Goal: Task Accomplishment & Management: Use online tool/utility

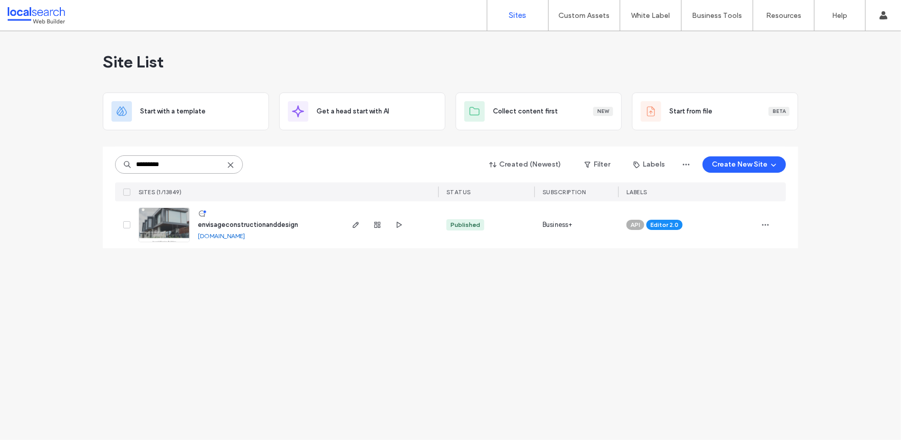
click at [225, 165] on input "********" at bounding box center [179, 164] width 128 height 18
click at [227, 164] on icon at bounding box center [231, 165] width 8 height 8
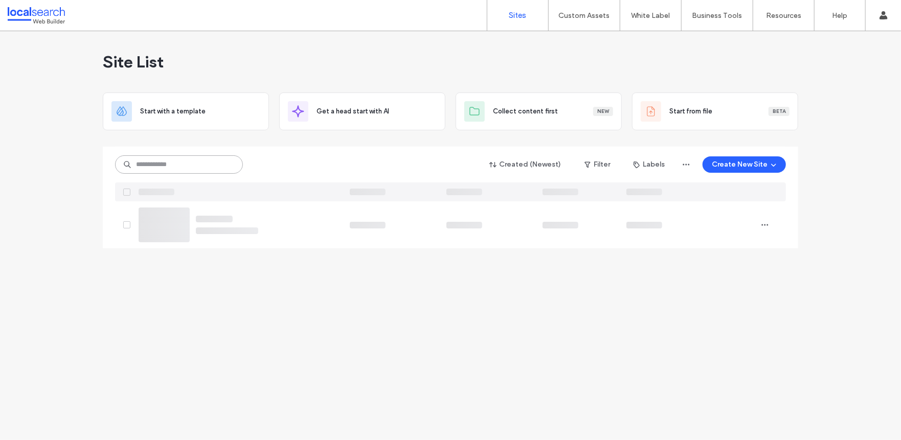
paste input "********"
type input "********"
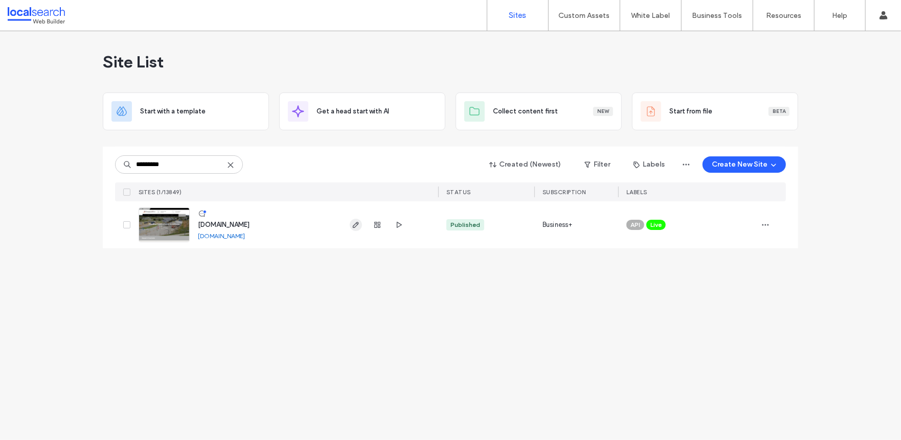
click at [356, 224] on icon "button" at bounding box center [356, 225] width 8 height 8
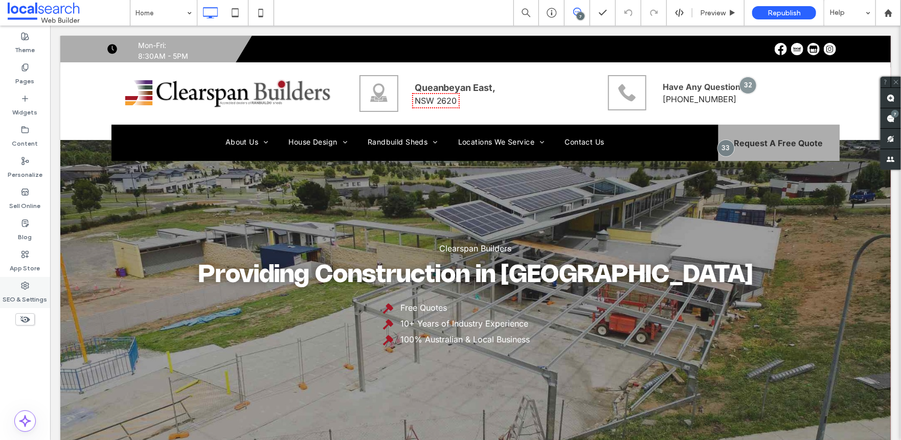
click at [31, 285] on div "SEO & Settings" at bounding box center [25, 292] width 50 height 31
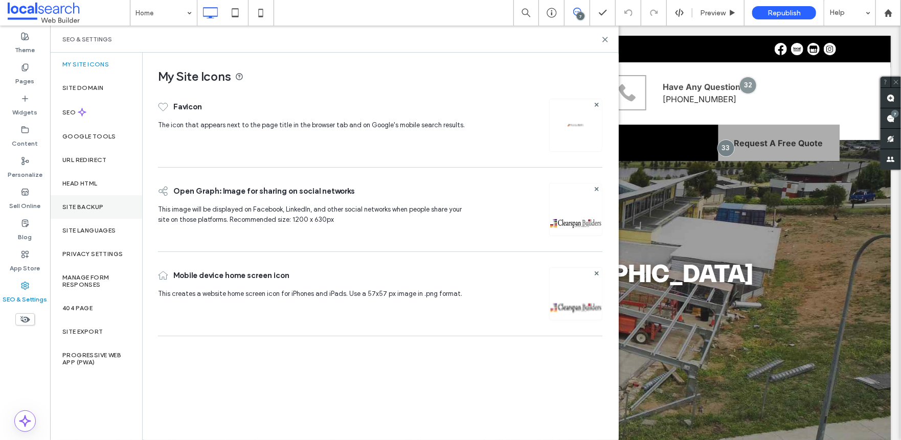
click at [103, 210] on div "Site Backup" at bounding box center [96, 207] width 92 height 24
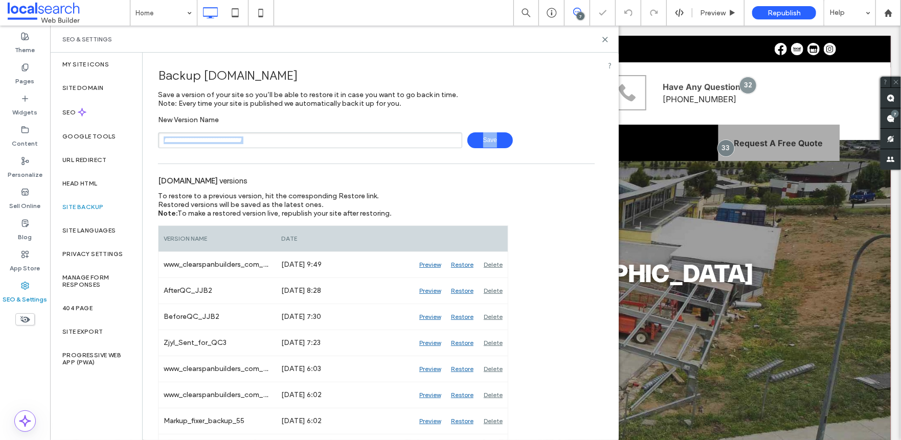
drag, startPoint x: 286, startPoint y: 145, endPoint x: 295, endPoint y: 145, distance: 9.2
click at [286, 145] on input "text" at bounding box center [310, 140] width 304 height 16
click at [185, 139] on input "**********" at bounding box center [310, 140] width 304 height 16
type input "**********"
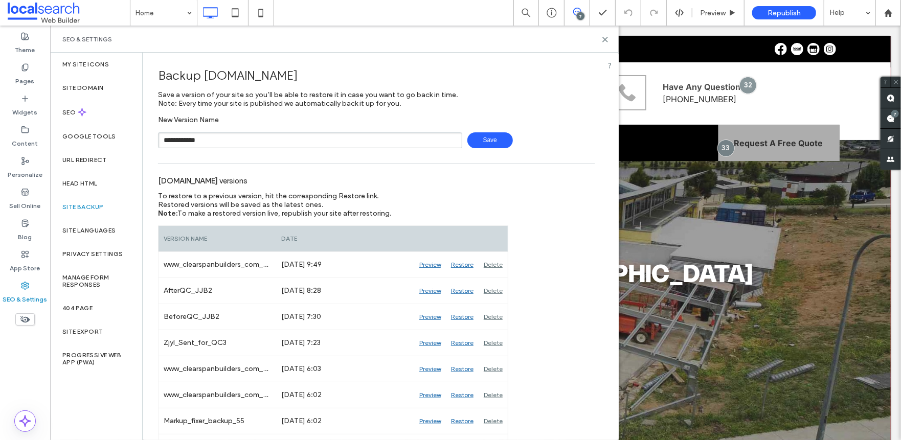
click at [483, 146] on span "Save" at bounding box center [490, 140] width 46 height 16
click at [607, 39] on icon at bounding box center [605, 40] width 8 height 8
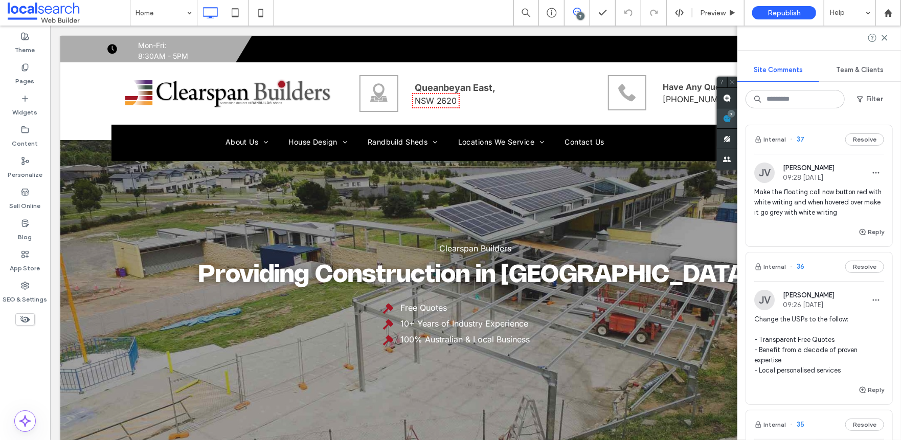
click at [735, 115] on div "7" at bounding box center [732, 114] width 8 height 8
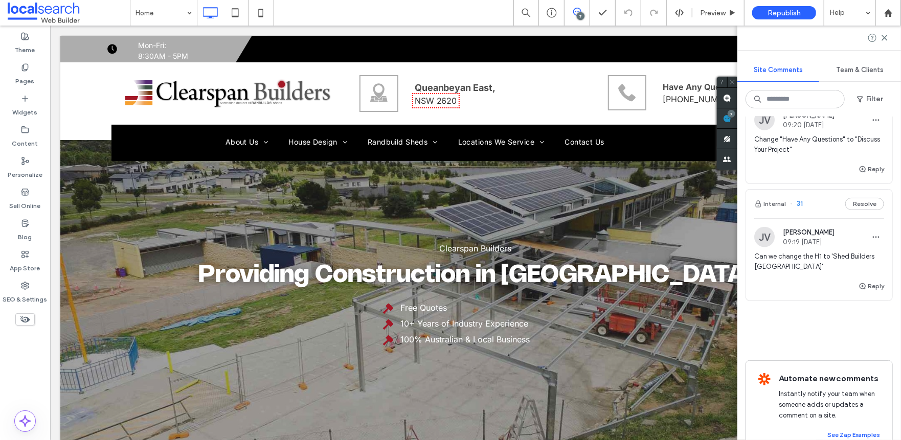
scroll to position [702, 0]
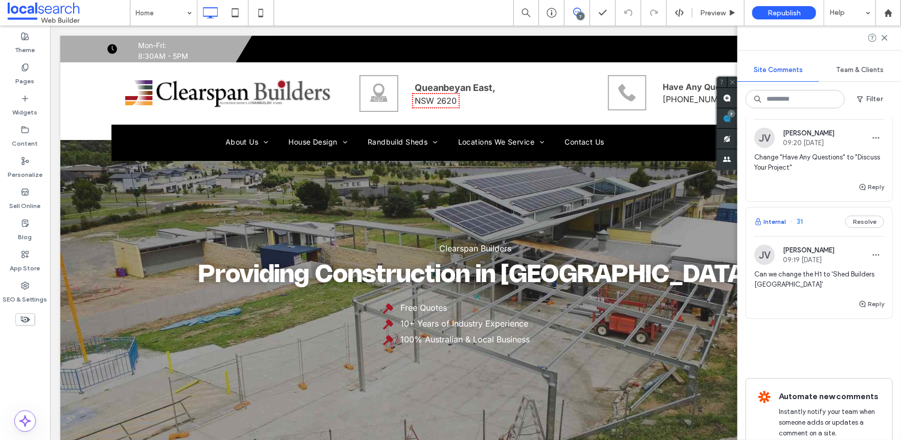
click at [773, 217] on button "Internal" at bounding box center [770, 222] width 32 height 12
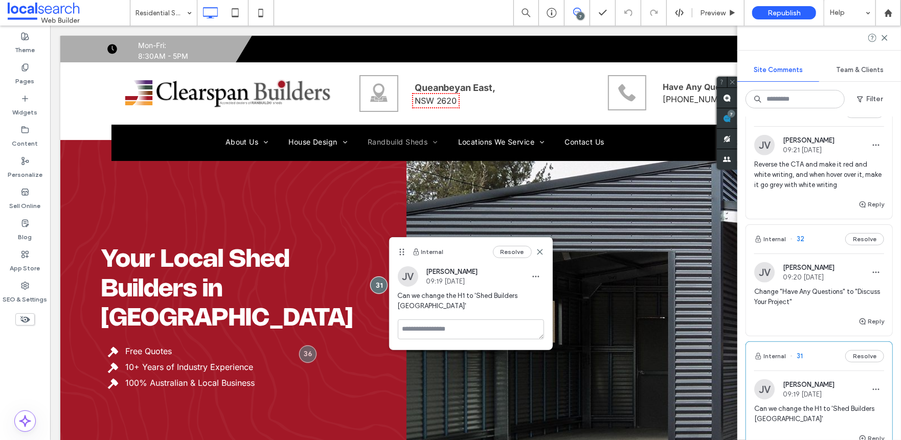
scroll to position [549, 0]
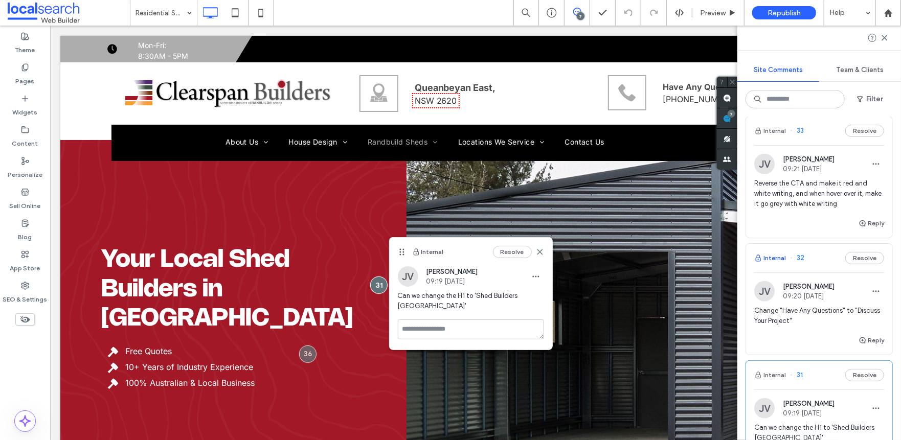
click at [775, 253] on button "Internal" at bounding box center [770, 258] width 32 height 12
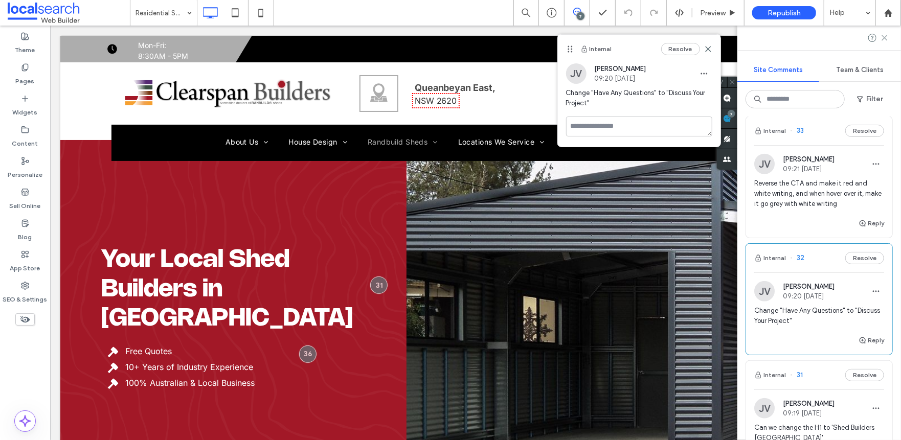
click at [886, 41] on icon at bounding box center [885, 38] width 8 height 8
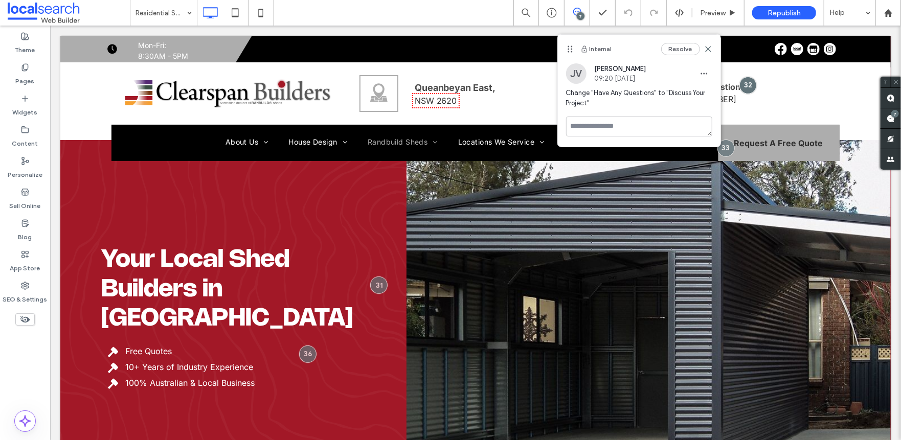
scroll to position [0, 0]
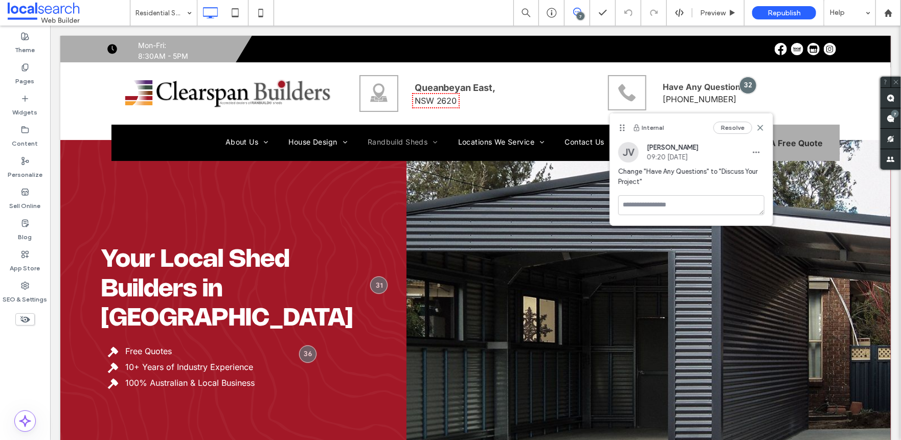
drag, startPoint x: 567, startPoint y: 47, endPoint x: 619, endPoint y: 125, distance: 94.5
click at [619, 125] on icon at bounding box center [622, 128] width 8 height 8
click at [889, 122] on use at bounding box center [891, 119] width 8 height 8
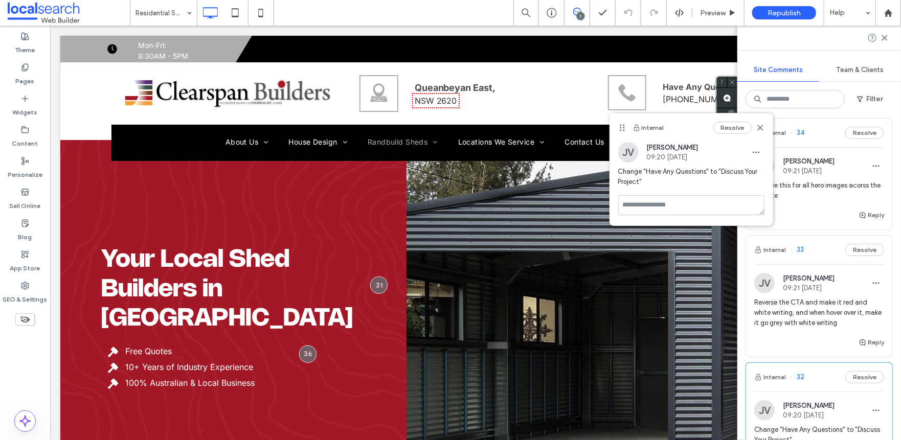
scroll to position [409, 0]
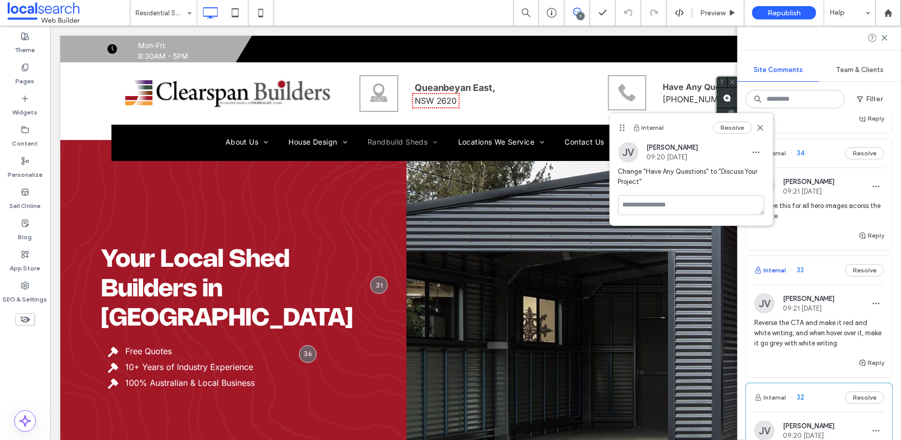
click at [772, 269] on button "Internal" at bounding box center [770, 270] width 32 height 12
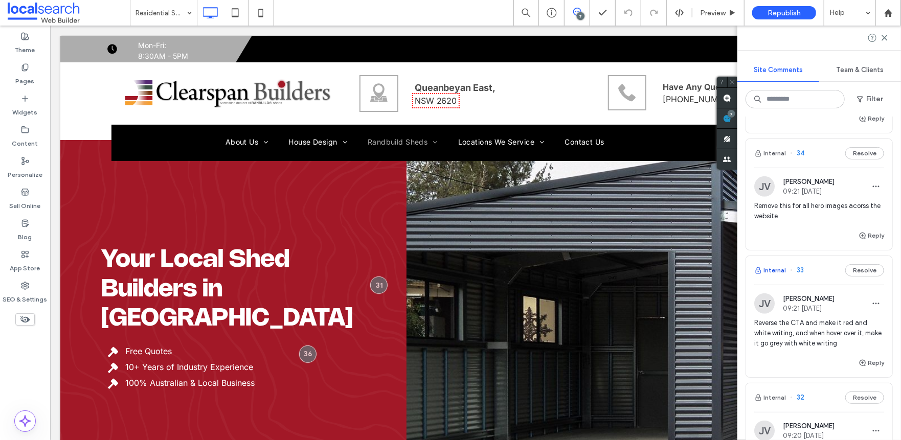
scroll to position [0, 0]
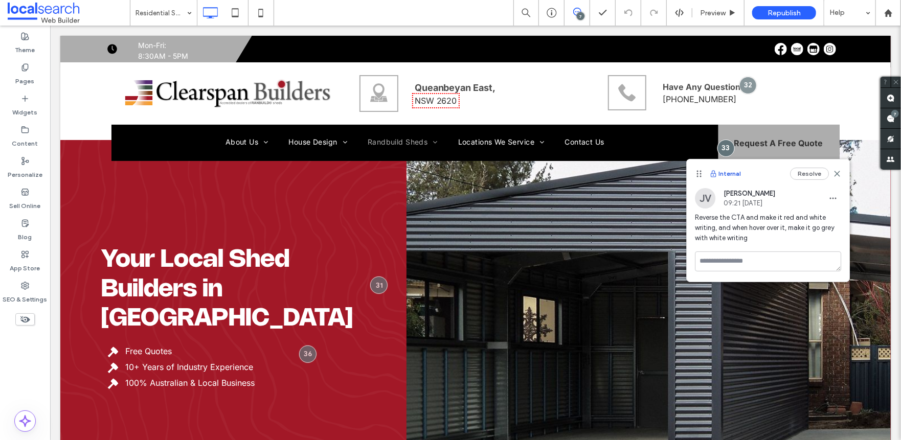
drag, startPoint x: 753, startPoint y: 102, endPoint x: 718, endPoint y: 175, distance: 80.5
click at [718, 175] on div "Internal Resolve" at bounding box center [768, 174] width 163 height 29
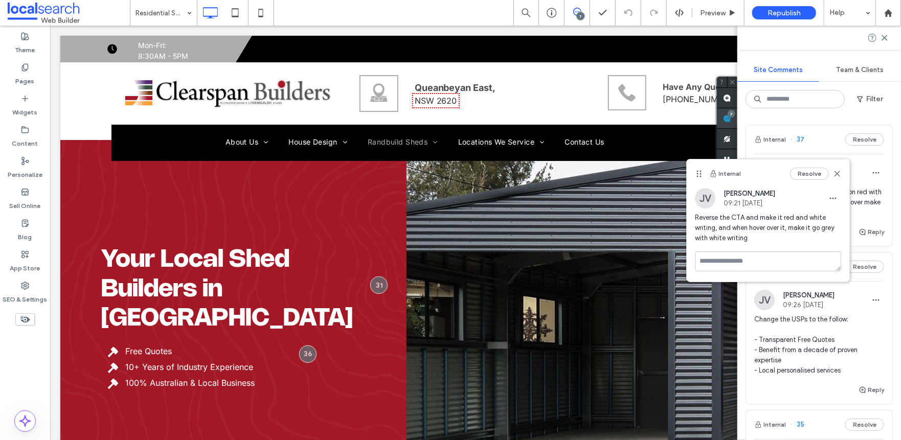
click at [737, 118] on span at bounding box center [727, 118] width 20 height 20
click at [843, 174] on div "Internal Resolve" at bounding box center [768, 174] width 163 height 29
click at [837, 175] on icon at bounding box center [837, 174] width 8 height 8
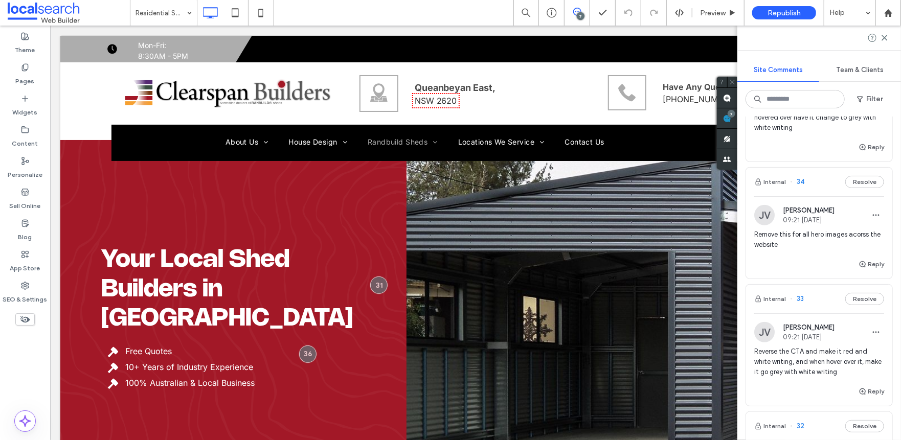
scroll to position [358, 0]
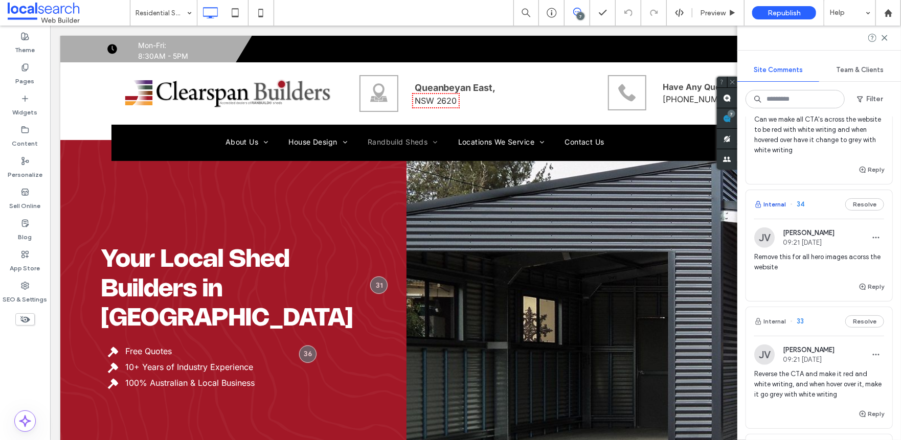
click at [768, 205] on button "Internal" at bounding box center [770, 204] width 32 height 12
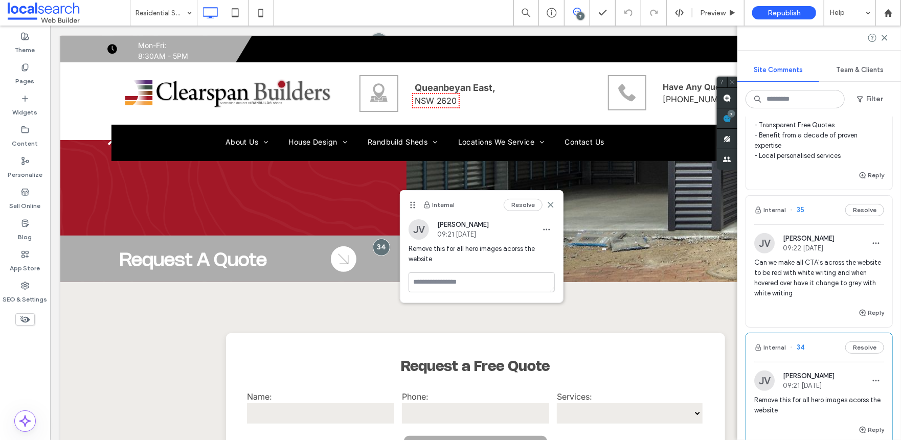
scroll to position [205, 0]
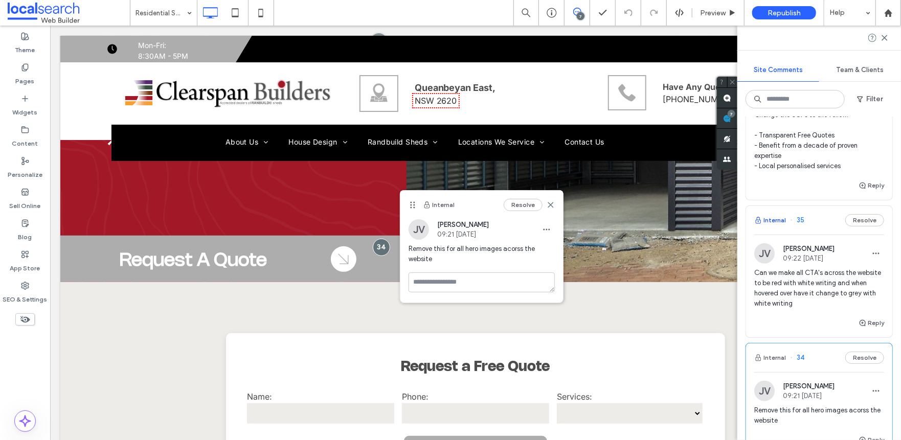
click at [776, 216] on button "Internal" at bounding box center [770, 220] width 32 height 12
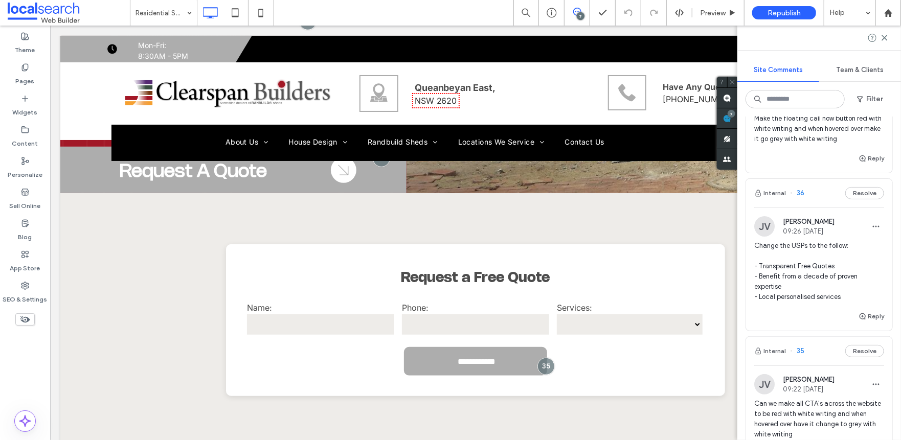
scroll to position [51, 0]
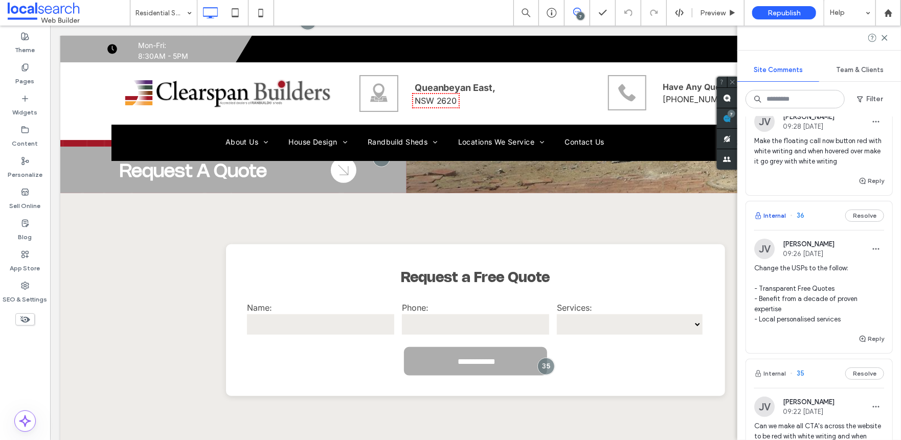
click at [781, 211] on button "Internal" at bounding box center [770, 216] width 32 height 12
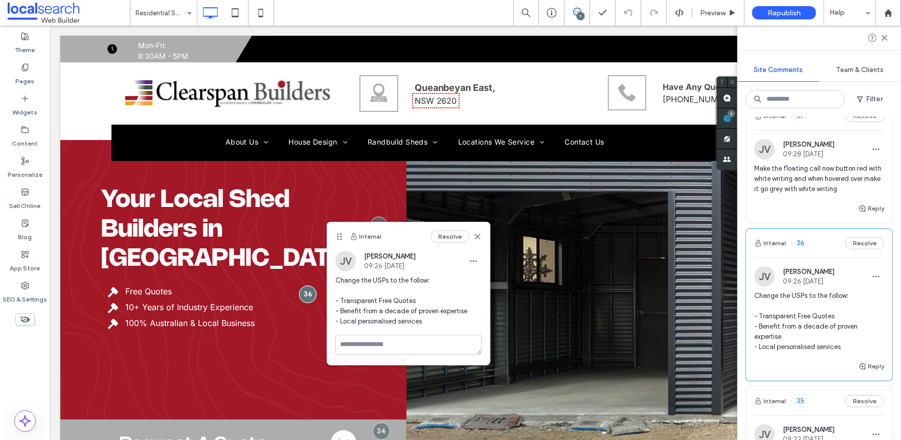
scroll to position [0, 0]
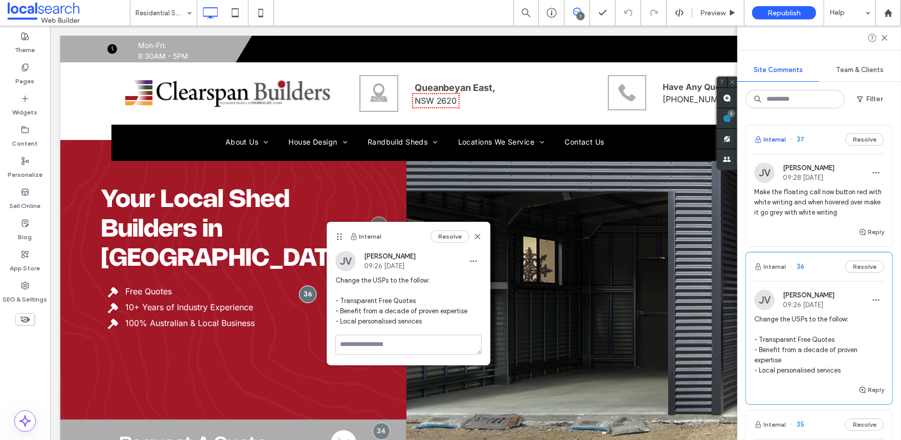
click at [778, 136] on button "Internal" at bounding box center [770, 139] width 32 height 12
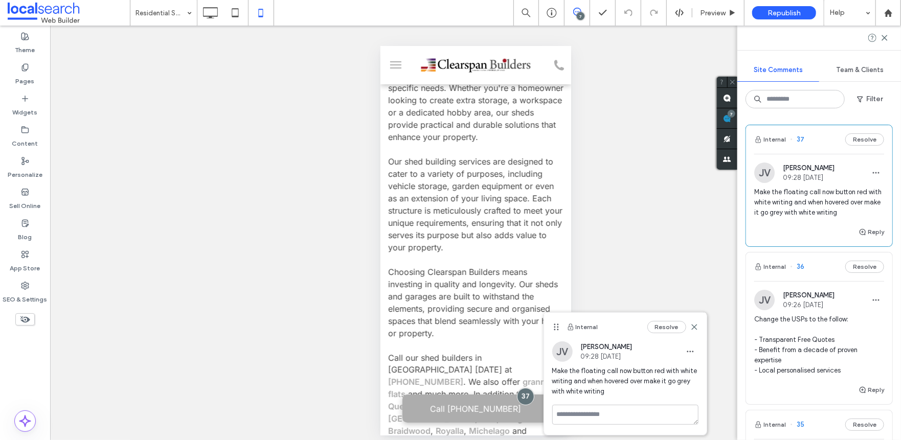
click at [215, 10] on icon at bounding box center [210, 13] width 20 height 20
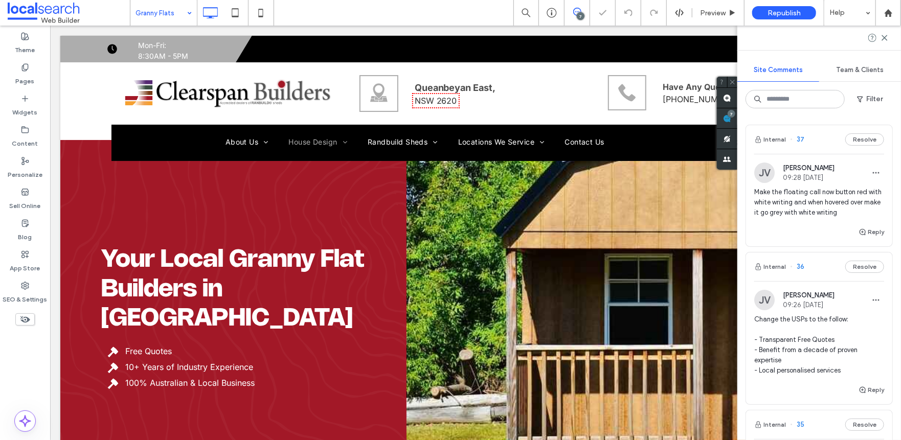
click at [176, 19] on input at bounding box center [161, 13] width 51 height 26
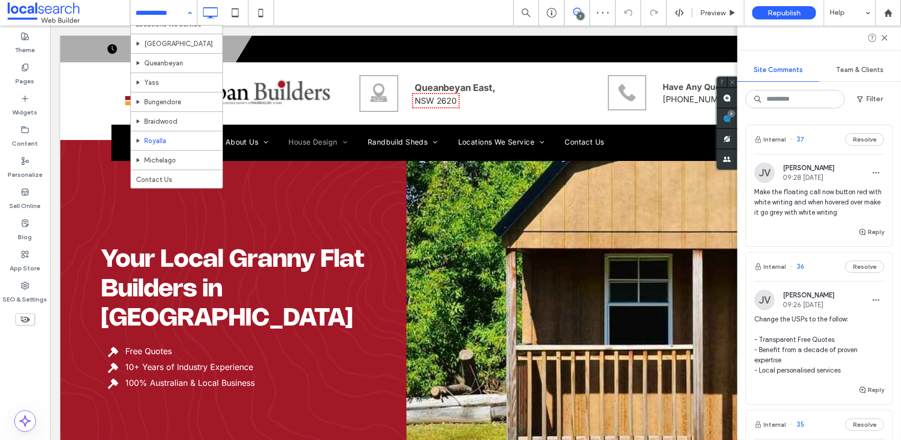
scroll to position [159, 0]
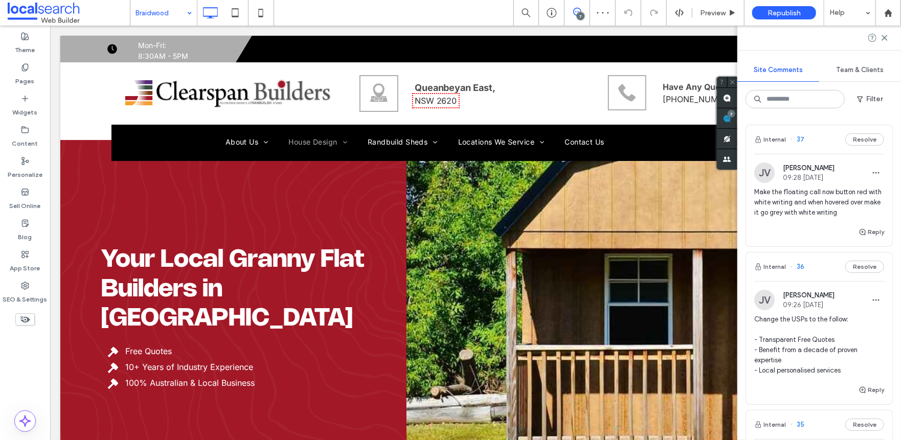
click at [176, 13] on input at bounding box center [161, 13] width 51 height 26
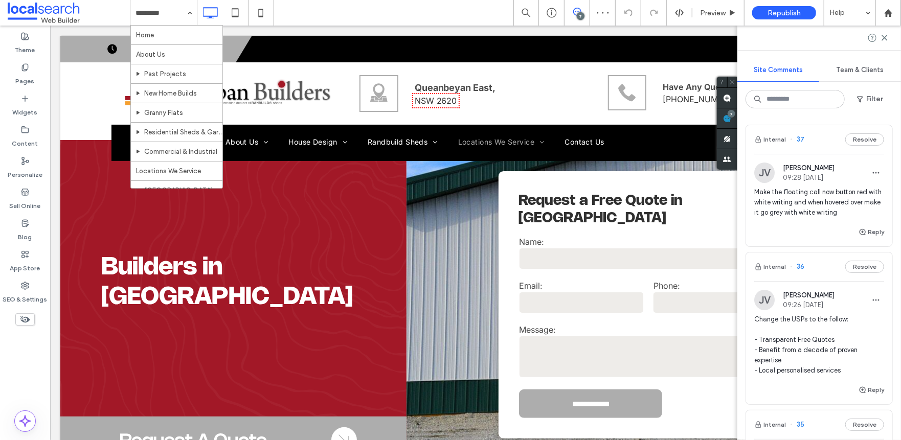
drag, startPoint x: 174, startPoint y: 33, endPoint x: 333, endPoint y: 75, distance: 164.0
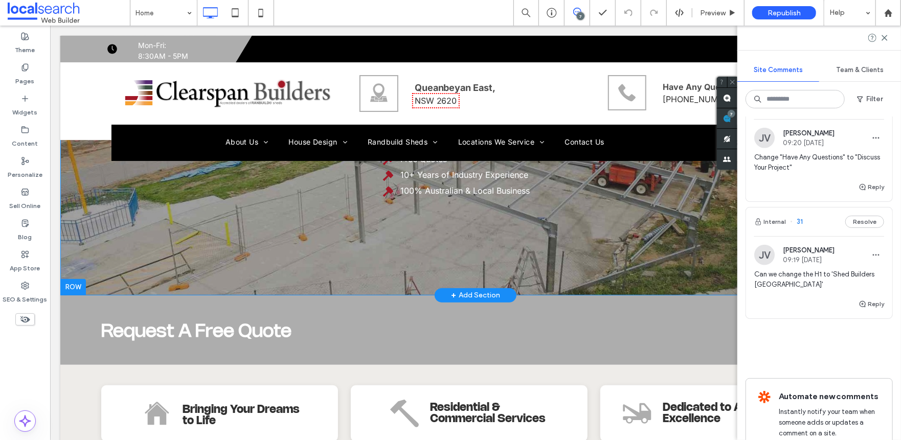
scroll to position [51, 0]
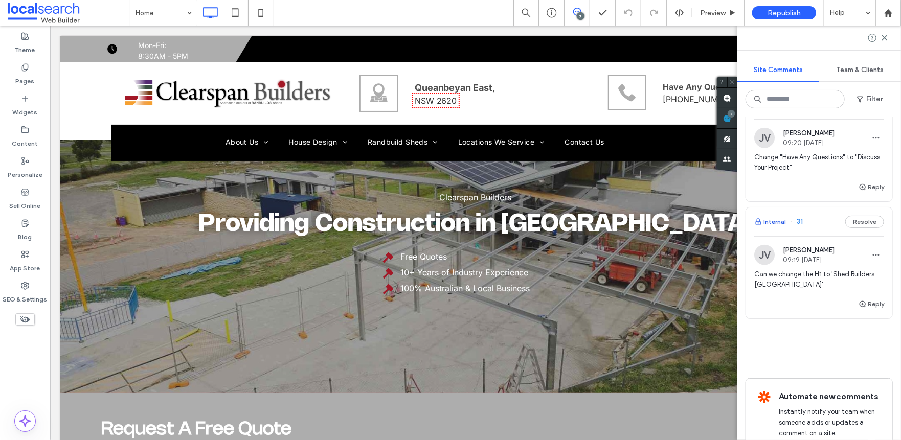
click at [765, 217] on button "Internal" at bounding box center [770, 222] width 32 height 12
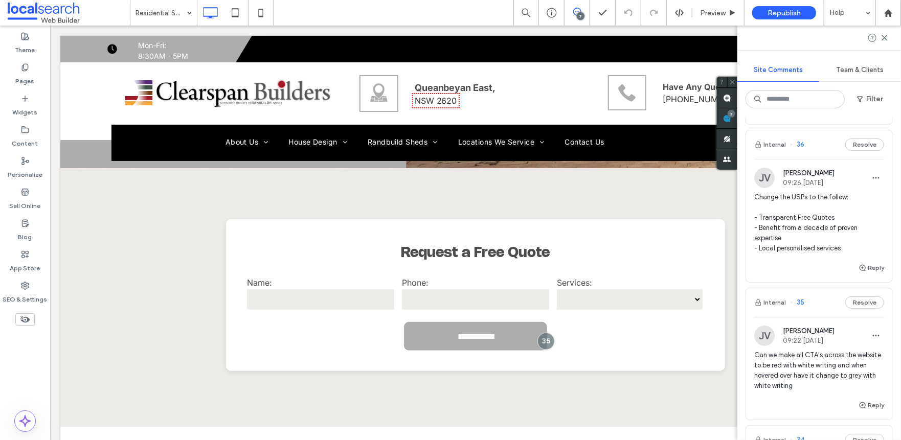
scroll to position [140, 0]
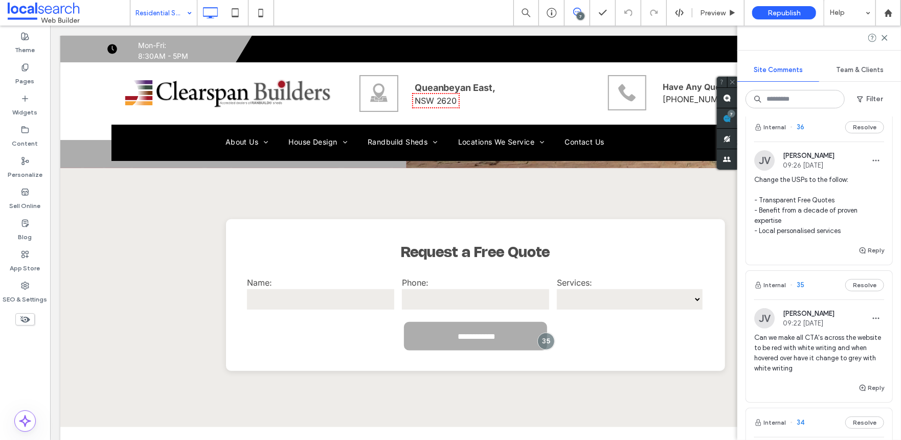
drag, startPoint x: 175, startPoint y: 15, endPoint x: 175, endPoint y: 23, distance: 7.7
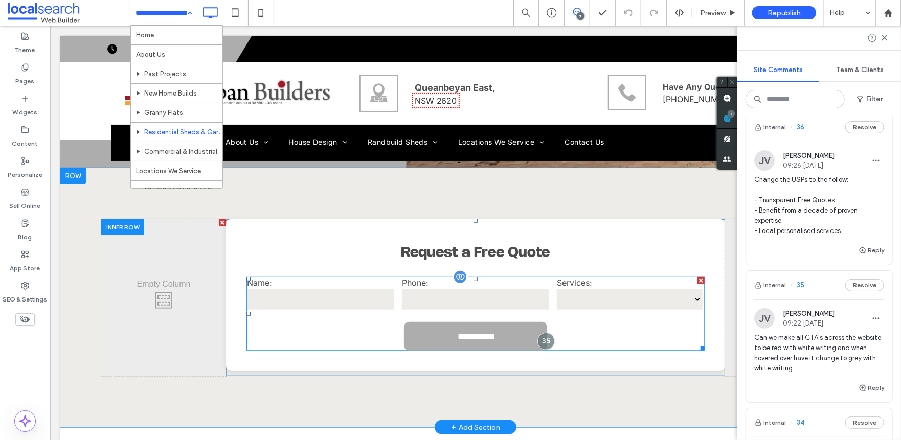
click at [407, 309] on div "Phone:" at bounding box center [474, 294] width 155 height 41
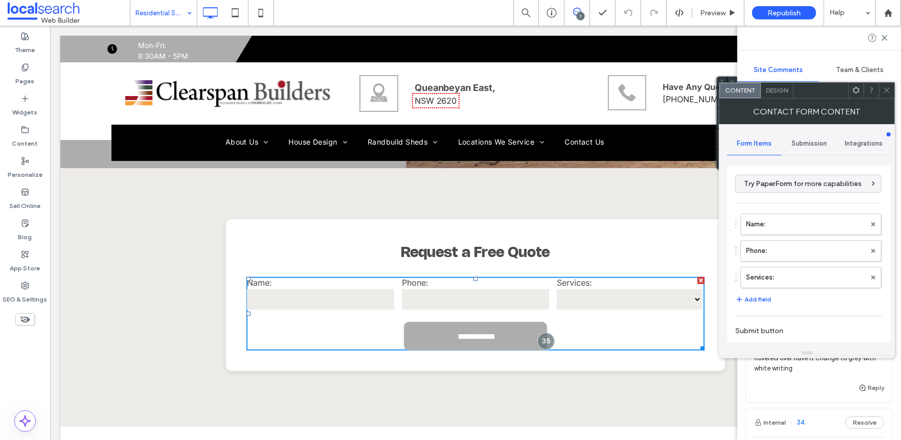
click at [886, 85] on span at bounding box center [887, 90] width 8 height 15
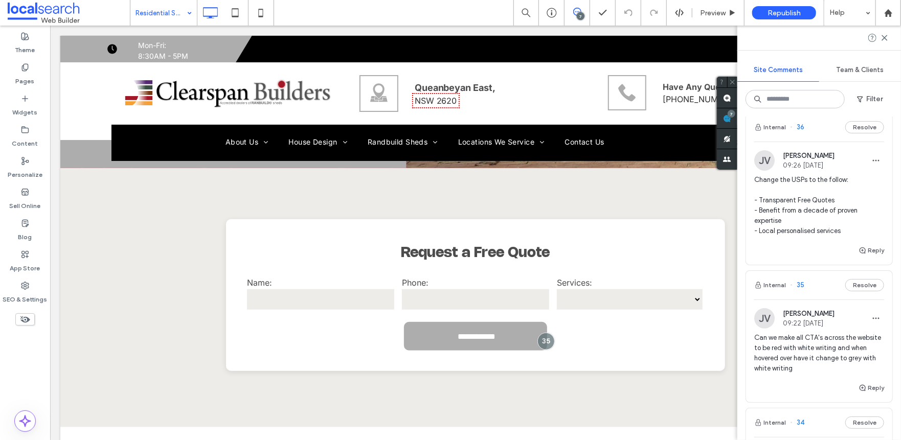
scroll to position [191, 0]
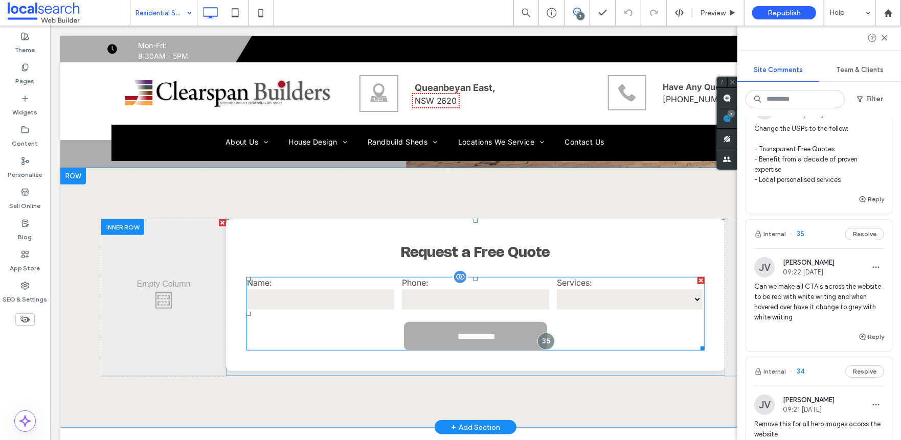
click at [484, 298] on input "tel" at bounding box center [474, 299] width 147 height 20
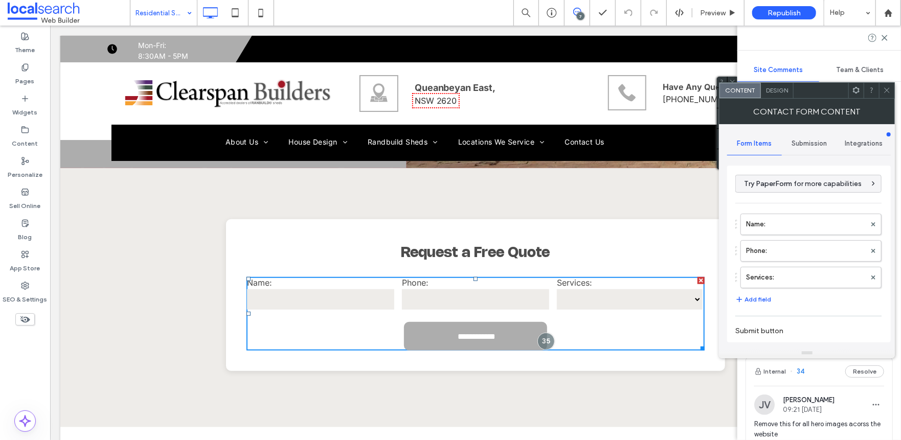
click at [777, 93] on span "Design" at bounding box center [777, 90] width 22 height 8
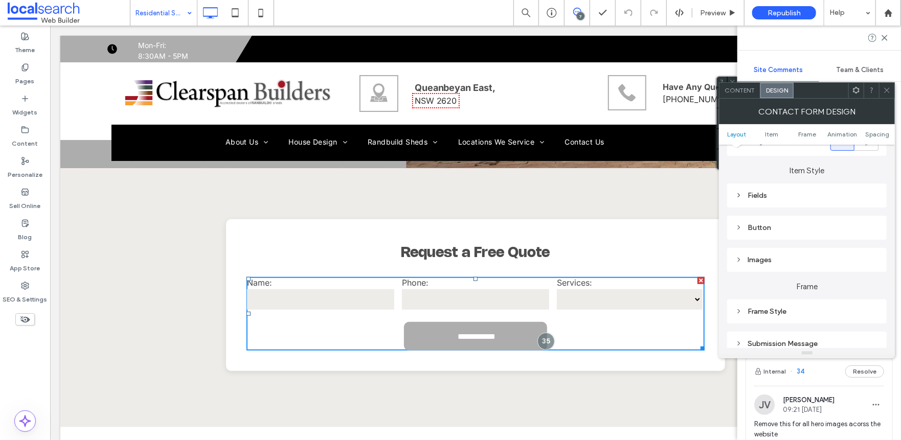
scroll to position [153, 0]
click at [784, 233] on div "Button" at bounding box center [806, 226] width 143 height 14
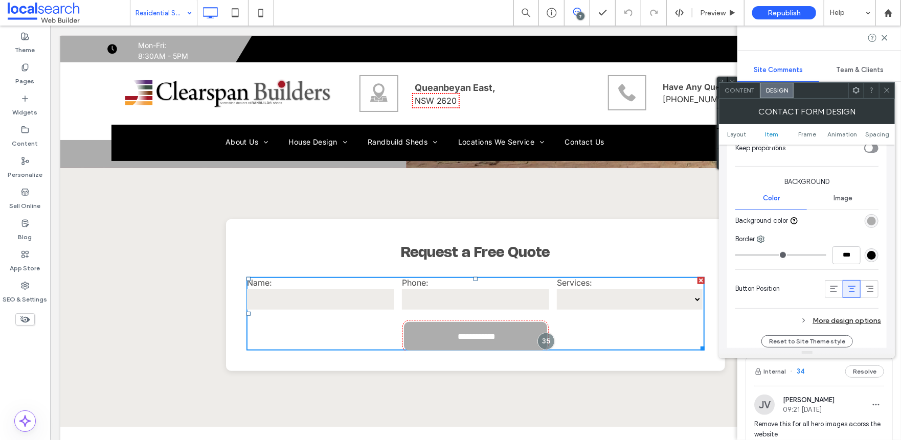
scroll to position [409, 0]
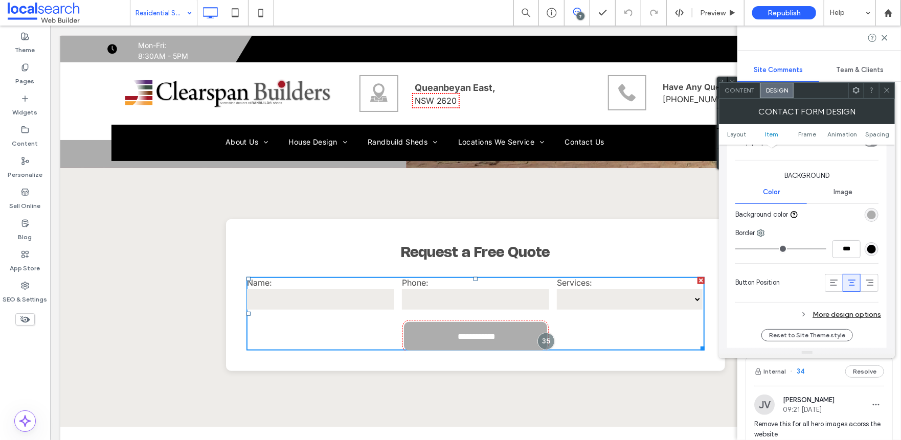
click at [866, 211] on div "rgb(173, 173, 173)" at bounding box center [872, 215] width 14 height 14
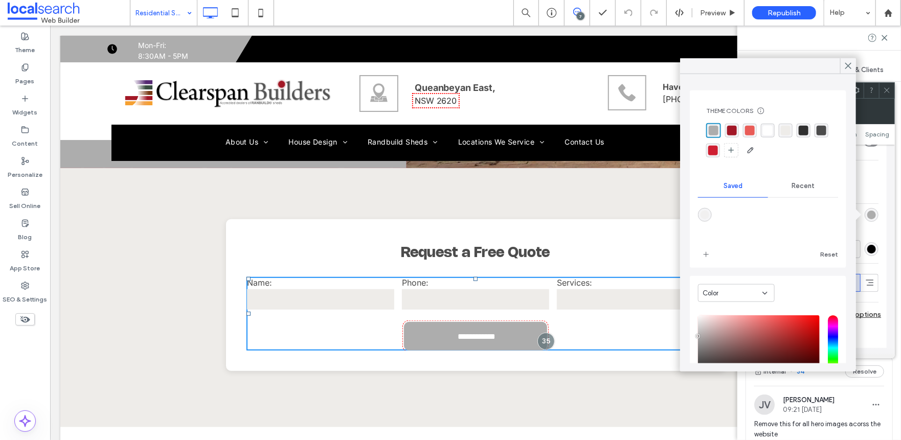
click at [733, 128] on div "rgba(163, 24, 39, 1)" at bounding box center [732, 131] width 10 height 10
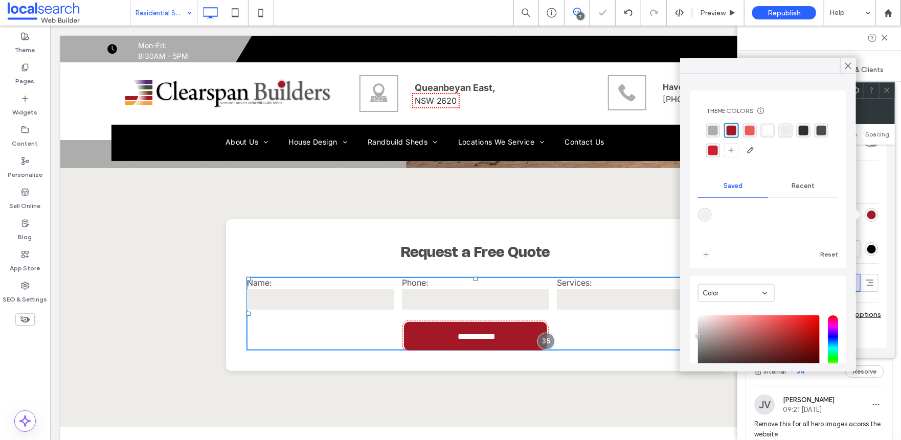
click at [746, 128] on div "rgba(233, 92, 87, 1)" at bounding box center [750, 131] width 10 height 10
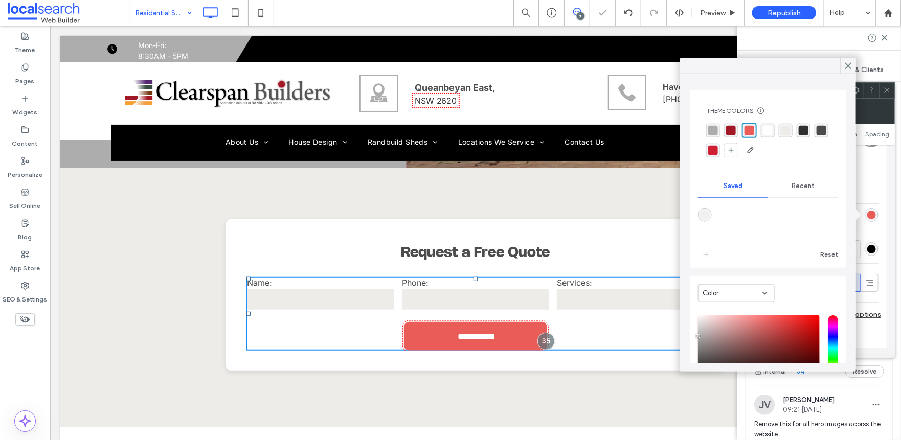
click at [739, 128] on div at bounding box center [768, 140] width 124 height 35
click at [730, 130] on div "rgba(163, 24, 39, 1)" at bounding box center [731, 131] width 10 height 10
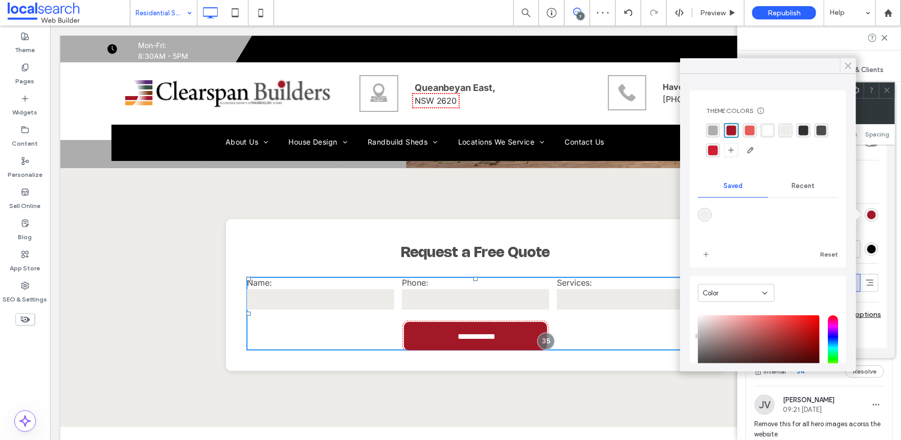
click at [847, 72] on span at bounding box center [848, 65] width 9 height 15
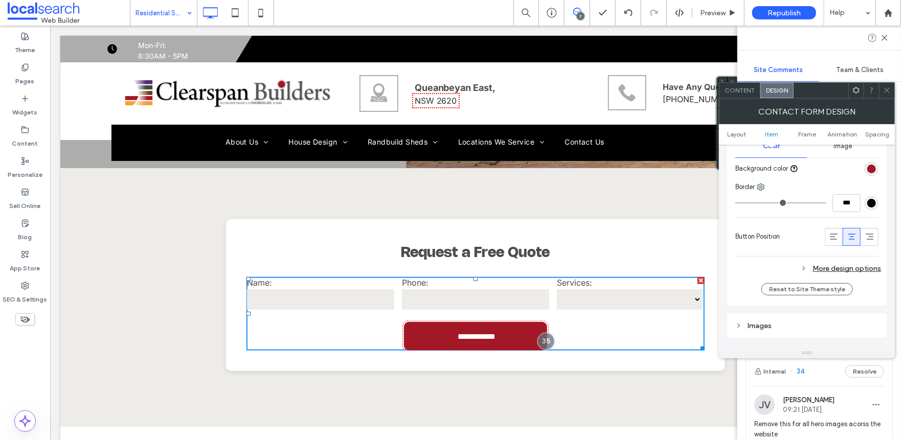
scroll to position [460, 0]
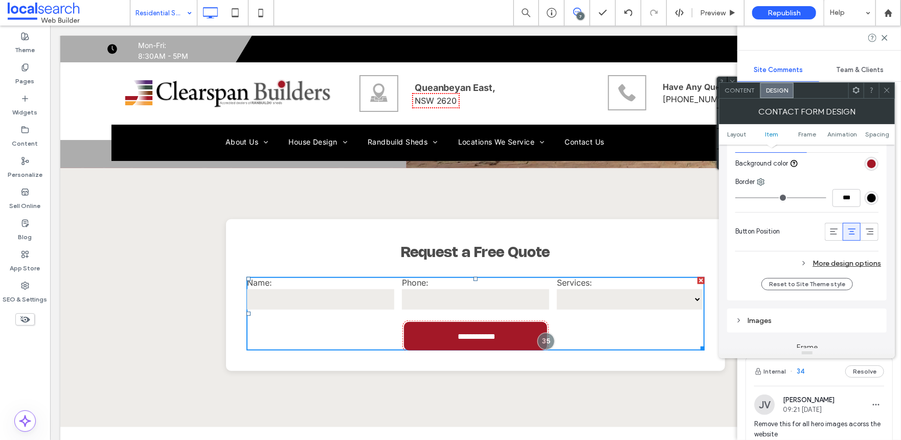
click at [843, 262] on div "More design options" at bounding box center [808, 264] width 146 height 14
click at [872, 282] on div "rgb(163, 24, 39)" at bounding box center [871, 282] width 9 height 9
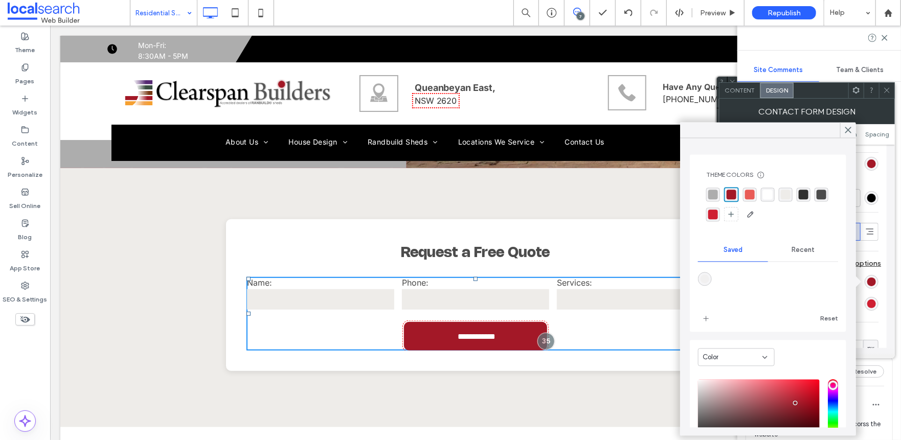
click at [716, 194] on div "rgba(173, 173, 173, 1)" at bounding box center [713, 195] width 10 height 10
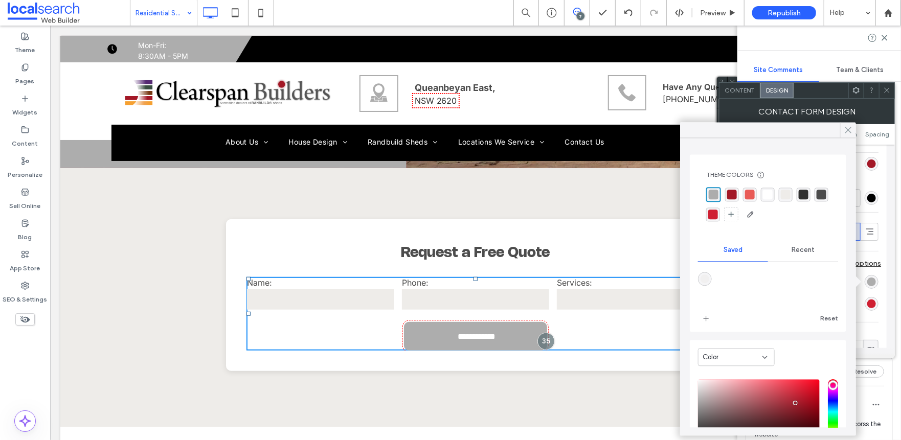
click at [846, 134] on icon at bounding box center [848, 129] width 9 height 9
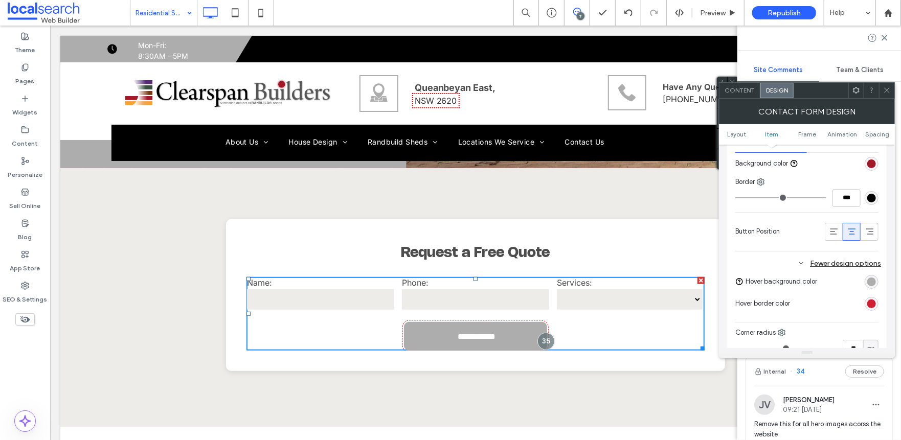
click at [869, 301] on div "rgb(207, 31, 50)" at bounding box center [871, 304] width 9 height 9
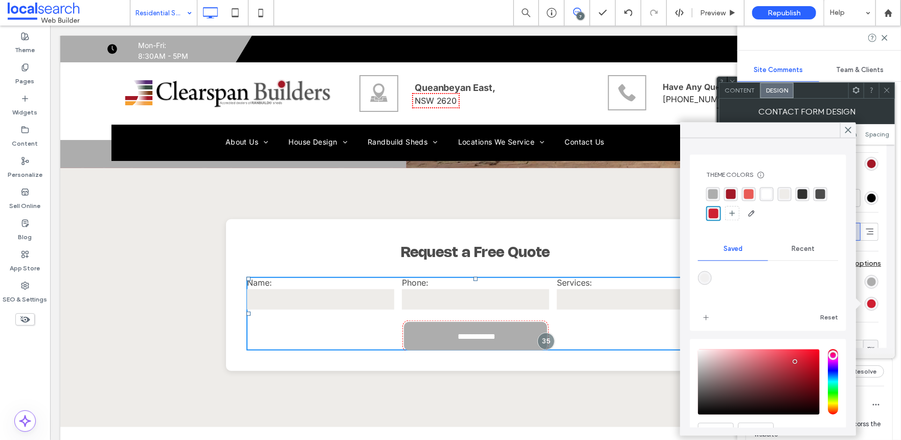
click at [714, 199] on div "rgba(173, 173, 173, 1)" at bounding box center [713, 194] width 14 height 14
click at [844, 126] on icon at bounding box center [848, 129] width 9 height 9
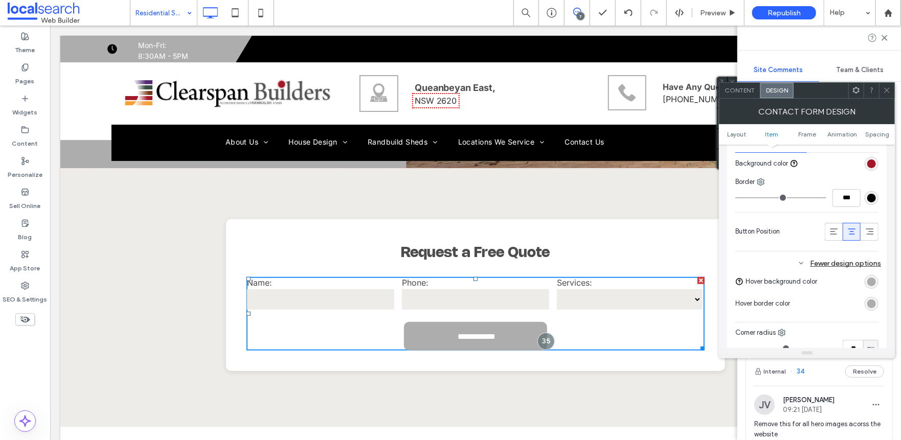
click at [886, 87] on icon at bounding box center [887, 90] width 8 height 8
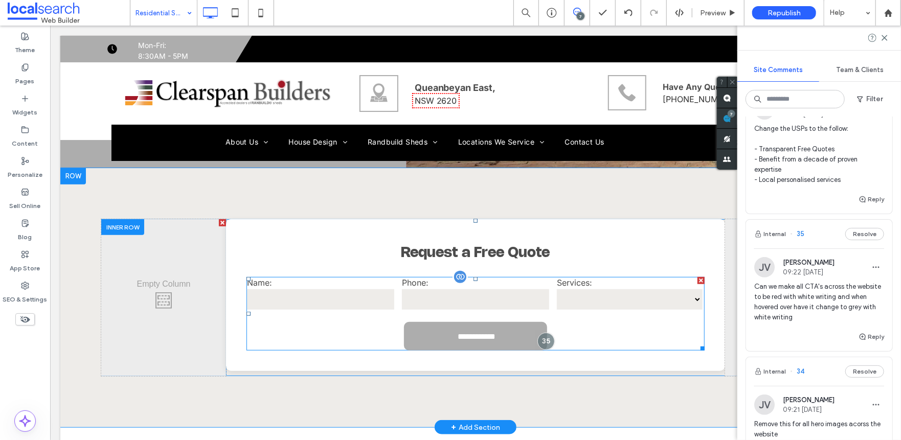
click at [452, 333] on input "**********" at bounding box center [476, 336] width 140 height 19
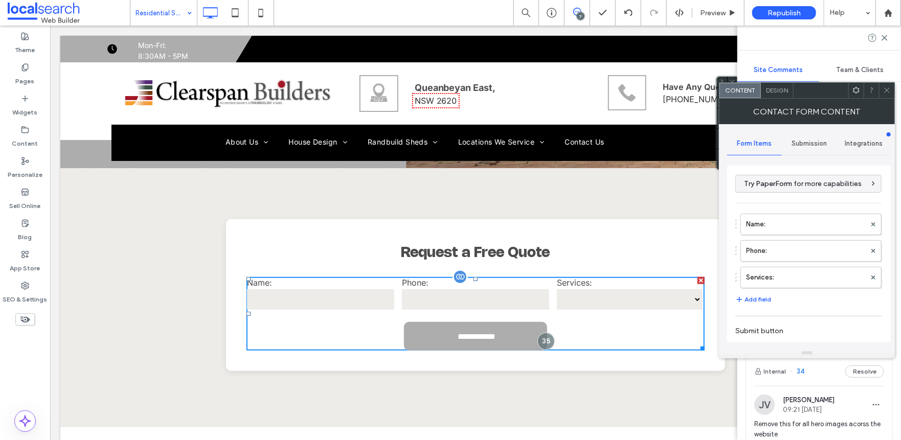
click at [420, 324] on div "**********" at bounding box center [474, 336] width 143 height 29
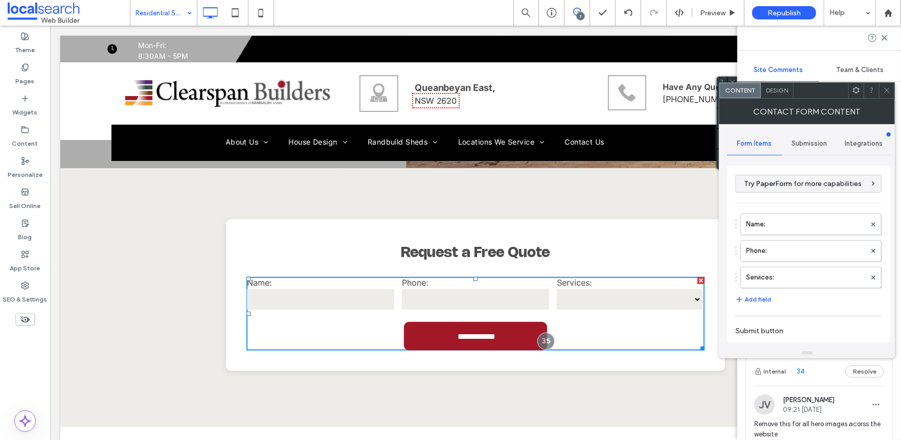
click at [779, 95] on div "Design" at bounding box center [777, 90] width 33 height 15
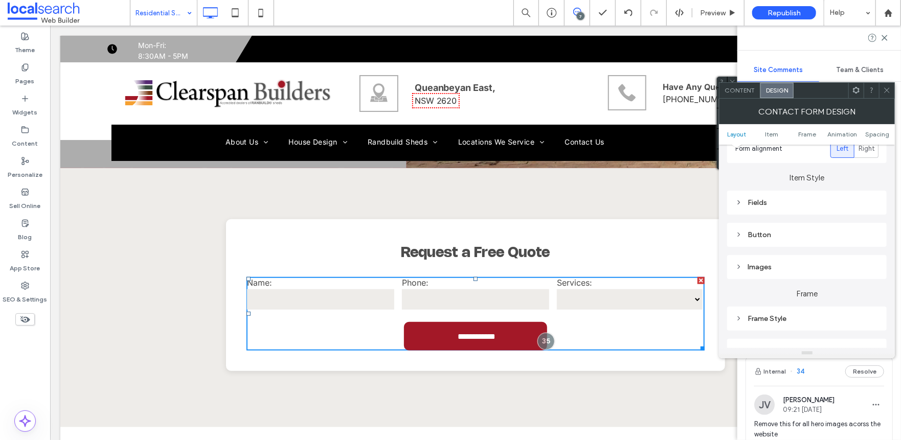
scroll to position [153, 0]
click at [781, 226] on div "Button" at bounding box center [806, 225] width 143 height 9
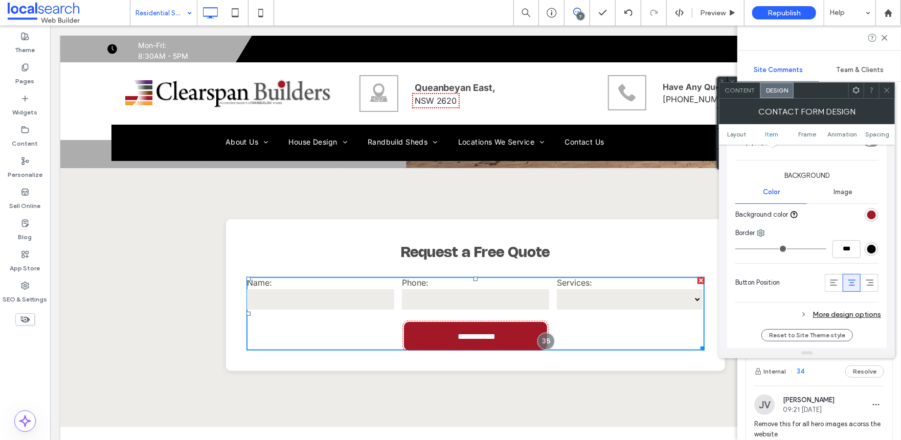
drag, startPoint x: 837, startPoint y: 313, endPoint x: 834, endPoint y: 299, distance: 14.6
click at [838, 313] on div "More design options" at bounding box center [808, 315] width 146 height 14
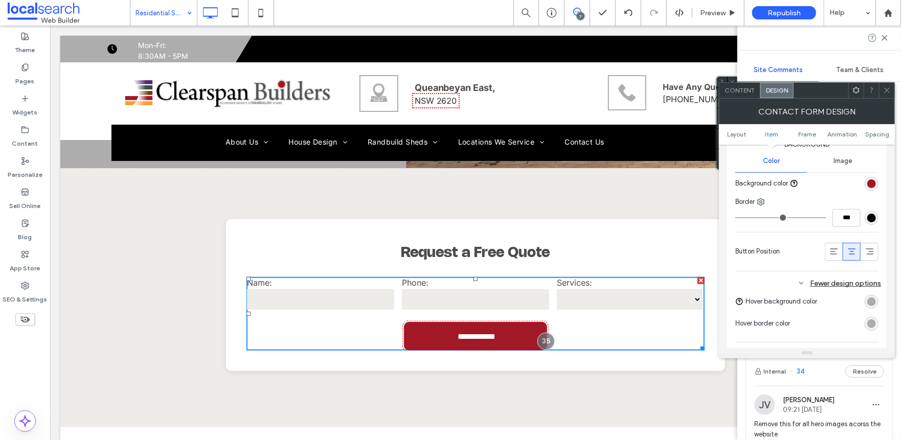
scroll to position [460, 0]
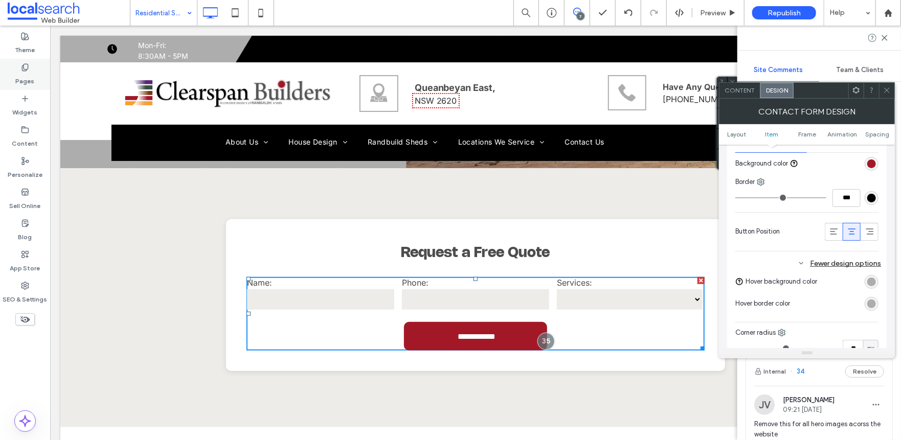
click at [29, 75] on label "Pages" at bounding box center [25, 79] width 19 height 14
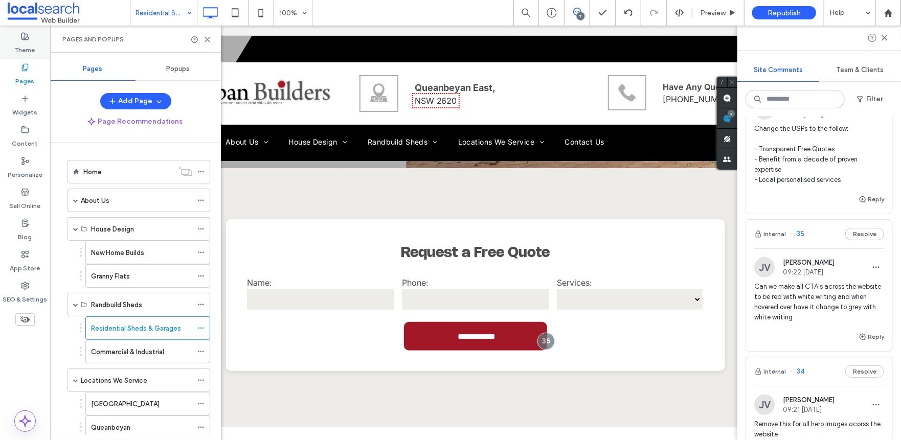
click at [34, 41] on label "Theme" at bounding box center [25, 47] width 20 height 14
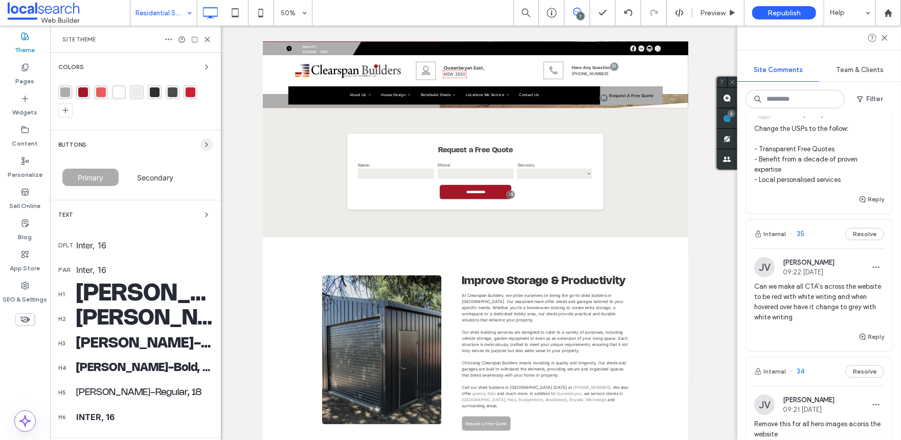
click at [200, 139] on span "button" at bounding box center [206, 145] width 12 height 12
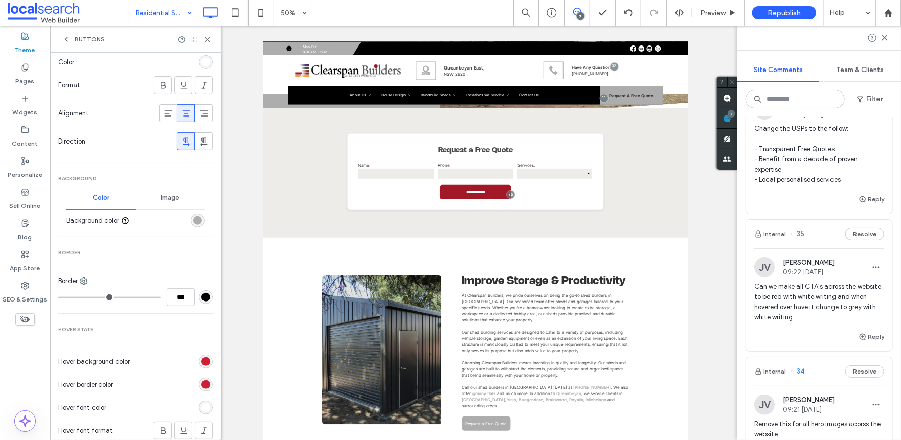
scroll to position [205, 0]
click at [192, 213] on div "rgb(173, 173, 173)" at bounding box center [198, 220] width 14 height 14
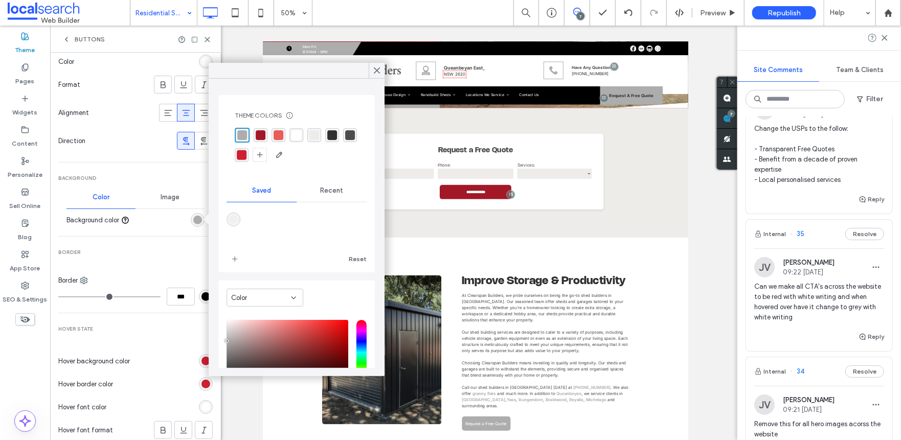
click at [265, 137] on div "rgba(163, 24, 39, 1)" at bounding box center [261, 135] width 10 height 10
click at [201, 360] on div "rgb(207, 31, 50)" at bounding box center [205, 361] width 9 height 9
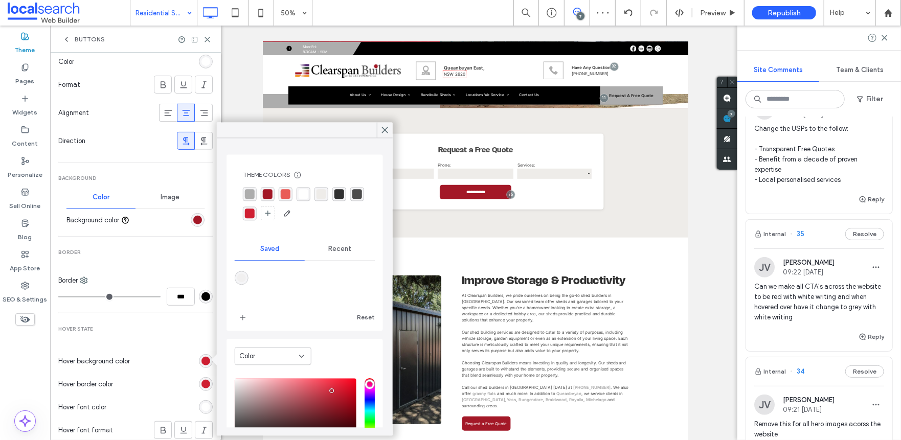
click at [252, 197] on div "rgba(173, 173, 173, 1)" at bounding box center [250, 194] width 10 height 10
click at [201, 380] on div "rgb(207, 31, 50)" at bounding box center [205, 384] width 9 height 9
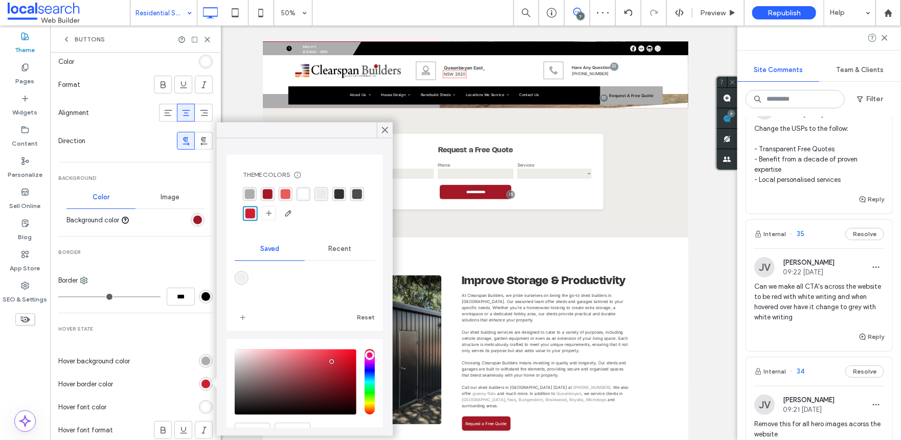
click at [252, 195] on div "rgba(173, 173, 173, 1)" at bounding box center [250, 194] width 10 height 10
click at [380, 137] on span at bounding box center [384, 129] width 9 height 15
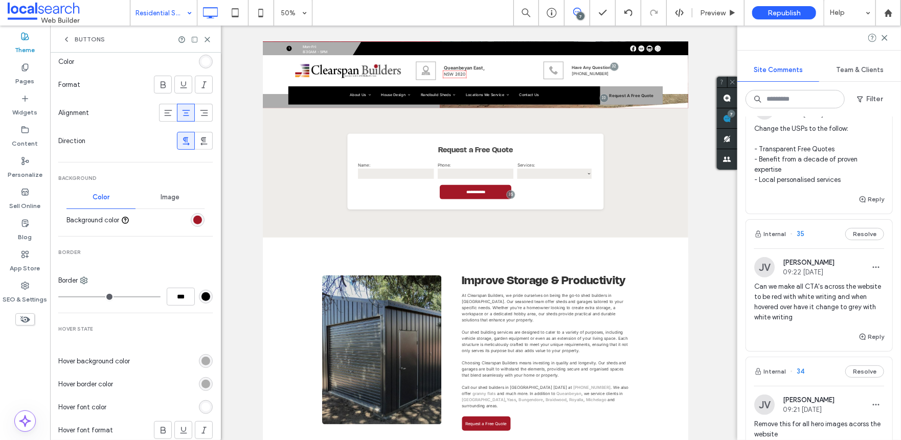
click at [208, 43] on div "Buttons" at bounding box center [135, 39] width 171 height 27
click at [208, 41] on icon at bounding box center [208, 40] width 8 height 8
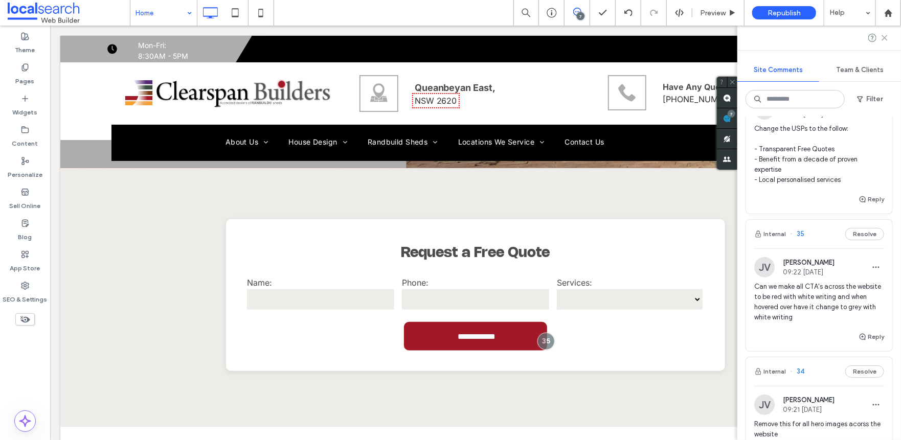
click at [887, 39] on icon at bounding box center [885, 38] width 8 height 8
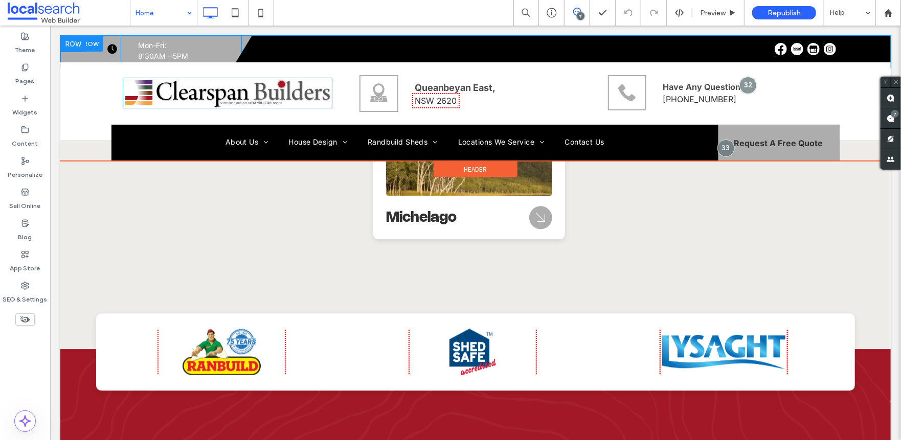
scroll to position [3630, 0]
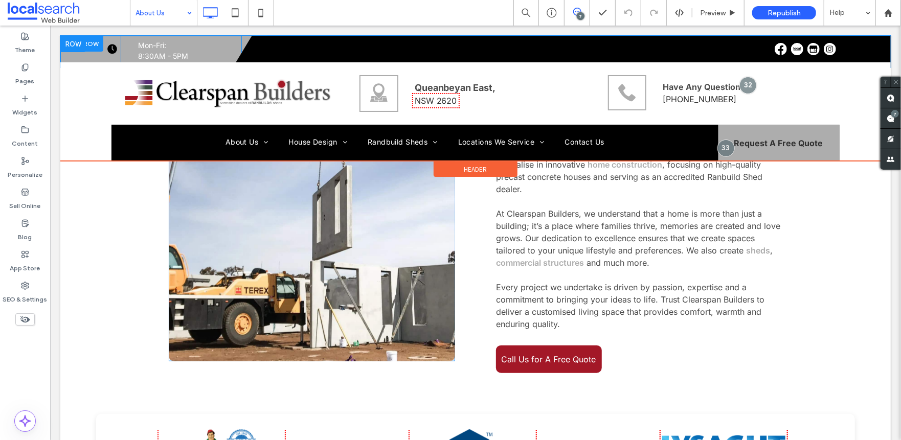
scroll to position [435, 0]
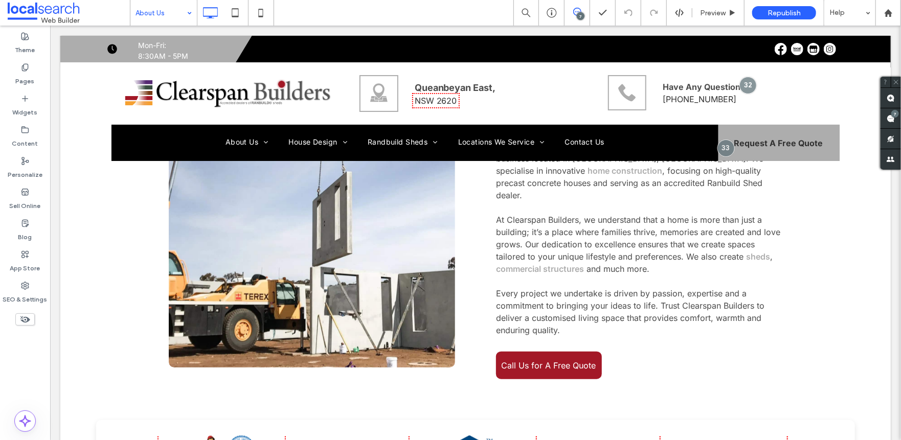
click at [159, 17] on input at bounding box center [161, 13] width 51 height 26
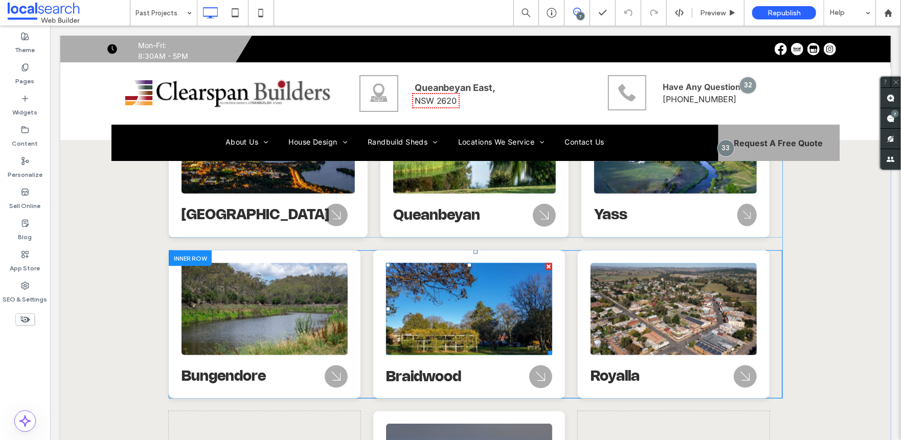
scroll to position [3017, 0]
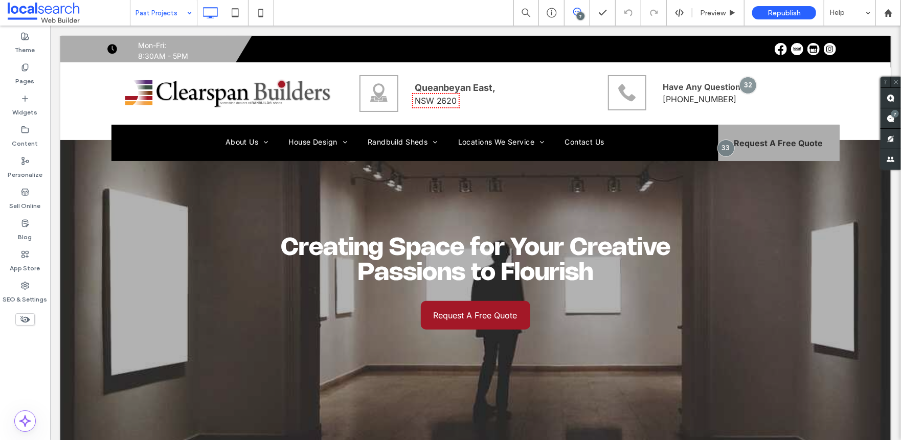
scroll to position [2608, 0]
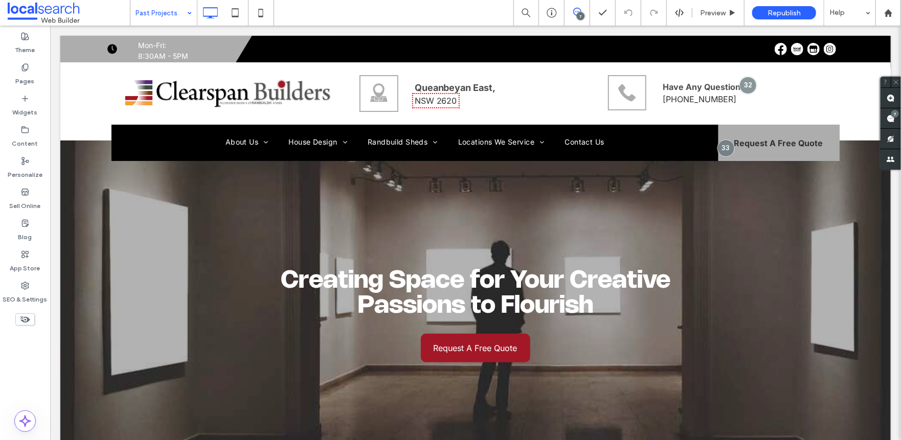
drag, startPoint x: 148, startPoint y: 12, endPoint x: 155, endPoint y: 20, distance: 10.9
click at [148, 12] on input at bounding box center [161, 13] width 51 height 26
click at [177, 12] on input at bounding box center [161, 13] width 51 height 26
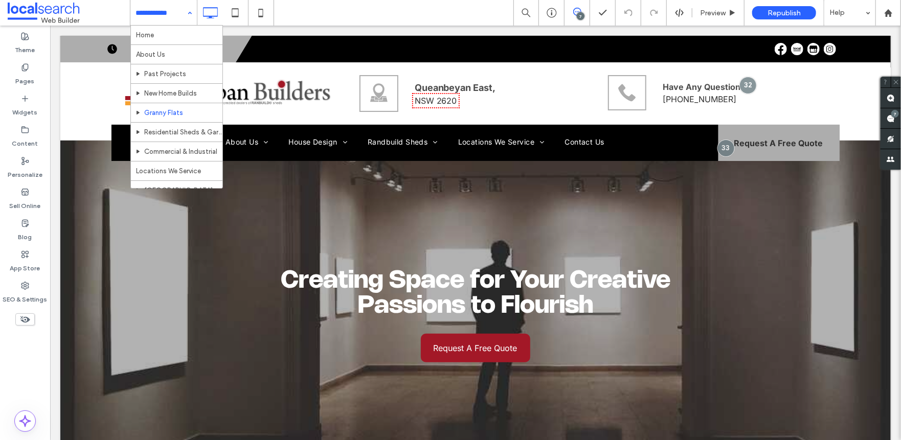
click at [171, 16] on input at bounding box center [161, 13] width 51 height 26
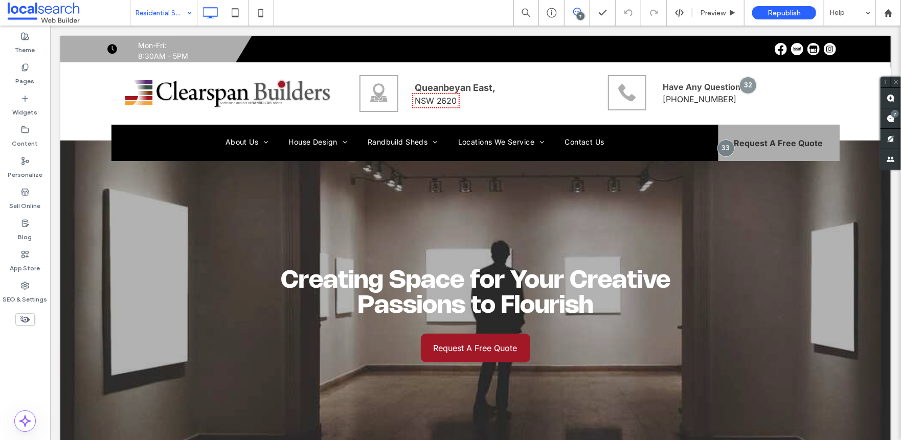
drag, startPoint x: 177, startPoint y: 12, endPoint x: 175, endPoint y: 21, distance: 8.8
click at [177, 12] on input at bounding box center [161, 13] width 51 height 26
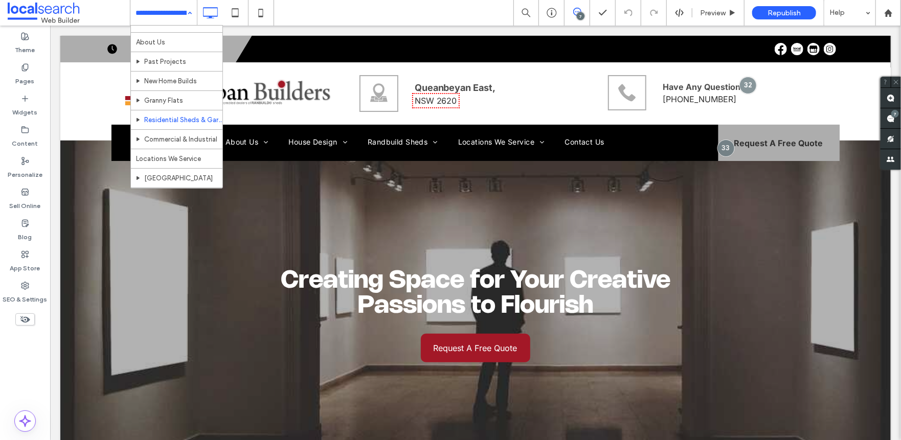
scroll to position [51, 0]
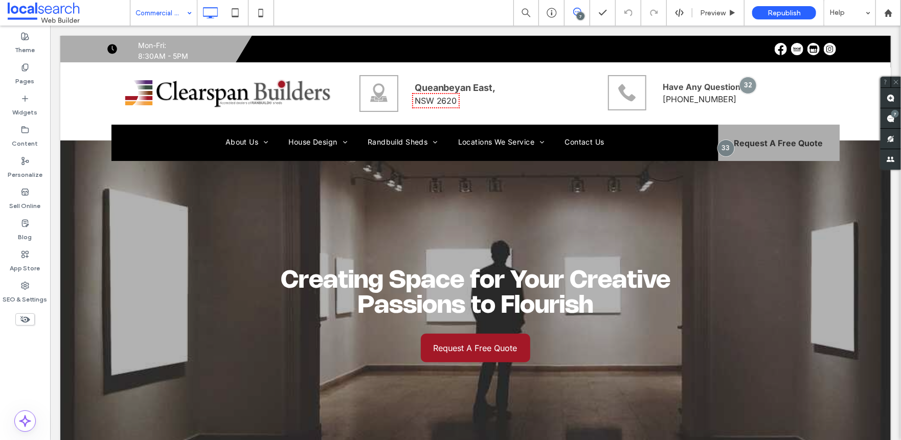
click at [164, 18] on input at bounding box center [161, 13] width 51 height 26
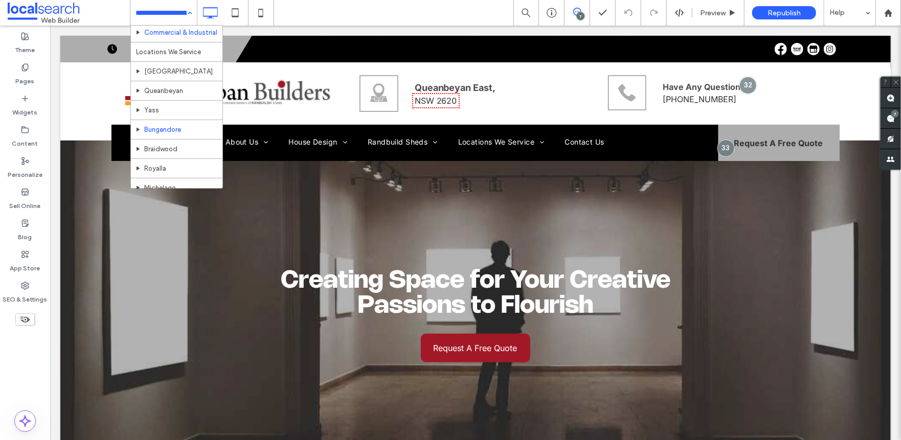
scroll to position [102, 0]
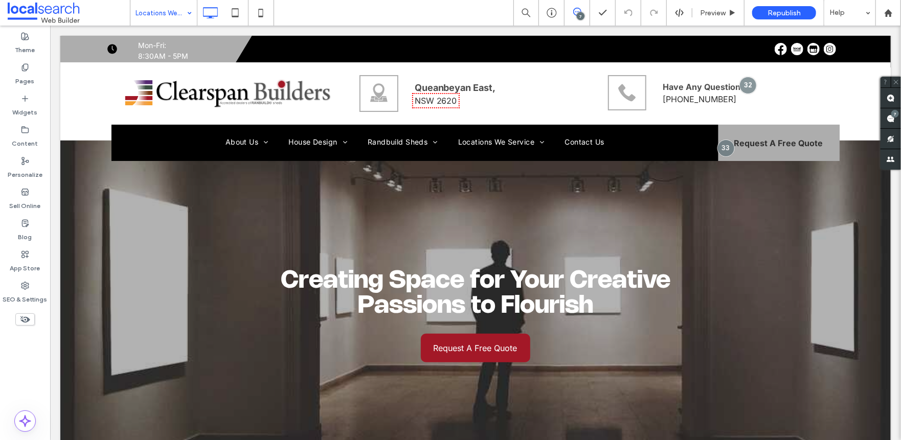
click at [175, 20] on input at bounding box center [161, 13] width 51 height 26
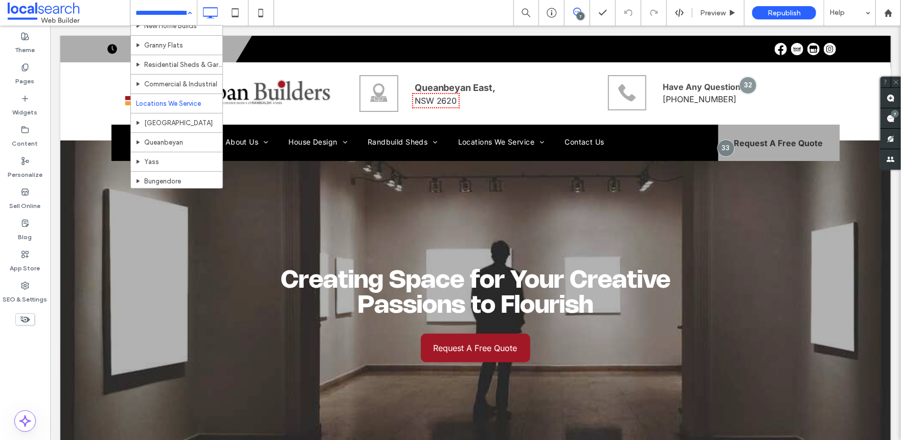
scroll to position [102, 0]
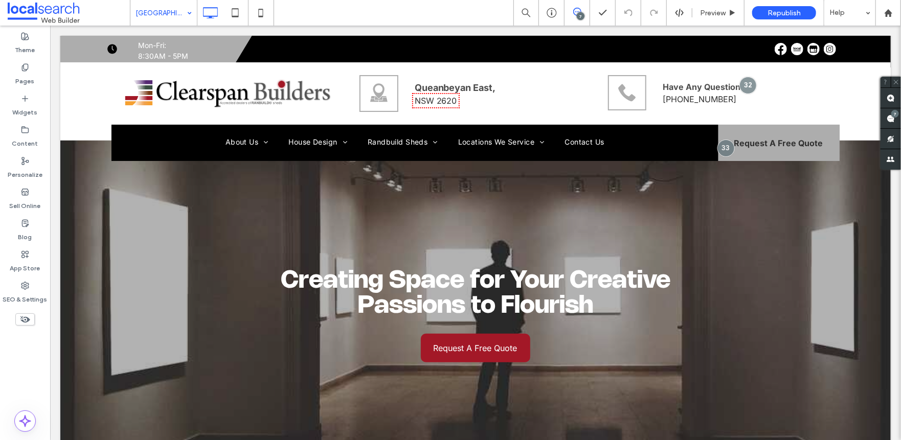
click at [173, 17] on input at bounding box center [161, 13] width 51 height 26
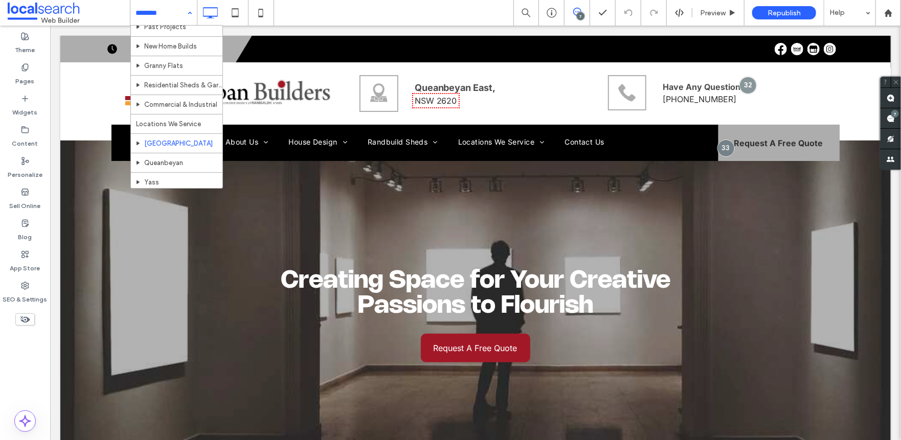
scroll to position [102, 0]
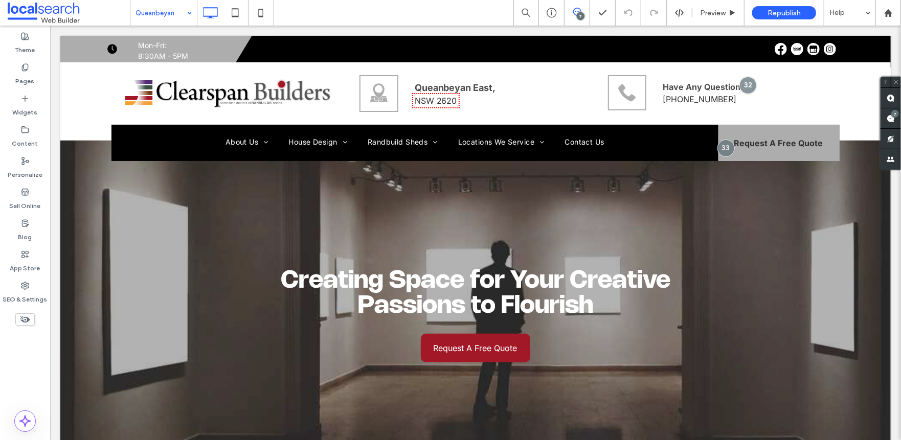
click at [170, 12] on input at bounding box center [161, 13] width 51 height 26
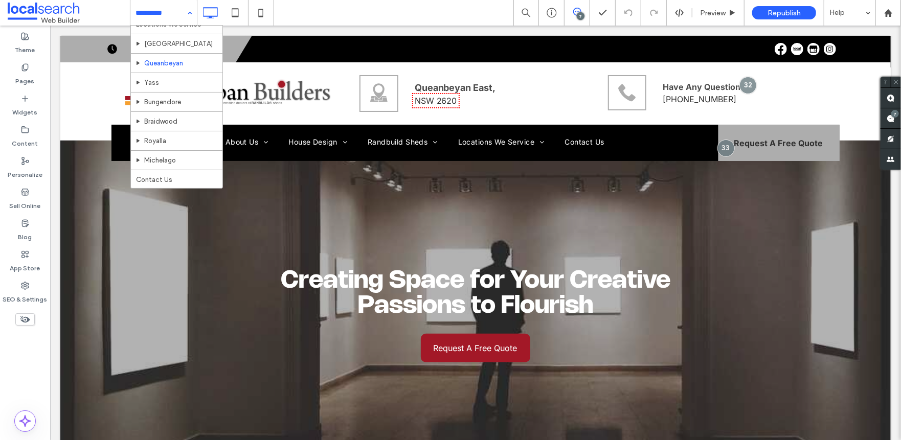
scroll to position [159, 0]
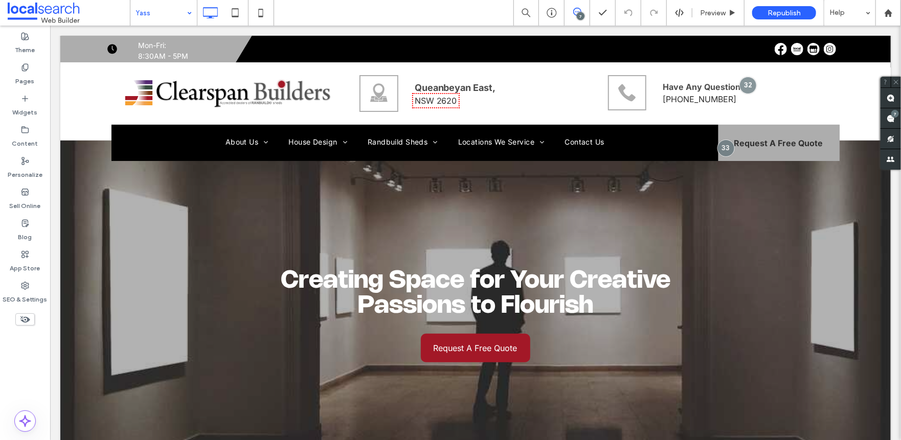
click at [151, 17] on input at bounding box center [161, 13] width 51 height 26
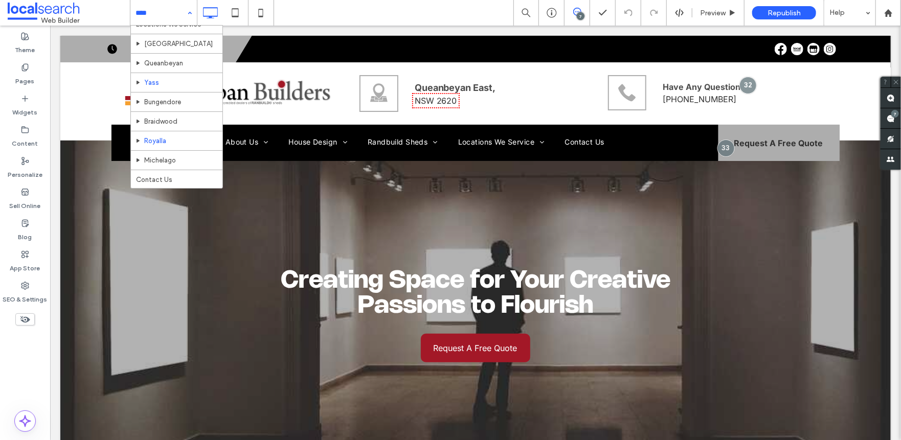
scroll to position [159, 0]
drag, startPoint x: 155, startPoint y: 8, endPoint x: 160, endPoint y: 45, distance: 37.6
click at [156, 9] on input at bounding box center [161, 13] width 51 height 26
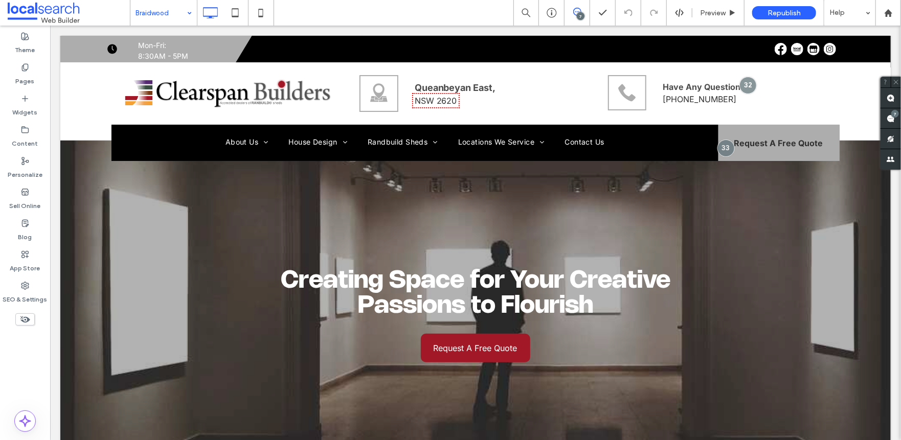
click at [25, 288] on div at bounding box center [450, 220] width 901 height 440
click at [24, 285] on icon at bounding box center [25, 286] width 8 height 8
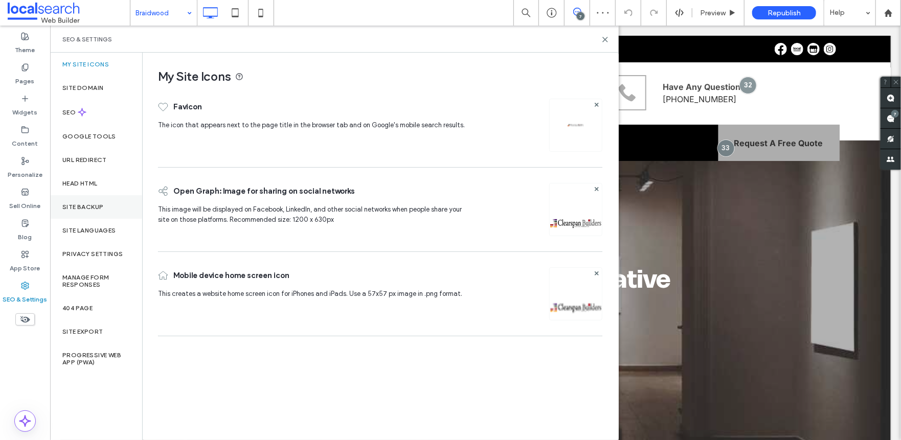
click at [70, 202] on div "Site Backup" at bounding box center [96, 207] width 92 height 24
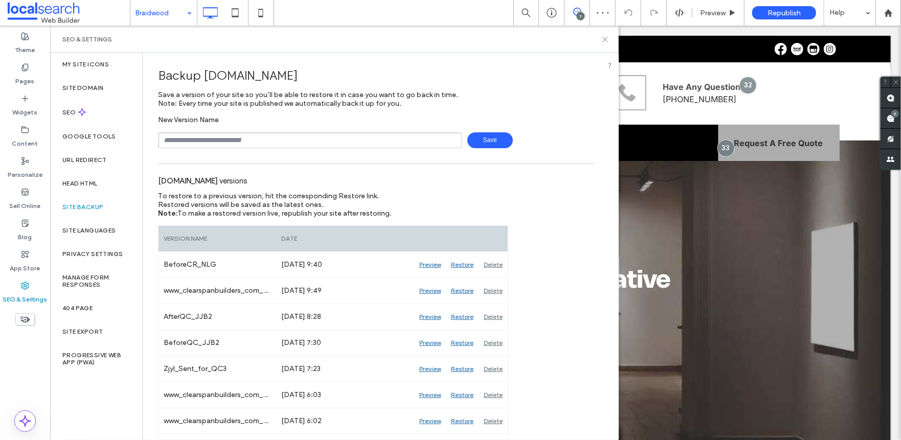
click at [607, 42] on icon at bounding box center [605, 40] width 8 height 8
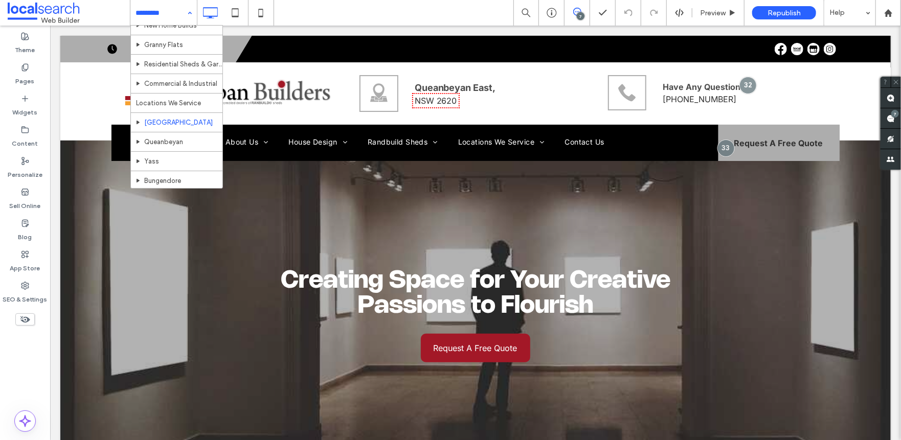
scroll to position [159, 0]
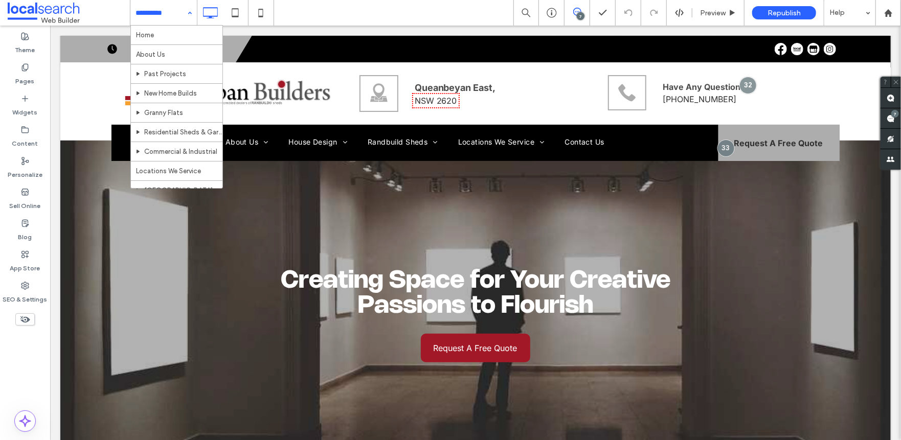
click at [176, 15] on input at bounding box center [161, 13] width 51 height 26
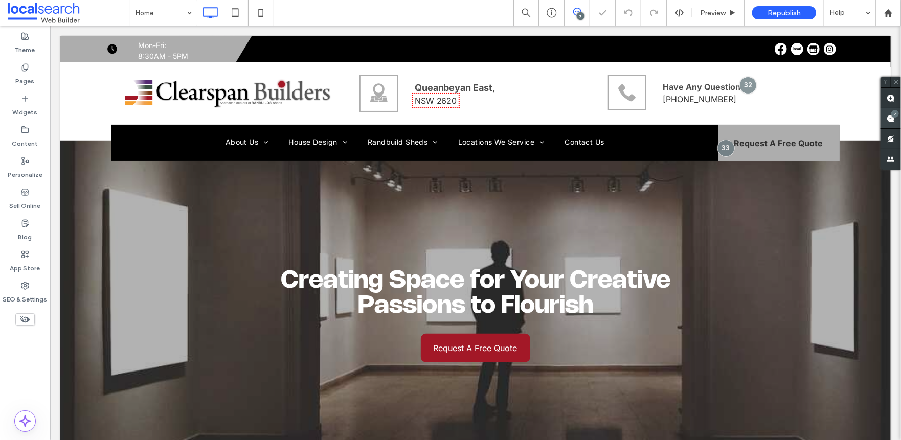
click at [892, 110] on div "7" at bounding box center [895, 114] width 8 height 8
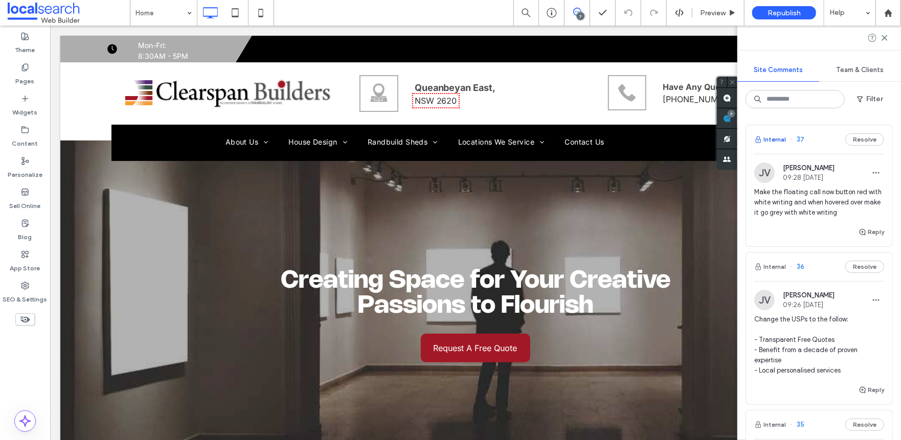
click at [784, 139] on button "Internal" at bounding box center [770, 139] width 32 height 12
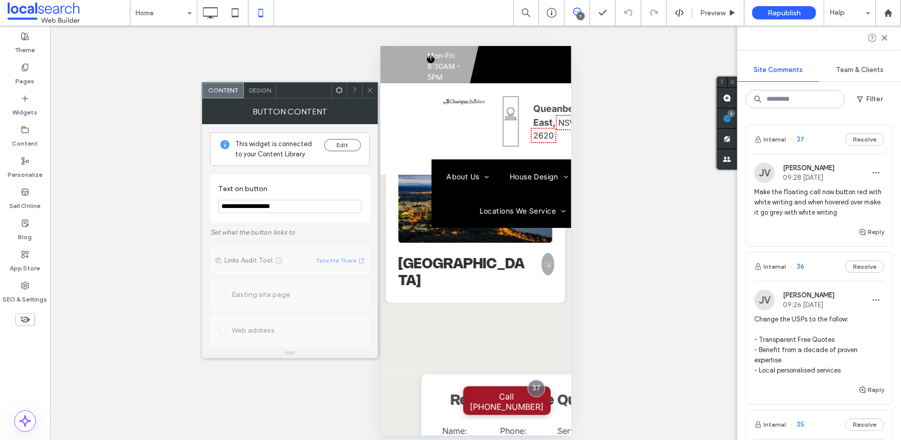
click at [255, 90] on span "Design" at bounding box center [260, 90] width 22 height 8
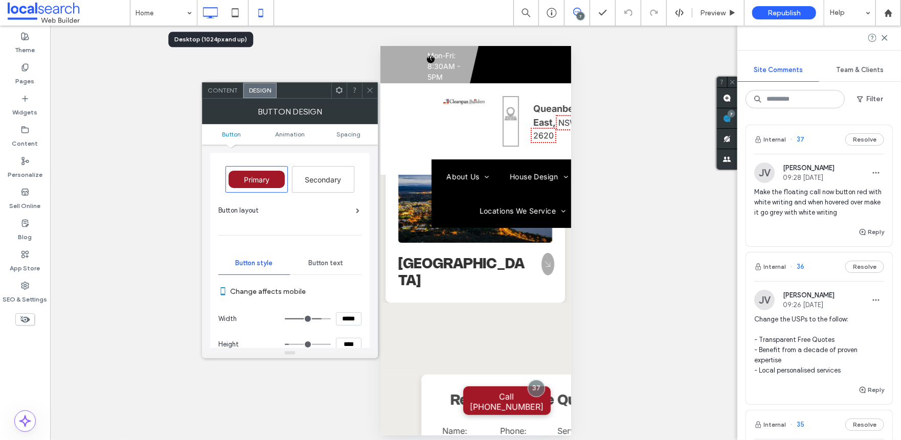
click at [211, 18] on icon at bounding box center [210, 13] width 20 height 20
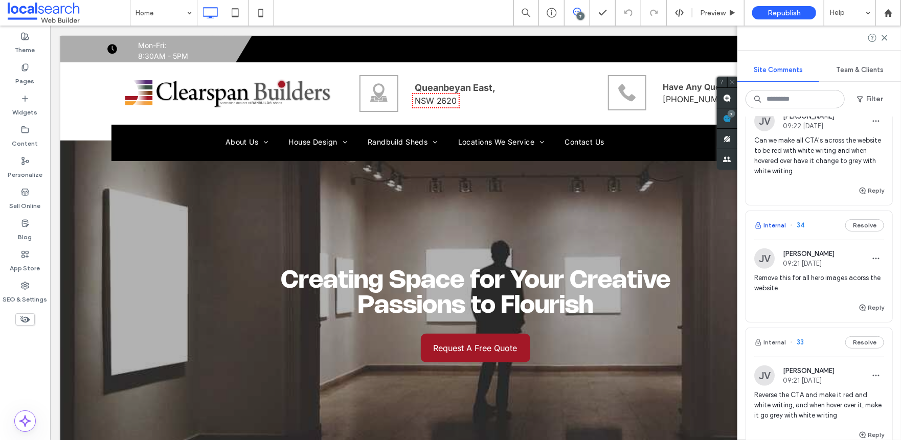
scroll to position [358, 0]
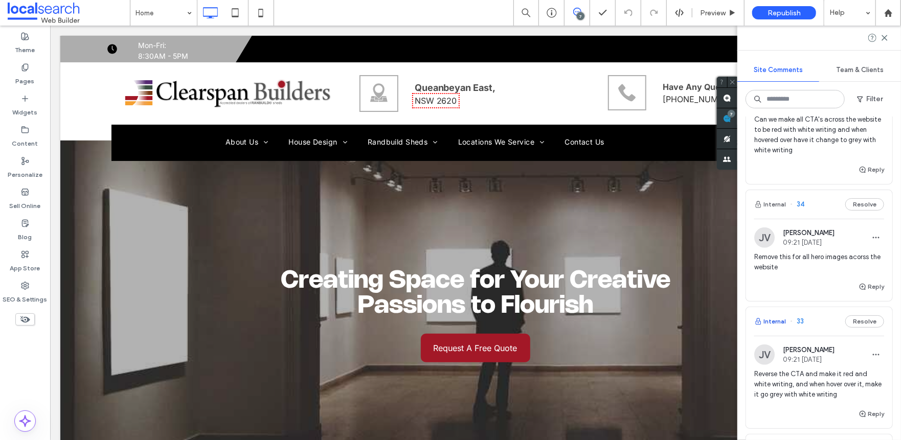
click at [778, 317] on button "Internal" at bounding box center [770, 321] width 32 height 12
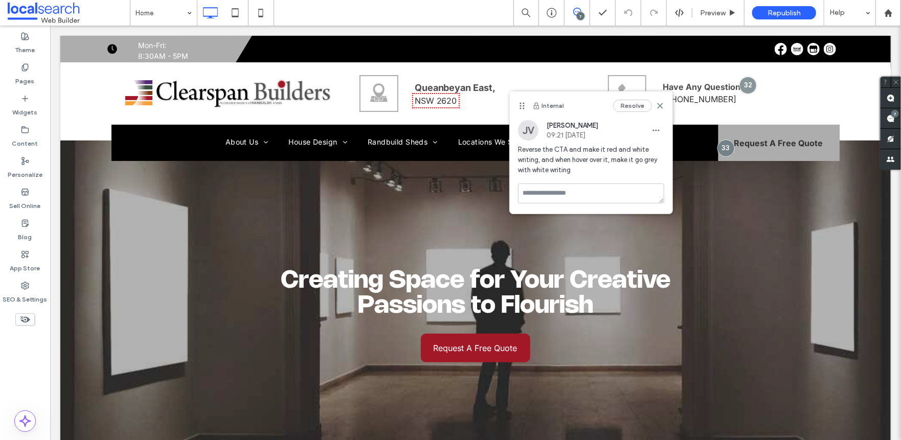
drag, startPoint x: 755, startPoint y: 99, endPoint x: 524, endPoint y: 103, distance: 231.7
click at [524, 103] on use at bounding box center [522, 105] width 5 height 7
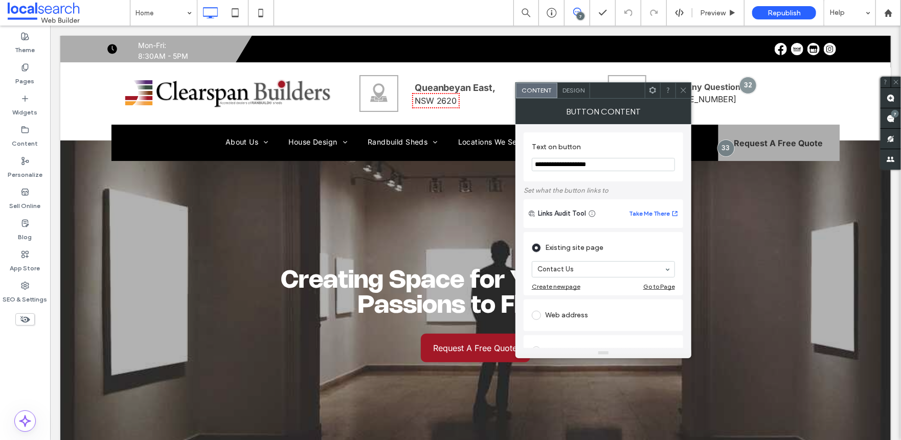
click at [568, 87] on span "Design" at bounding box center [573, 90] width 22 height 8
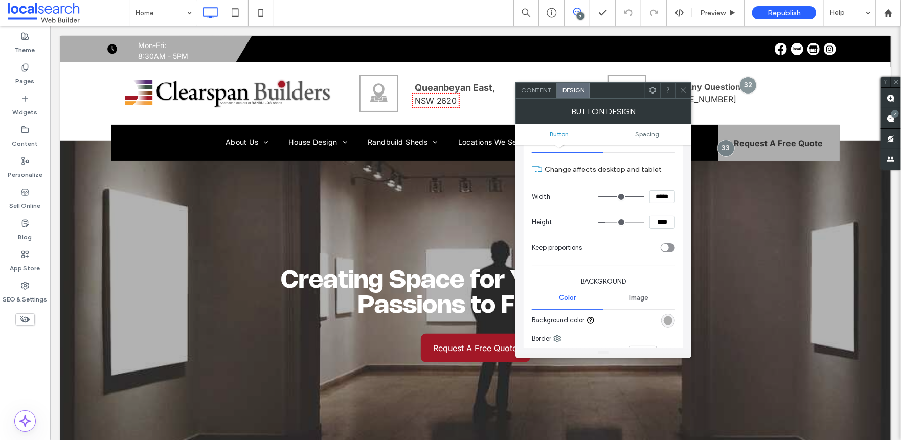
scroll to position [205, 0]
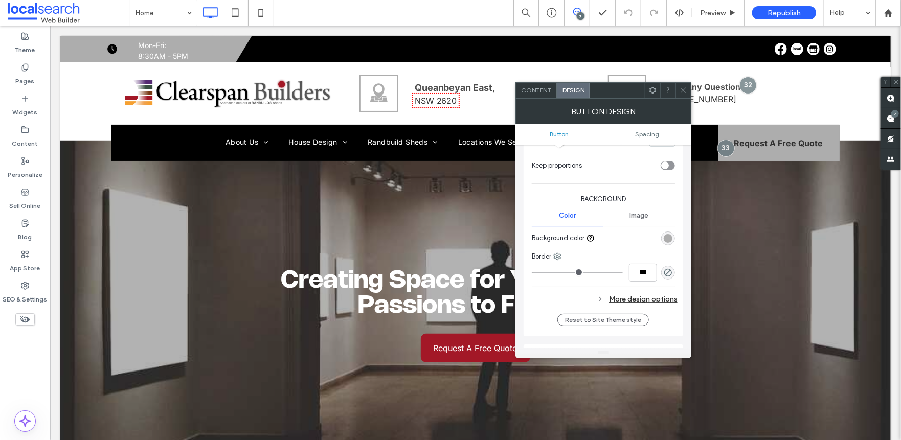
click at [661, 240] on div "rgb(173, 173, 173)" at bounding box center [668, 239] width 14 height 14
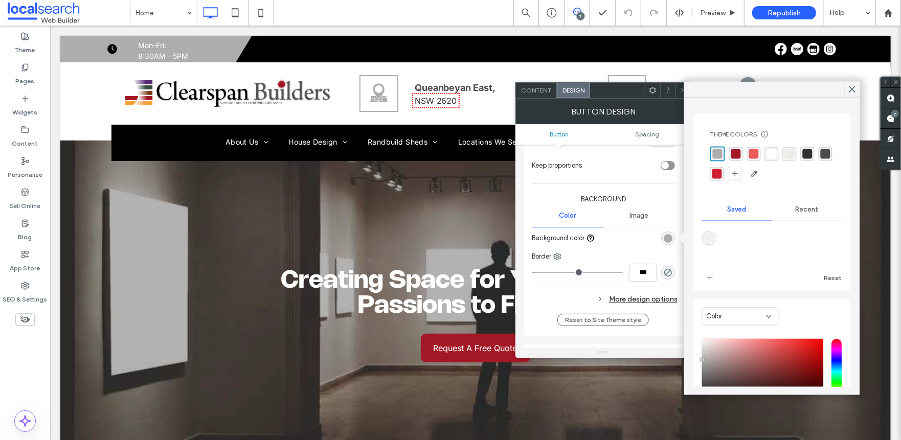
click at [737, 154] on div "rgba(163, 24, 39, 1)" at bounding box center [736, 154] width 10 height 10
click at [654, 294] on div "More design options" at bounding box center [605, 299] width 146 height 14
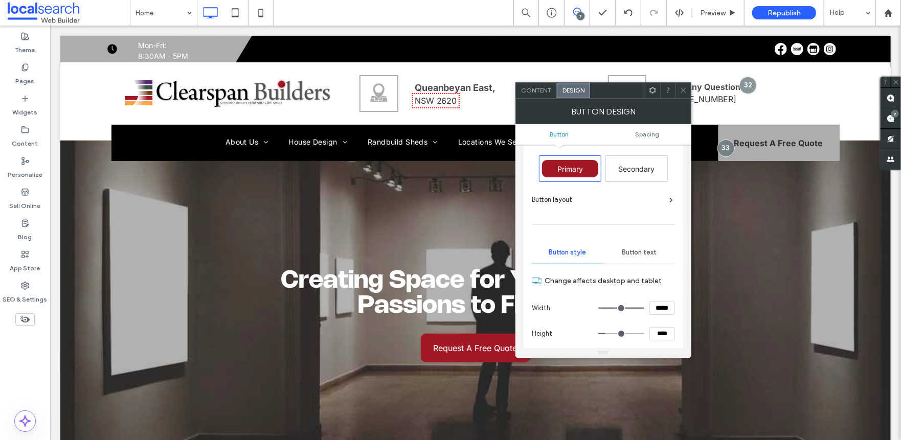
scroll to position [0, 0]
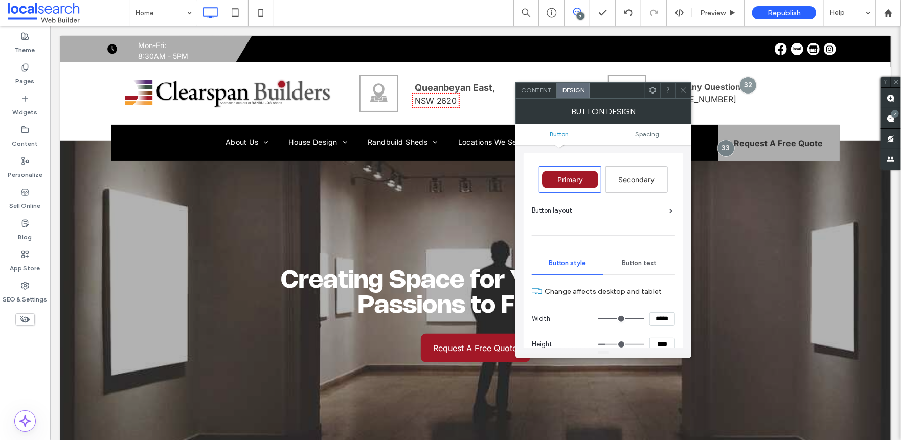
click at [625, 256] on div "Button text" at bounding box center [639, 263] width 72 height 22
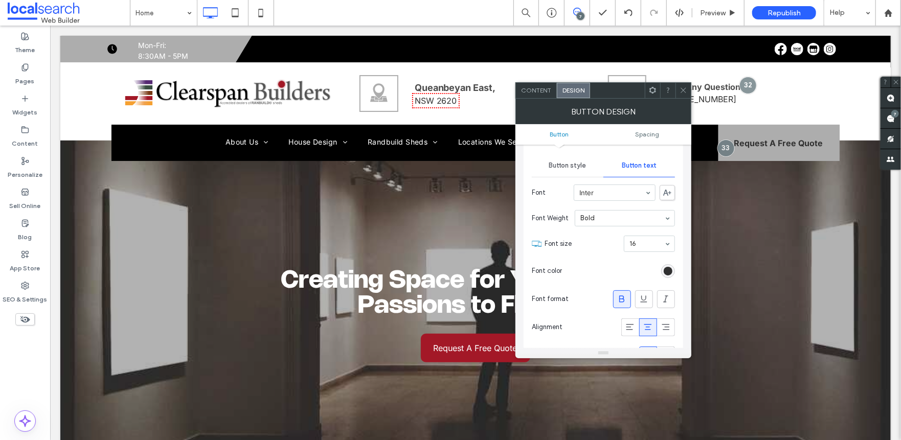
scroll to position [102, 0]
click at [668, 263] on div "rgb(48, 48, 48)" at bounding box center [668, 266] width 9 height 9
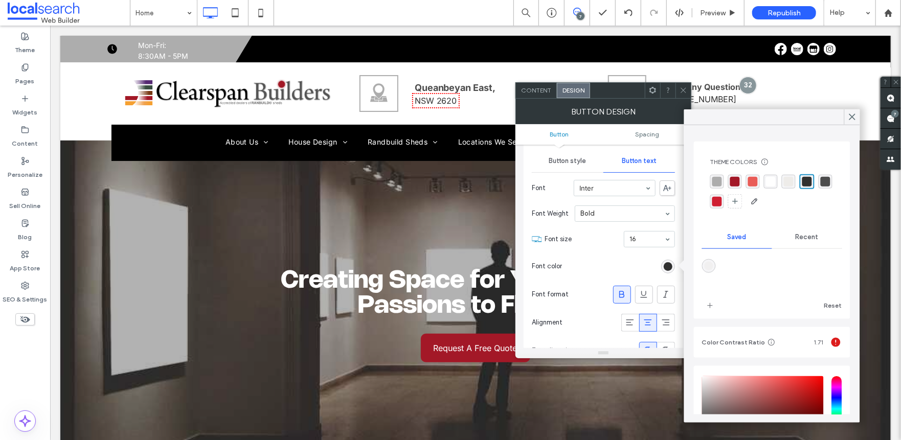
drag, startPoint x: 767, startPoint y: 182, endPoint x: 816, endPoint y: 155, distance: 55.6
click at [768, 182] on div "rgba(255, 255, 255, 1)" at bounding box center [771, 182] width 10 height 10
click at [846, 117] on div at bounding box center [852, 116] width 16 height 15
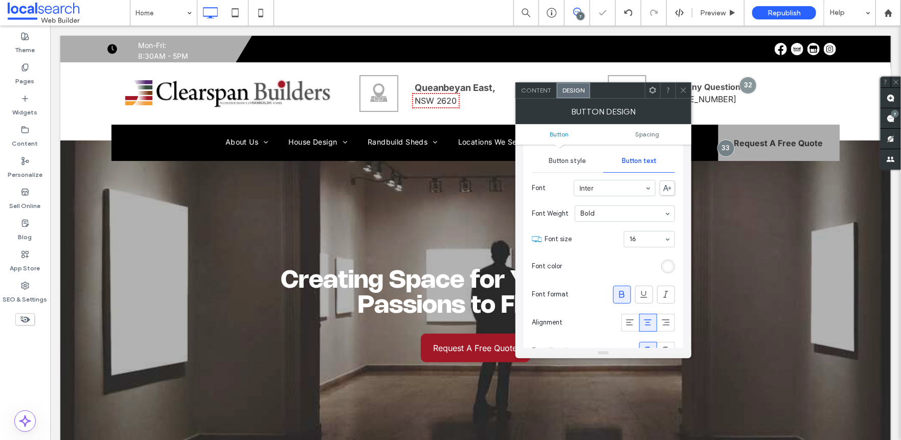
click at [579, 161] on span "Button style" at bounding box center [567, 161] width 37 height 8
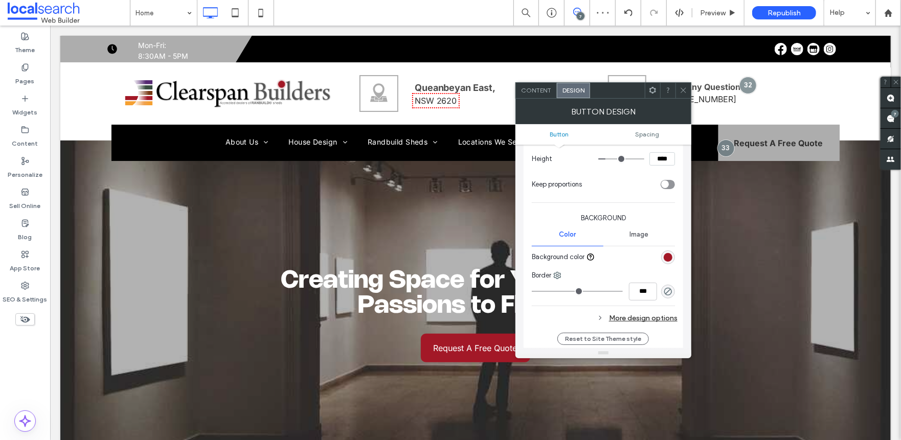
scroll to position [255, 0]
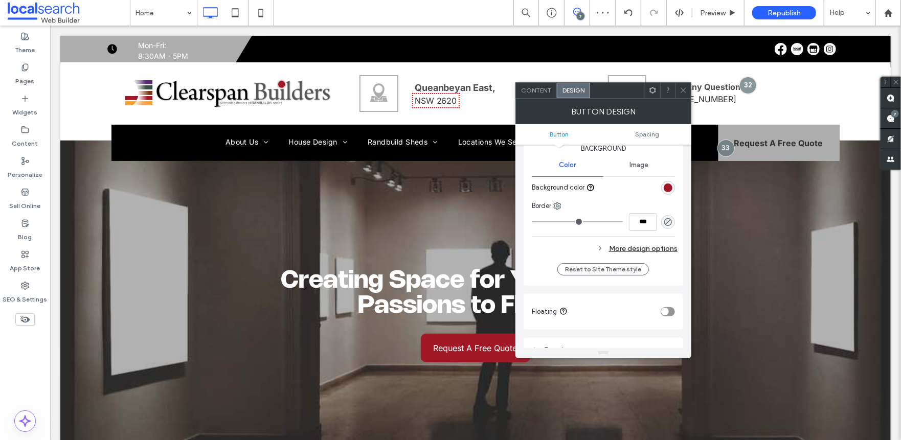
click at [646, 247] on div "More design options" at bounding box center [605, 249] width 146 height 14
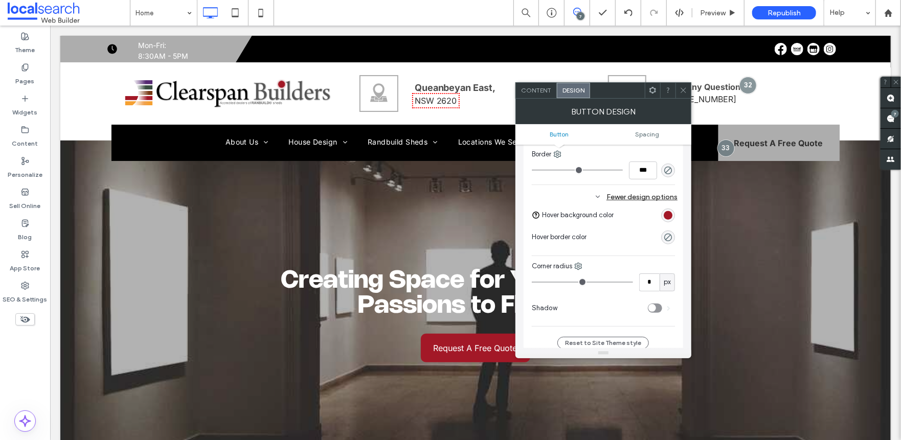
click at [668, 217] on div "rgb(163, 24, 39)" at bounding box center [668, 215] width 9 height 9
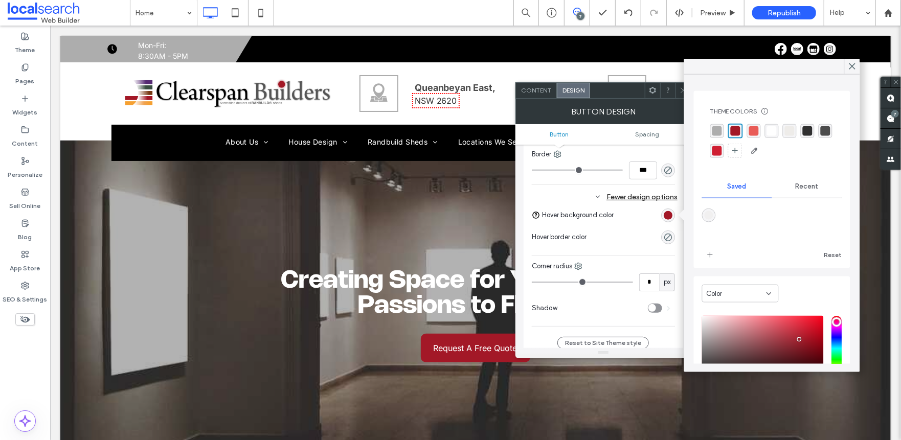
drag, startPoint x: 715, startPoint y: 130, endPoint x: 728, endPoint y: 126, distance: 13.9
click at [715, 130] on div "rgba(173, 173, 173, 1)" at bounding box center [717, 131] width 10 height 10
click at [850, 68] on icon at bounding box center [852, 66] width 9 height 9
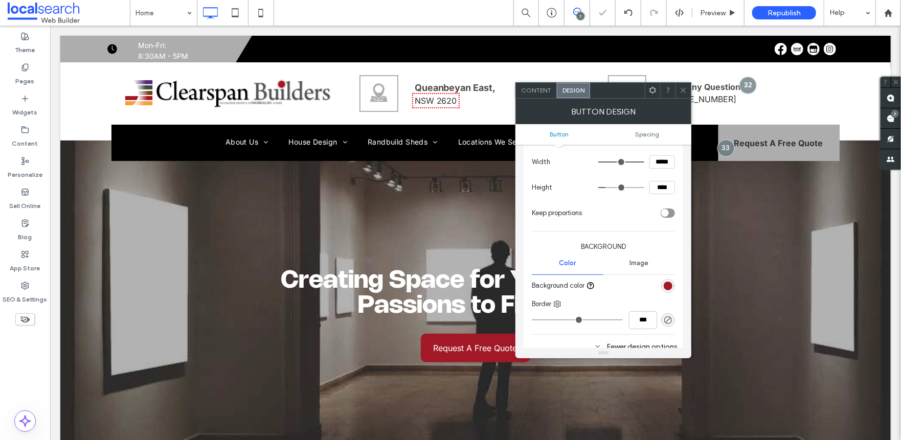
scroll to position [153, 0]
click at [684, 96] on span at bounding box center [684, 90] width 8 height 15
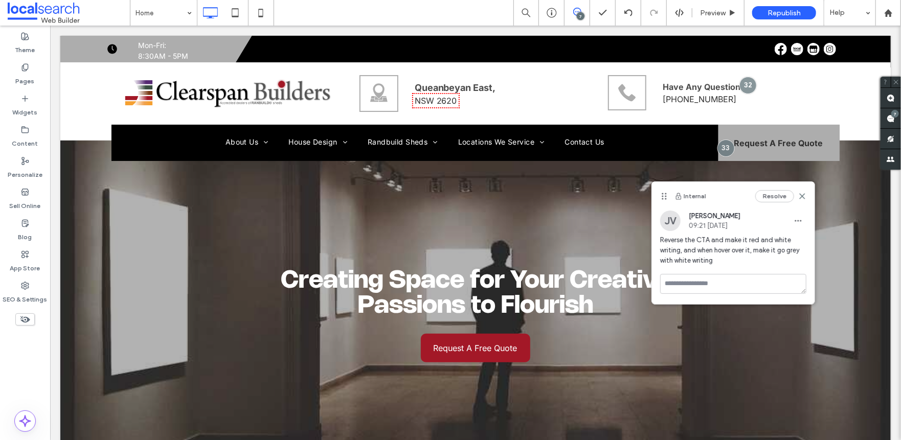
drag, startPoint x: 748, startPoint y: 96, endPoint x: 661, endPoint y: 192, distance: 129.6
click at [661, 192] on icon at bounding box center [664, 196] width 8 height 8
click at [889, 116] on use at bounding box center [891, 119] width 8 height 8
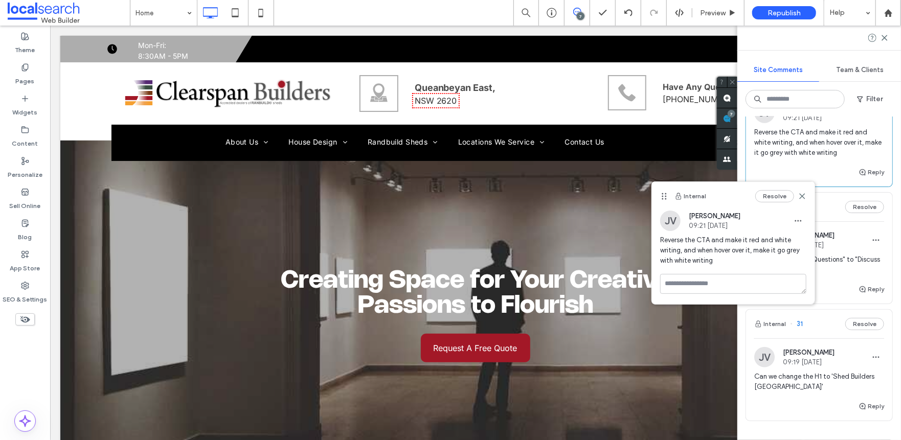
scroll to position [549, 0]
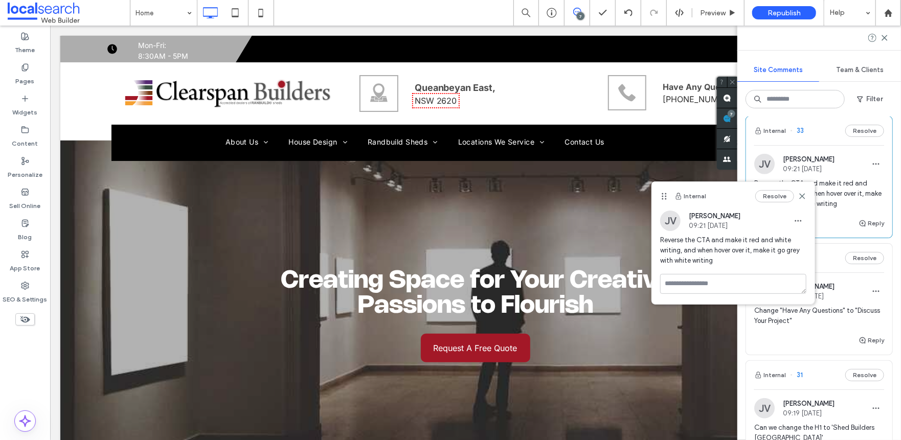
click at [770, 372] on button "Internal" at bounding box center [770, 375] width 32 height 12
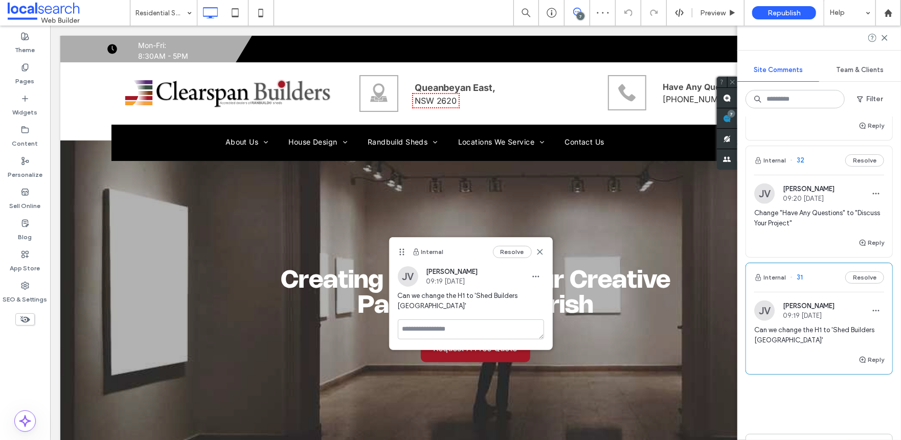
scroll to position [651, 0]
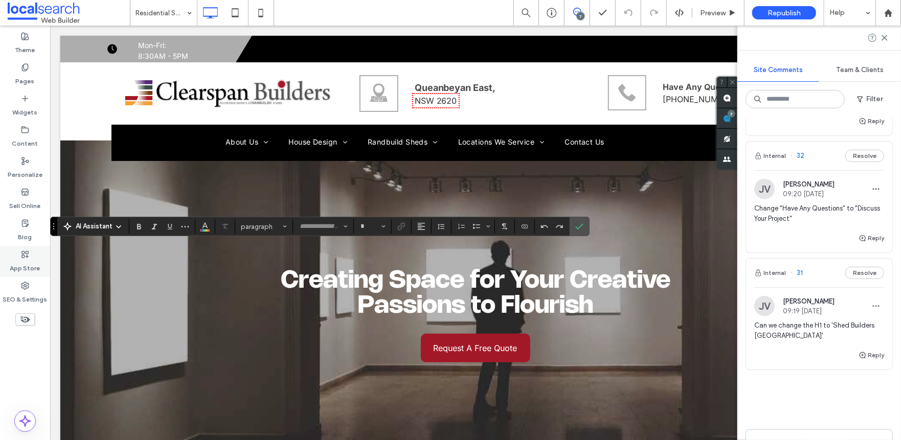
type input "**********"
type input "**"
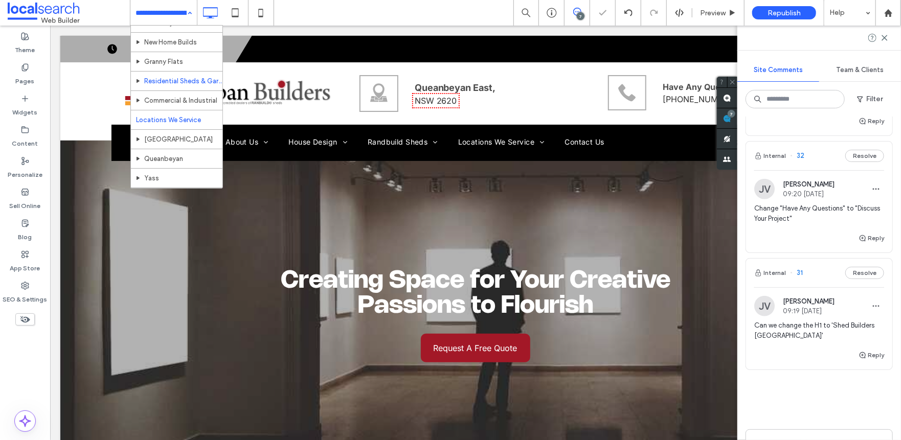
scroll to position [0, 0]
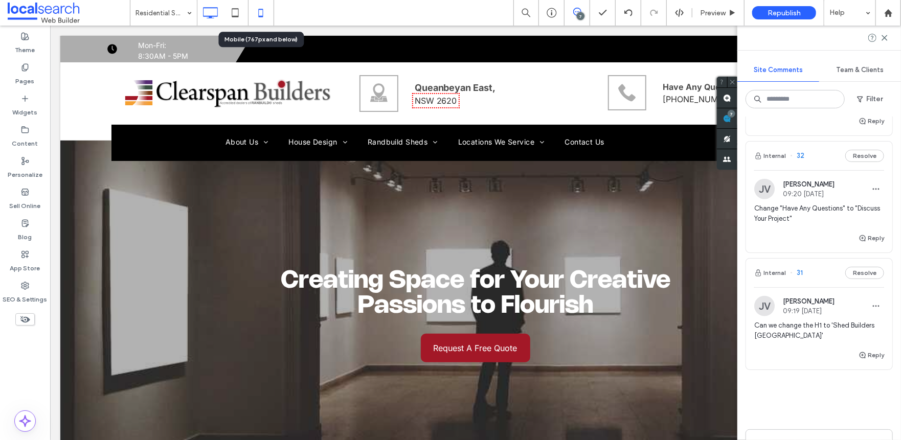
click at [258, 15] on icon at bounding box center [261, 13] width 20 height 20
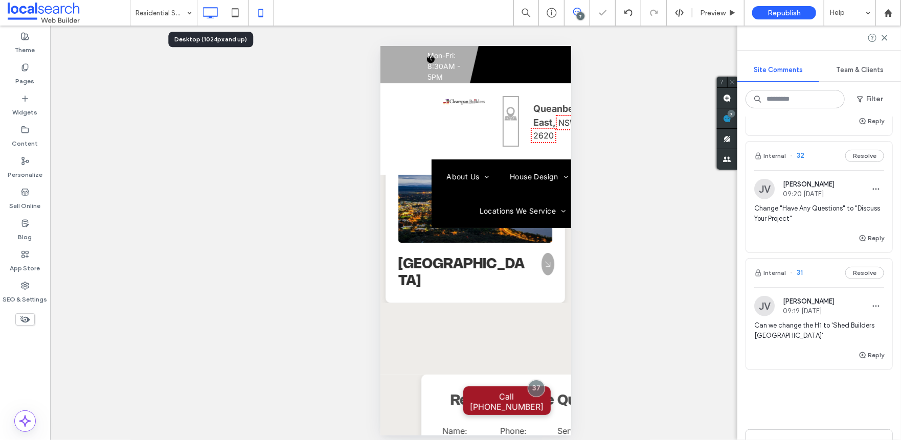
click at [216, 19] on icon at bounding box center [210, 13] width 20 height 20
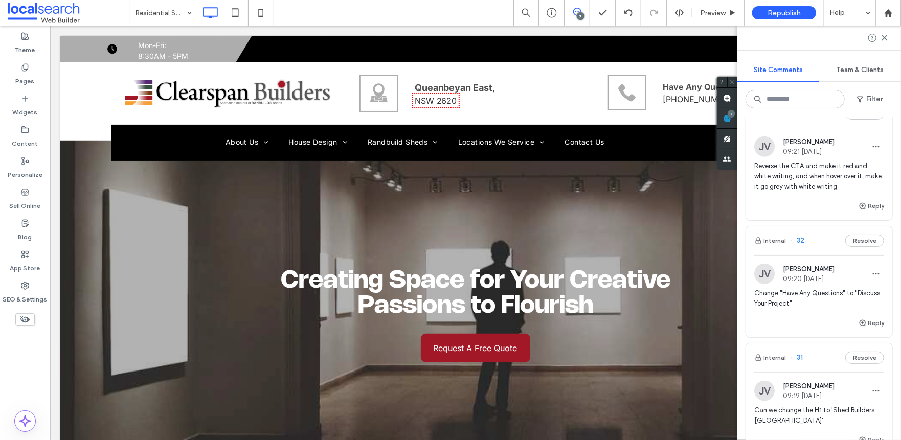
scroll to position [549, 0]
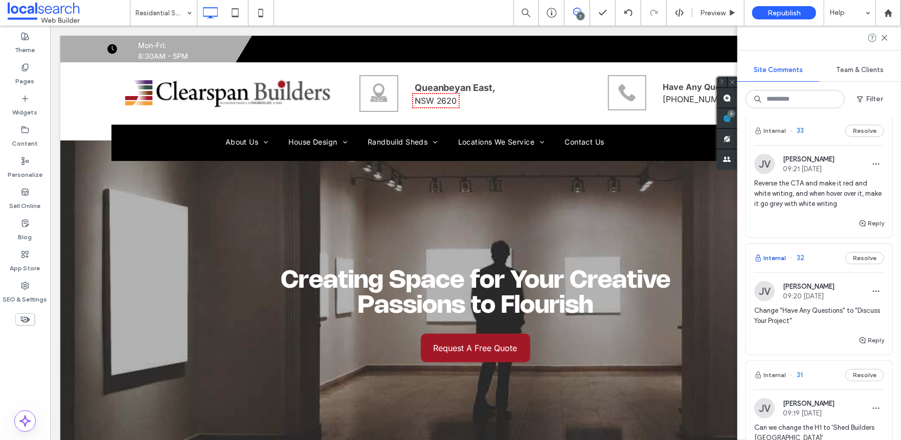
click at [770, 259] on button "Internal" at bounding box center [770, 258] width 32 height 12
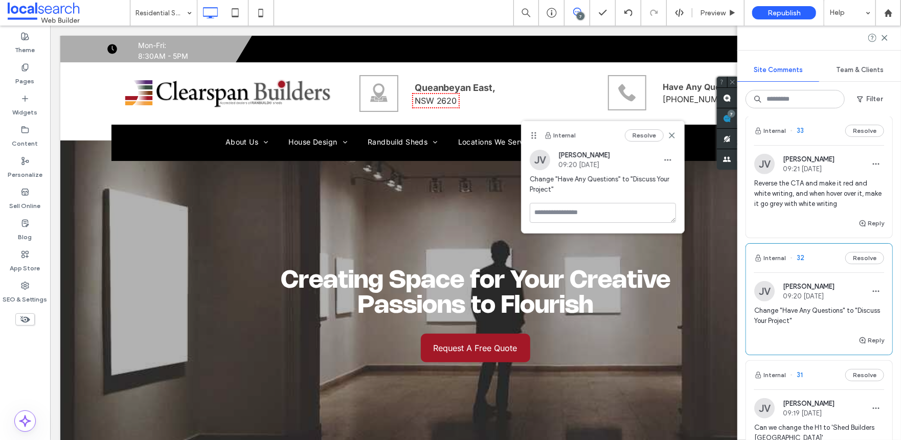
drag, startPoint x: 570, startPoint y: 46, endPoint x: 534, endPoint y: 132, distance: 93.7
click at [534, 132] on icon at bounding box center [534, 135] width 8 height 8
click at [884, 36] on icon at bounding box center [885, 38] width 8 height 8
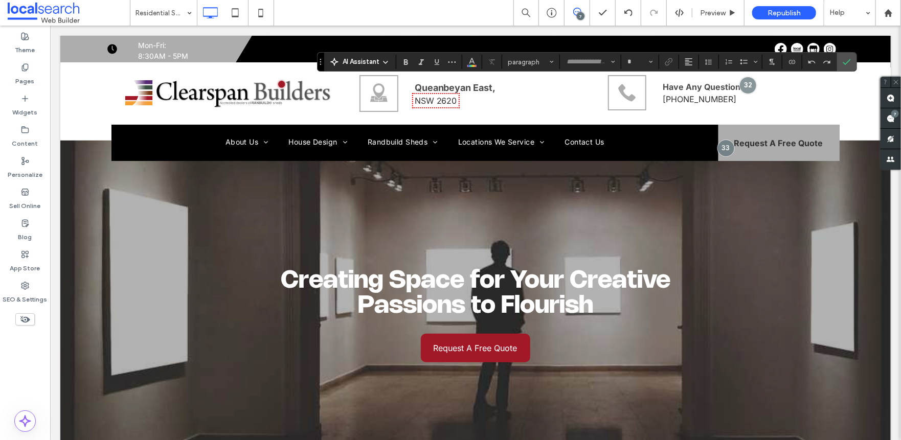
type input "*****"
type input "**"
click at [840, 61] on label "Confirm" at bounding box center [846, 62] width 15 height 18
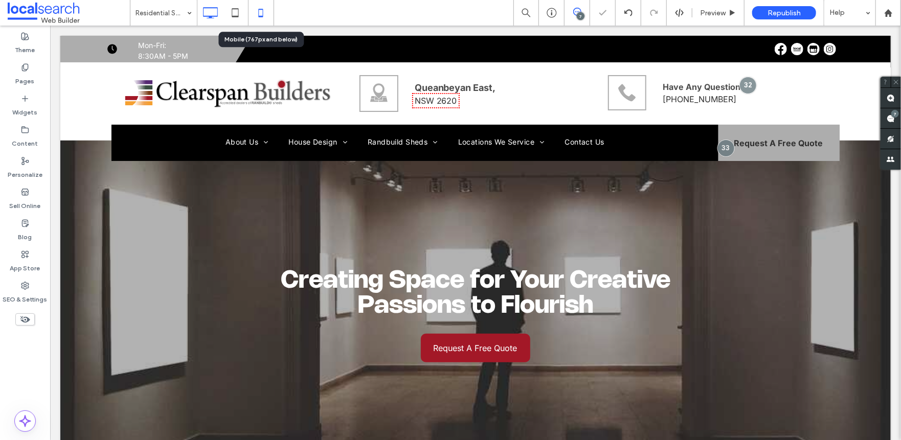
click at [260, 10] on icon at bounding box center [261, 13] width 20 height 20
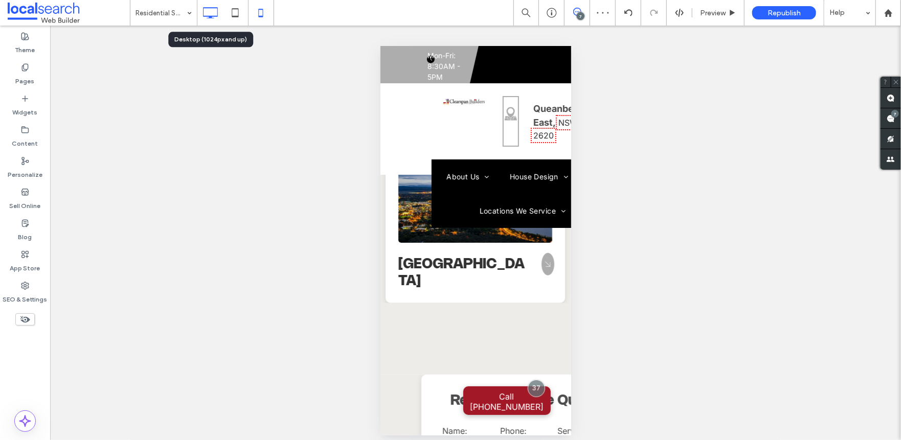
click at [217, 15] on icon at bounding box center [210, 13] width 20 height 20
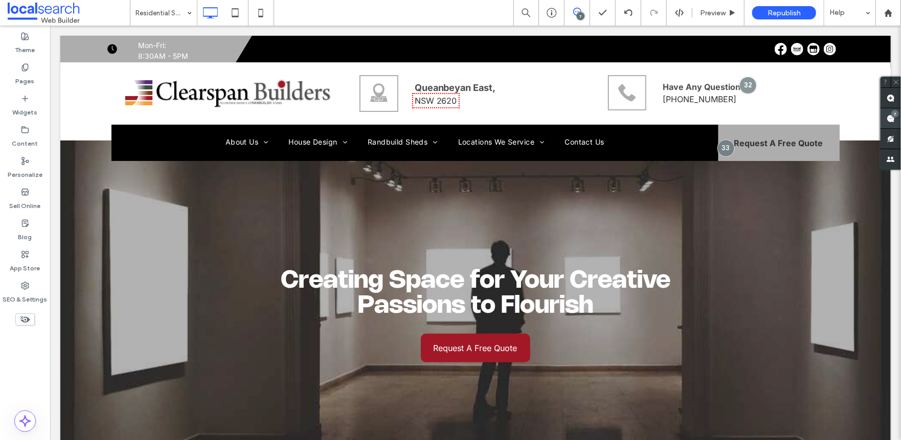
click at [898, 112] on div "7" at bounding box center [895, 114] width 8 height 8
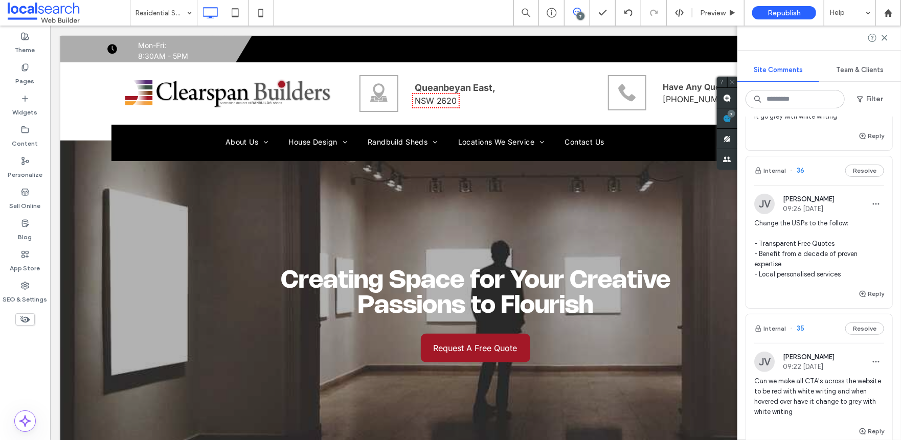
scroll to position [102, 0]
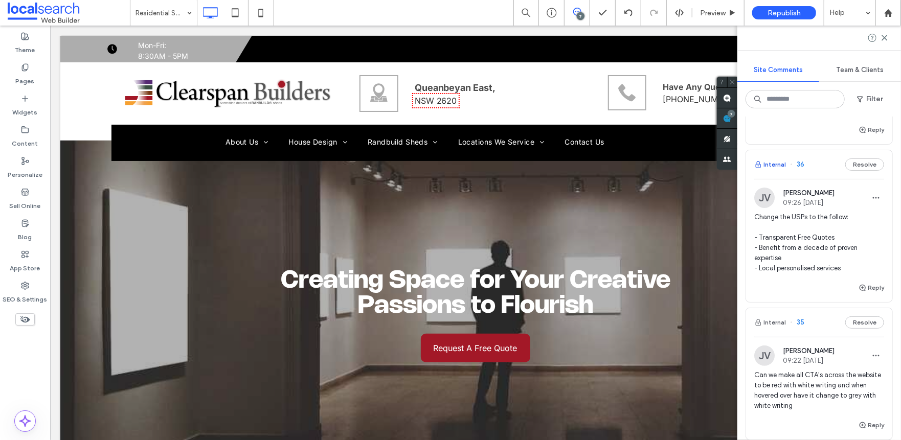
click at [776, 160] on button "Internal" at bounding box center [770, 165] width 32 height 12
type input "*****"
type input "**"
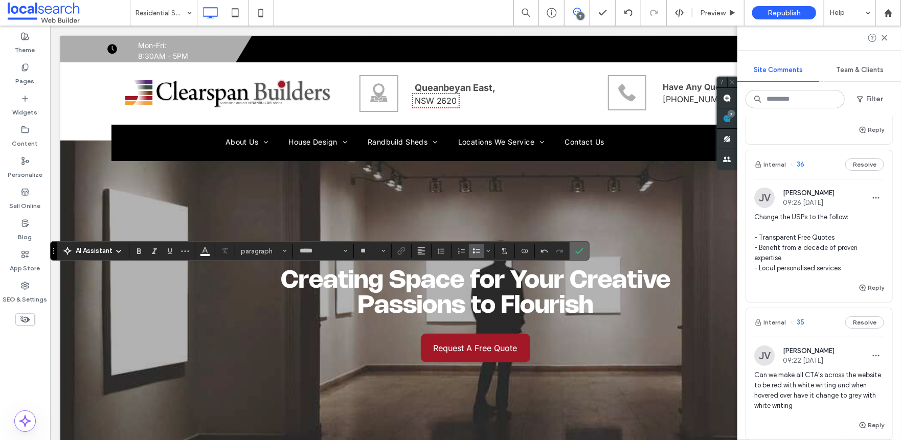
click at [579, 247] on icon "Confirm" at bounding box center [579, 251] width 8 height 8
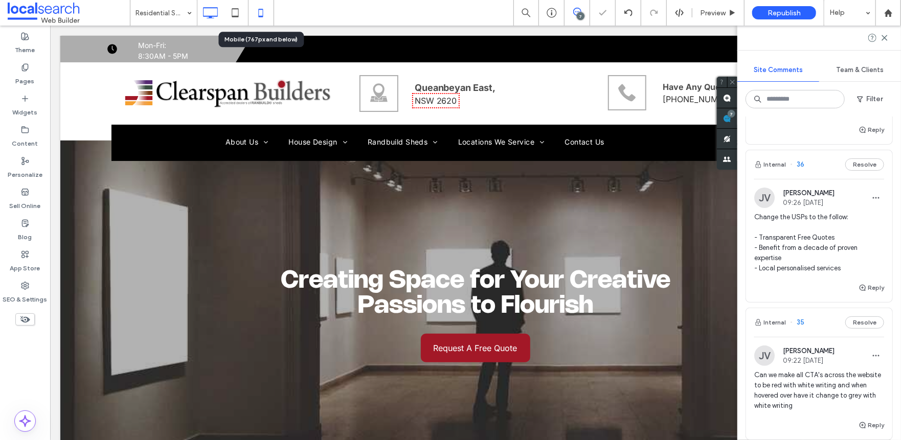
click at [265, 13] on icon at bounding box center [261, 13] width 20 height 20
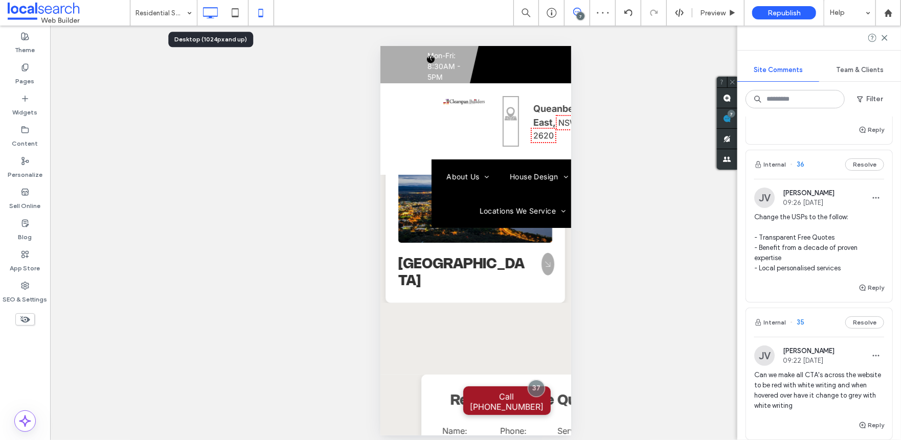
click at [214, 13] on icon at bounding box center [210, 13] width 20 height 20
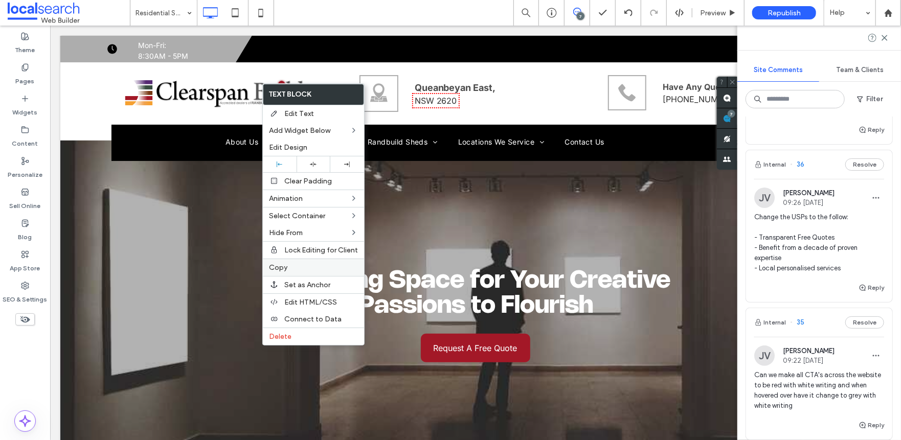
click at [274, 270] on span "Copy" at bounding box center [278, 267] width 18 height 9
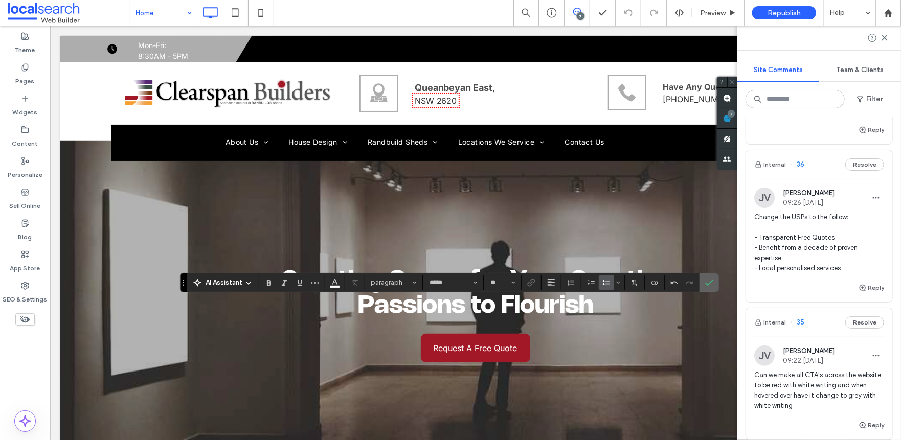
click at [706, 276] on span "Confirm" at bounding box center [707, 283] width 5 height 18
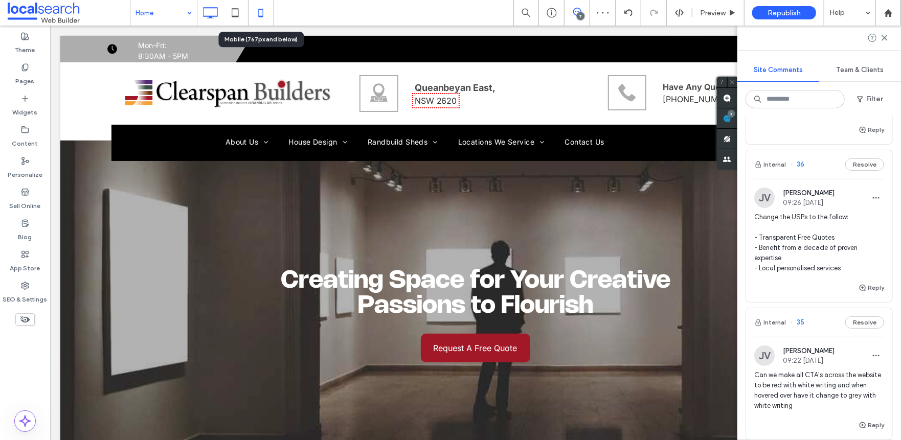
click at [256, 11] on icon at bounding box center [261, 13] width 20 height 20
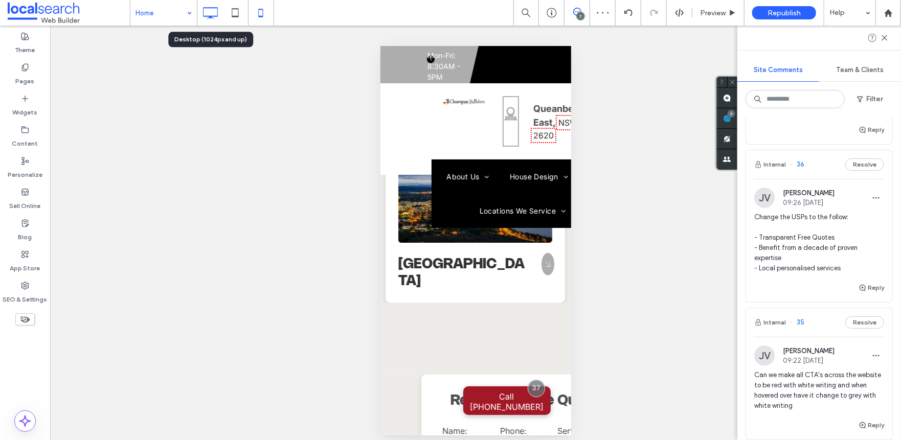
click at [216, 17] on icon at bounding box center [210, 13] width 20 height 20
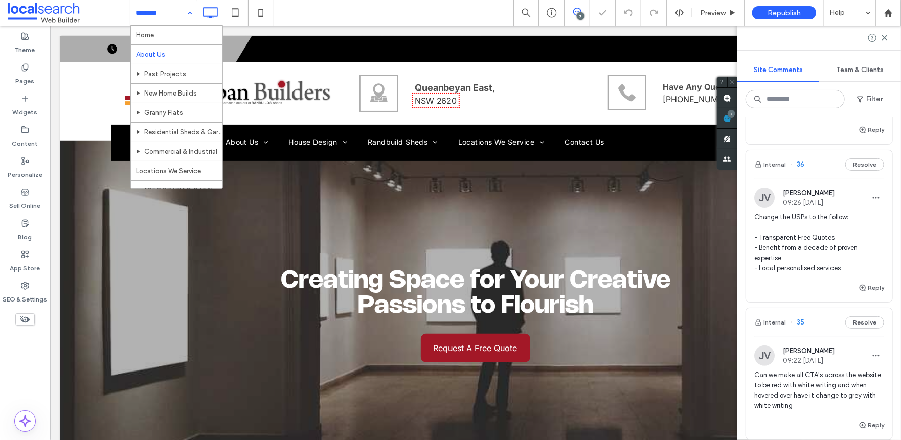
click at [170, 5] on input at bounding box center [161, 13] width 51 height 26
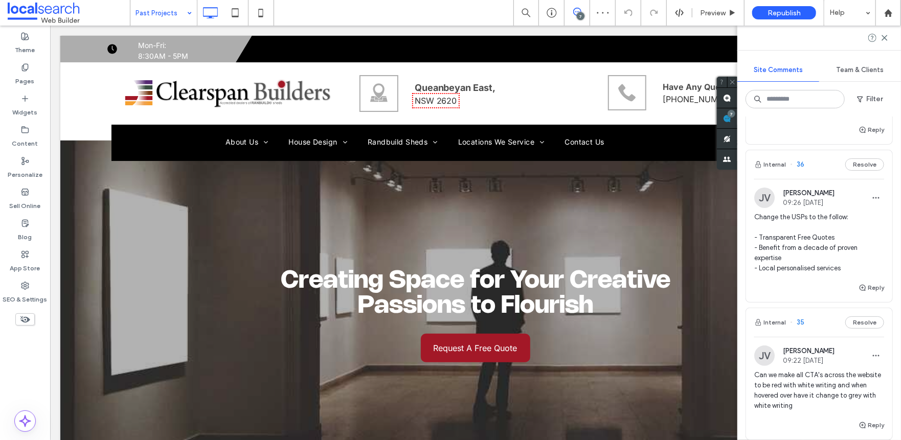
click at [170, 15] on input at bounding box center [161, 13] width 51 height 26
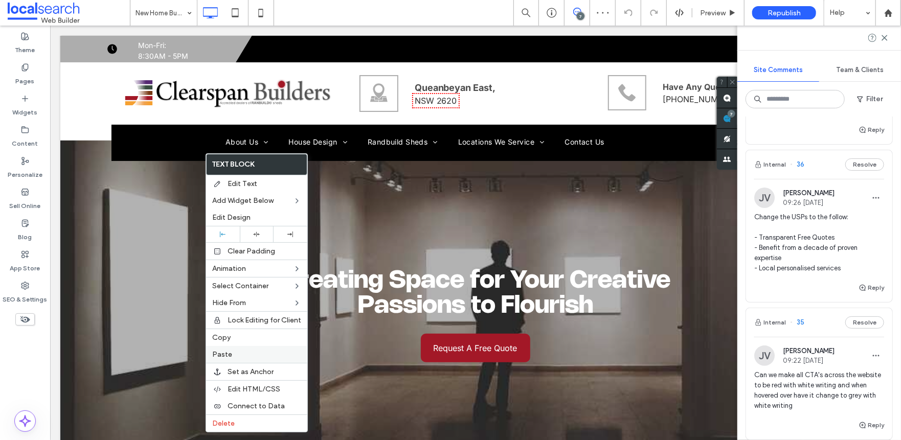
click at [223, 354] on span "Paste" at bounding box center [222, 354] width 20 height 9
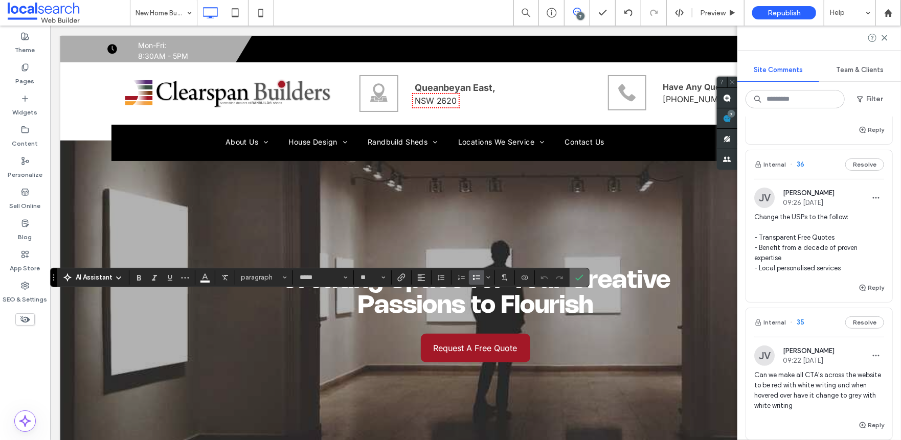
click at [580, 278] on icon "Confirm" at bounding box center [579, 278] width 8 height 8
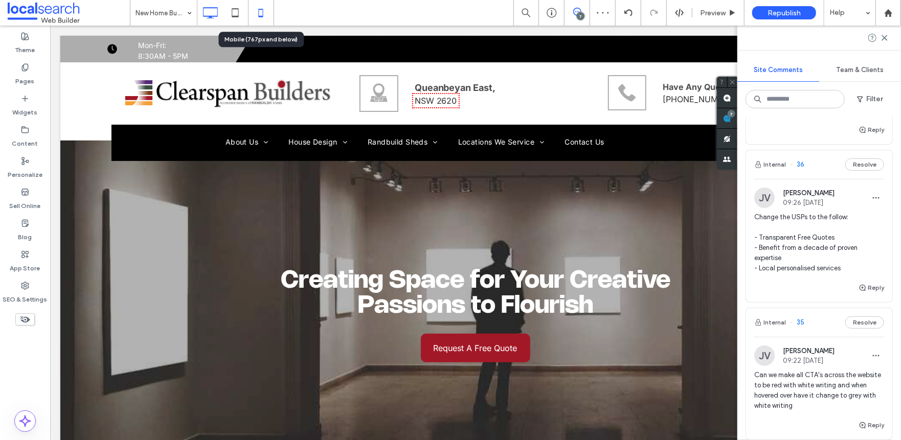
click at [263, 19] on icon at bounding box center [261, 13] width 20 height 20
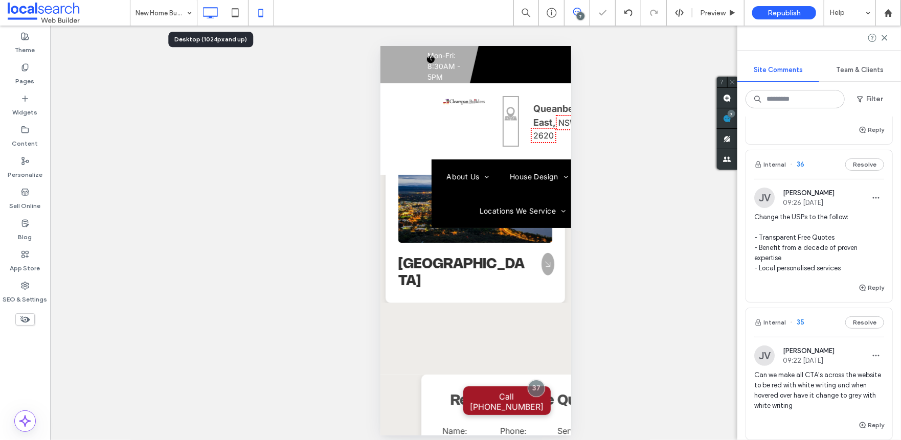
click at [214, 10] on icon at bounding box center [210, 13] width 20 height 20
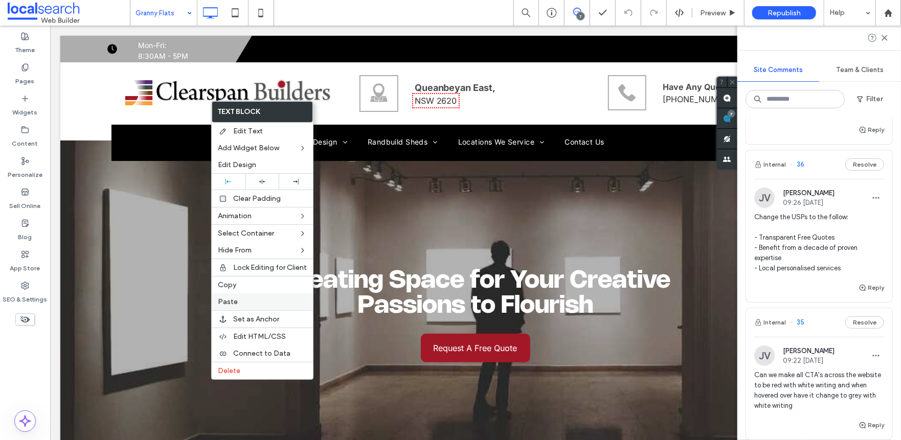
click at [244, 303] on label "Paste" at bounding box center [262, 302] width 89 height 9
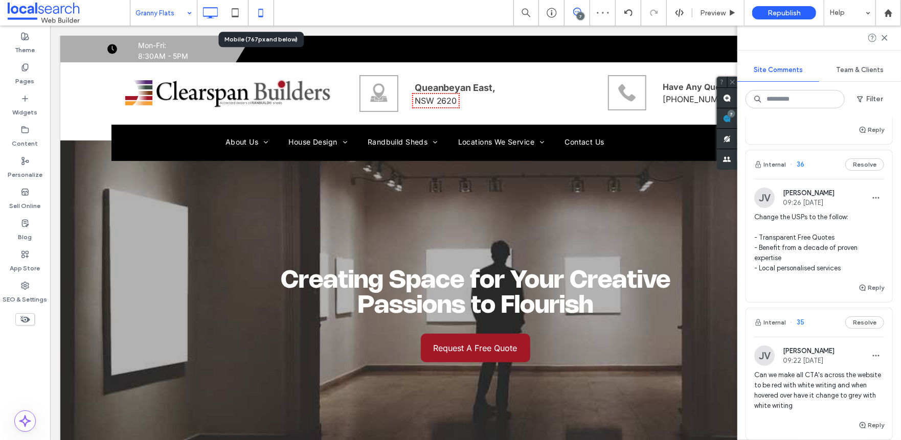
click at [259, 13] on use at bounding box center [261, 13] width 5 height 8
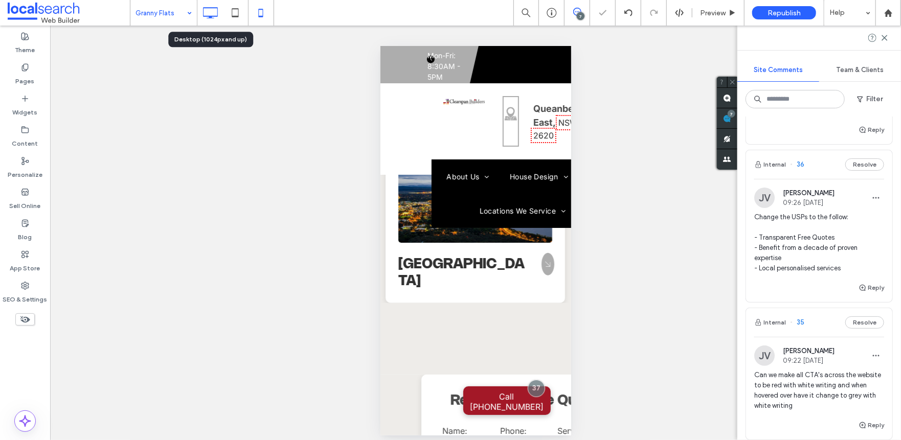
click at [202, 9] on icon at bounding box center [210, 13] width 20 height 20
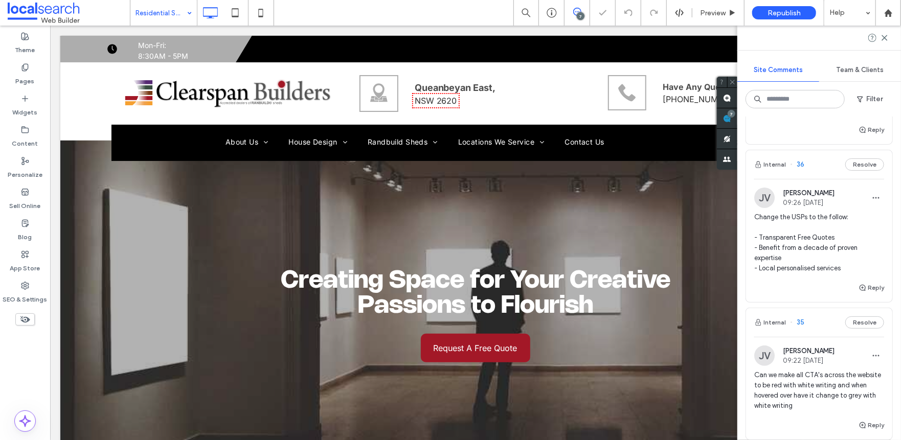
click at [158, 12] on input at bounding box center [161, 13] width 51 height 26
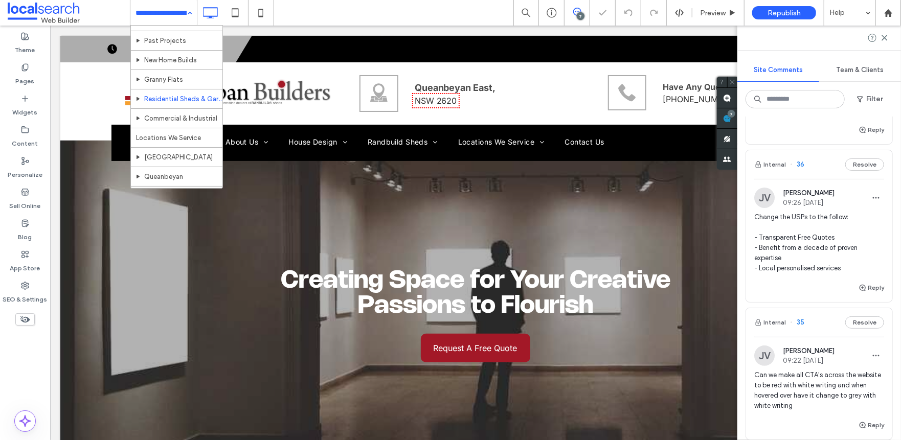
scroll to position [51, 0]
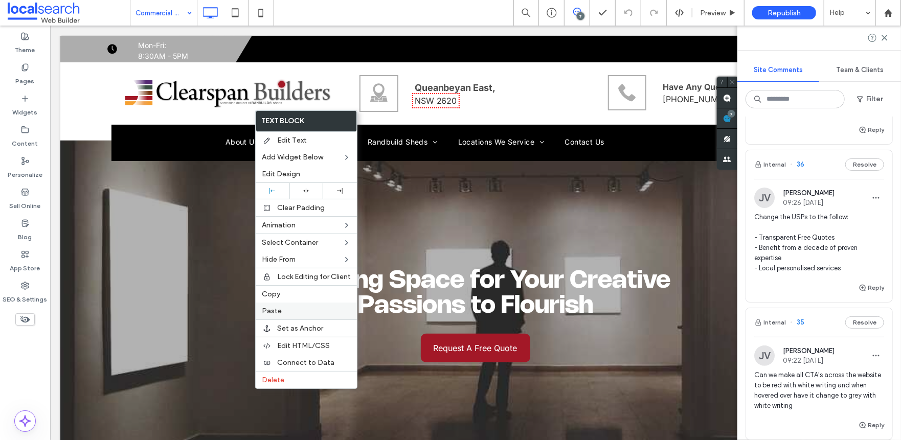
click at [267, 312] on span "Paste" at bounding box center [272, 311] width 20 height 9
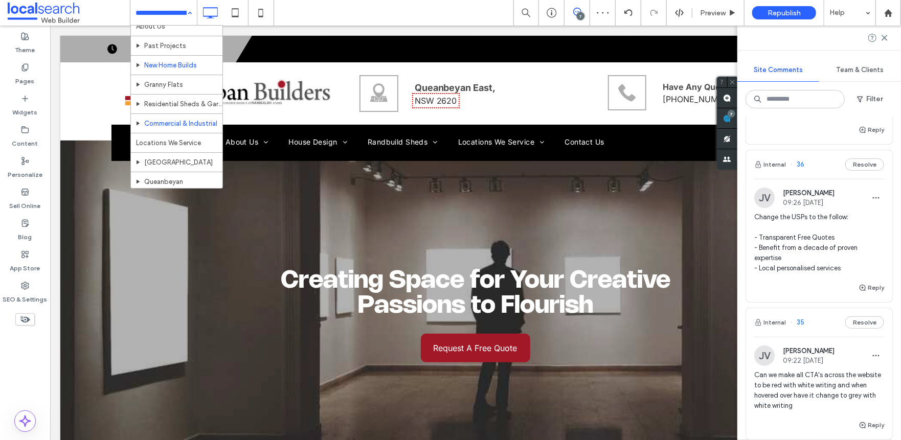
scroll to position [51, 0]
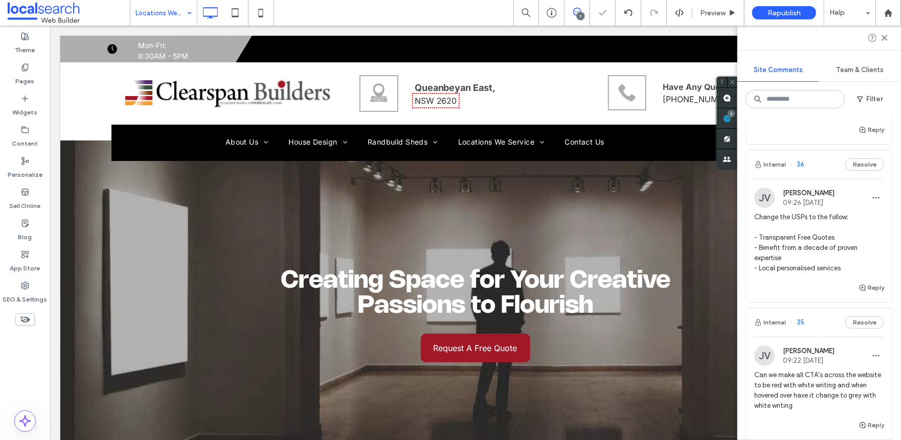
click at [165, 14] on input at bounding box center [161, 13] width 51 height 26
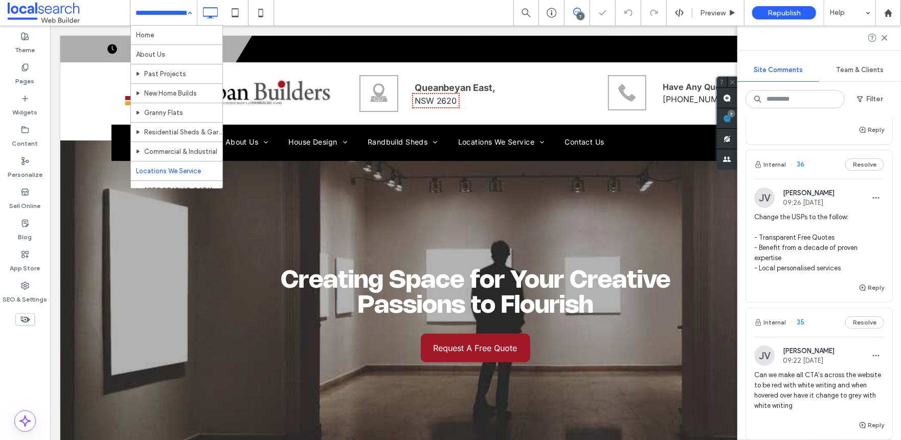
scroll to position [102, 0]
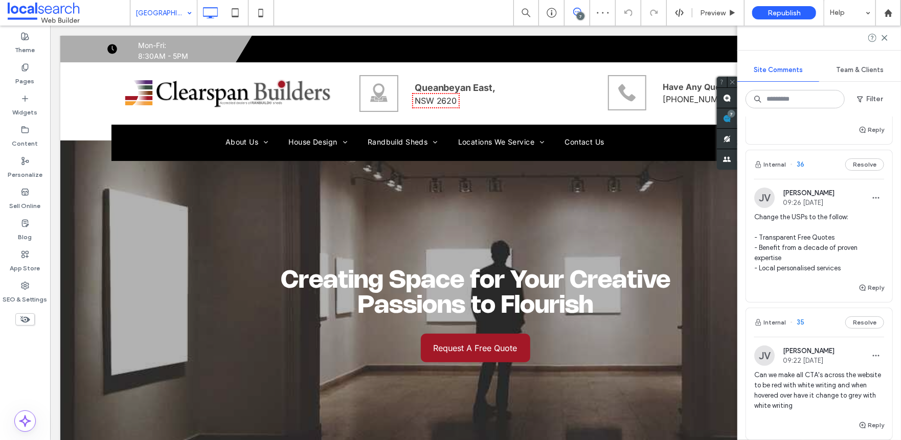
click at [157, 15] on input at bounding box center [161, 13] width 51 height 26
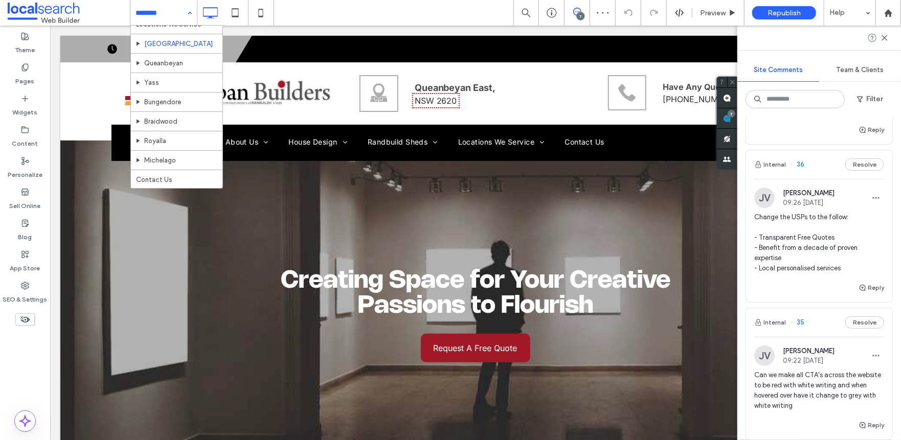
scroll to position [153, 0]
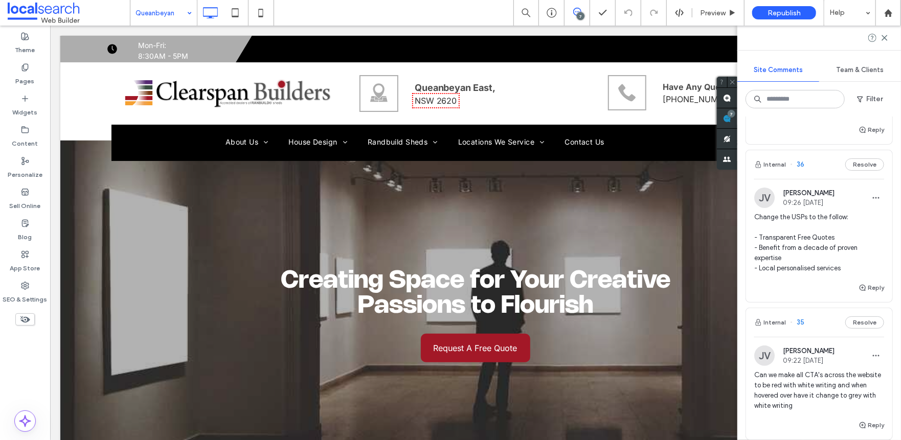
click at [159, 14] on input at bounding box center [161, 13] width 51 height 26
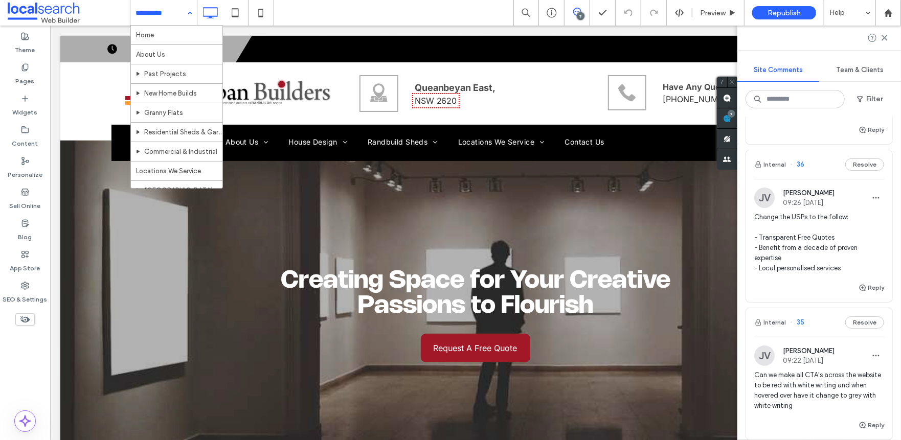
click at [169, 16] on input at bounding box center [161, 13] width 51 height 26
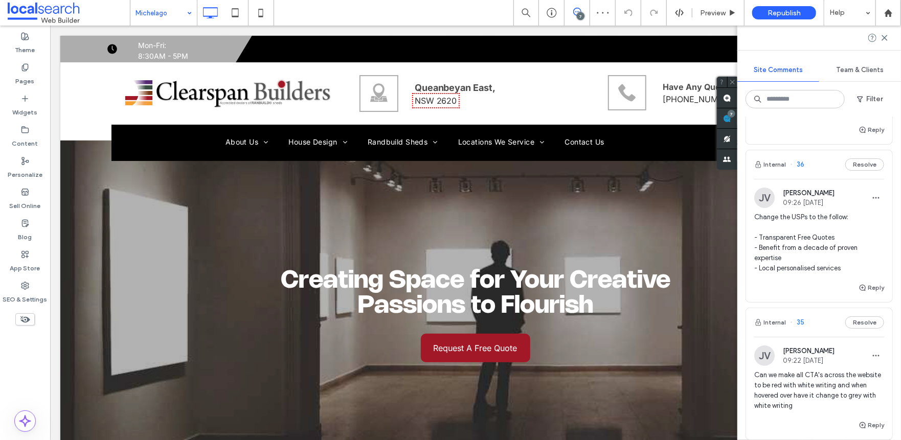
click at [156, 12] on input at bounding box center [161, 13] width 51 height 26
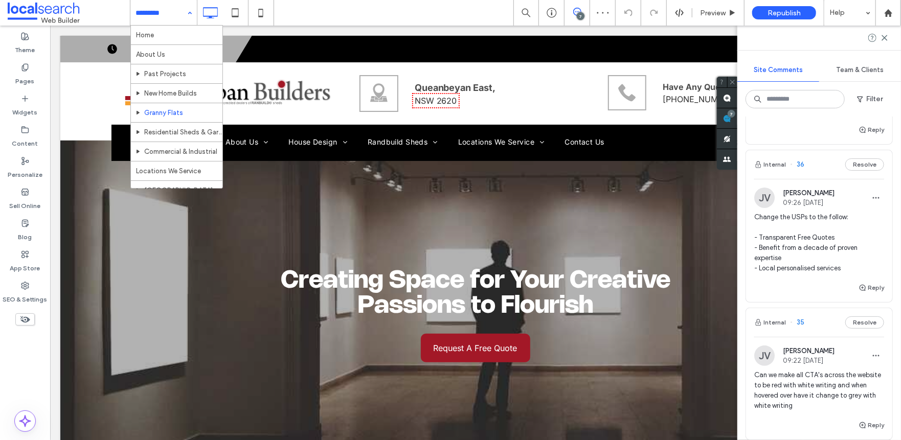
scroll to position [159, 0]
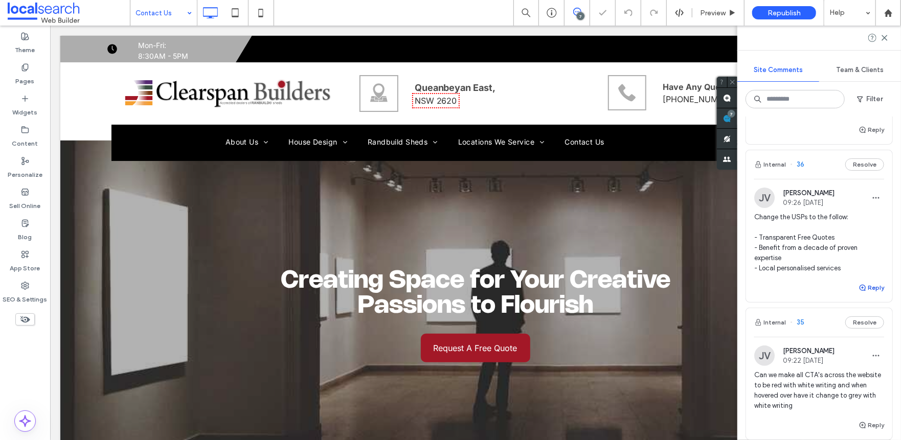
click at [859, 288] on icon "button" at bounding box center [863, 288] width 8 height 8
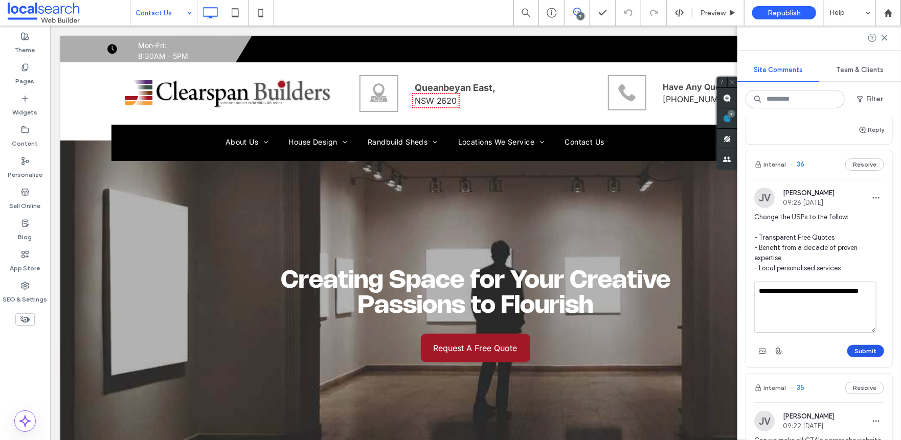
type textarea "**********"
click at [852, 349] on button "Submit" at bounding box center [865, 351] width 37 height 12
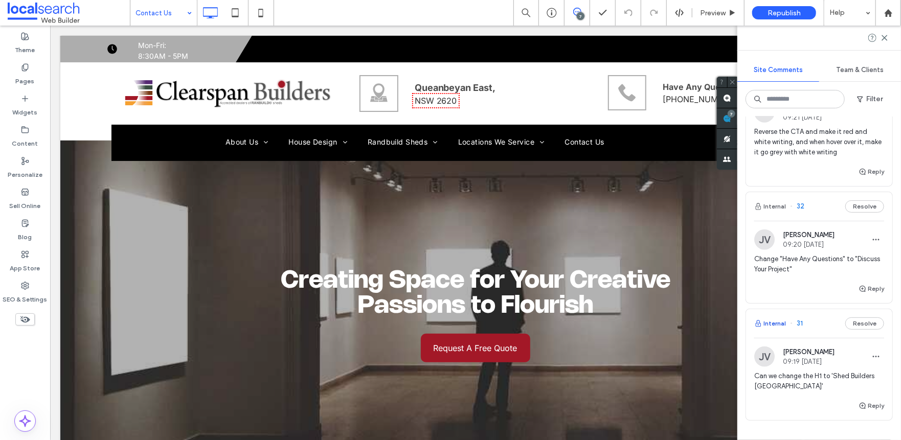
scroll to position [651, 0]
click at [782, 323] on button "Internal" at bounding box center [770, 324] width 32 height 12
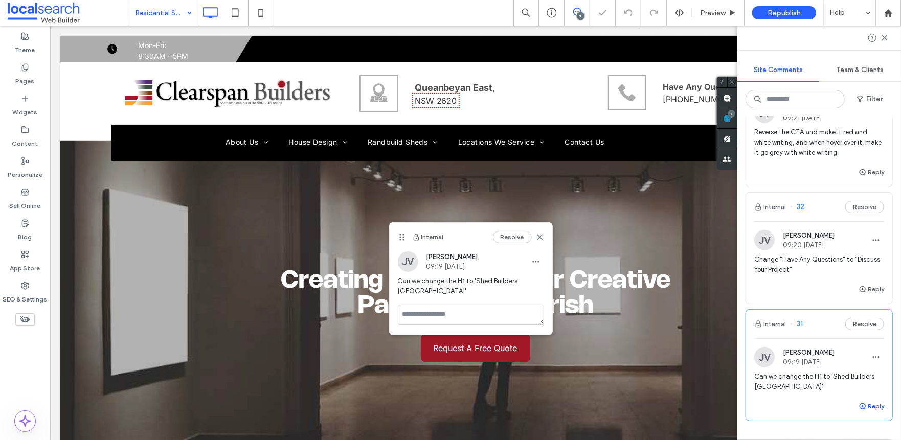
click at [863, 401] on button "Reply" at bounding box center [872, 406] width 26 height 12
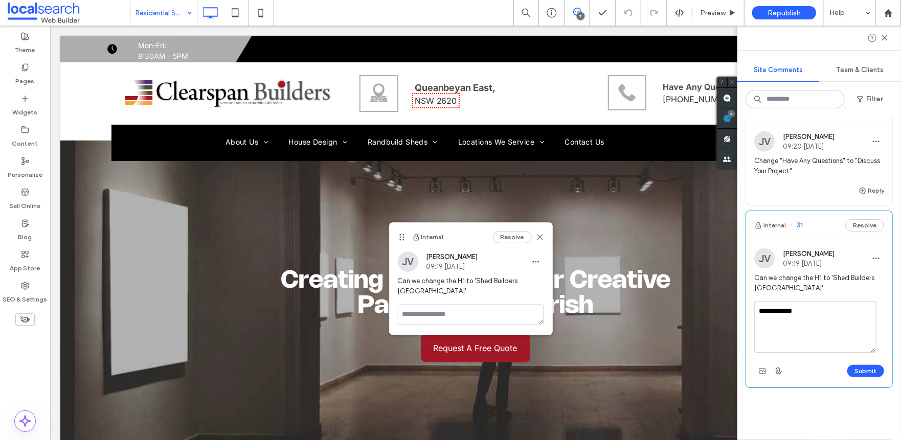
scroll to position [754, 0]
type textarea "**********"
click at [861, 367] on button "Submit" at bounding box center [865, 368] width 37 height 12
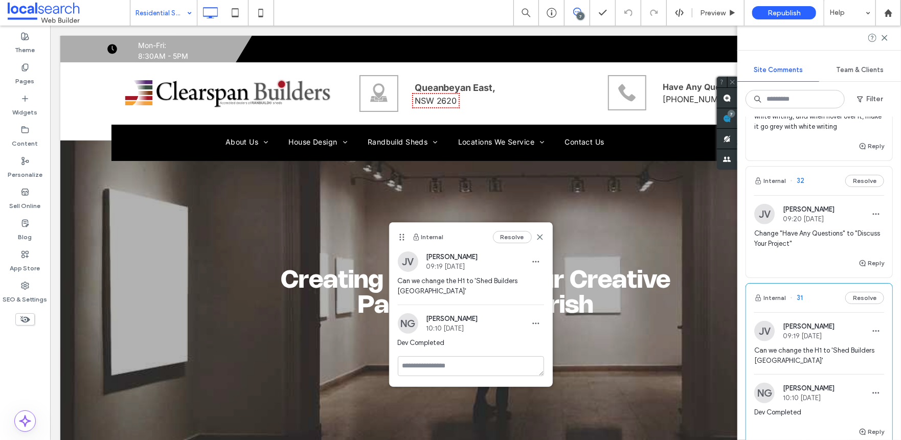
scroll to position [651, 0]
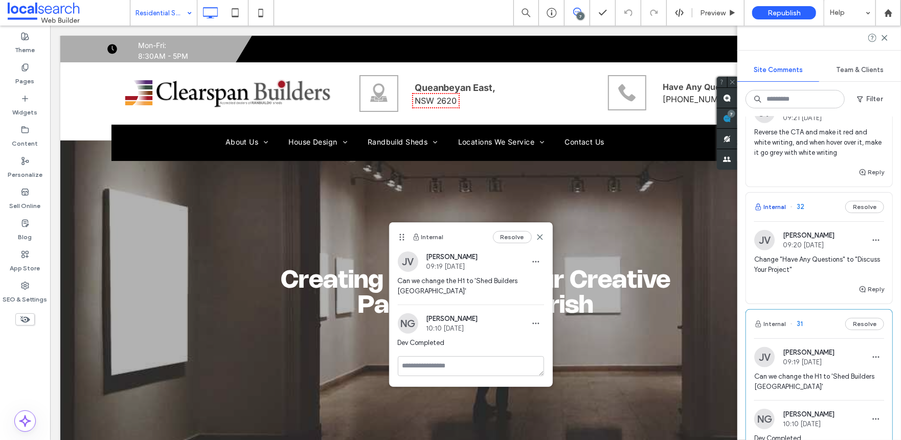
click at [763, 206] on button "Internal" at bounding box center [770, 207] width 32 height 12
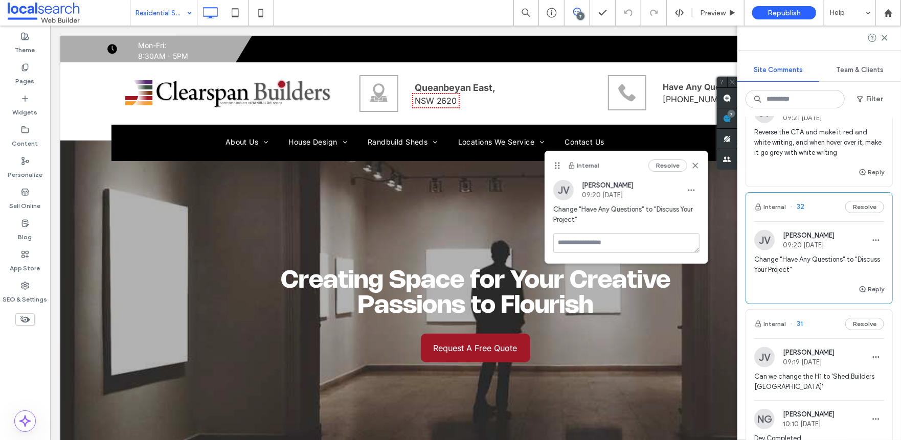
drag, startPoint x: 568, startPoint y: 49, endPoint x: 555, endPoint y: 166, distance: 117.3
click at [555, 166] on use at bounding box center [557, 166] width 5 height 7
click at [859, 285] on icon "button" at bounding box center [863, 289] width 8 height 8
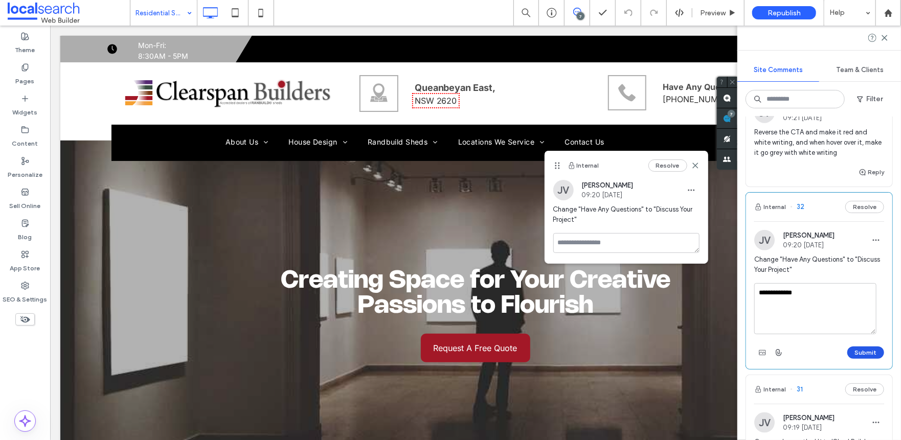
type textarea "**********"
click at [863, 355] on button "Submit" at bounding box center [865, 353] width 37 height 12
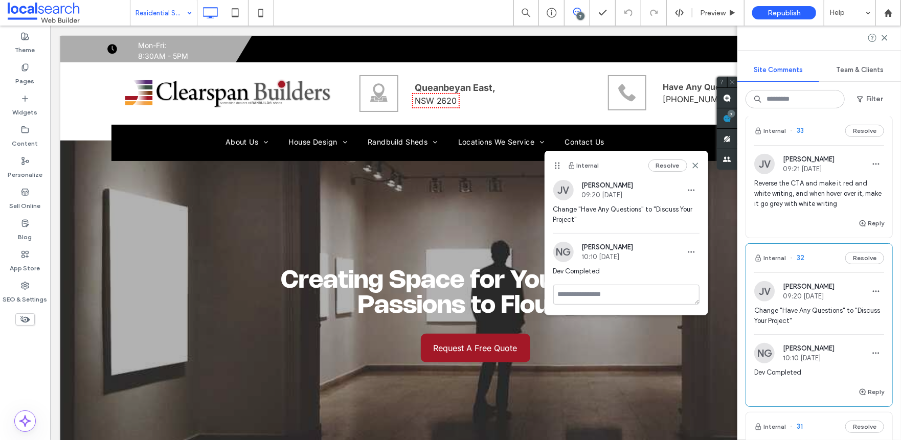
scroll to position [549, 0]
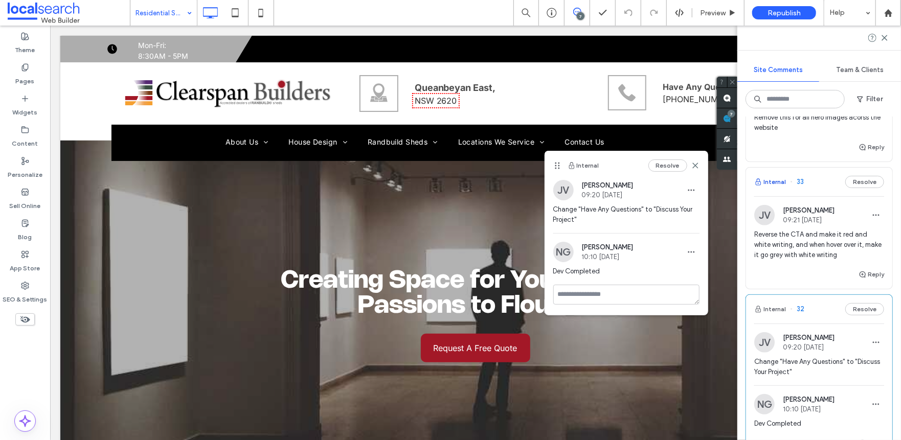
click at [762, 183] on span "button" at bounding box center [758, 181] width 9 height 11
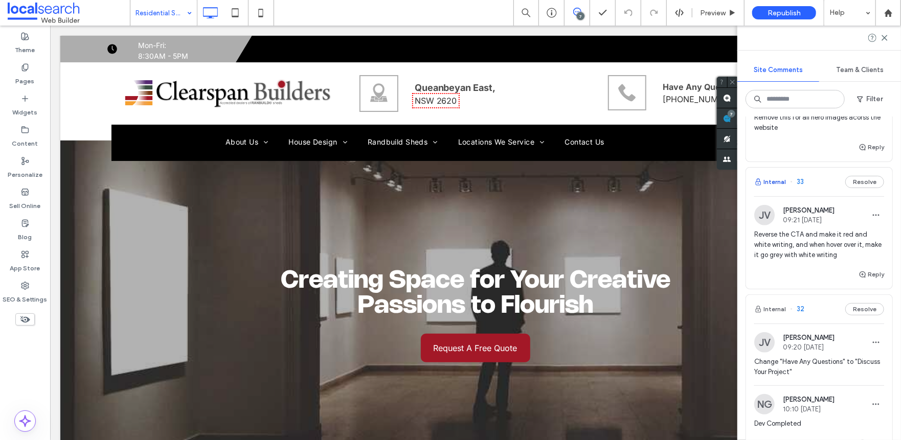
scroll to position [0, 0]
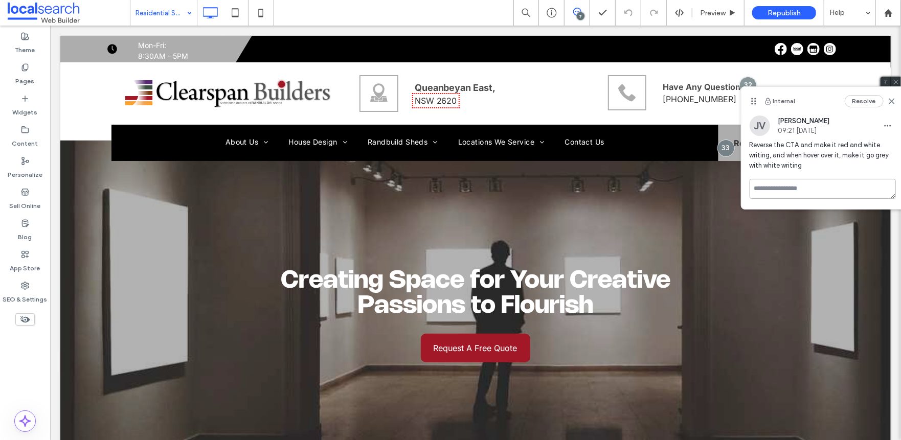
click at [788, 184] on textarea at bounding box center [823, 189] width 146 height 20
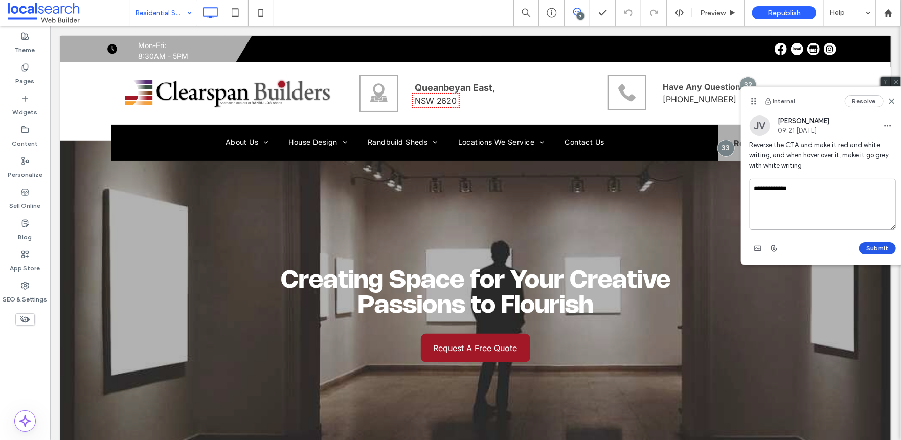
type textarea "**********"
click at [865, 250] on button "Submit" at bounding box center [877, 248] width 37 height 12
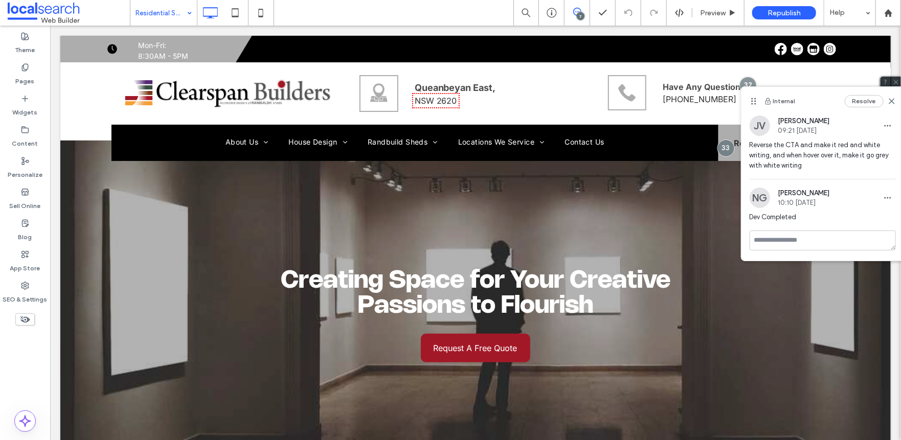
click at [581, 8] on icon at bounding box center [577, 12] width 8 height 8
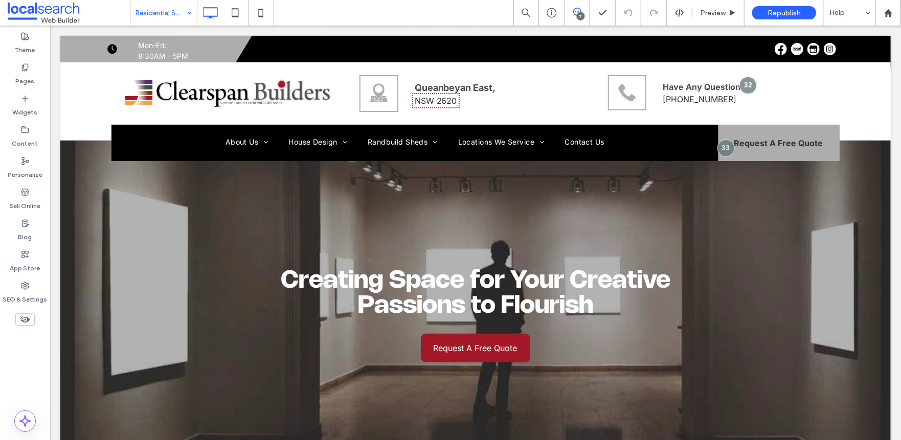
click at [581, 8] on icon at bounding box center [577, 12] width 8 height 8
click at [886, 122] on span at bounding box center [891, 118] width 20 height 20
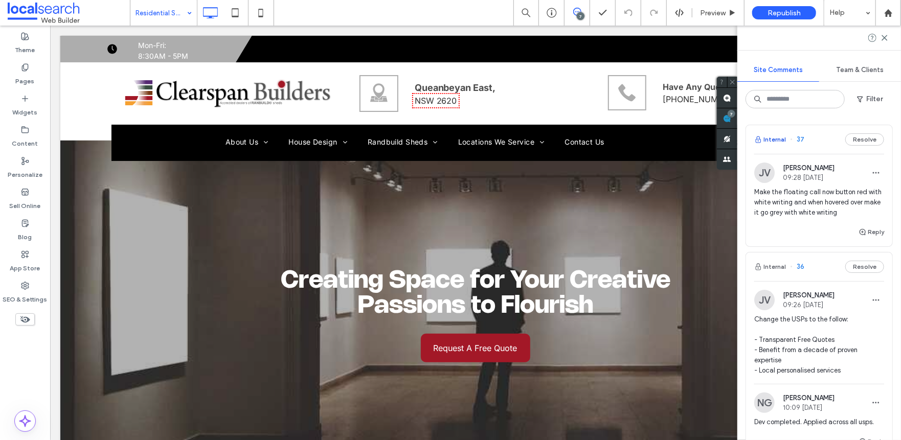
click at [774, 135] on button "Internal" at bounding box center [770, 139] width 32 height 12
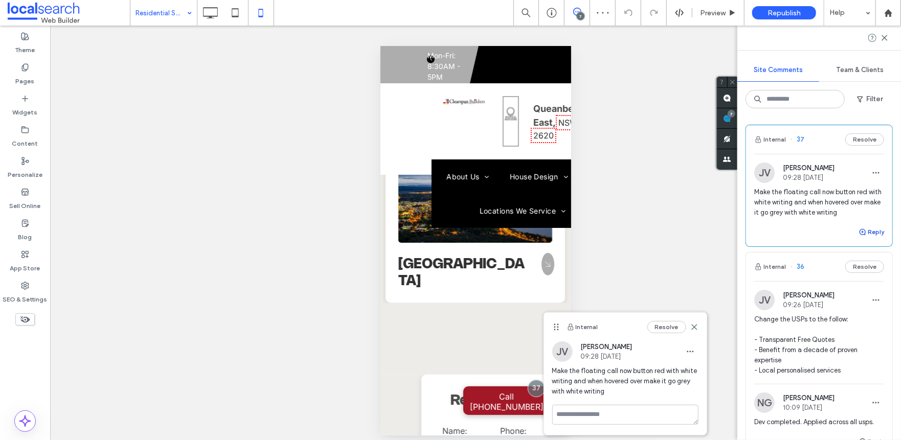
click at [859, 231] on icon "button" at bounding box center [863, 232] width 8 height 8
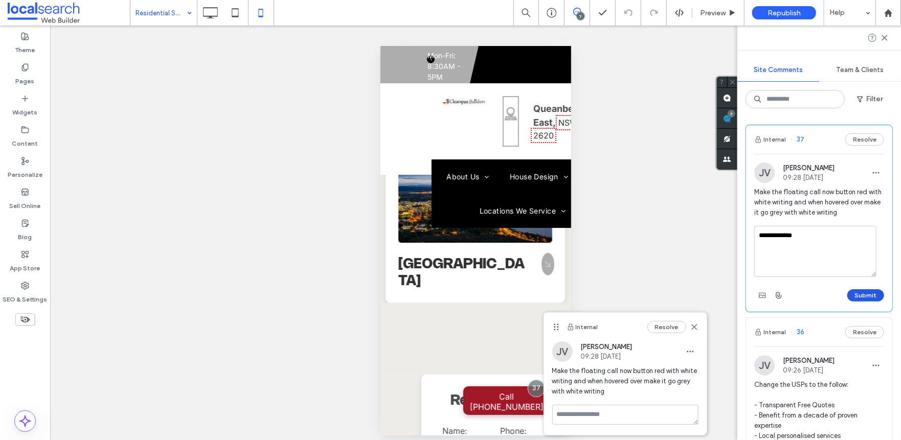
type textarea "**********"
click at [853, 290] on button "Submit" at bounding box center [865, 295] width 37 height 12
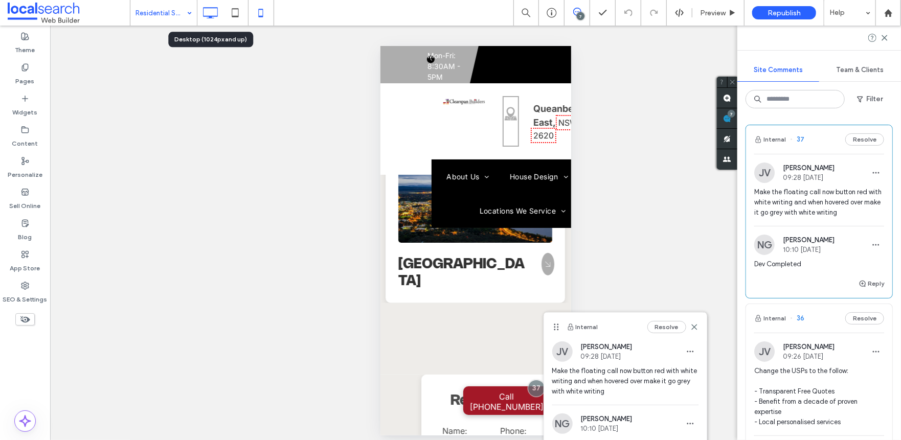
click at [205, 12] on icon at bounding box center [210, 13] width 20 height 20
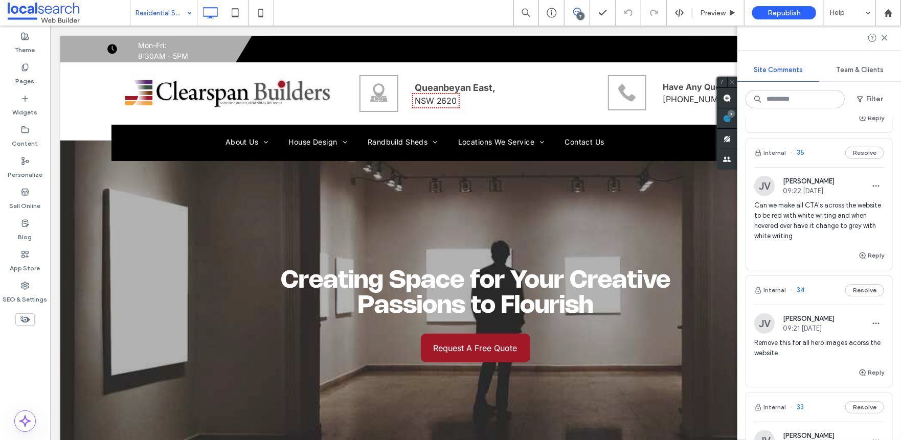
scroll to position [358, 0]
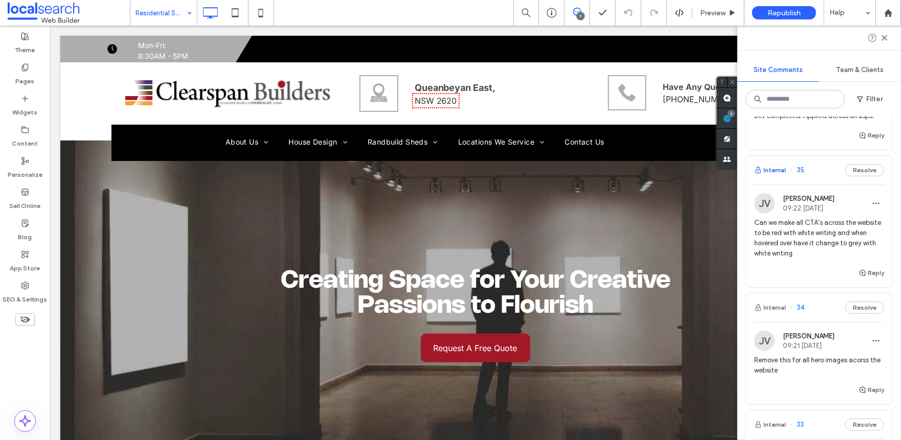
click at [768, 165] on button "Internal" at bounding box center [770, 170] width 32 height 12
click at [871, 264] on div "Can we make all CTA's across the website to be red with white writing and when …" at bounding box center [819, 242] width 130 height 49
click at [859, 274] on icon "button" at bounding box center [863, 273] width 8 height 8
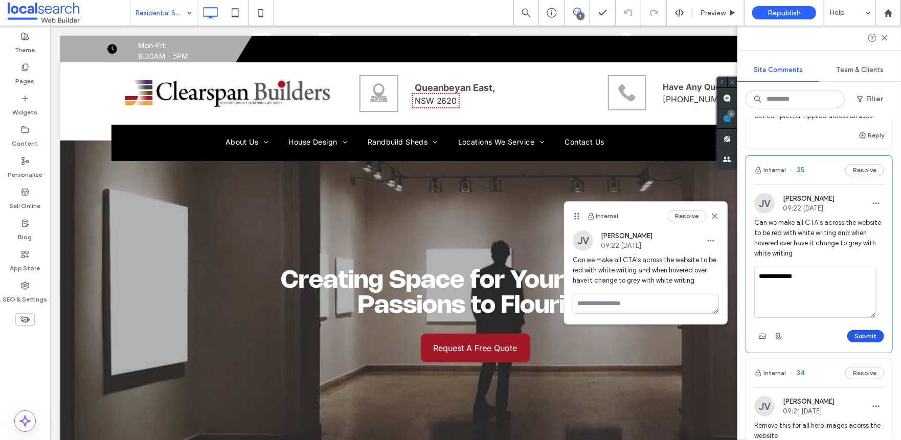
type textarea "**********"
click at [861, 330] on button "Submit" at bounding box center [865, 336] width 37 height 12
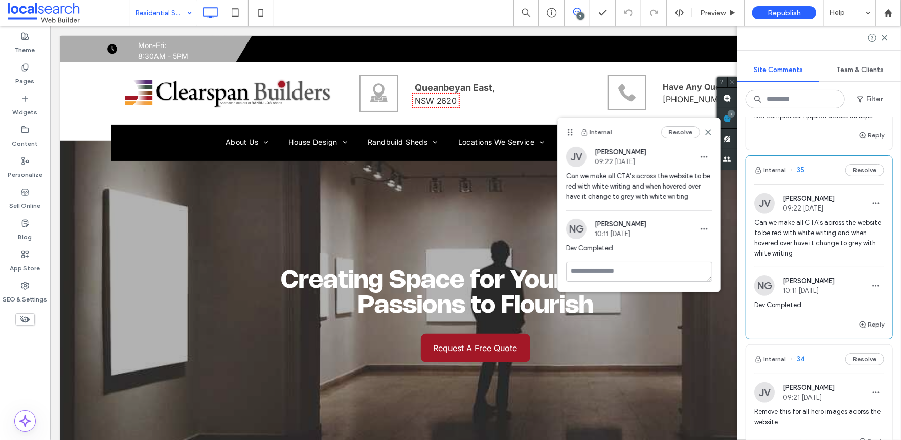
drag, startPoint x: 577, startPoint y: 218, endPoint x: 570, endPoint y: 134, distance: 84.1
click at [570, 134] on icon at bounding box center [570, 132] width 8 height 8
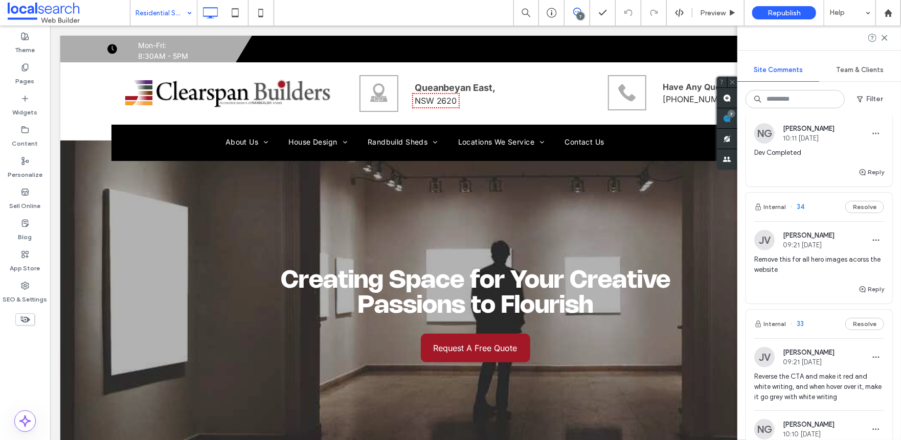
scroll to position [500, 0]
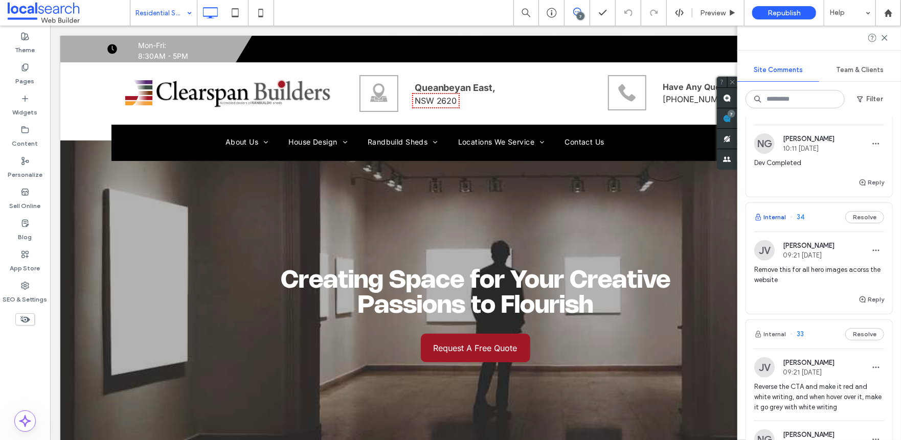
click at [764, 214] on button "Internal" at bounding box center [770, 217] width 32 height 12
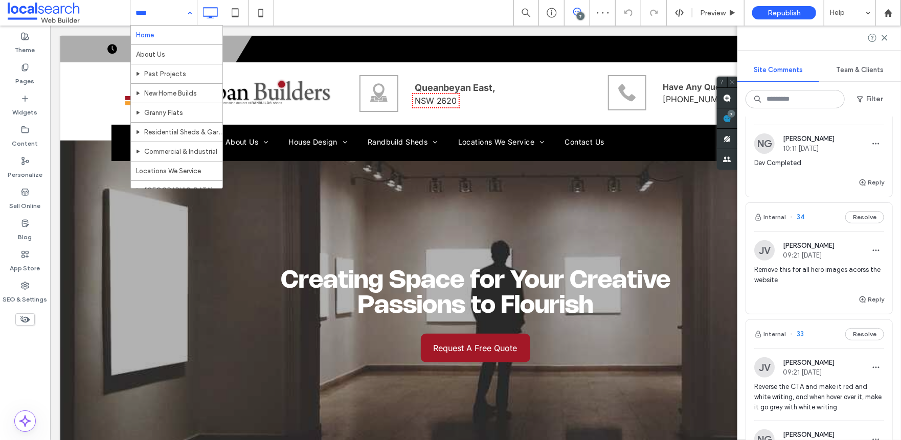
click at [175, 17] on input at bounding box center [161, 13] width 51 height 26
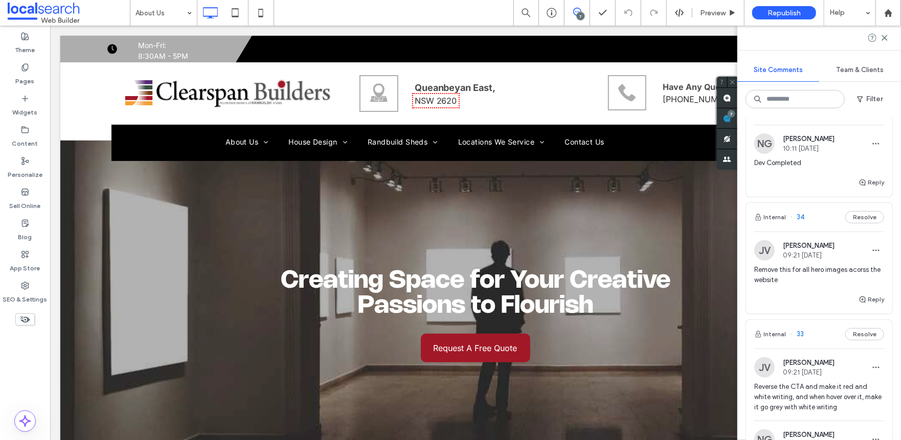
click at [38, 375] on div "Theme Pages Widgets Content Personalize Sell Online Blog App Store SEO & Settin…" at bounding box center [25, 233] width 50 height 415
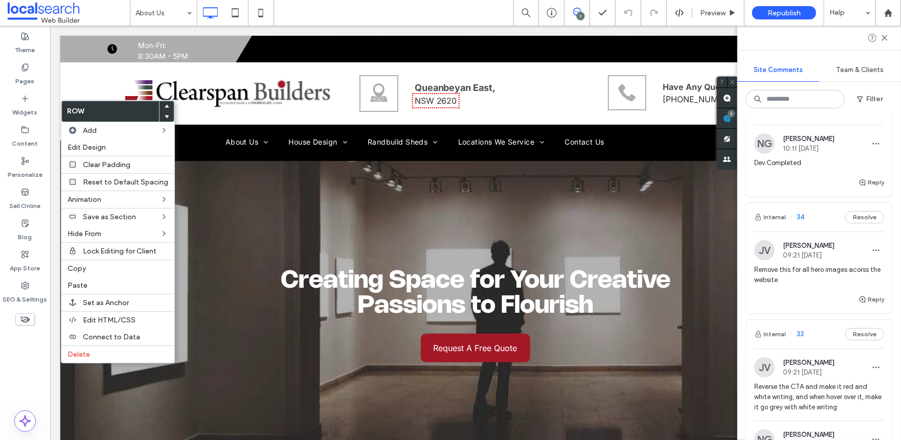
click at [34, 348] on div "Theme Pages Widgets Content Personalize Sell Online Blog App Store SEO & Settin…" at bounding box center [25, 233] width 50 height 415
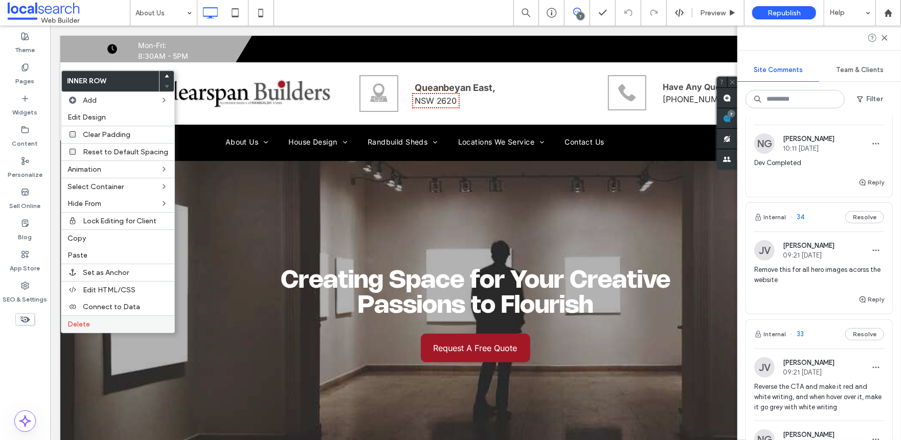
click at [118, 325] on label "Delete" at bounding box center [117, 324] width 101 height 9
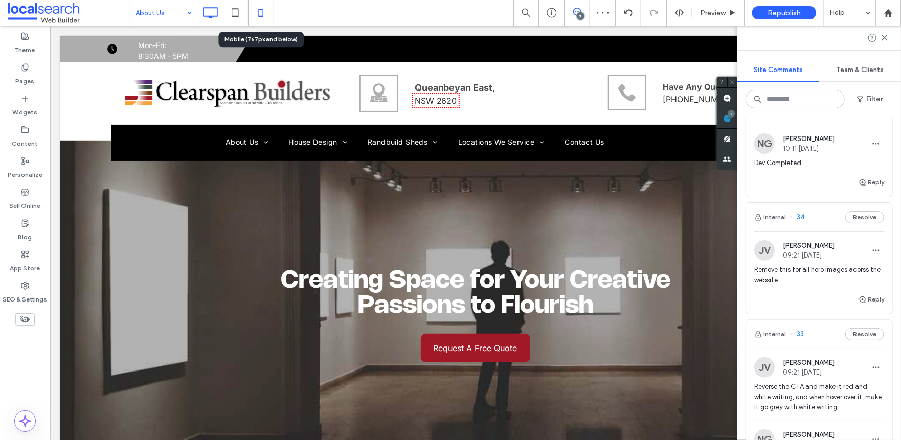
click at [261, 10] on icon at bounding box center [261, 13] width 20 height 20
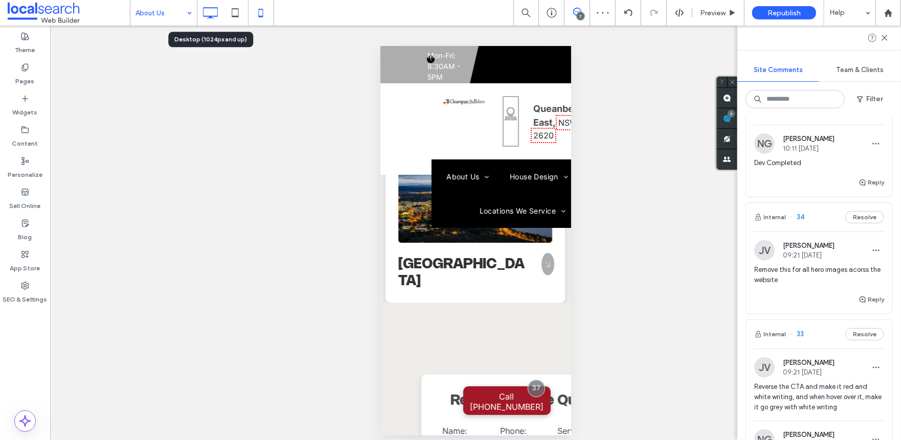
click at [205, 9] on icon at bounding box center [210, 13] width 20 height 20
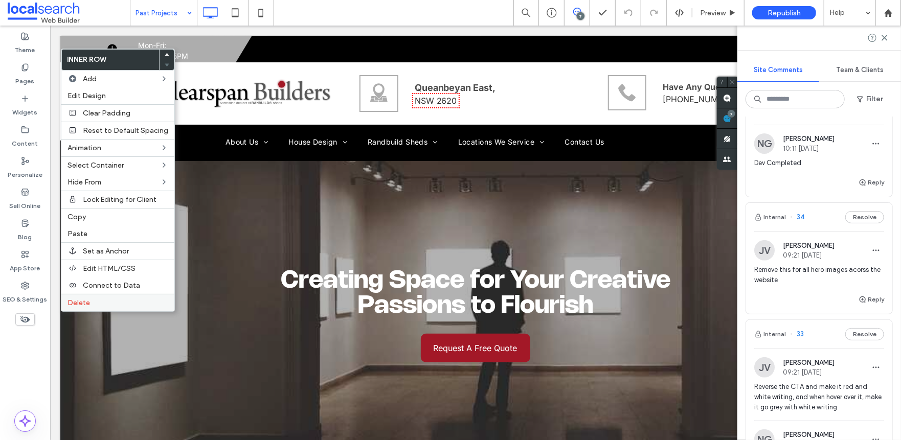
click at [111, 300] on div "Delete" at bounding box center [117, 302] width 113 height 17
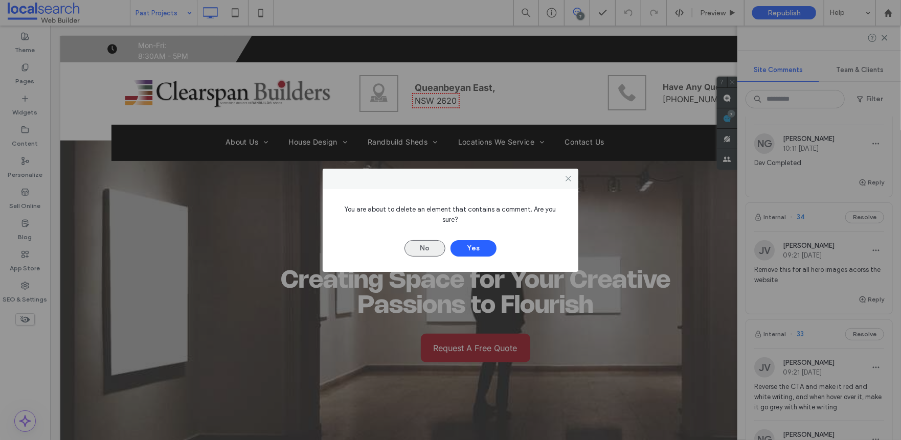
click at [430, 244] on button "No" at bounding box center [424, 248] width 41 height 16
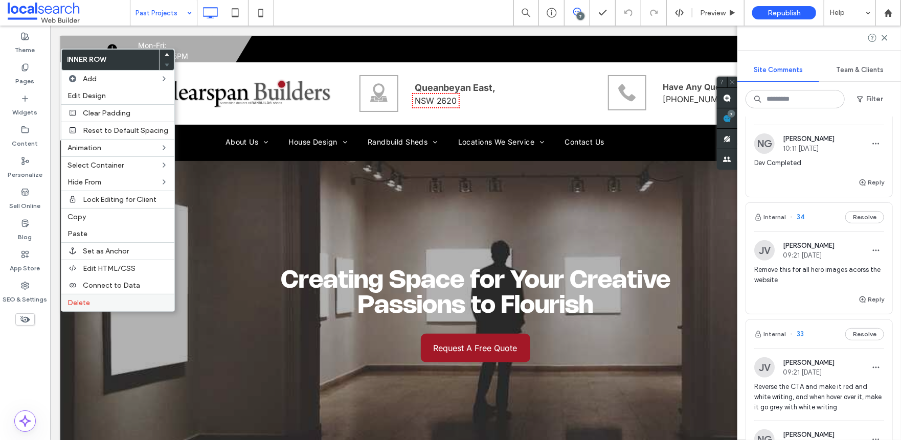
click at [125, 300] on div "Delete" at bounding box center [117, 302] width 113 height 17
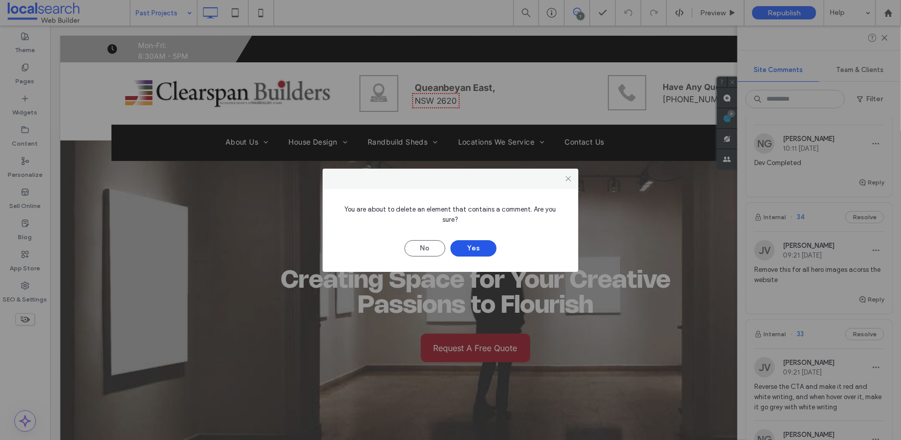
click at [479, 242] on button "Yes" at bounding box center [473, 248] width 46 height 16
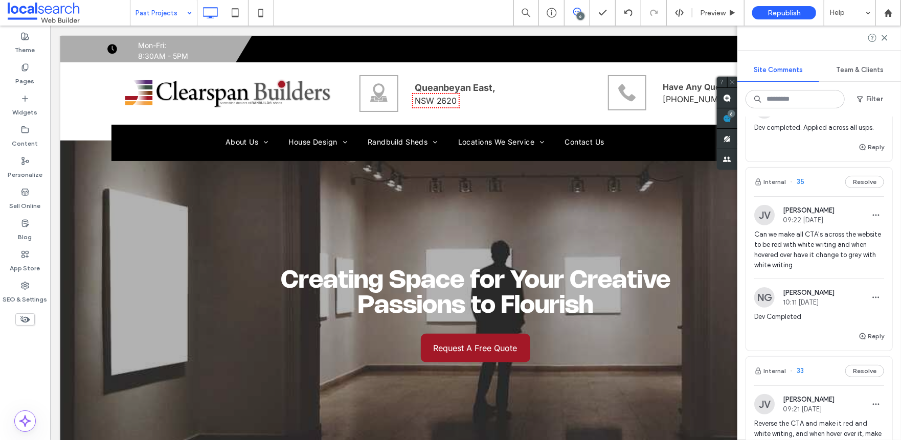
scroll to position [296, 0]
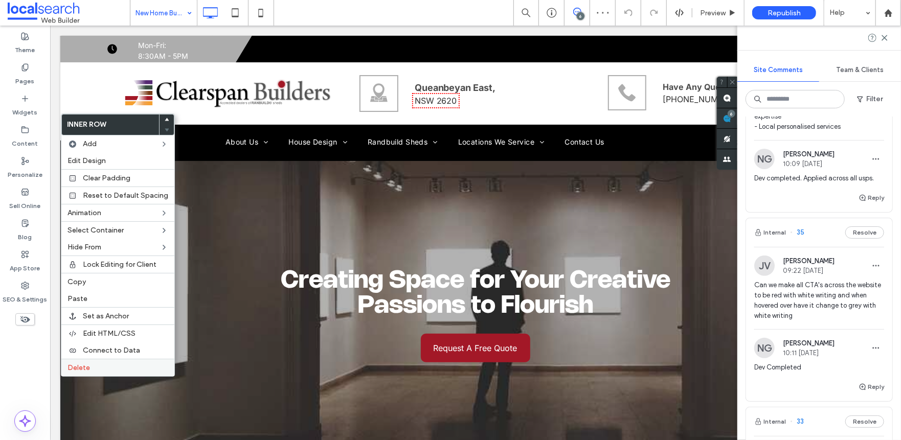
click at [110, 371] on label "Delete" at bounding box center [117, 368] width 101 height 9
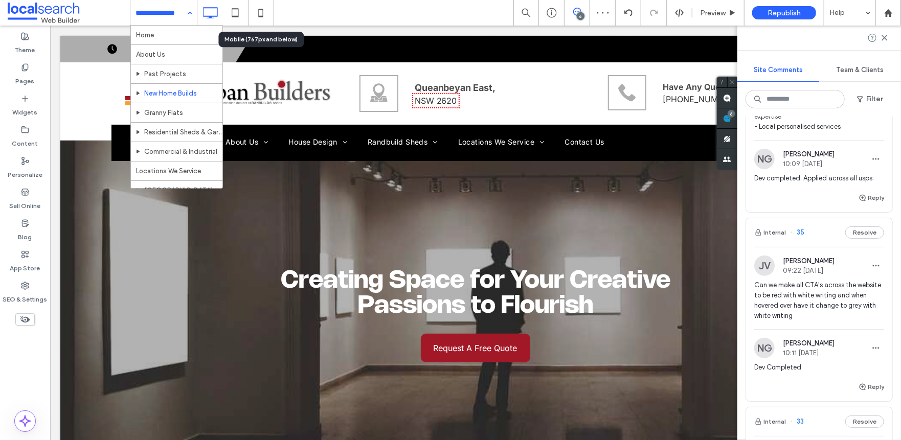
click at [259, 7] on icon at bounding box center [261, 13] width 20 height 20
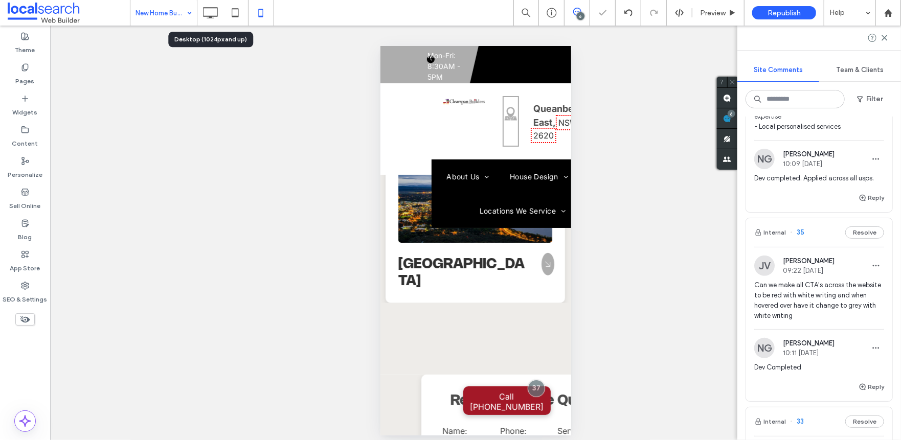
click at [210, 9] on icon at bounding box center [210, 13] width 20 height 20
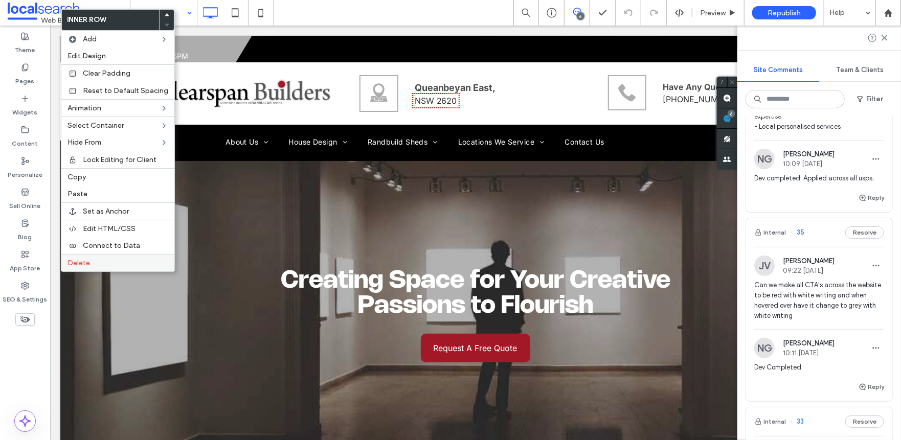
click at [106, 267] on label "Delete" at bounding box center [117, 263] width 101 height 9
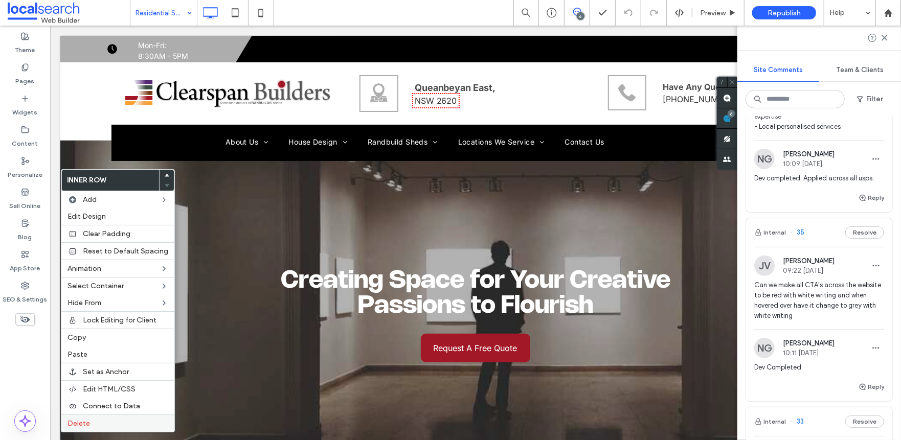
click at [107, 421] on div "Delete" at bounding box center [117, 423] width 113 height 17
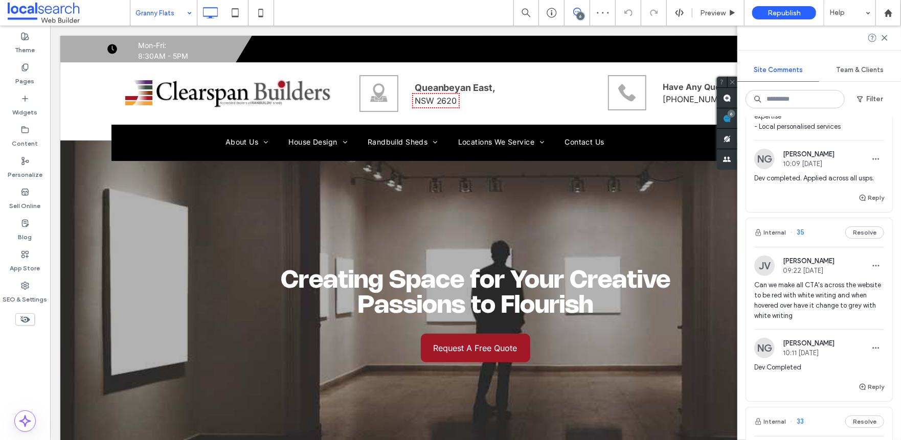
click at [171, 14] on input at bounding box center [161, 13] width 51 height 26
click at [178, 13] on input at bounding box center [161, 13] width 51 height 26
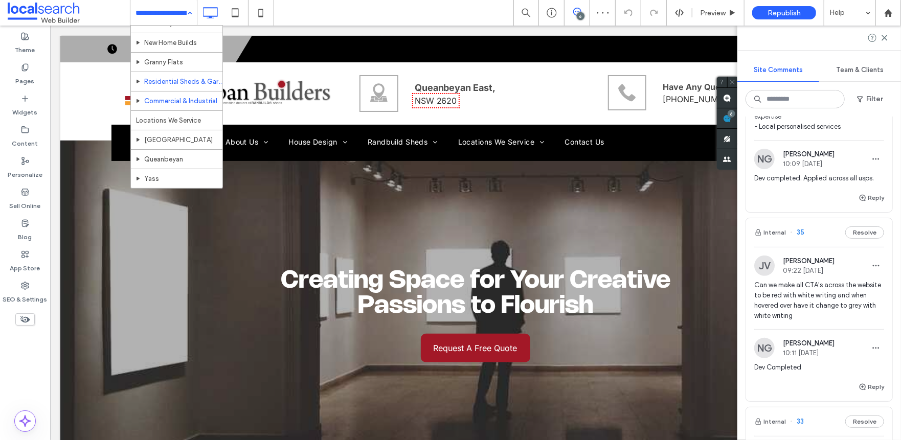
scroll to position [51, 0]
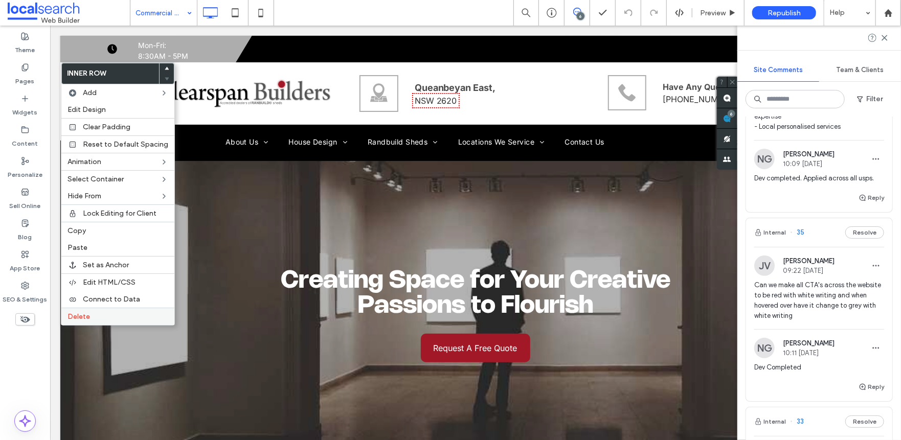
click at [96, 319] on label "Delete" at bounding box center [117, 316] width 101 height 9
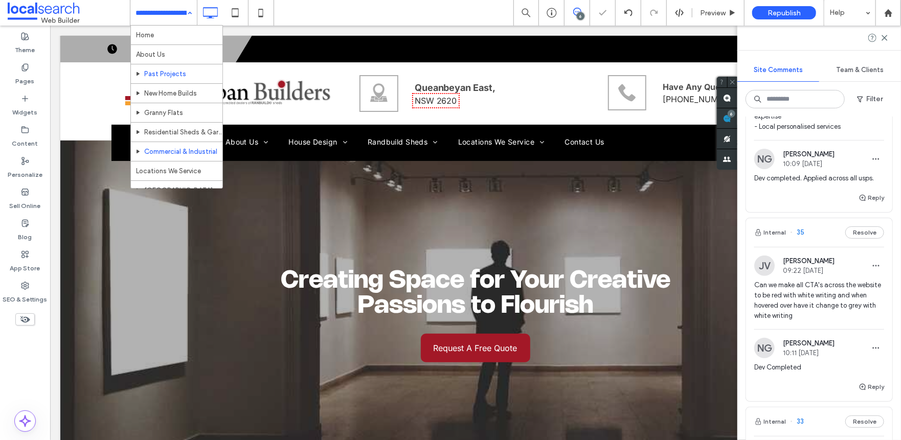
scroll to position [51, 0]
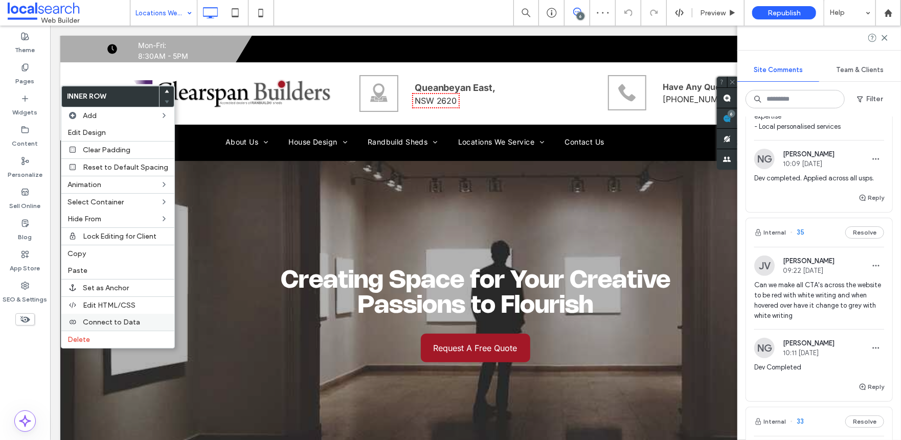
drag, startPoint x: 92, startPoint y: 343, endPoint x: 99, endPoint y: 332, distance: 12.6
click at [93, 343] on label "Delete" at bounding box center [117, 339] width 101 height 9
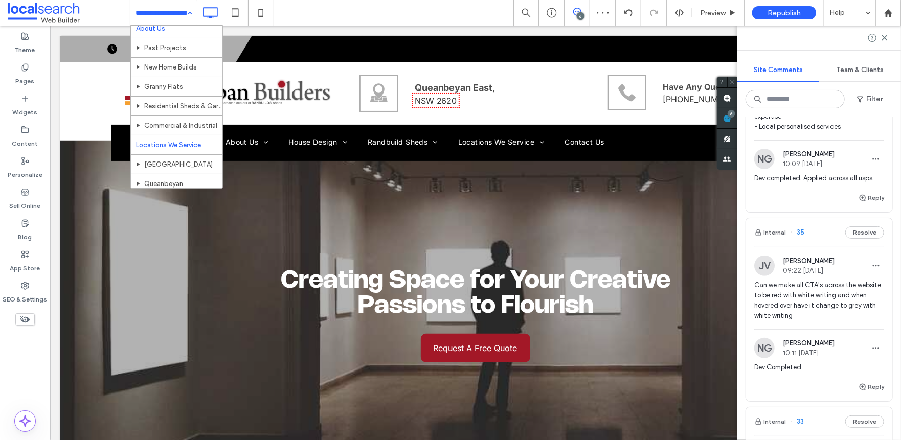
scroll to position [51, 0]
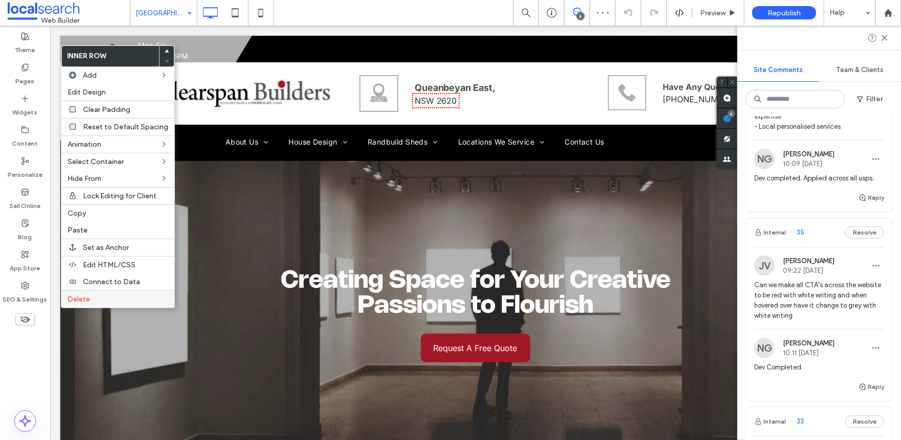
click at [110, 304] on label "Delete" at bounding box center [117, 299] width 101 height 9
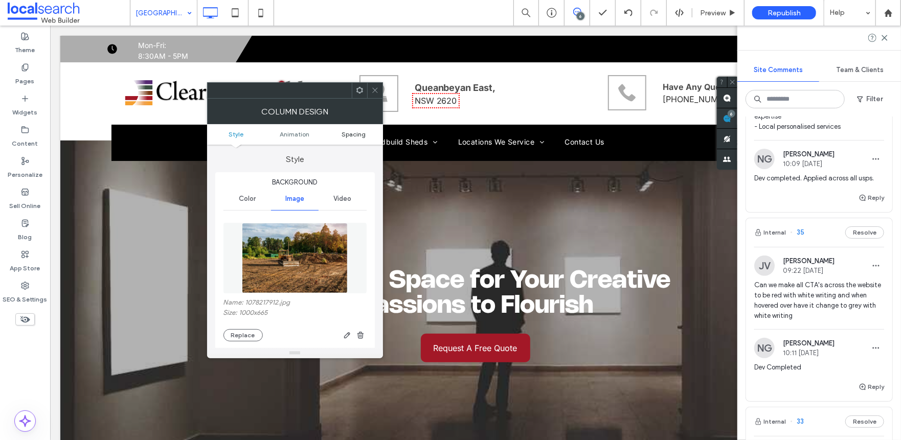
click at [349, 132] on span "Spacing" at bounding box center [354, 134] width 24 height 8
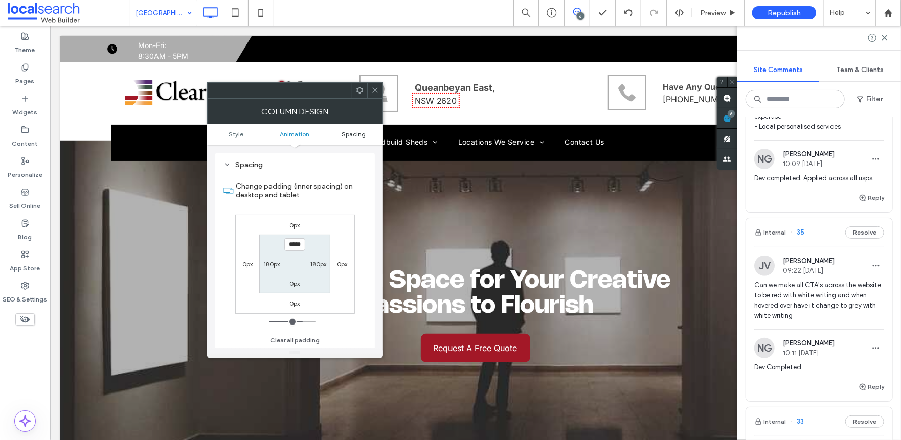
scroll to position [540, 0]
click at [371, 86] on icon at bounding box center [375, 90] width 8 height 8
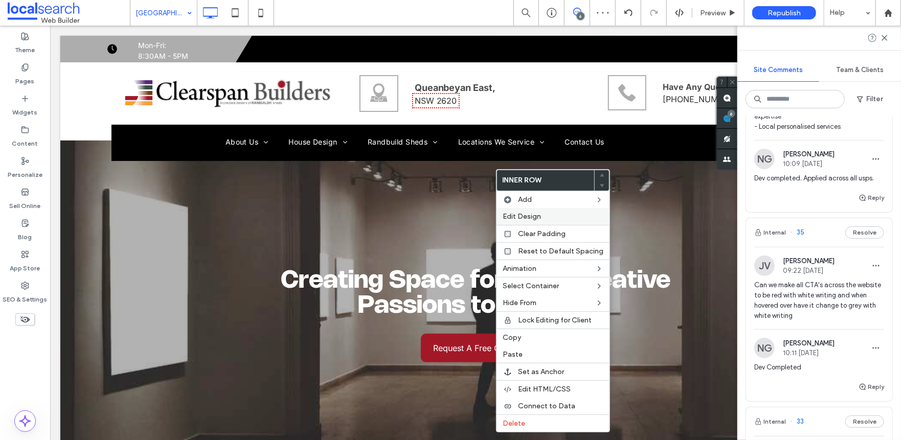
click at [521, 217] on span "Edit Design" at bounding box center [522, 216] width 38 height 9
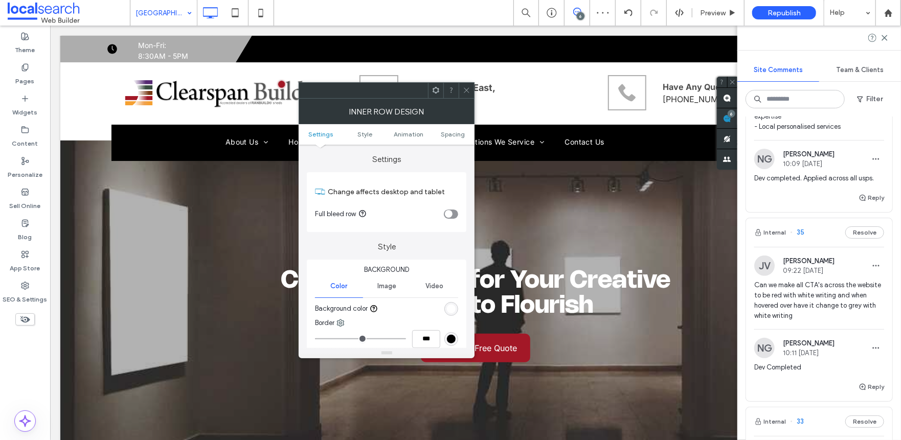
click at [443, 129] on ul "Settings Style Animation Spacing" at bounding box center [387, 134] width 176 height 20
click at [448, 134] on span "Spacing" at bounding box center [453, 134] width 24 height 8
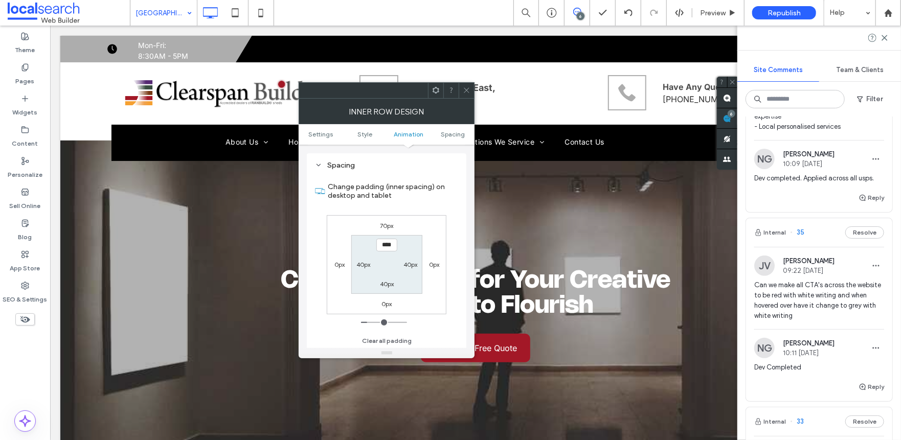
scroll to position [320, 0]
click at [381, 310] on div "70px 0px 0px 0px **** 40px 40px 40px" at bounding box center [387, 264] width 120 height 99
click at [382, 305] on label "0px" at bounding box center [386, 304] width 10 height 8
type input "*"
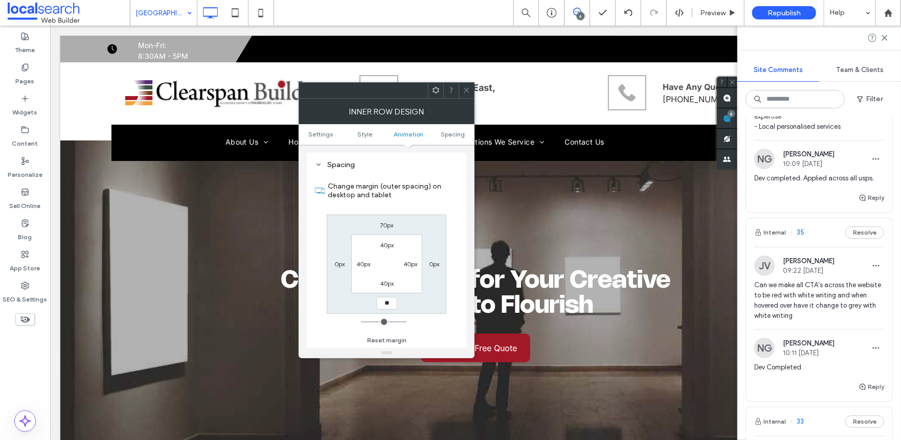
type input "****"
type input "**"
drag, startPoint x: 393, startPoint y: 304, endPoint x: 329, endPoint y: 284, distance: 67.0
click at [327, 304] on div "70px 0px **** 0px 40px 40px 40px 40px" at bounding box center [387, 264] width 120 height 99
type input "**"
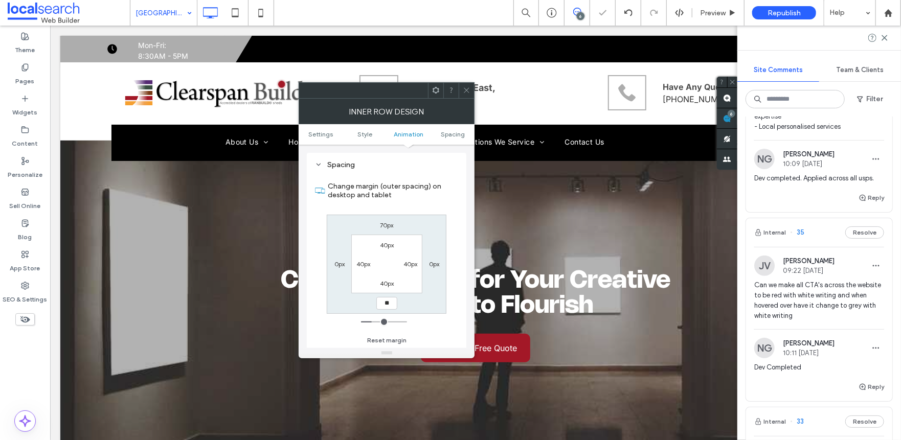
type input "**"
type input "****"
click at [469, 92] on icon at bounding box center [467, 90] width 8 height 8
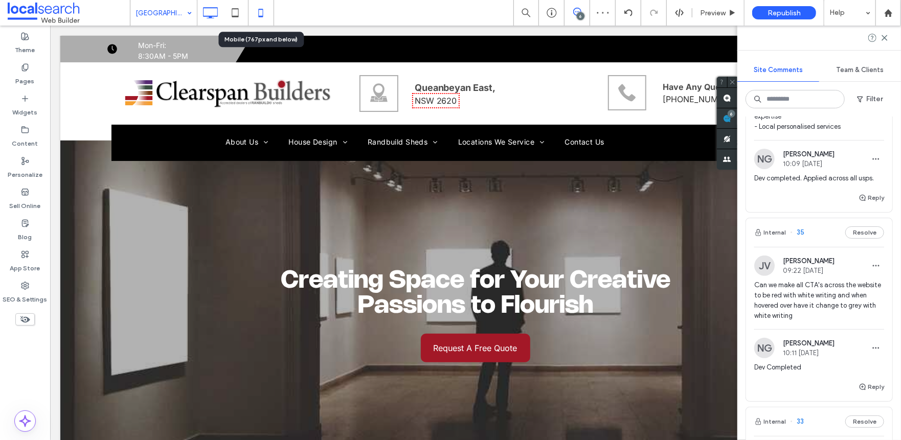
click at [263, 13] on icon at bounding box center [261, 13] width 20 height 20
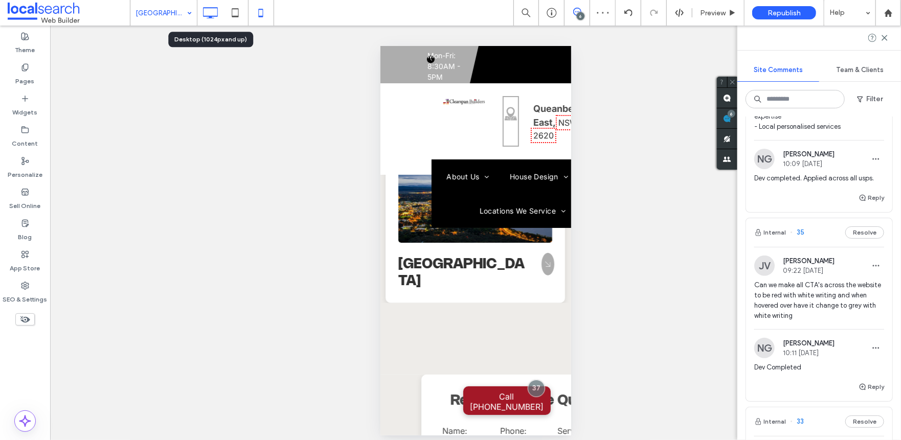
click at [212, 15] on icon at bounding box center [210, 13] width 20 height 20
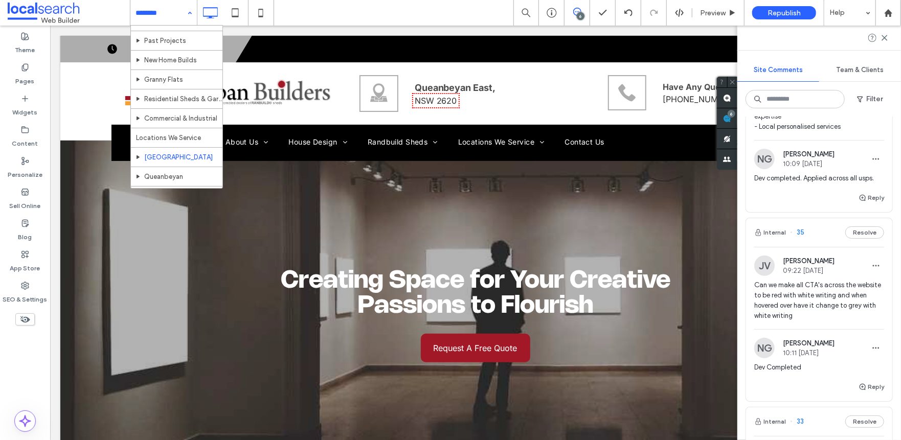
scroll to position [51, 0]
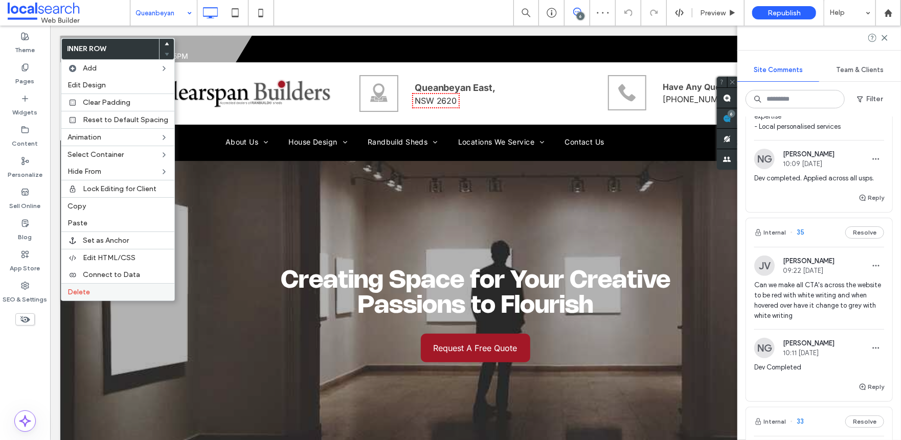
click at [102, 297] on label "Delete" at bounding box center [117, 292] width 101 height 9
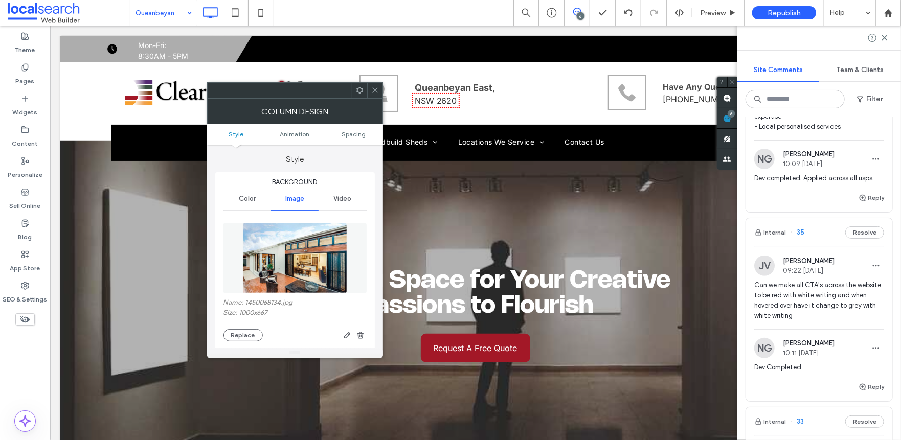
click at [373, 87] on icon at bounding box center [375, 90] width 8 height 8
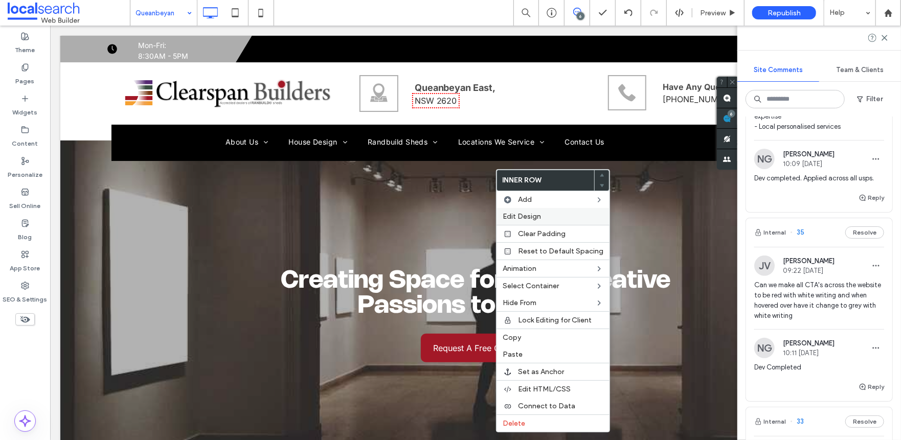
click at [512, 216] on span "Edit Design" at bounding box center [522, 216] width 38 height 9
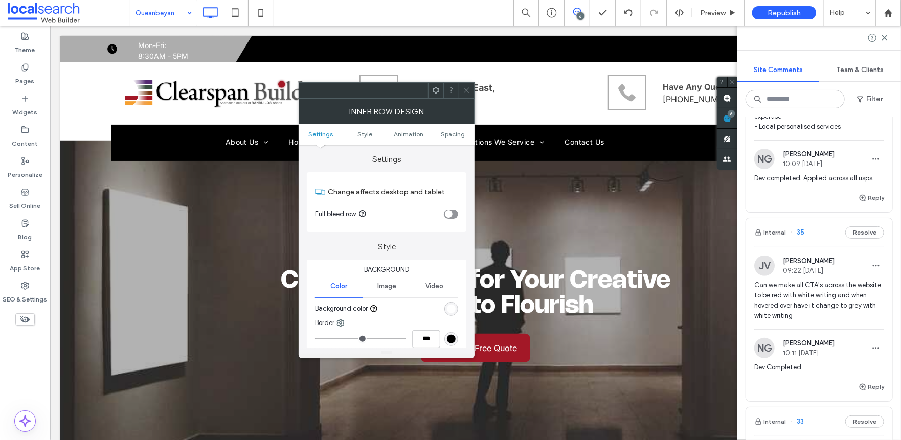
click at [447, 138] on ul "Settings Style Animation Spacing" at bounding box center [387, 134] width 176 height 20
click at [451, 134] on span "Spacing" at bounding box center [453, 134] width 24 height 8
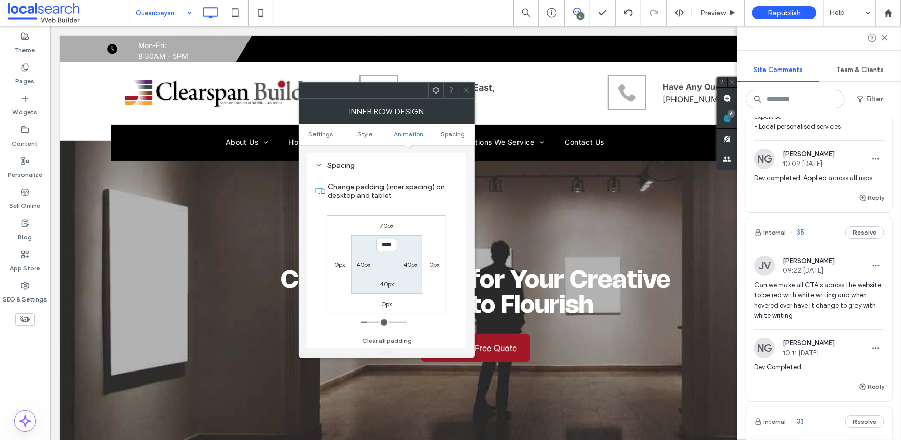
scroll to position [320, 0]
click at [386, 301] on label "0px" at bounding box center [386, 304] width 10 height 8
type input "*"
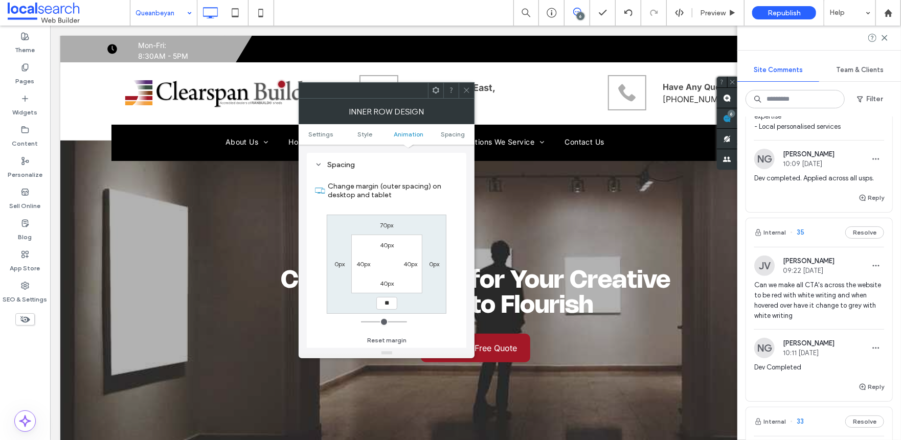
type input "**"
type input "****"
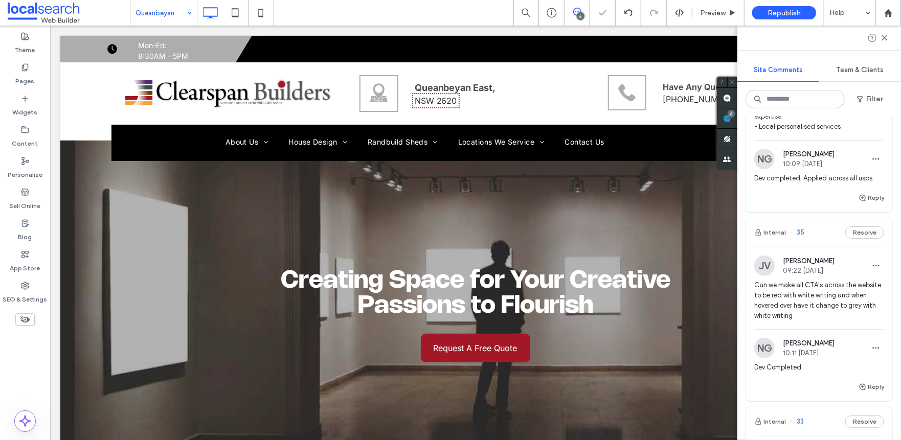
type input "*****"
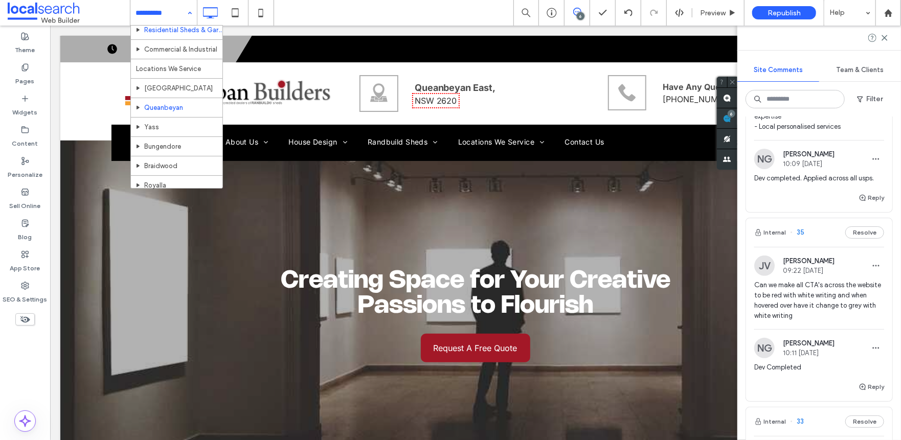
scroll to position [153, 0]
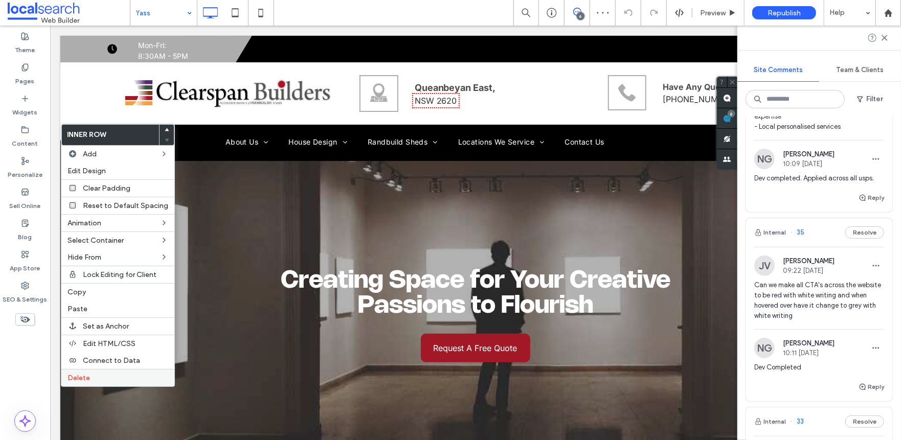
click at [106, 382] on label "Delete" at bounding box center [117, 378] width 101 height 9
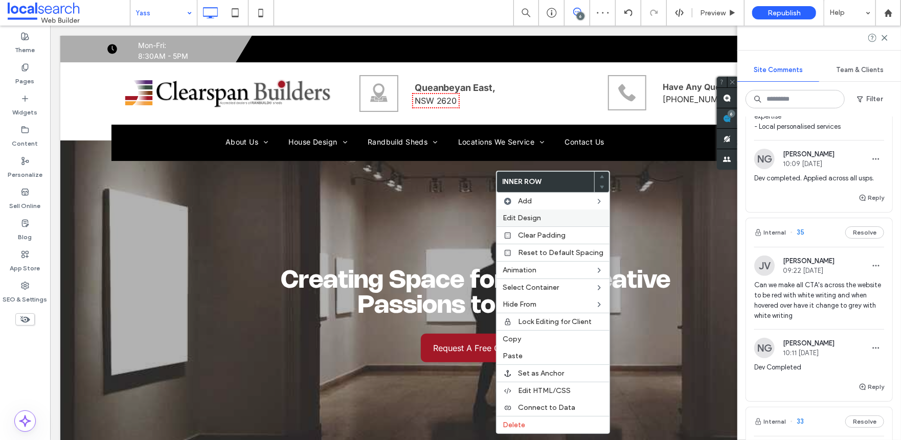
click at [513, 222] on span "Edit Design" at bounding box center [522, 218] width 38 height 9
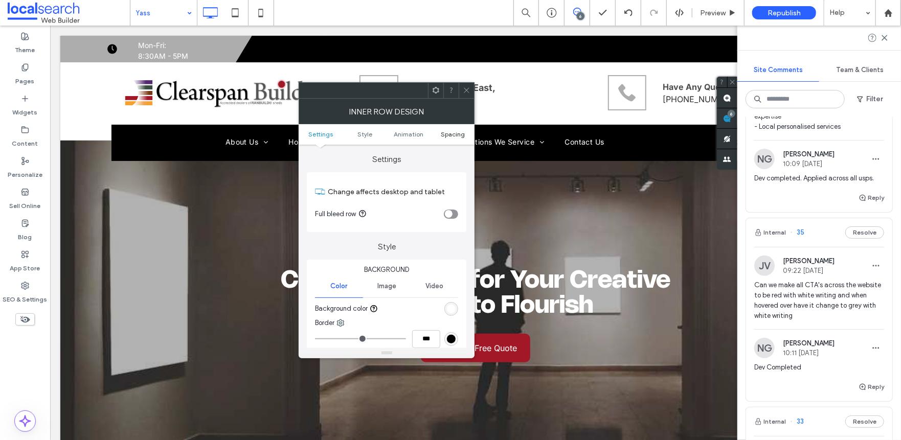
click at [465, 131] on link "Spacing" at bounding box center [453, 134] width 44 height 8
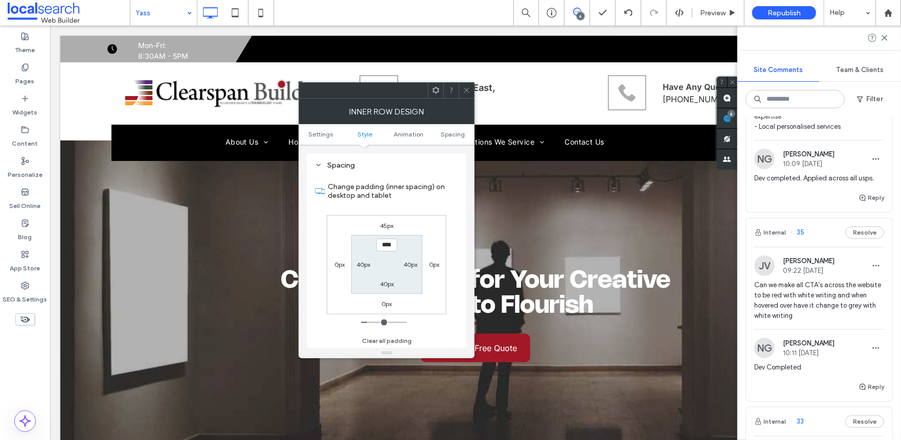
scroll to position [320, 0]
click at [387, 304] on label "0px" at bounding box center [386, 304] width 10 height 8
type input "*"
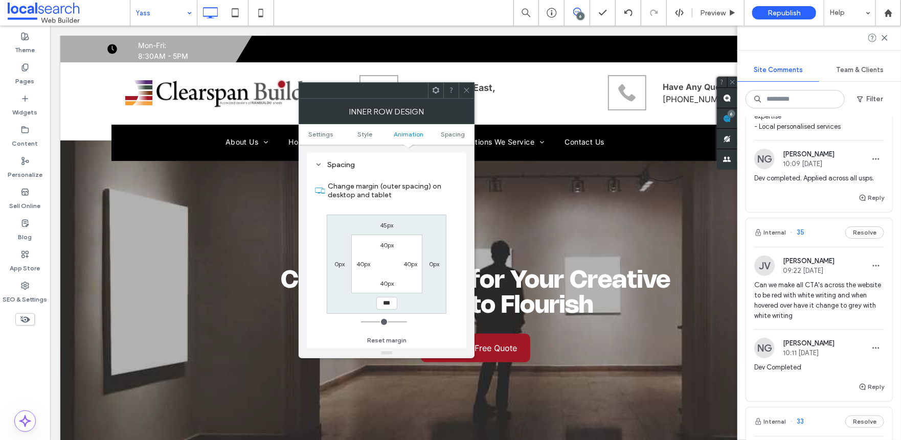
type input "***"
type input "**"
type input "****"
click at [465, 89] on icon at bounding box center [467, 90] width 8 height 8
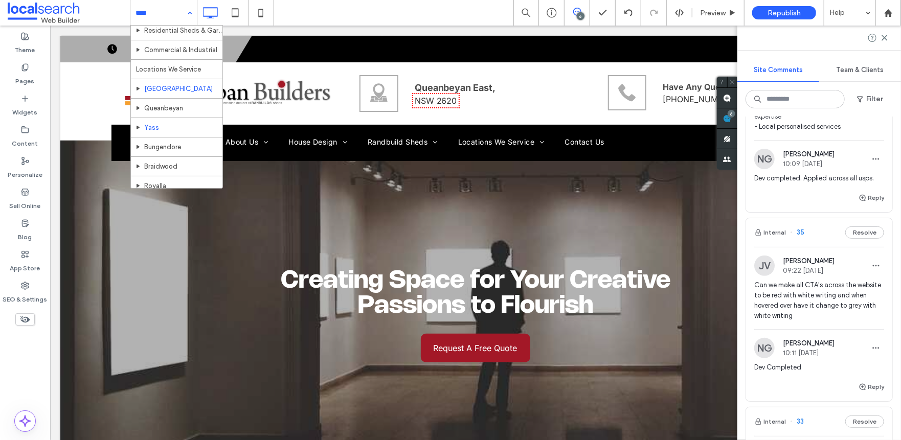
scroll to position [102, 0]
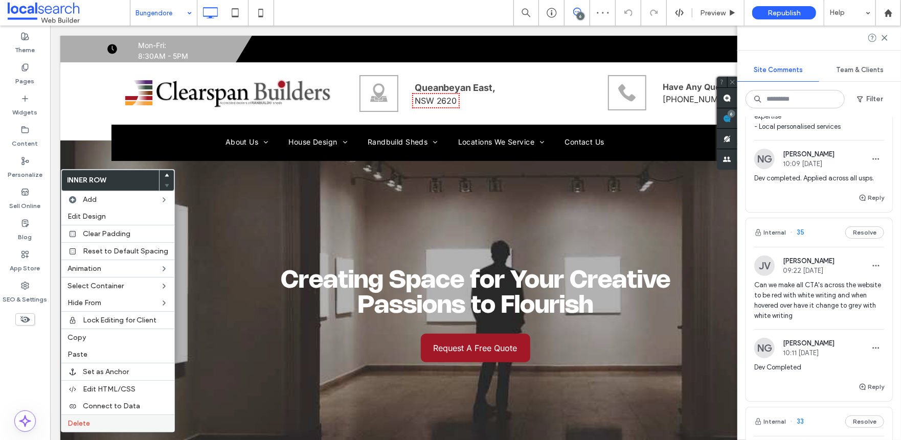
click at [107, 426] on label "Delete" at bounding box center [117, 423] width 101 height 9
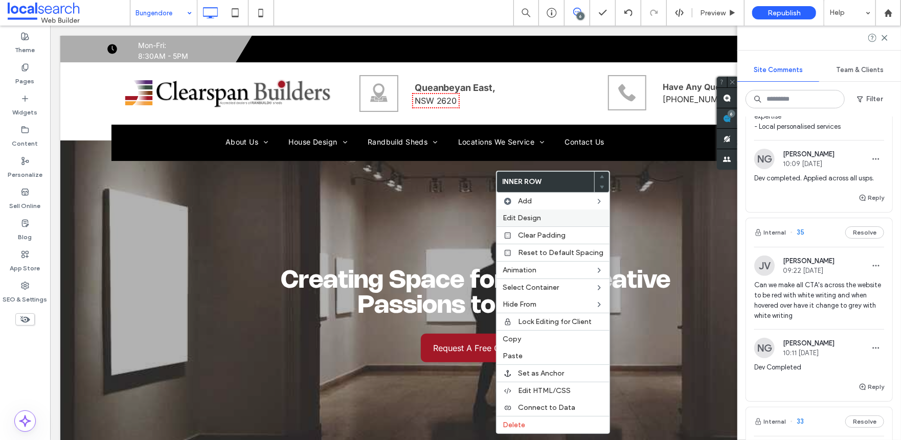
click at [517, 220] on span "Edit Design" at bounding box center [522, 218] width 38 height 9
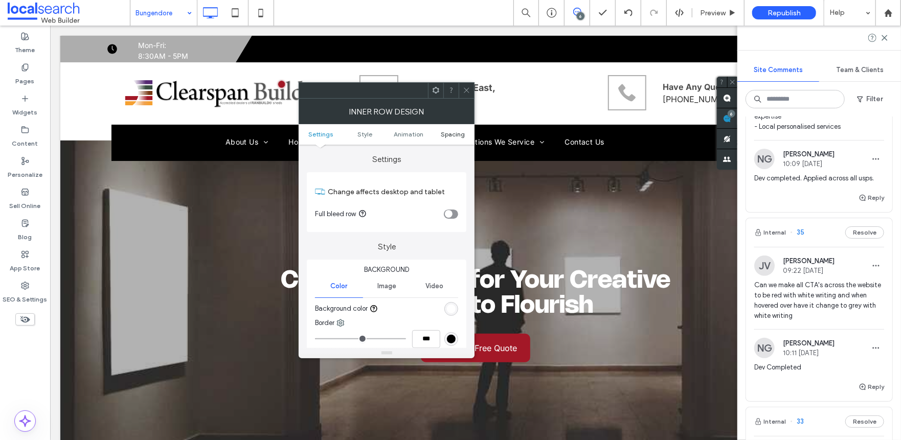
click at [450, 133] on span "Spacing" at bounding box center [453, 134] width 24 height 8
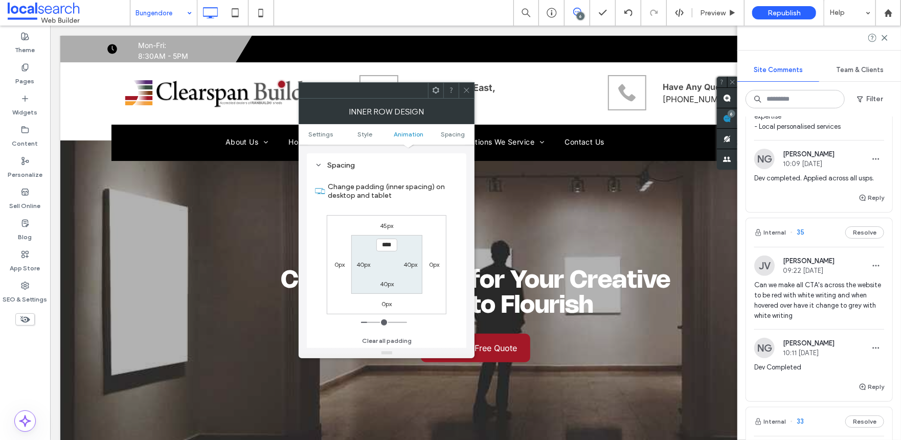
scroll to position [320, 0]
click at [389, 307] on label "0px" at bounding box center [386, 304] width 10 height 8
type input "*"
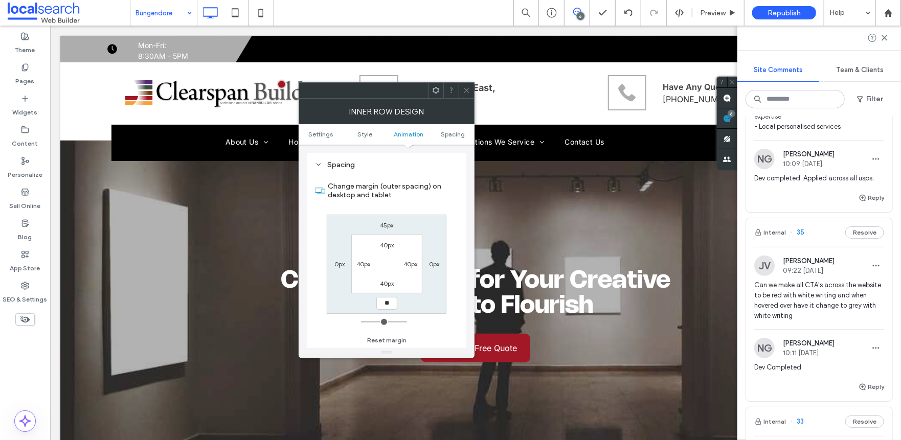
type input "**"
type input "****"
click at [464, 89] on icon at bounding box center [467, 90] width 8 height 8
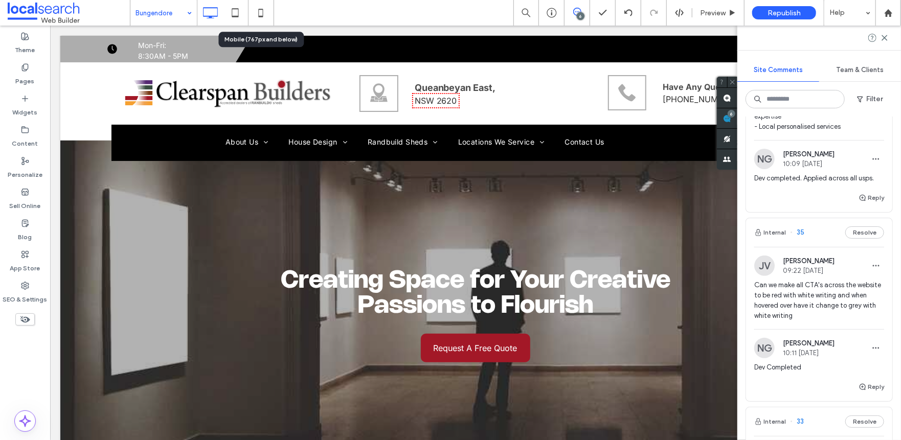
click at [259, 17] on use at bounding box center [261, 13] width 5 height 8
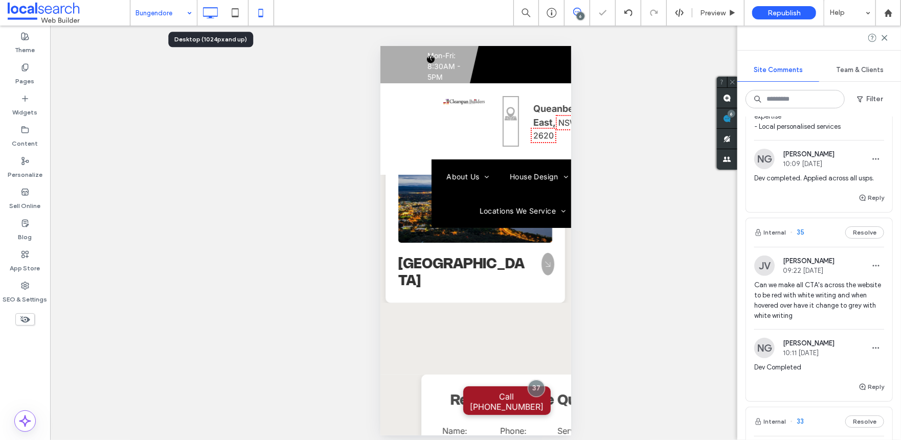
click at [215, 18] on icon at bounding box center [210, 13] width 20 height 20
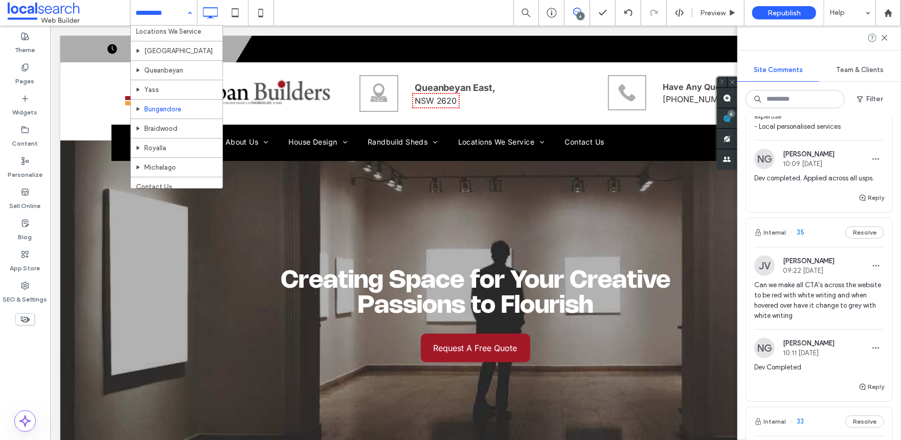
scroll to position [159, 0]
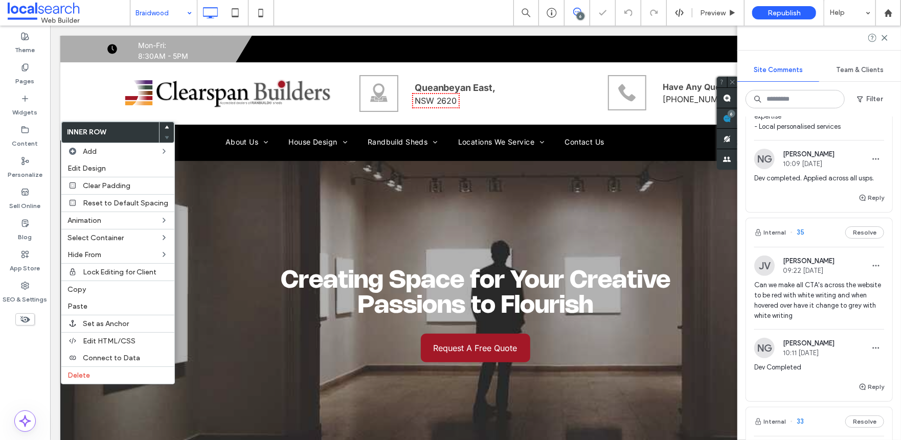
click at [97, 377] on label "Delete" at bounding box center [117, 375] width 101 height 9
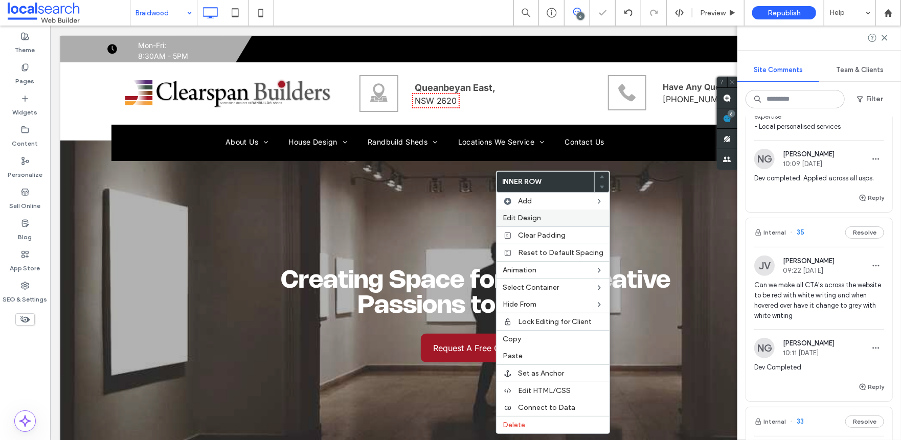
click at [525, 221] on span "Edit Design" at bounding box center [522, 218] width 38 height 9
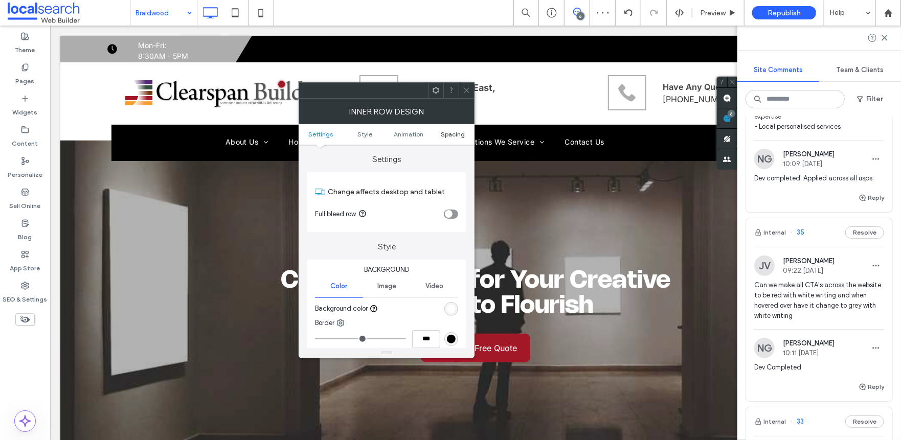
click at [448, 135] on span "Spacing" at bounding box center [453, 134] width 24 height 8
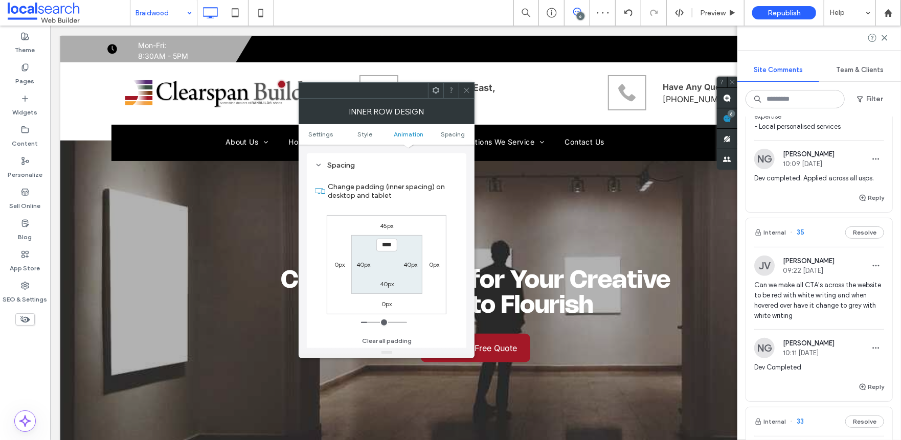
scroll to position [320, 0]
click at [389, 306] on label "0px" at bounding box center [386, 304] width 10 height 8
type input "*"
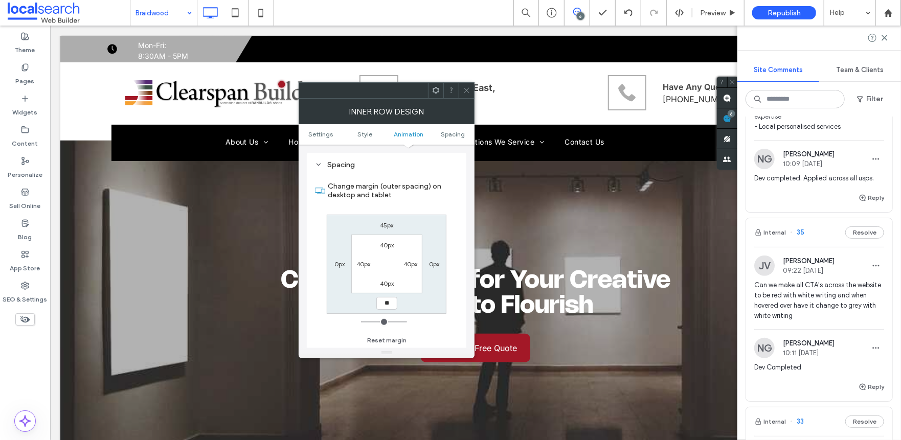
type input "**"
type input "****"
click at [462, 86] on div at bounding box center [466, 90] width 15 height 15
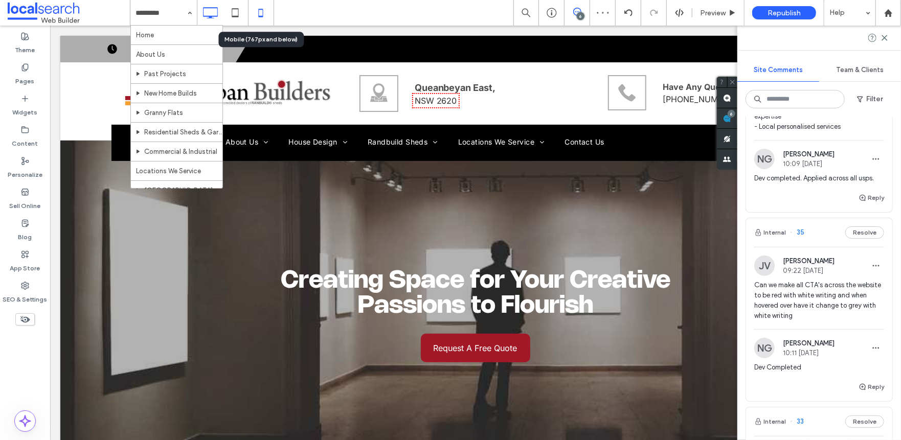
click at [257, 12] on icon at bounding box center [261, 13] width 20 height 20
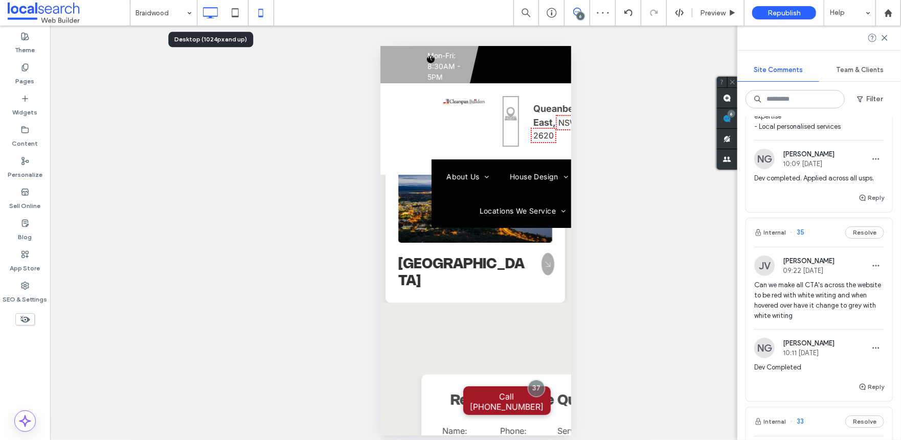
click at [206, 13] on icon at bounding box center [210, 13] width 20 height 20
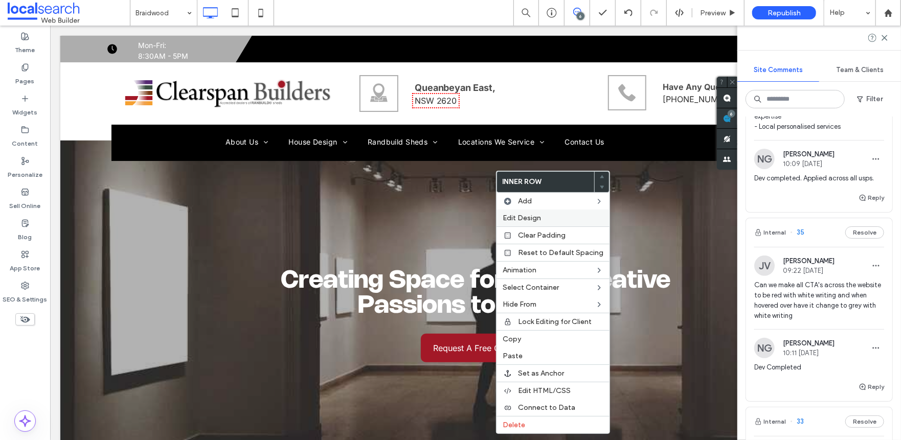
click at [521, 217] on span "Edit Design" at bounding box center [522, 218] width 38 height 9
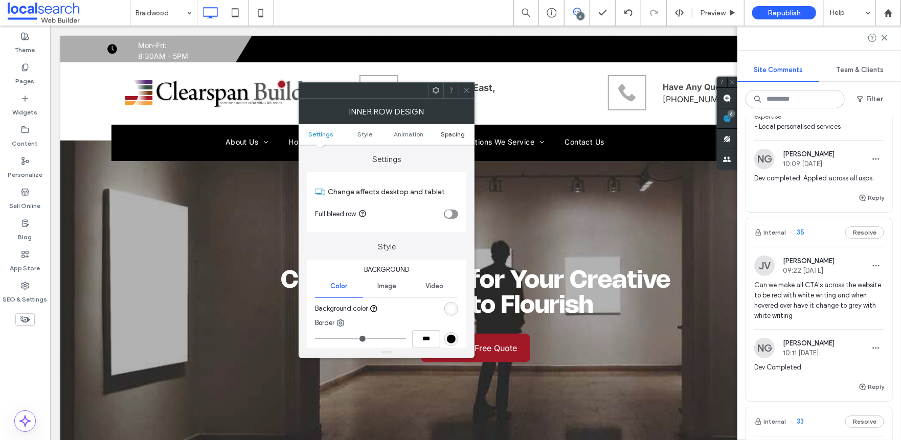
click at [448, 133] on span "Spacing" at bounding box center [453, 134] width 24 height 8
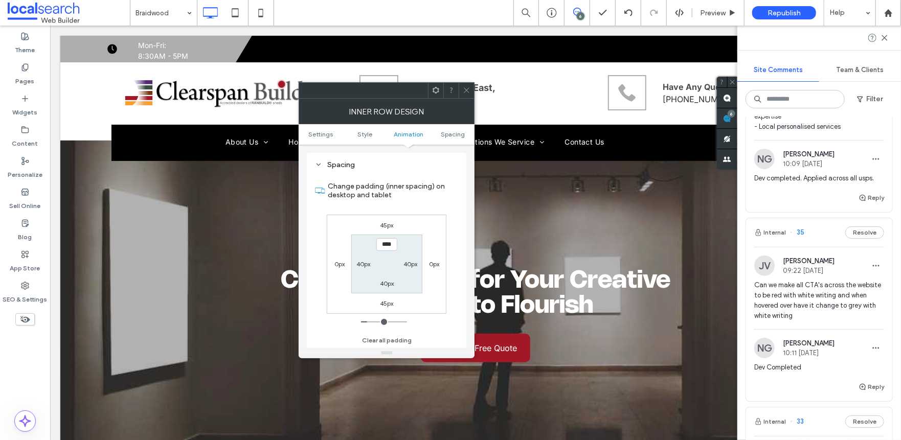
click at [391, 302] on label "45px" at bounding box center [386, 304] width 13 height 8
type input "**"
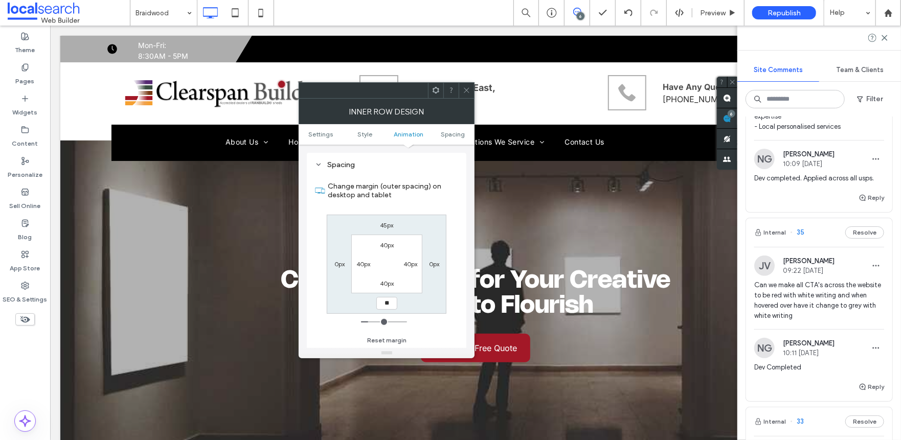
type input "**"
type input "****"
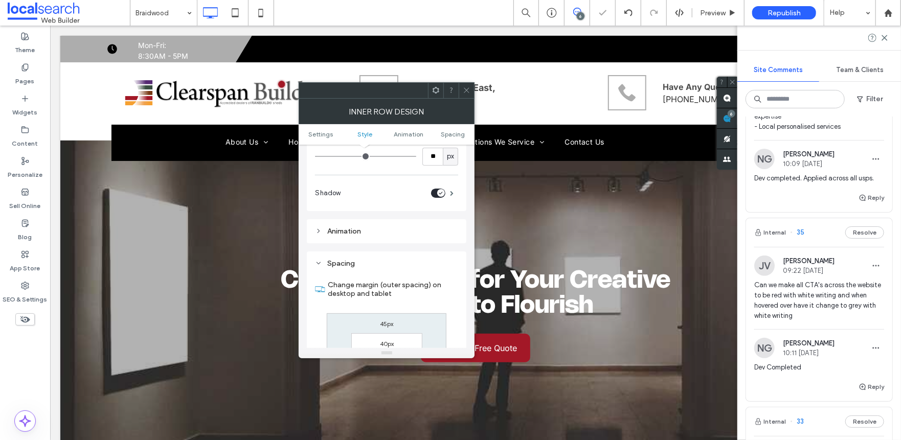
scroll to position [217, 0]
click at [465, 87] on icon at bounding box center [467, 90] width 8 height 8
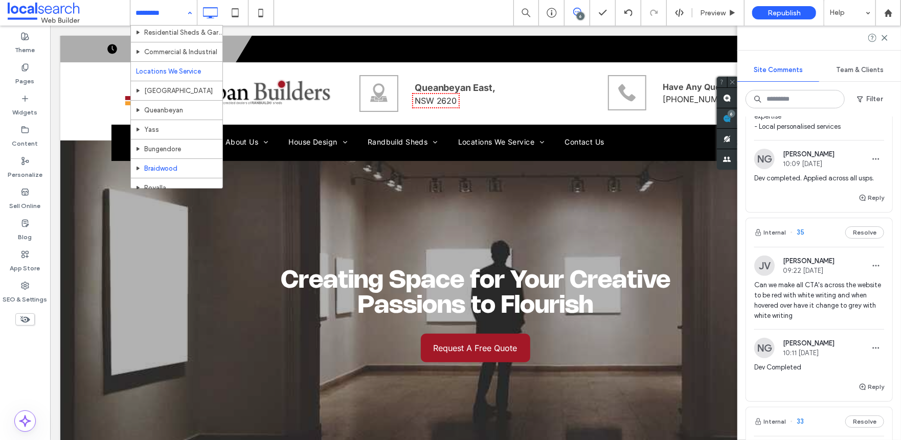
scroll to position [102, 0]
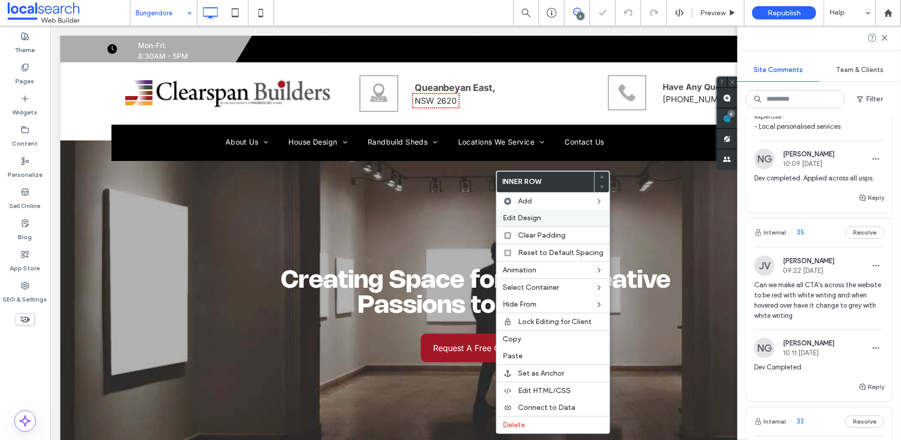
click at [510, 216] on span "Edit Design" at bounding box center [522, 218] width 38 height 9
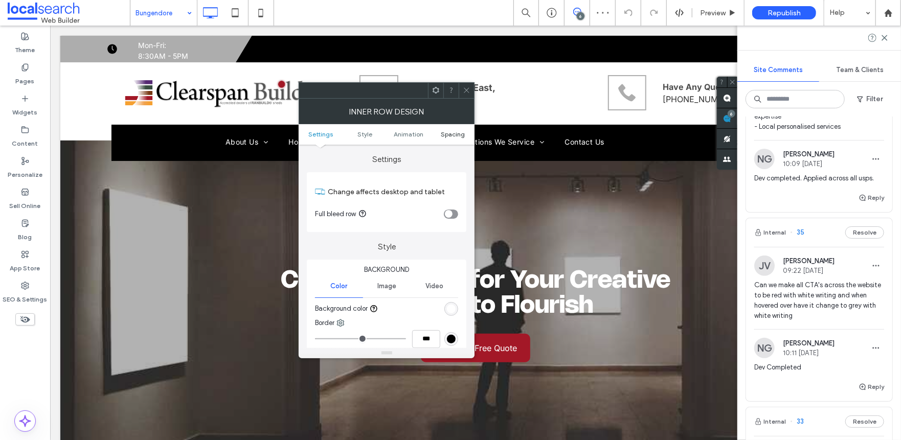
click at [446, 136] on span "Spacing" at bounding box center [453, 134] width 24 height 8
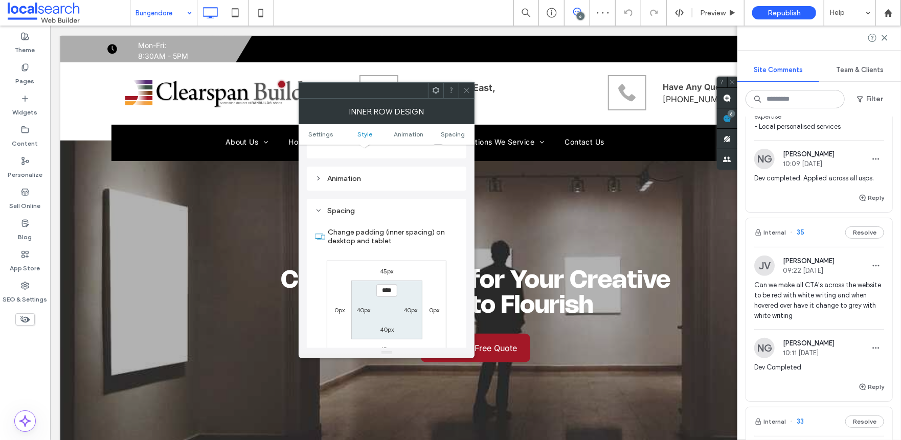
scroll to position [320, 0]
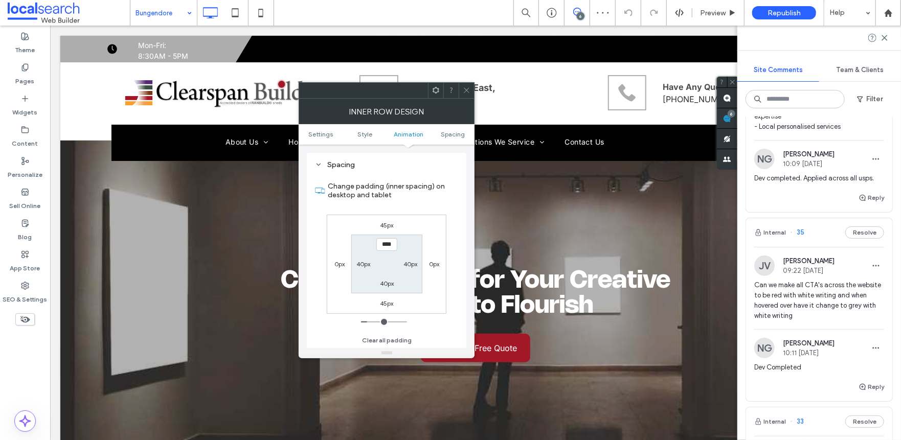
click at [389, 307] on label "45px" at bounding box center [386, 304] width 13 height 8
type input "**"
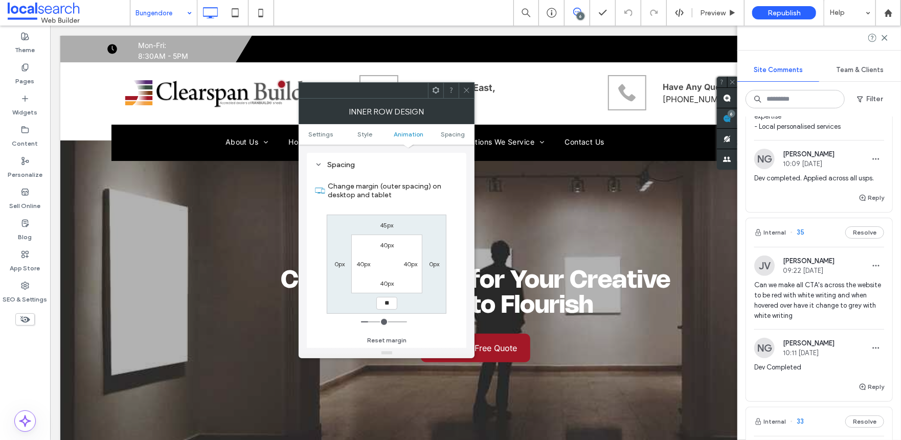
type input "**"
type input "****"
click at [465, 88] on icon at bounding box center [467, 90] width 8 height 8
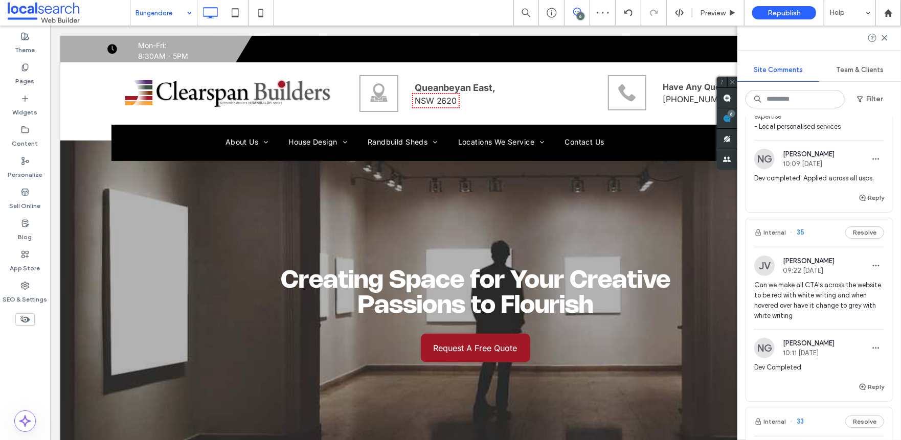
drag, startPoint x: 162, startPoint y: 8, endPoint x: 161, endPoint y: 23, distance: 14.9
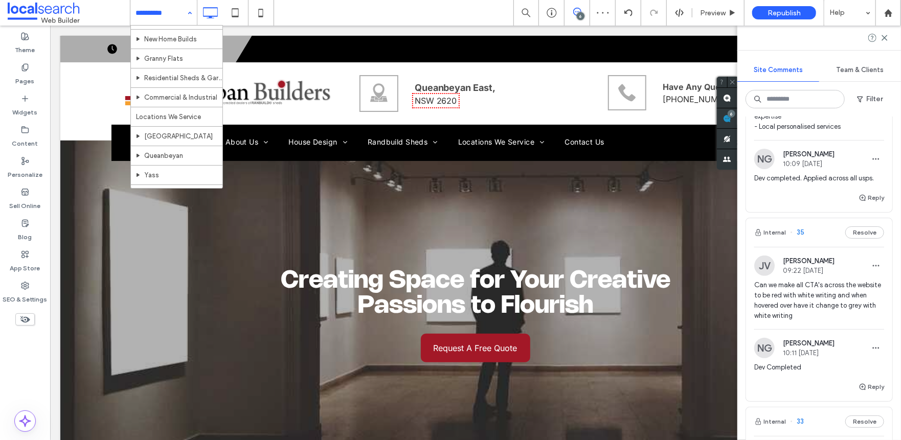
scroll to position [159, 0]
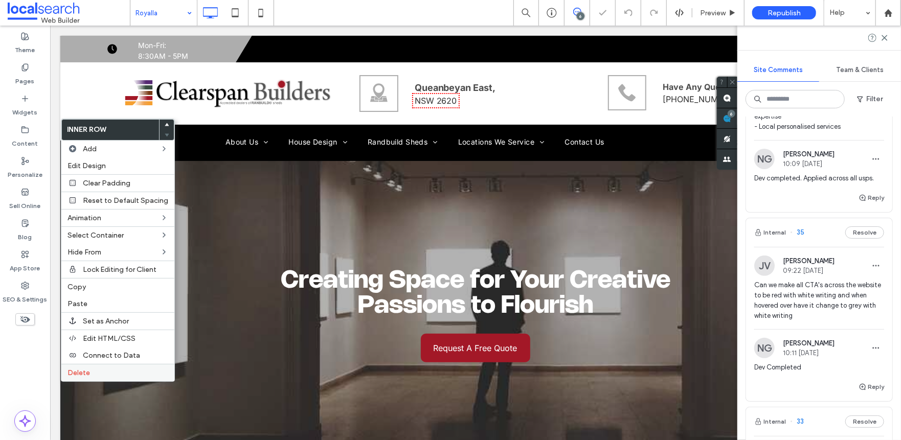
click at [101, 377] on label "Delete" at bounding box center [117, 373] width 101 height 9
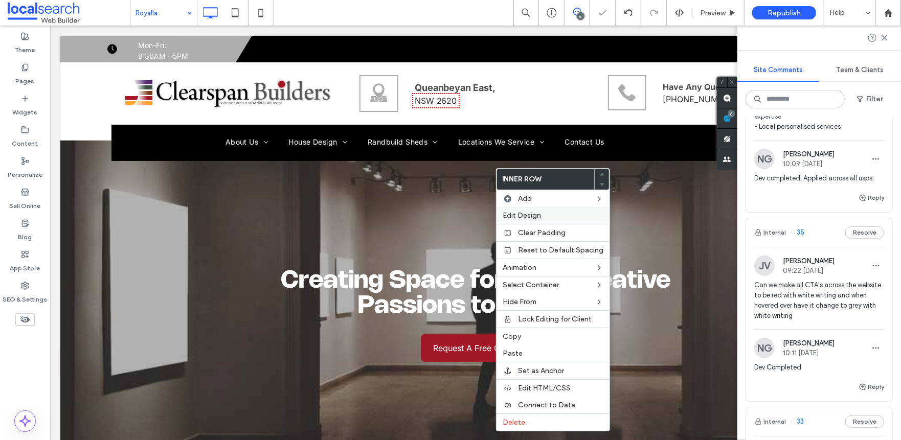
click at [515, 210] on div "Edit Design" at bounding box center [552, 215] width 113 height 17
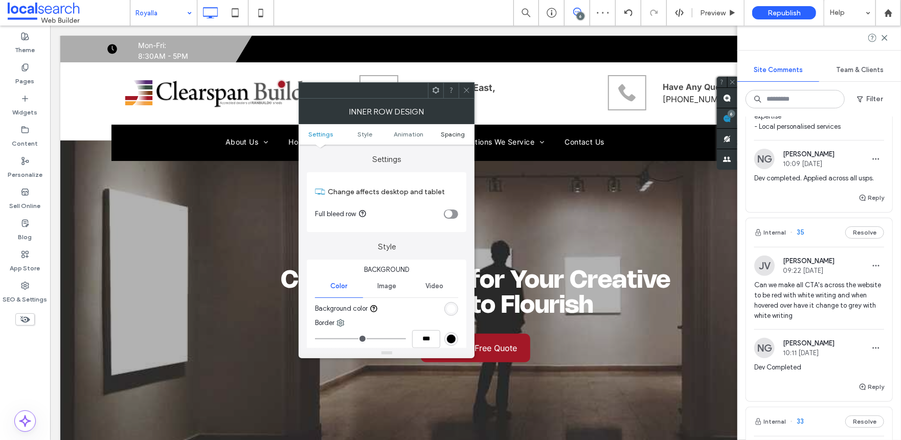
click at [448, 135] on span "Spacing" at bounding box center [453, 134] width 24 height 8
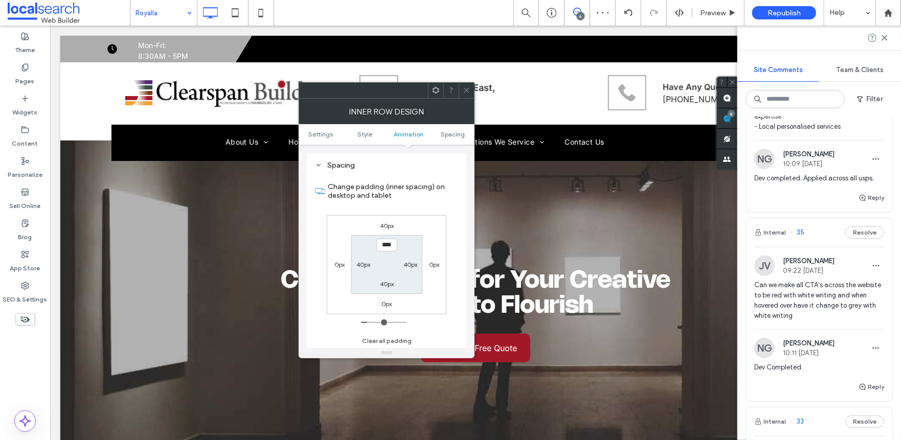
scroll to position [320, 0]
click at [390, 302] on label "0px" at bounding box center [386, 304] width 10 height 8
type input "*"
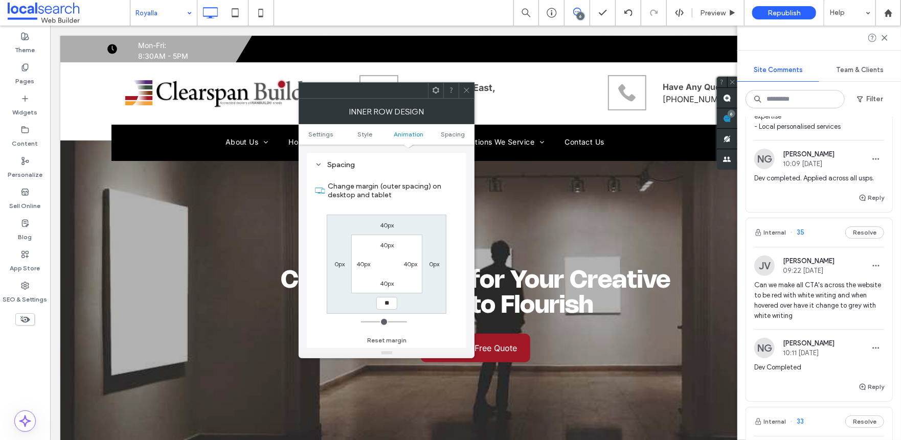
type input "**"
type input "****"
click at [470, 93] on icon at bounding box center [467, 90] width 8 height 8
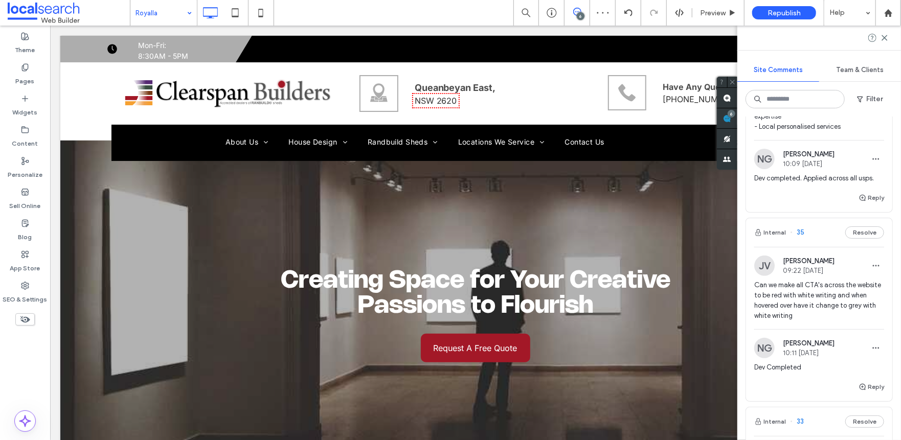
drag, startPoint x: 180, startPoint y: 13, endPoint x: 173, endPoint y: 24, distance: 12.8
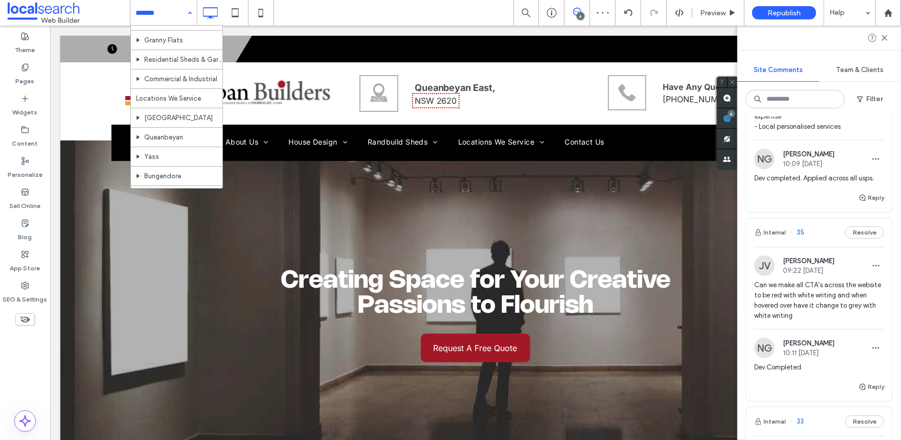
scroll to position [159, 0]
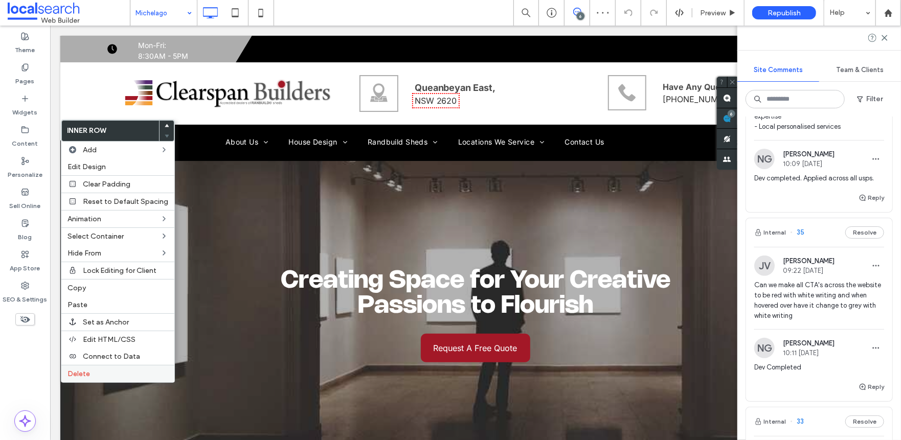
click at [85, 375] on span "Delete" at bounding box center [78, 374] width 22 height 9
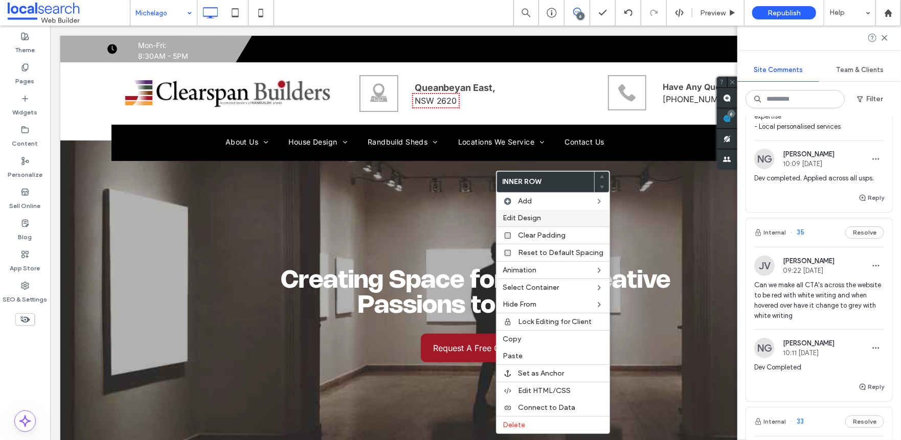
click at [524, 219] on span "Edit Design" at bounding box center [522, 218] width 38 height 9
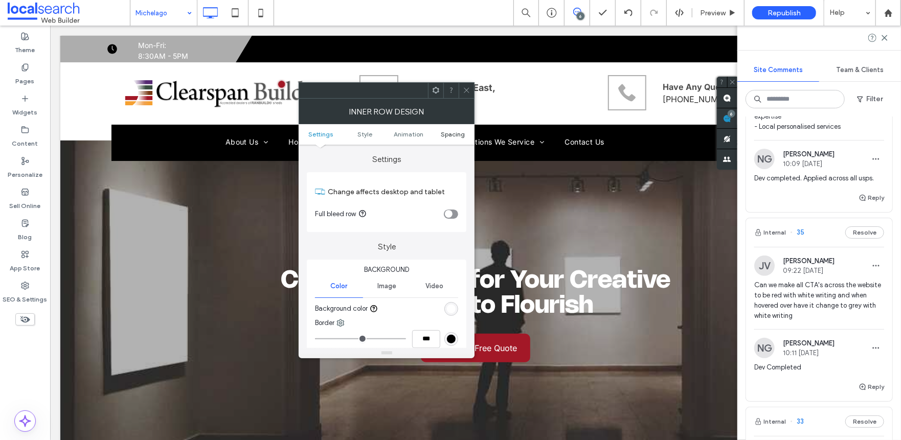
click at [435, 131] on link "Spacing" at bounding box center [453, 134] width 44 height 8
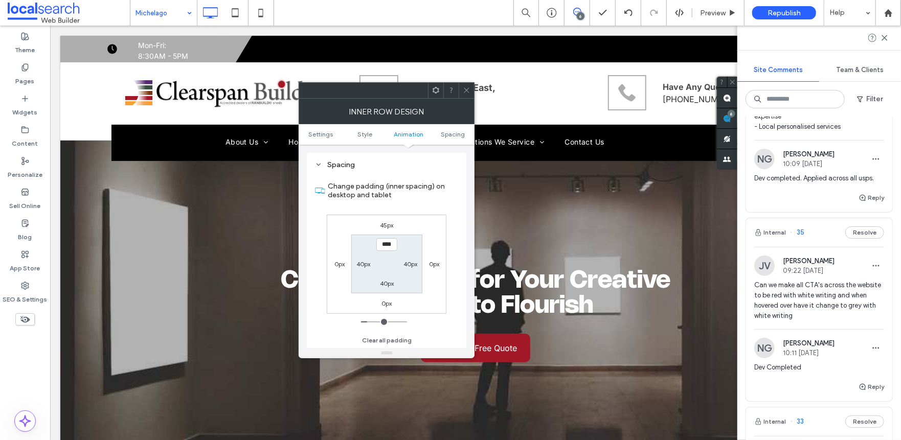
scroll to position [320, 0]
click at [386, 307] on div "0px" at bounding box center [386, 303] width 10 height 10
click at [386, 307] on label "0px" at bounding box center [386, 304] width 10 height 8
type input "*"
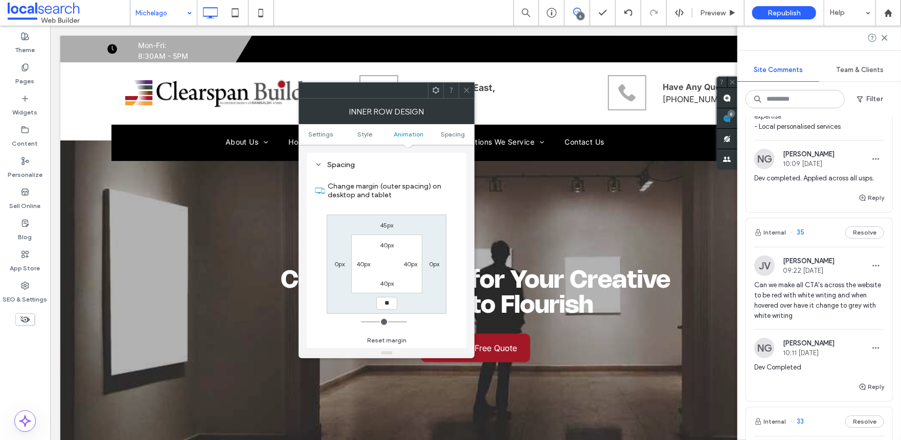
type input "**"
drag, startPoint x: 394, startPoint y: 305, endPoint x: 301, endPoint y: 305, distance: 93.1
click at [301, 305] on div "Settings Change affects desktop and tablet Full bleed row Style Background Colo…" at bounding box center [387, 247] width 176 height 204
type input "**"
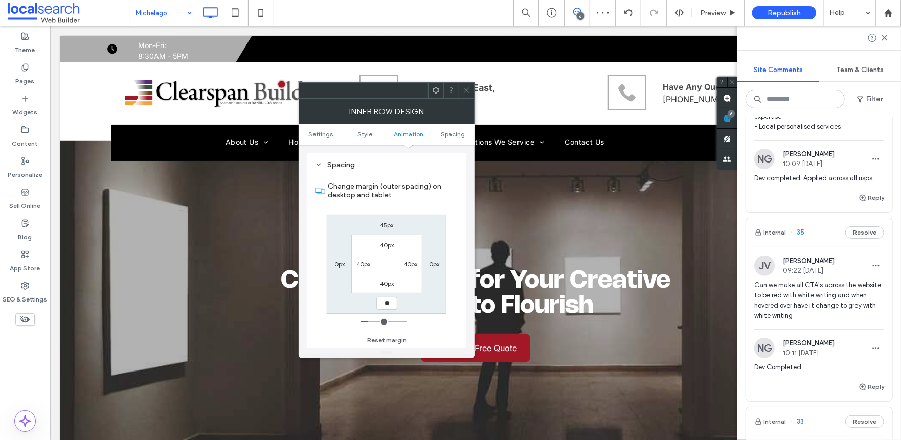
type input "**"
type input "****"
click at [466, 93] on icon at bounding box center [467, 90] width 8 height 8
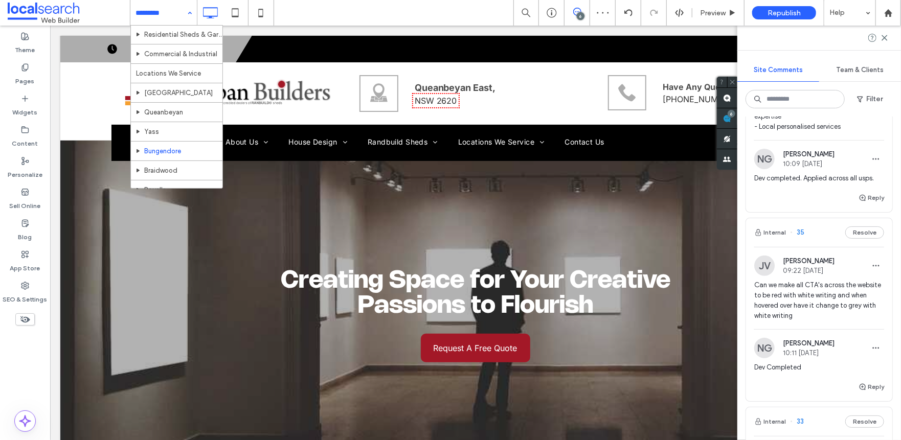
scroll to position [159, 0]
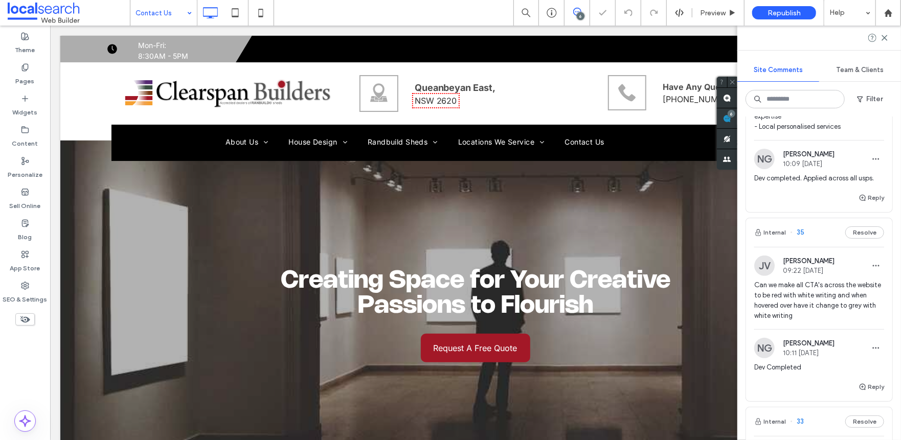
click at [172, 18] on input at bounding box center [161, 13] width 51 height 26
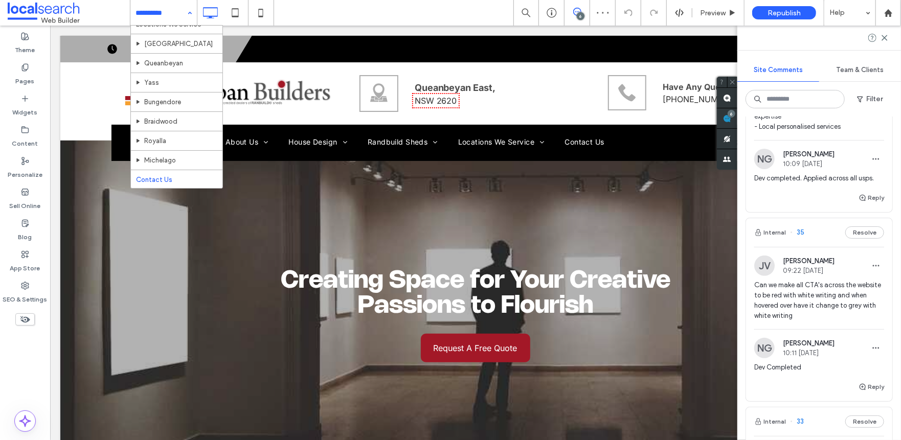
scroll to position [159, 0]
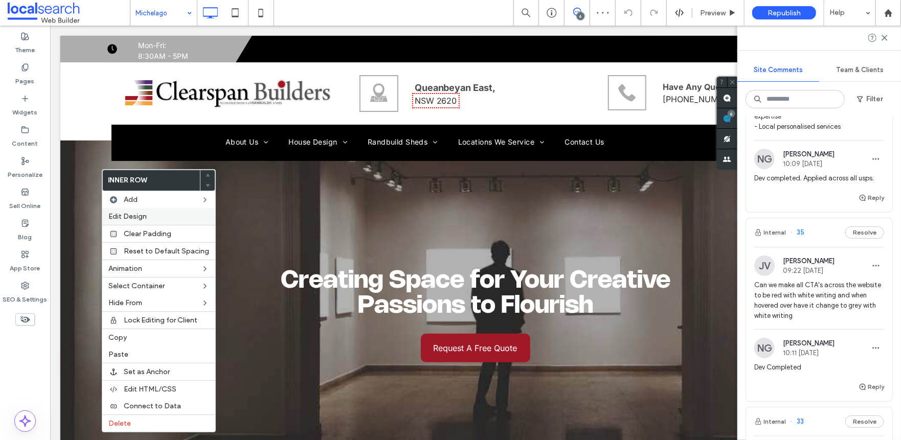
click at [134, 214] on span "Edit Design" at bounding box center [127, 216] width 38 height 9
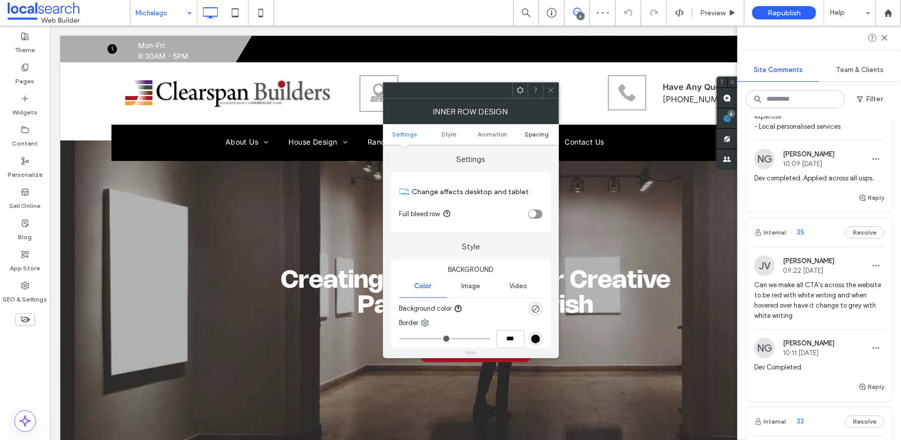
click at [526, 133] on span "Spacing" at bounding box center [537, 134] width 24 height 8
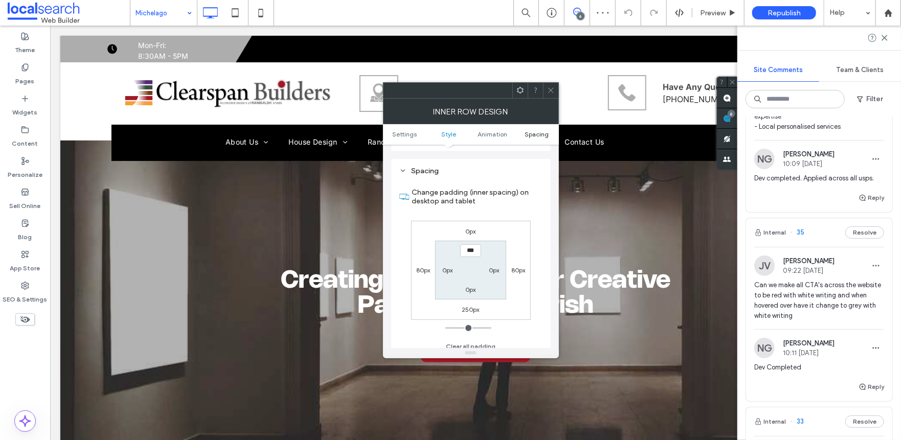
scroll to position [320, 0]
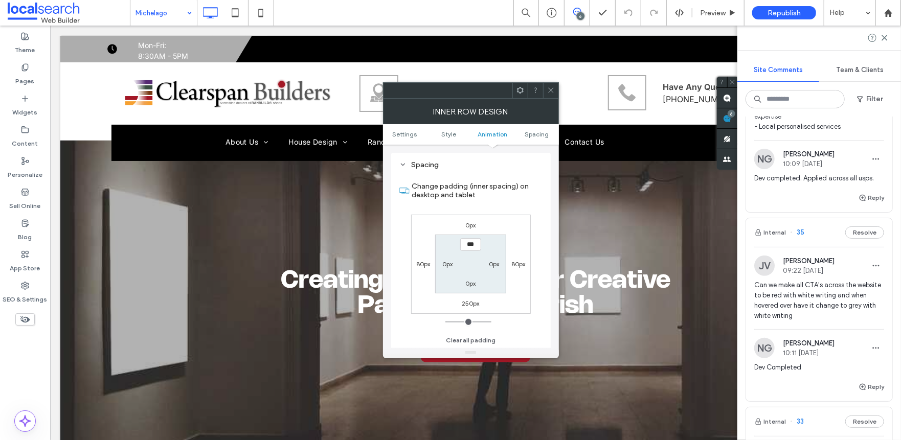
click at [551, 93] on icon at bounding box center [551, 90] width 8 height 8
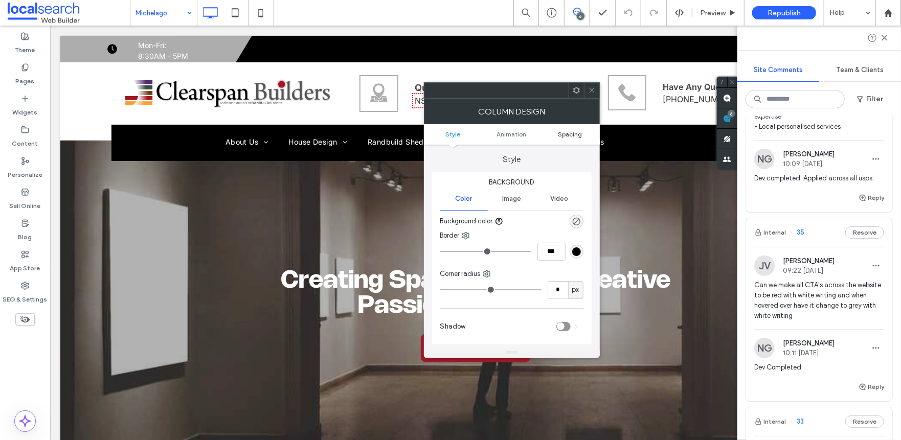
click at [584, 133] on link "Spacing" at bounding box center [570, 134] width 59 height 8
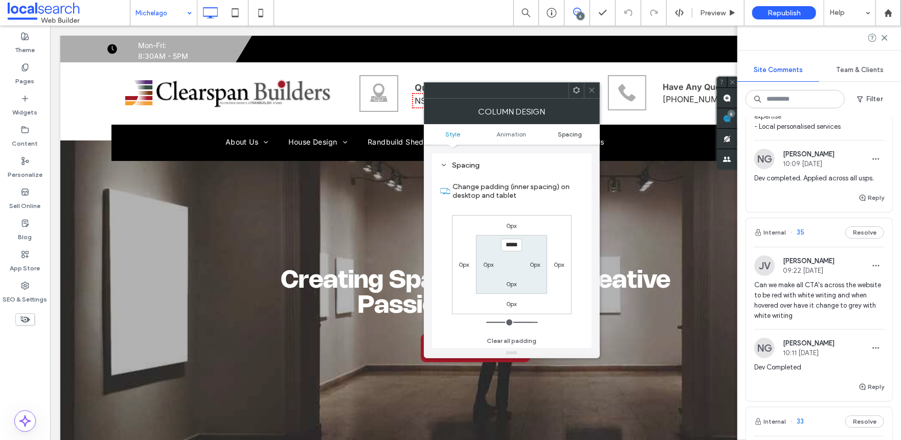
scroll to position [232, 0]
click at [594, 94] on span at bounding box center [592, 90] width 8 height 15
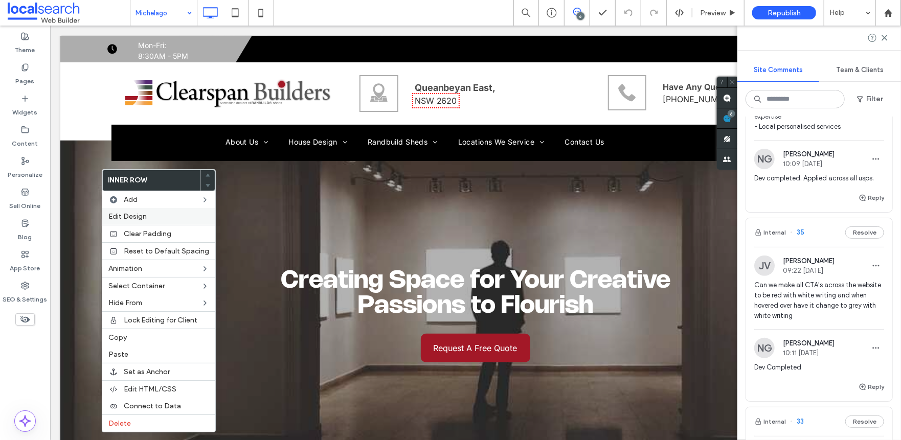
click at [145, 219] on span "Edit Design" at bounding box center [127, 216] width 38 height 9
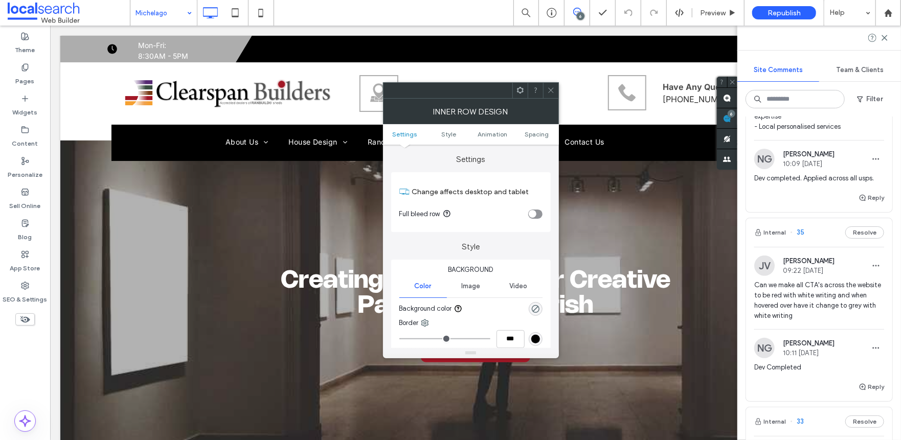
click at [525, 139] on ul "Settings Style Animation Spacing" at bounding box center [471, 134] width 176 height 20
click at [531, 139] on ul "Settings Style Animation Spacing" at bounding box center [471, 134] width 176 height 20
click at [533, 139] on ul "Settings Style Animation Spacing" at bounding box center [471, 134] width 176 height 20
click at [536, 139] on ul "Settings Style Animation Spacing" at bounding box center [471, 134] width 176 height 20
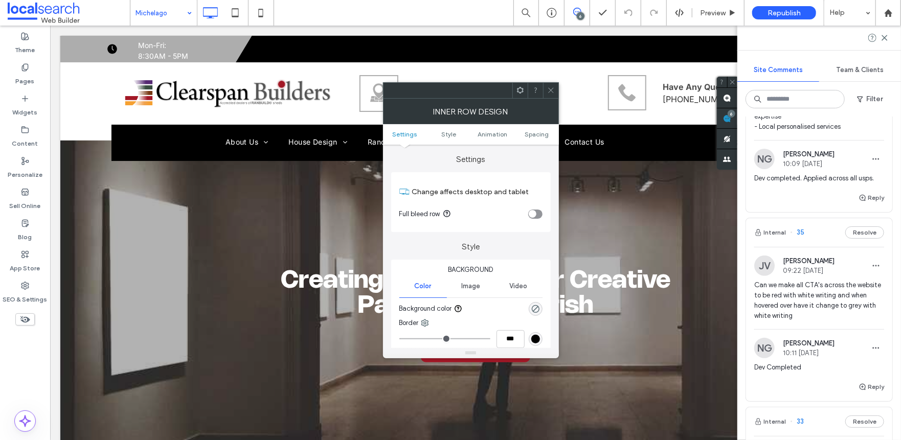
click at [535, 129] on ul "Settings Style Animation Spacing" at bounding box center [471, 134] width 176 height 20
click at [537, 130] on span "Spacing" at bounding box center [537, 134] width 24 height 8
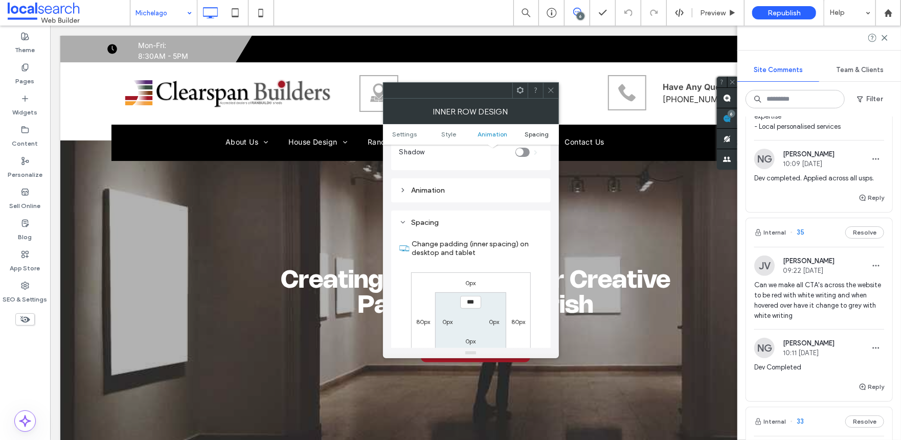
scroll to position [320, 0]
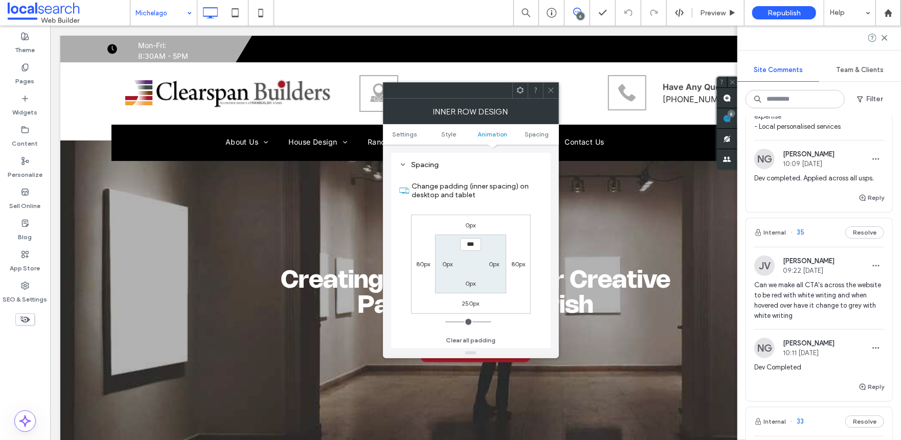
click at [466, 310] on div "0px 80px 250px 80px *** 0px 0px 0px" at bounding box center [471, 264] width 120 height 99
click at [470, 301] on label "250px" at bounding box center [470, 304] width 17 height 8
type input "***"
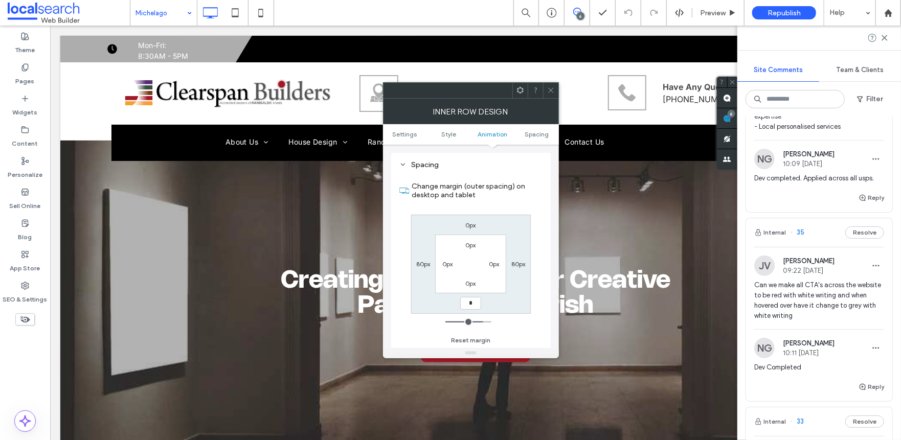
type input "*"
type input "***"
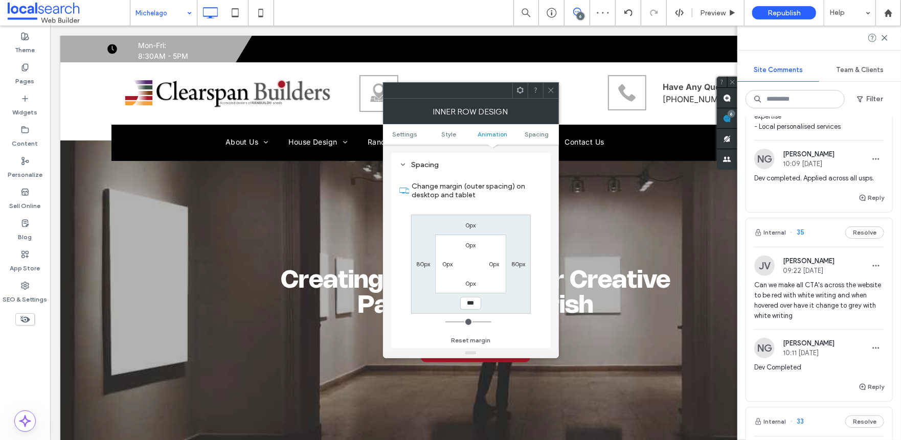
type input "*****"
click at [552, 87] on icon at bounding box center [551, 90] width 8 height 8
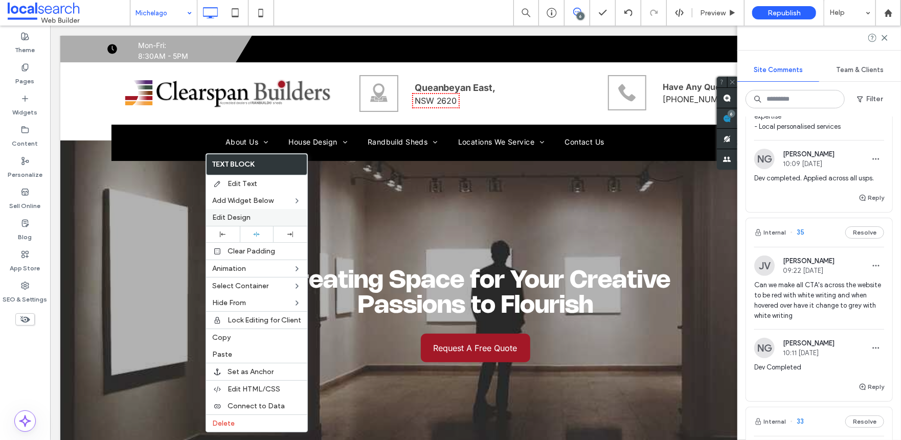
click at [263, 215] on label "Edit Design" at bounding box center [256, 217] width 89 height 9
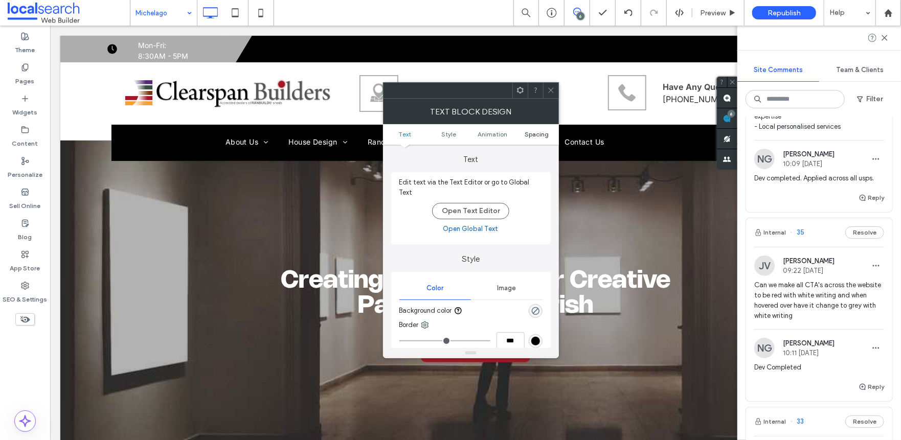
click at [529, 136] on span "Spacing" at bounding box center [537, 134] width 24 height 8
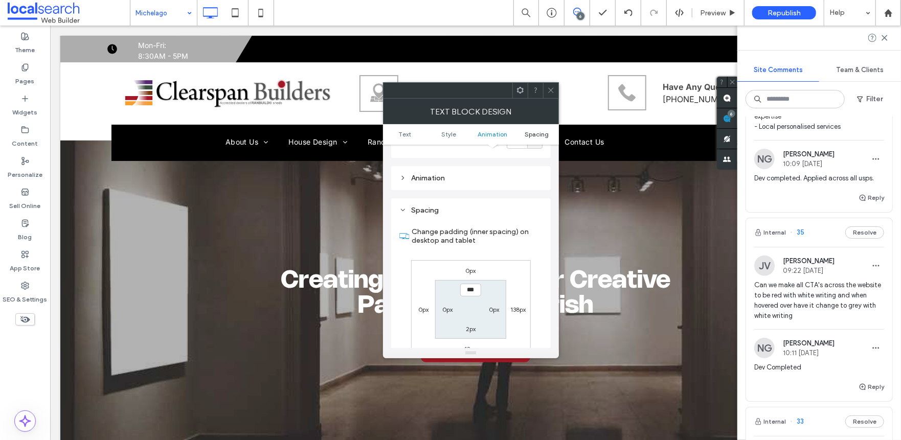
scroll to position [280, 0]
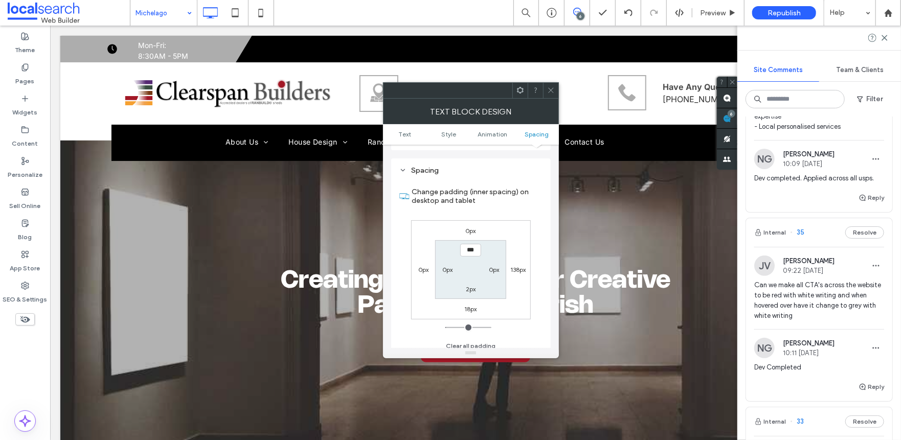
click at [550, 96] on span at bounding box center [551, 90] width 8 height 15
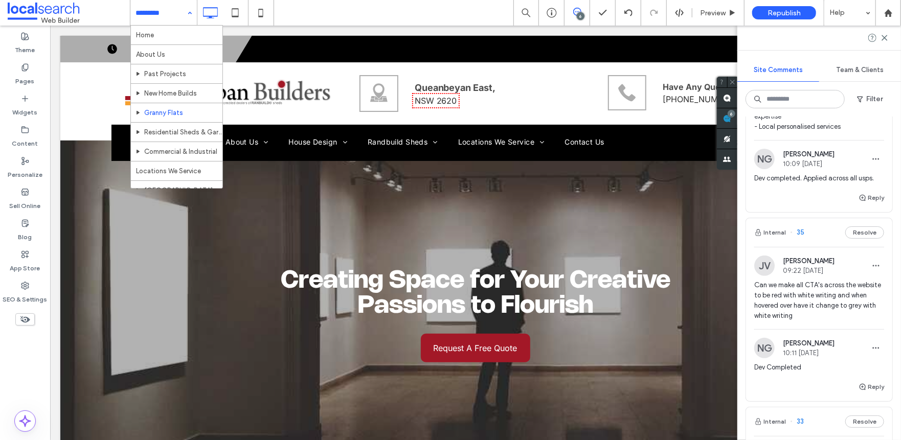
scroll to position [159, 0]
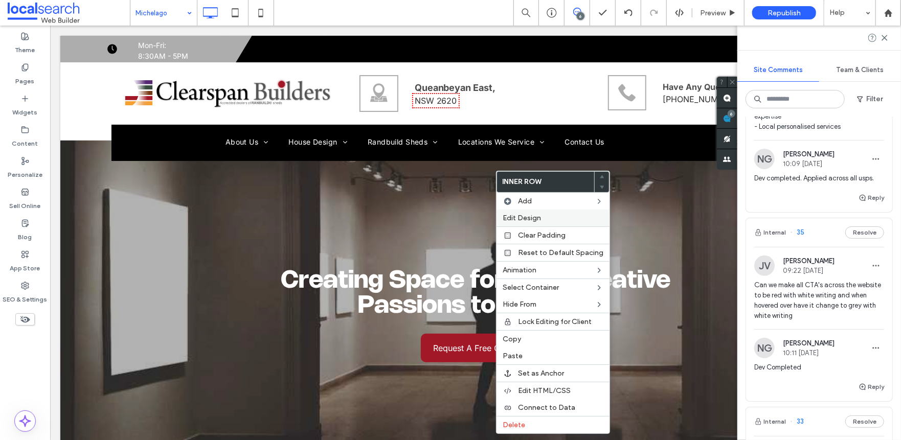
click at [513, 211] on div "Edit Design" at bounding box center [552, 218] width 113 height 17
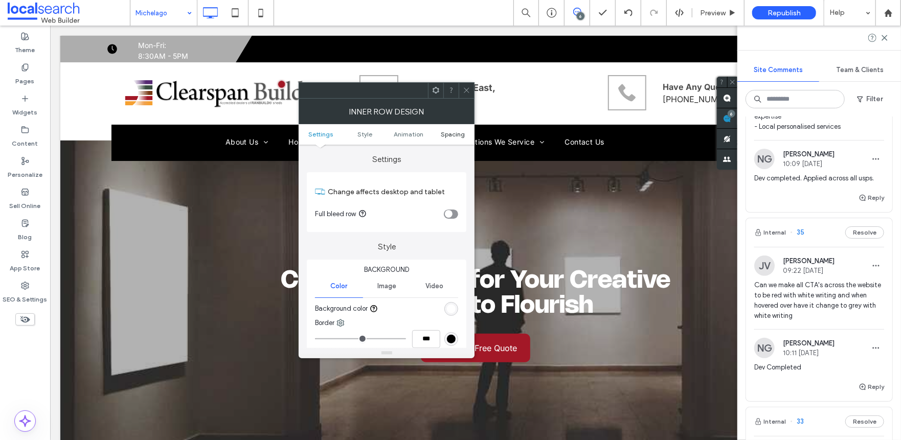
click at [439, 137] on link "Spacing" at bounding box center [453, 134] width 44 height 8
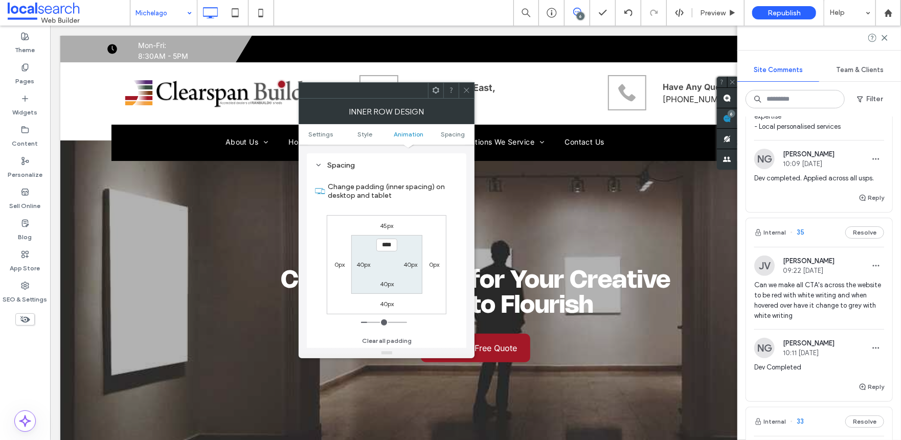
scroll to position [320, 0]
click at [469, 91] on icon at bounding box center [467, 90] width 8 height 8
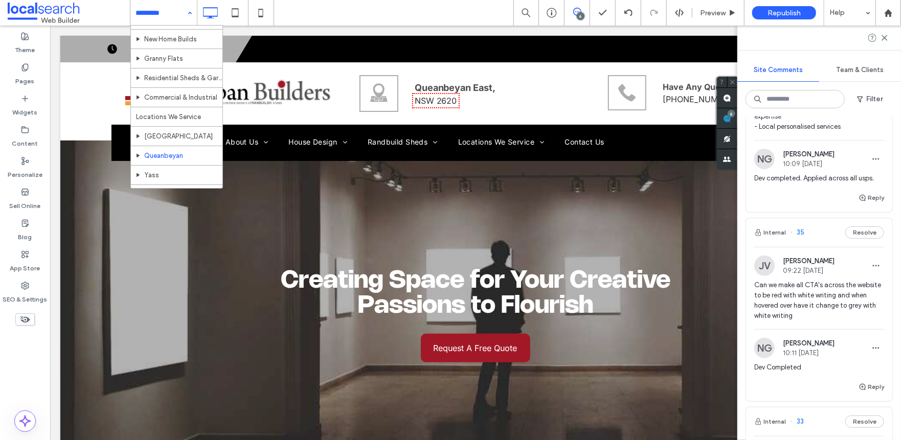
scroll to position [159, 0]
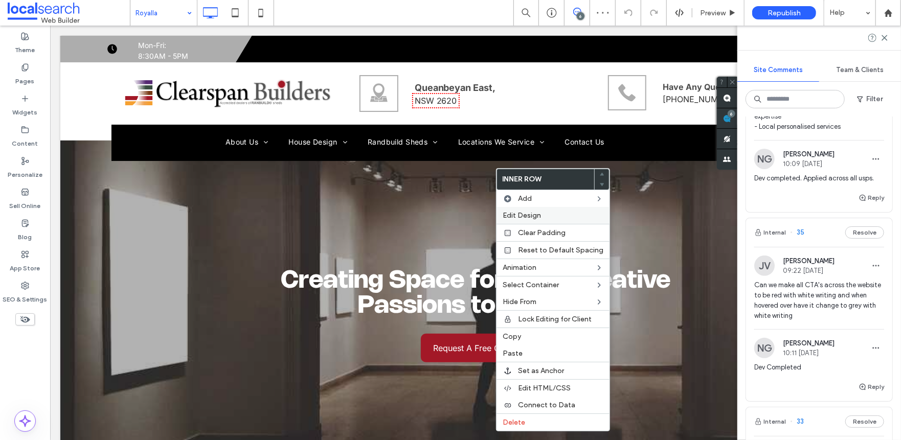
click at [512, 213] on span "Edit Design" at bounding box center [522, 215] width 38 height 9
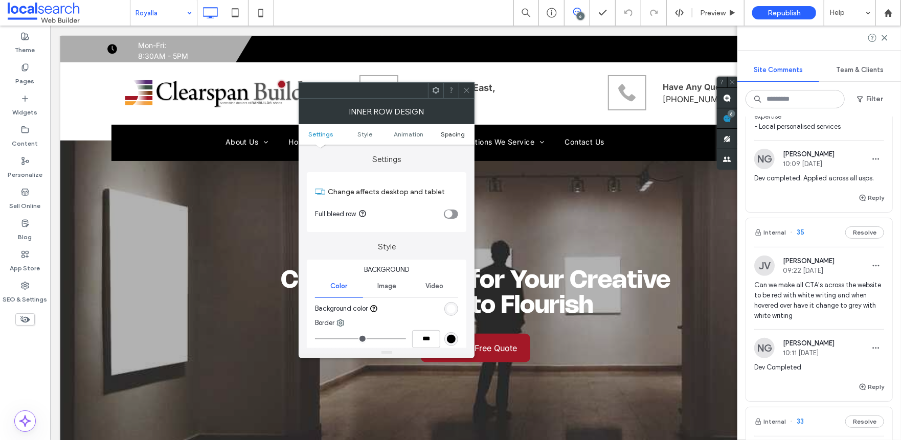
click at [453, 131] on span "Spacing" at bounding box center [453, 134] width 24 height 8
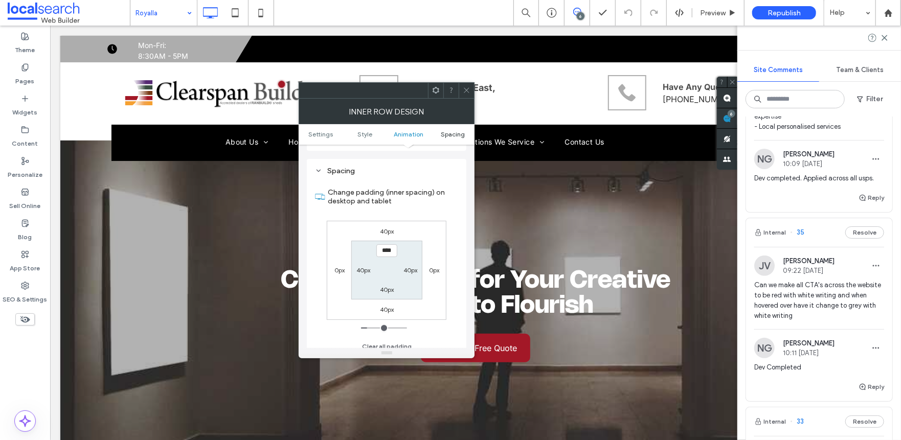
scroll to position [320, 0]
click at [386, 311] on div "40px 0px 40px 0px **** 40px 40px 40px" at bounding box center [387, 264] width 120 height 99
click at [385, 308] on div "40px" at bounding box center [387, 303] width 14 height 10
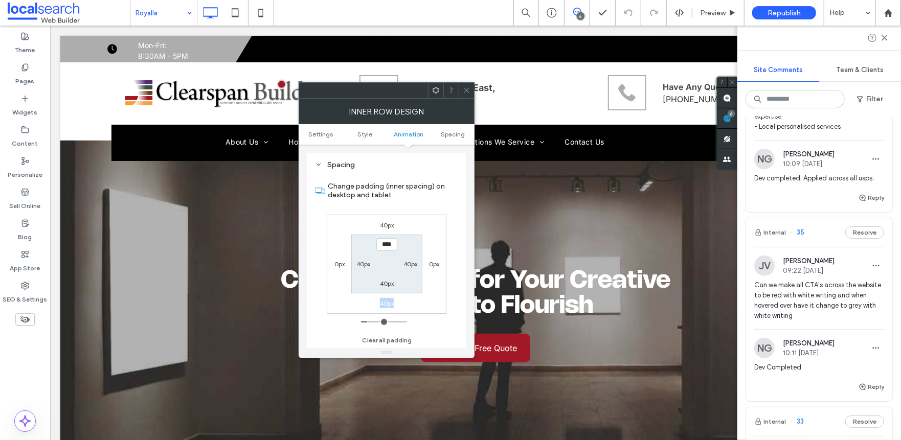
click at [385, 308] on div "40px" at bounding box center [387, 303] width 14 height 10
click at [385, 307] on label "40px" at bounding box center [387, 304] width 14 height 8
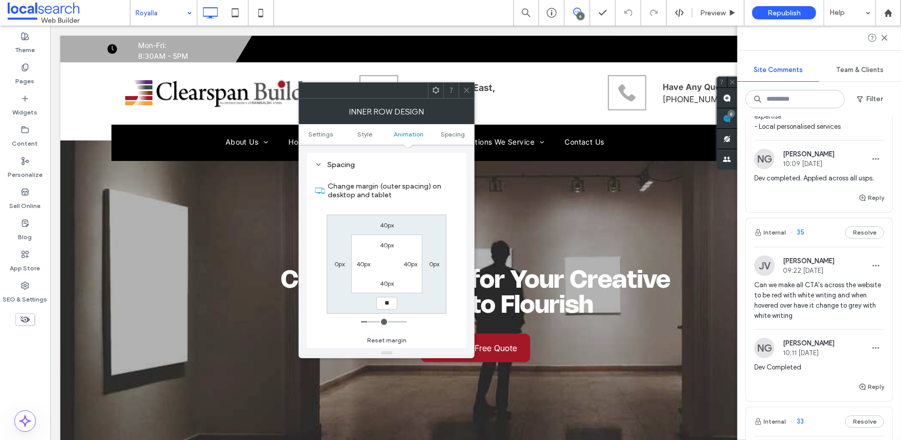
type input "**"
type input "****"
click at [465, 88] on use at bounding box center [466, 90] width 5 height 5
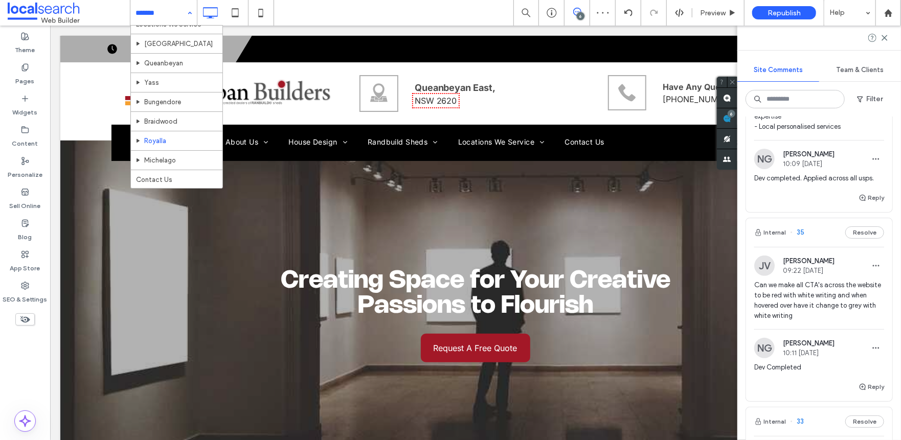
scroll to position [159, 0]
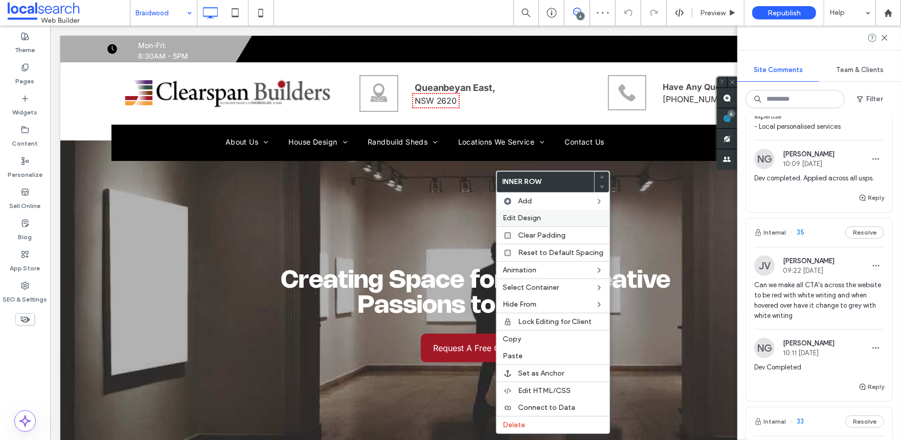
click at [510, 223] on div "Edit Design" at bounding box center [552, 218] width 113 height 17
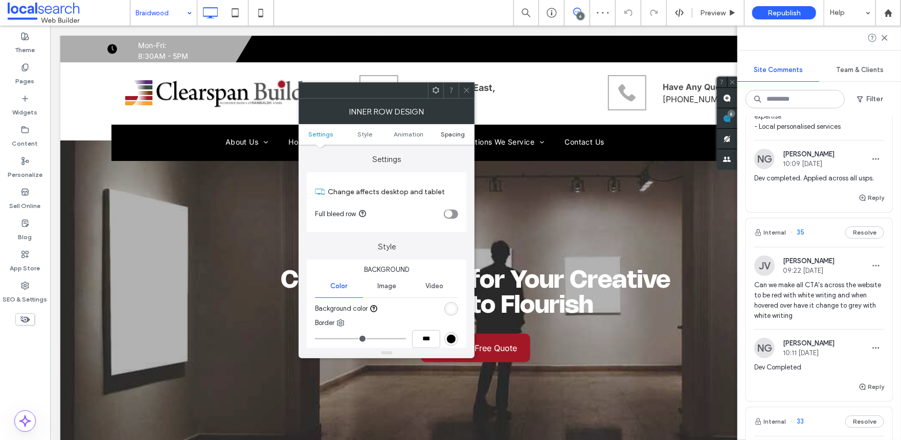
click at [441, 133] on span "Spacing" at bounding box center [453, 134] width 24 height 8
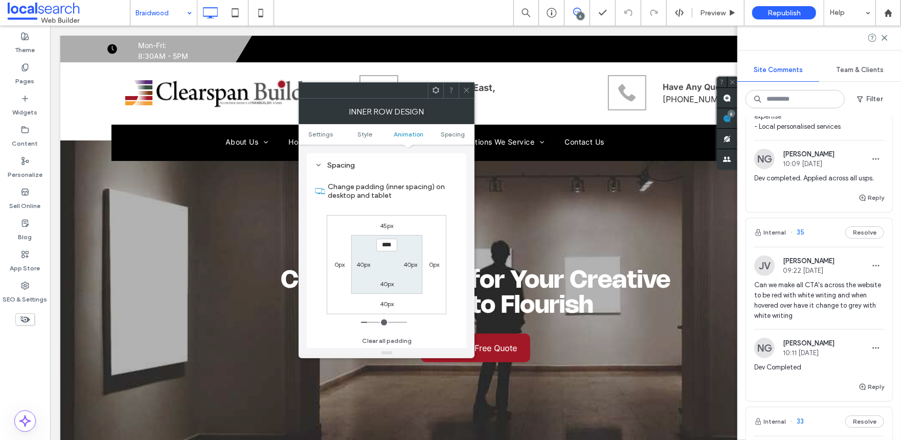
scroll to position [320, 0]
click at [464, 88] on icon at bounding box center [467, 90] width 8 height 8
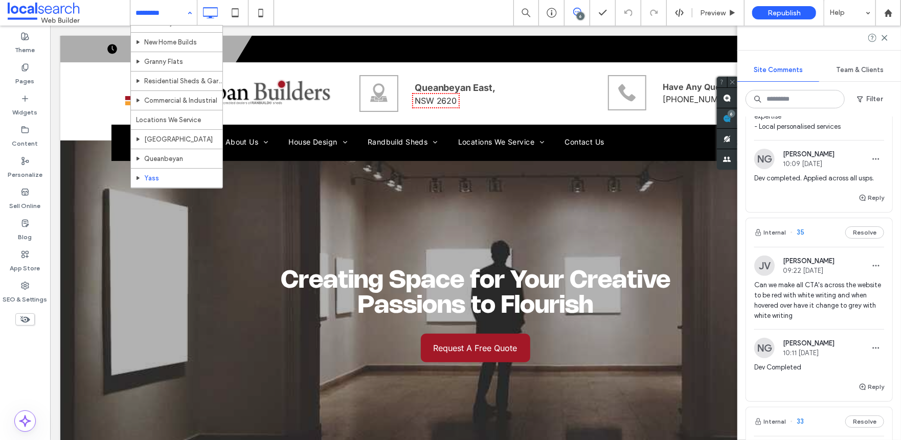
scroll to position [102, 0]
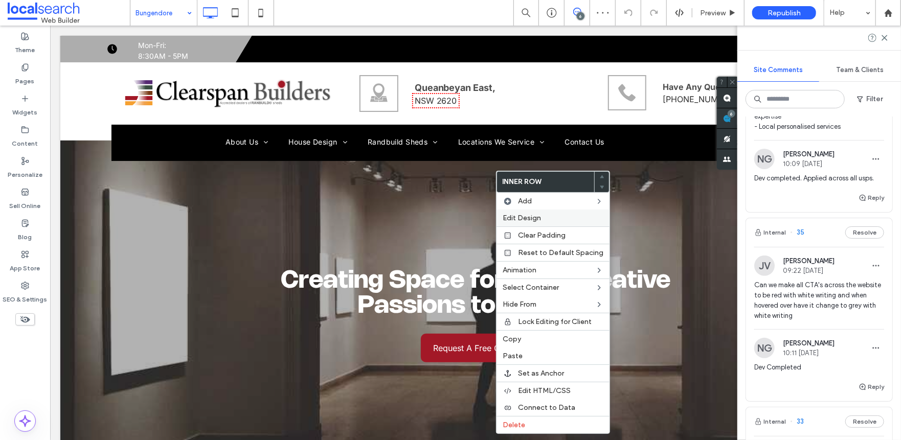
click at [527, 212] on div "Edit Design" at bounding box center [552, 218] width 113 height 17
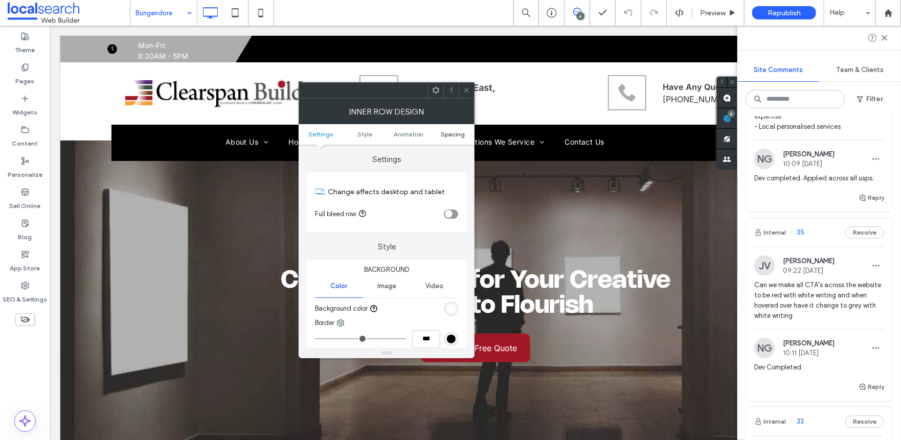
click at [447, 132] on span "Spacing" at bounding box center [453, 134] width 24 height 8
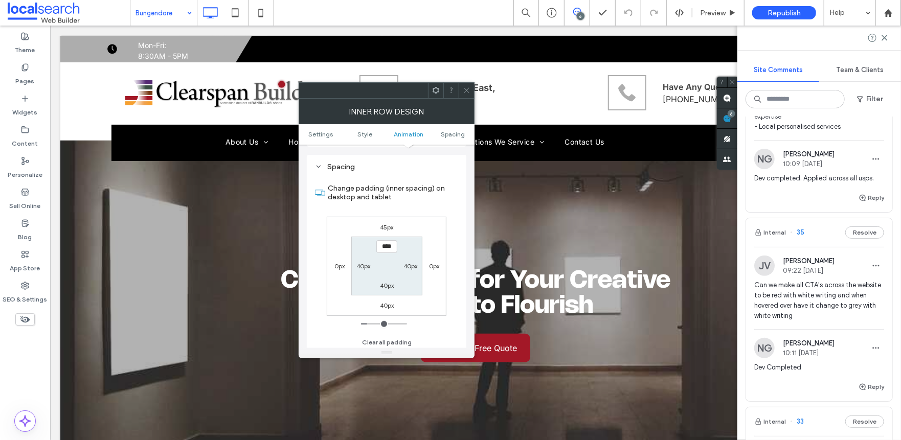
scroll to position [320, 0]
click at [386, 302] on label "40px" at bounding box center [387, 304] width 14 height 8
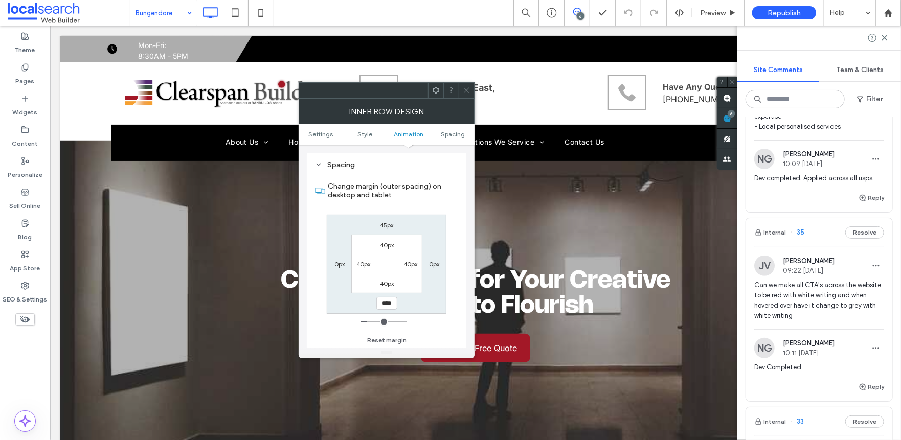
click at [463, 86] on icon at bounding box center [467, 90] width 8 height 8
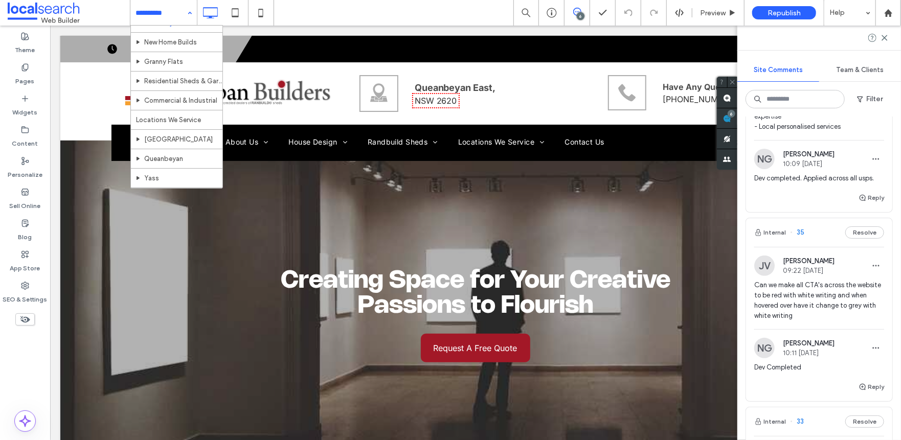
scroll to position [102, 0]
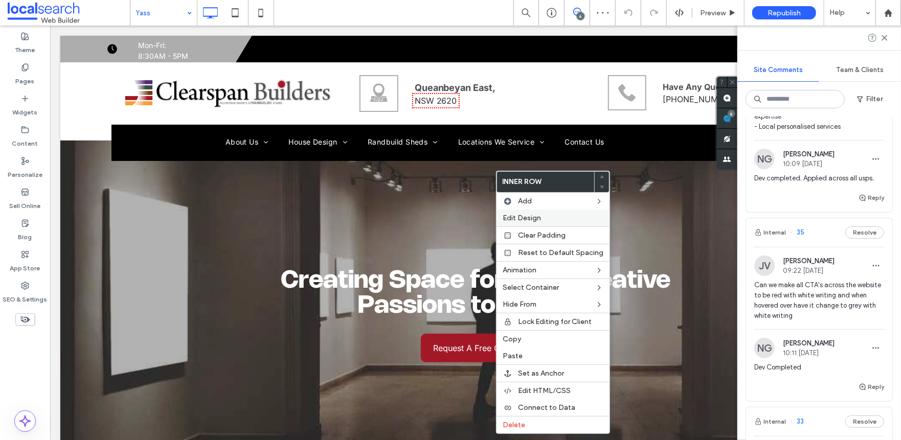
click at [519, 217] on span "Edit Design" at bounding box center [522, 218] width 38 height 9
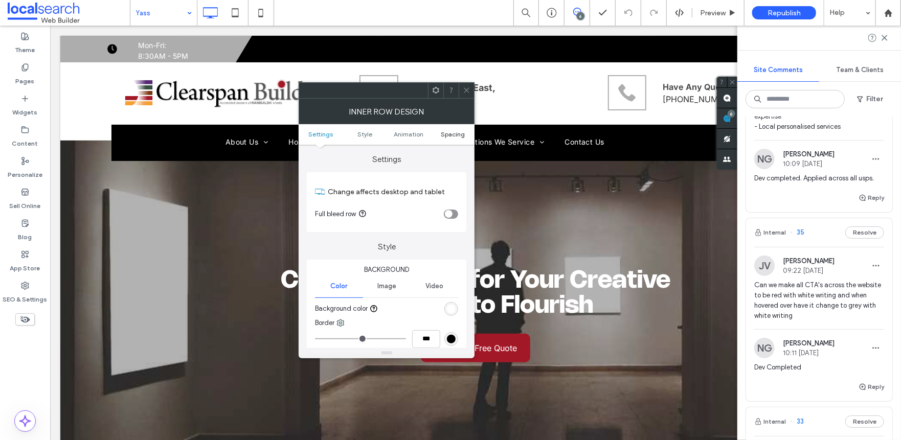
click at [447, 131] on span "Spacing" at bounding box center [453, 134] width 24 height 8
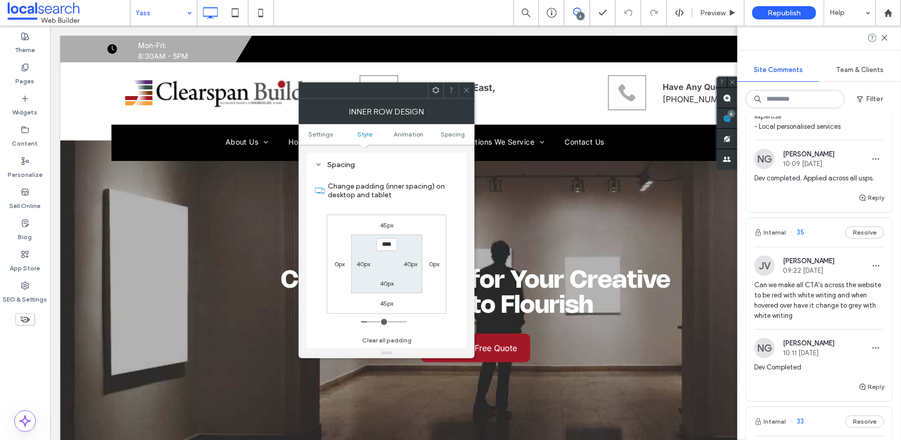
scroll to position [320, 0]
click at [387, 306] on label "45px" at bounding box center [386, 304] width 13 height 8
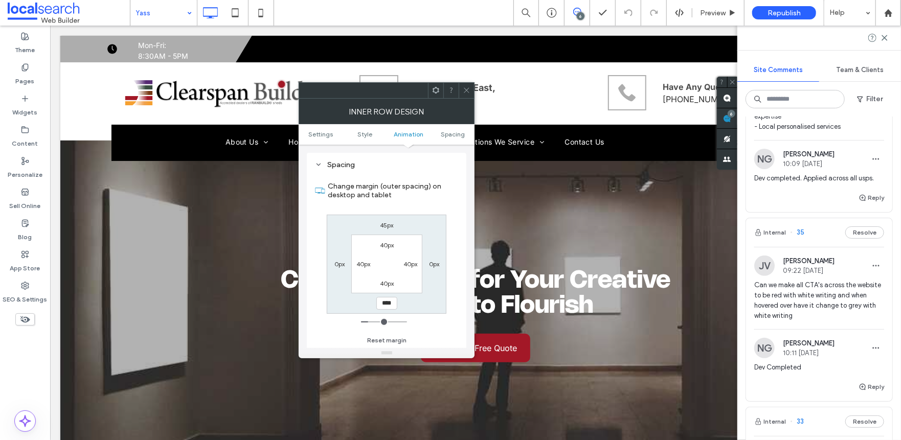
type input "**"
type input "****"
click at [468, 88] on use at bounding box center [466, 90] width 5 height 5
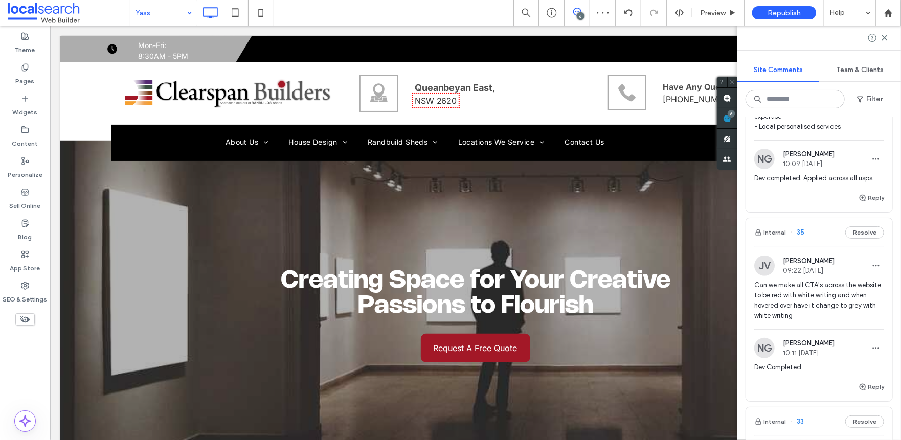
drag, startPoint x: 143, startPoint y: 13, endPoint x: 144, endPoint y: 24, distance: 11.4
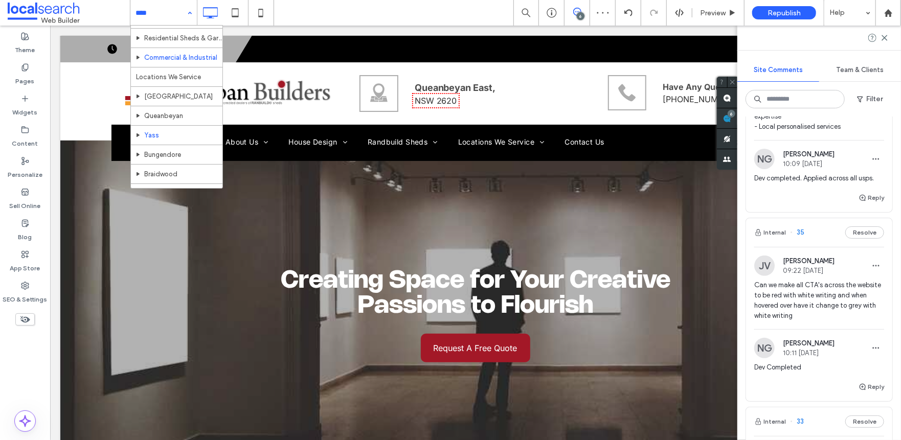
scroll to position [102, 0]
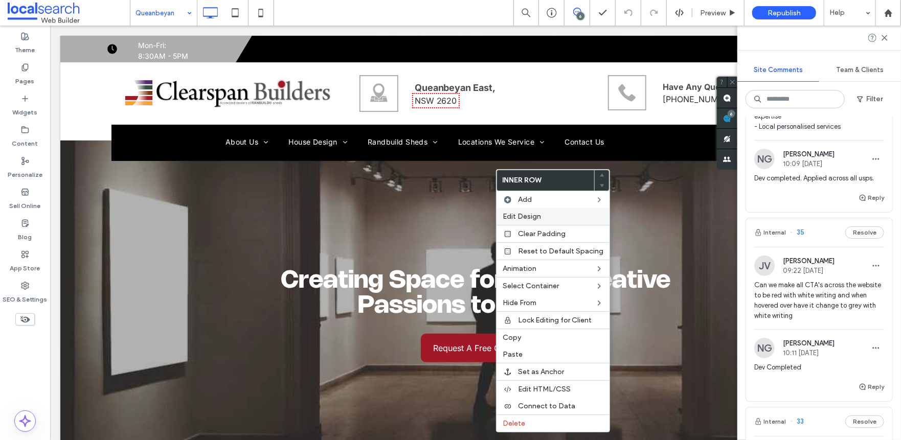
click at [515, 218] on span "Edit Design" at bounding box center [522, 216] width 38 height 9
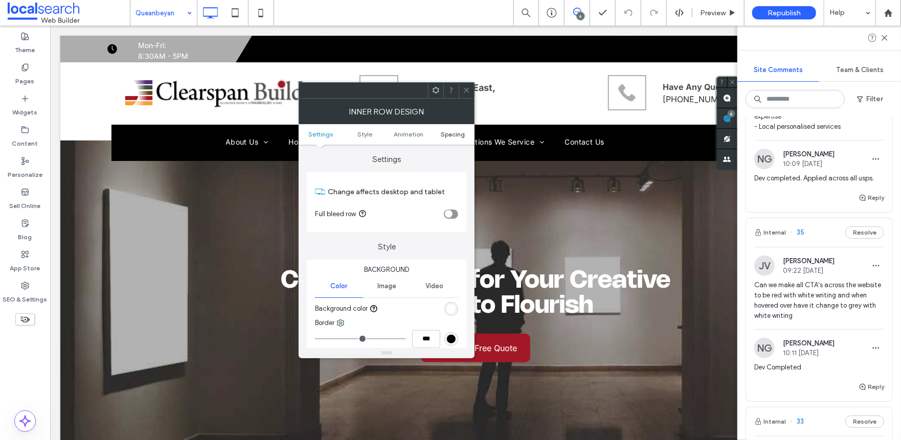
click at [449, 135] on span "Spacing" at bounding box center [453, 134] width 24 height 8
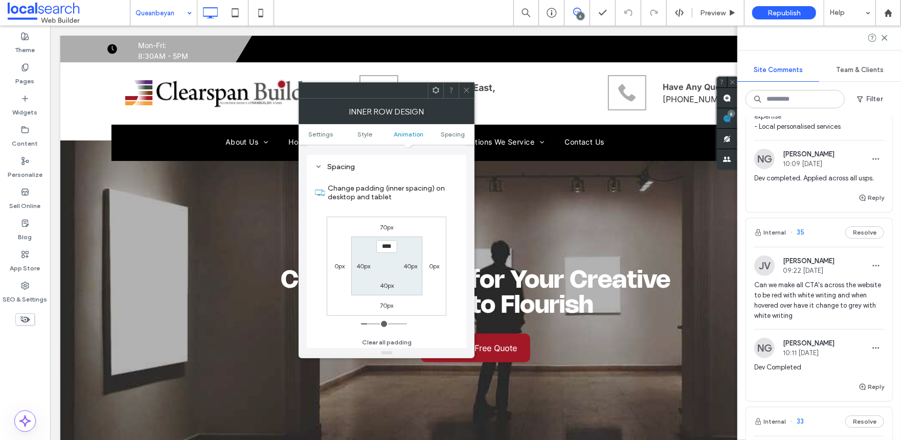
scroll to position [320, 0]
drag, startPoint x: 381, startPoint y: 299, endPoint x: 389, endPoint y: 304, distance: 9.2
click at [382, 299] on div "70px" at bounding box center [386, 303] width 13 height 10
click at [390, 305] on label "70px" at bounding box center [386, 304] width 13 height 8
type input "**"
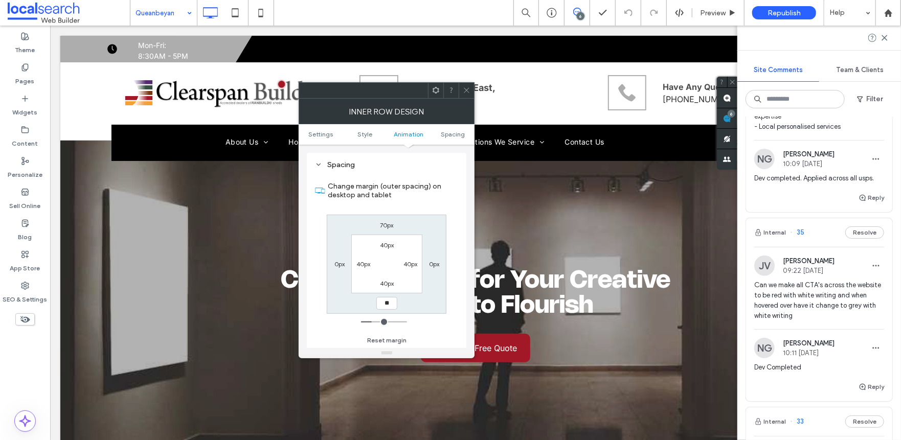
type input "**"
type input "****"
click at [470, 89] on icon at bounding box center [467, 90] width 8 height 8
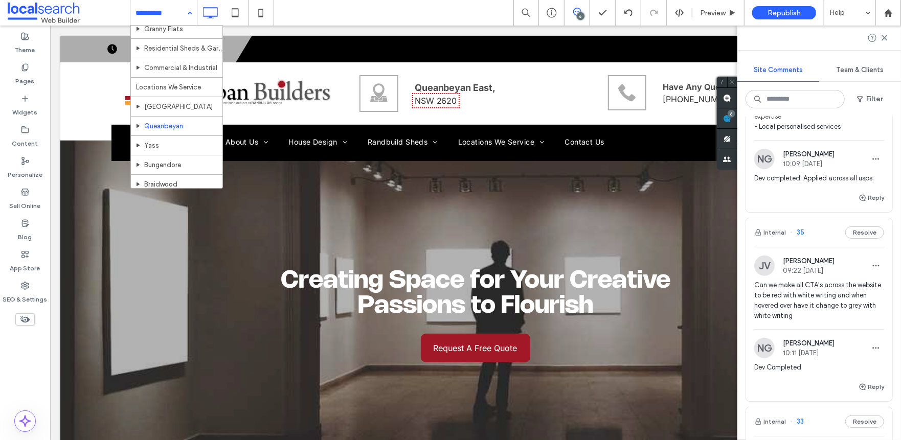
scroll to position [102, 0]
click at [258, 16] on icon at bounding box center [261, 13] width 20 height 20
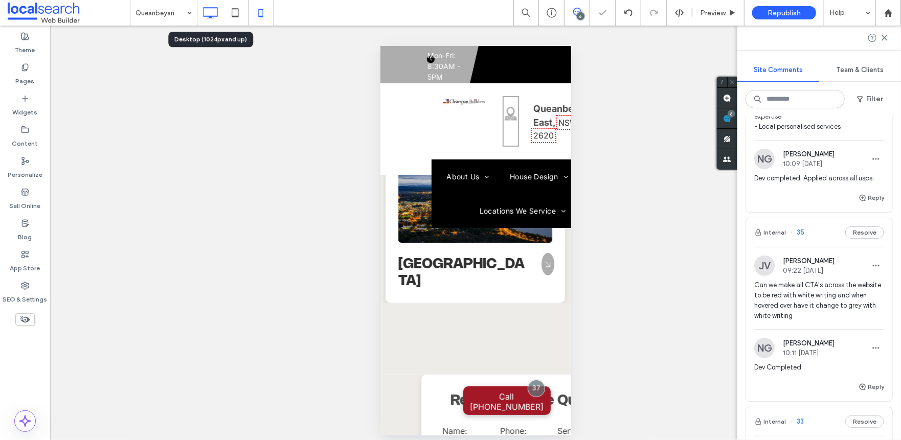
click at [215, 12] on icon at bounding box center [210, 13] width 20 height 20
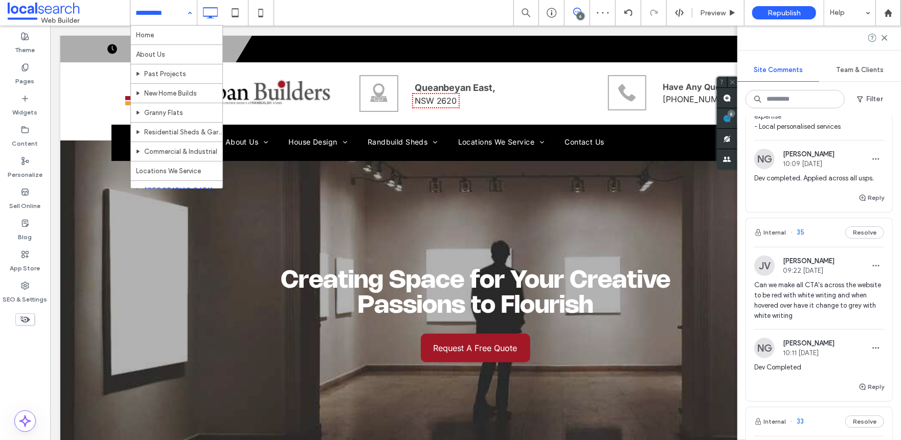
scroll to position [124, 0]
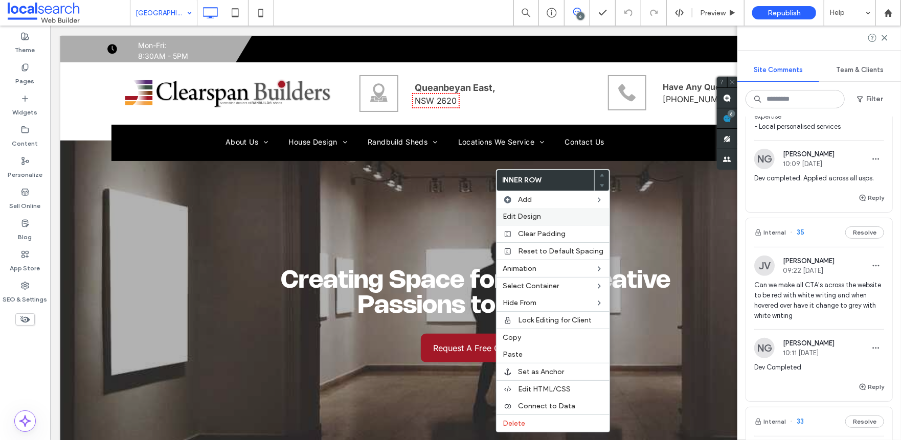
click at [523, 215] on span "Edit Design" at bounding box center [522, 216] width 38 height 9
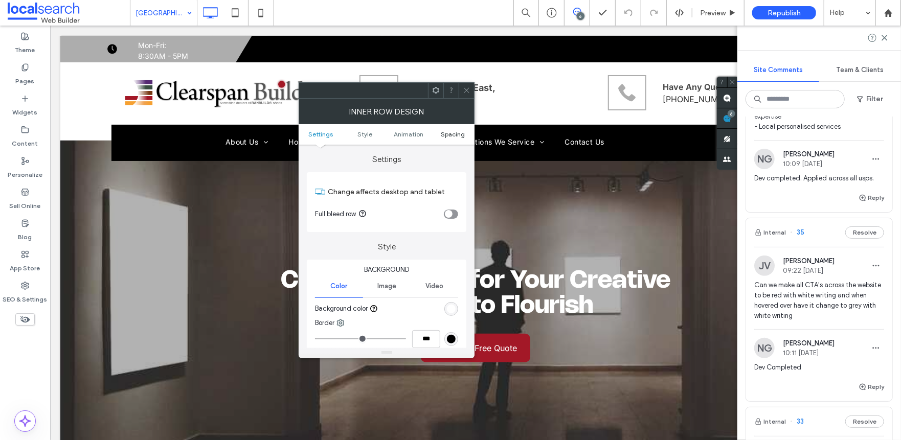
click at [448, 135] on span "Spacing" at bounding box center [453, 134] width 24 height 8
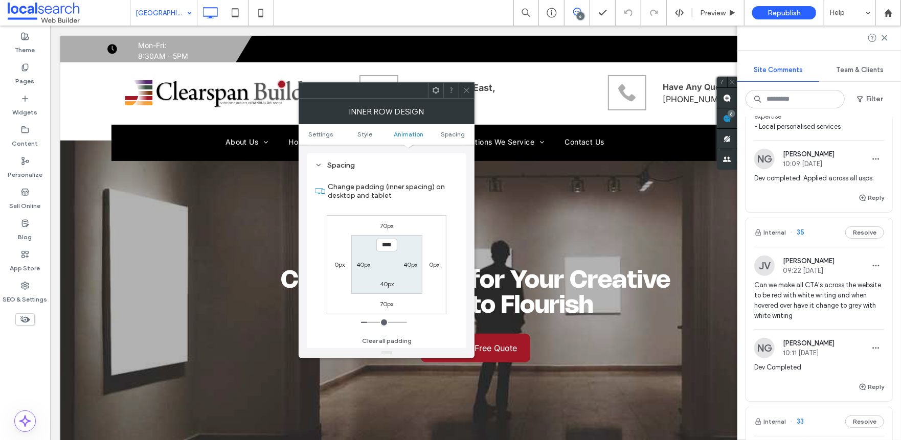
scroll to position [320, 0]
click at [395, 304] on div "70px" at bounding box center [387, 303] width 24 height 10
click at [394, 304] on div "70px" at bounding box center [387, 303] width 24 height 10
click at [392, 306] on label "70px" at bounding box center [386, 304] width 13 height 8
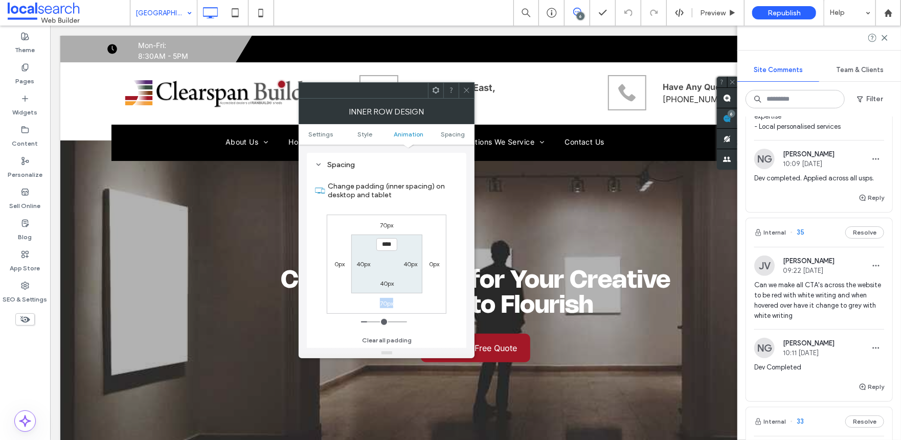
type input "**"
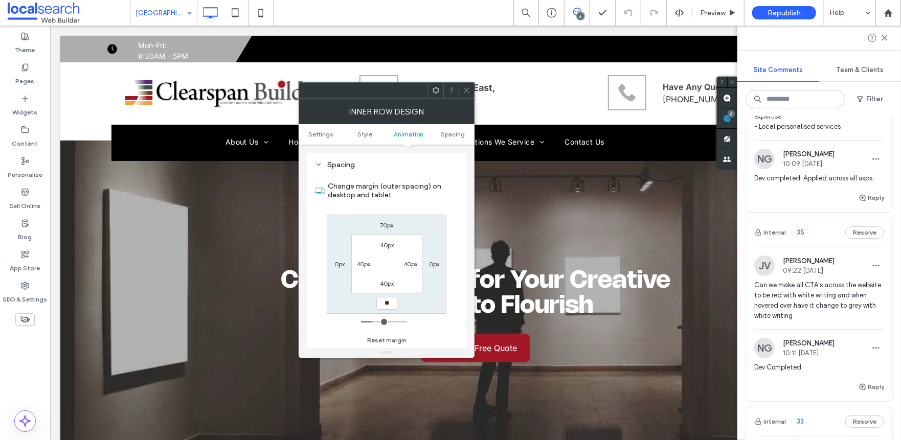
type input "**"
type input "****"
click at [466, 92] on icon at bounding box center [467, 90] width 8 height 8
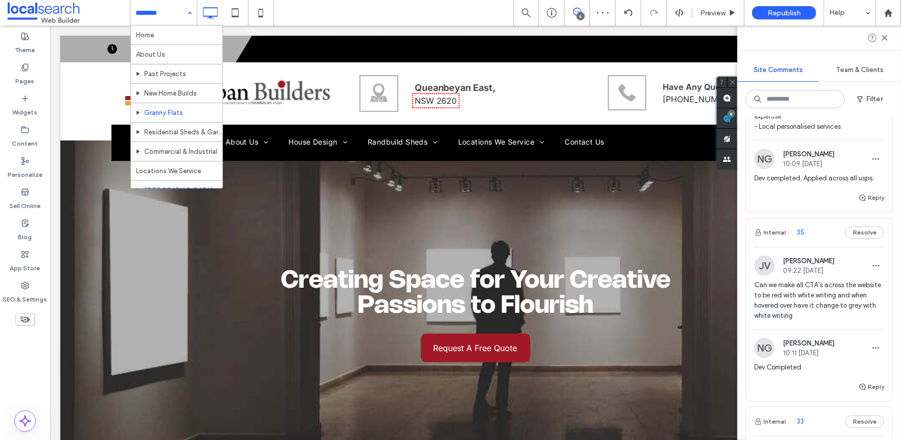
scroll to position [51, 0]
click at [160, 12] on input at bounding box center [161, 13] width 51 height 26
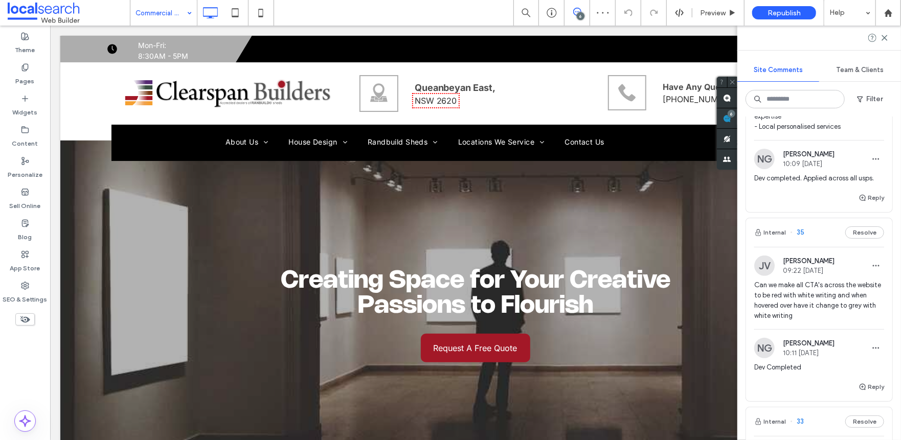
click at [171, 10] on input at bounding box center [161, 13] width 51 height 26
click at [270, 17] on icon at bounding box center [261, 13] width 20 height 20
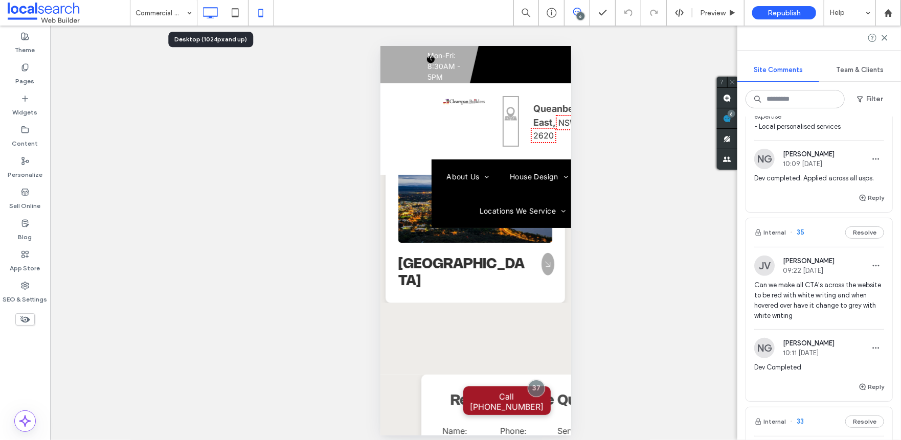
click at [216, 17] on icon at bounding box center [210, 13] width 20 height 20
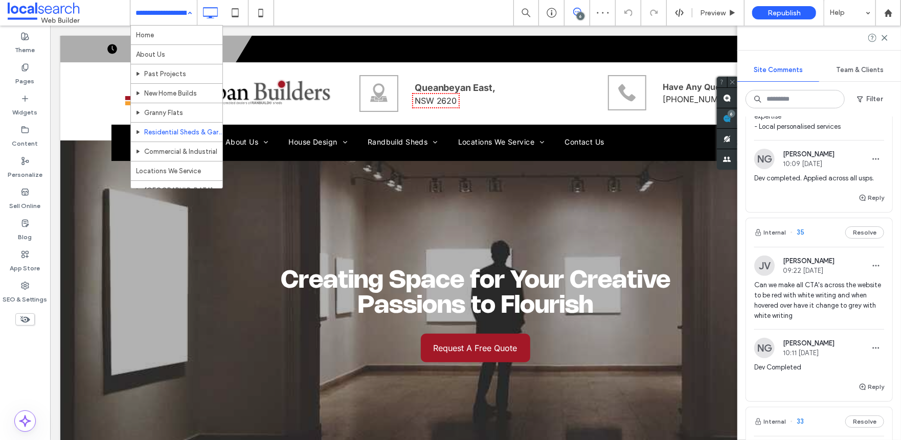
click at [173, 17] on input at bounding box center [161, 13] width 51 height 26
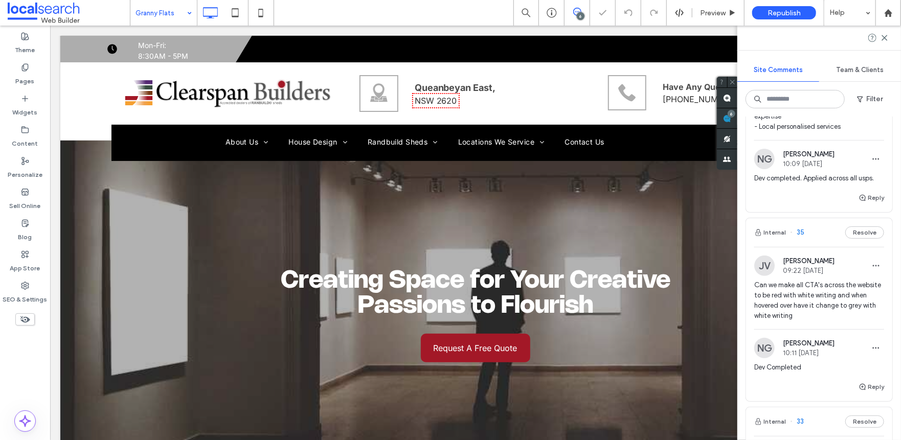
click at [182, 15] on div "Granny Flats" at bounding box center [163, 13] width 66 height 26
click at [166, 18] on input at bounding box center [161, 13] width 51 height 26
click at [142, 8] on input at bounding box center [161, 13] width 51 height 26
click at [152, 12] on input at bounding box center [161, 13] width 51 height 26
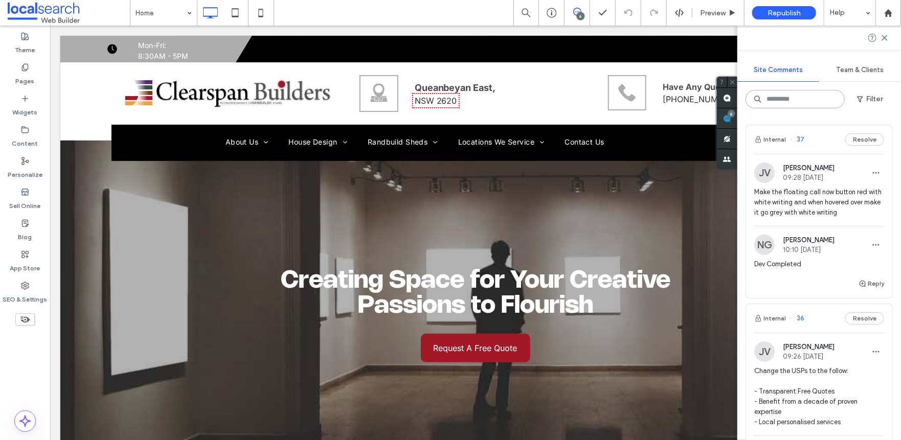
click at [774, 103] on input at bounding box center [795, 99] width 99 height 18
click at [163, 10] on input at bounding box center [161, 13] width 51 height 26
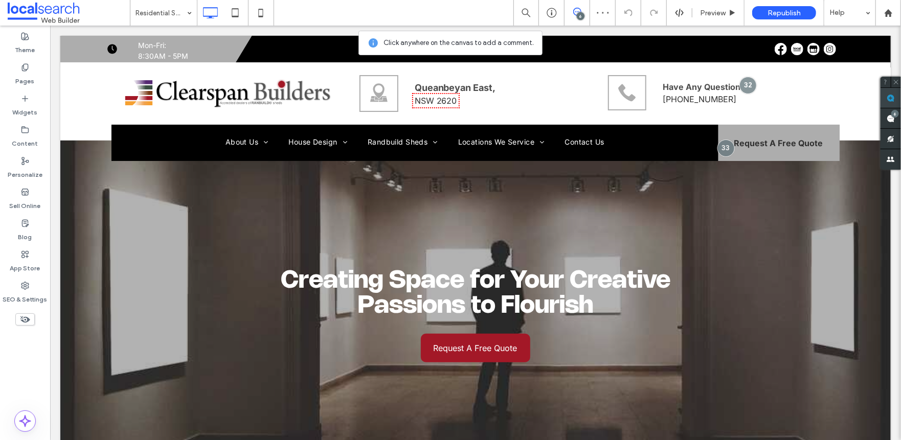
click at [887, 98] on use at bounding box center [891, 98] width 8 height 8
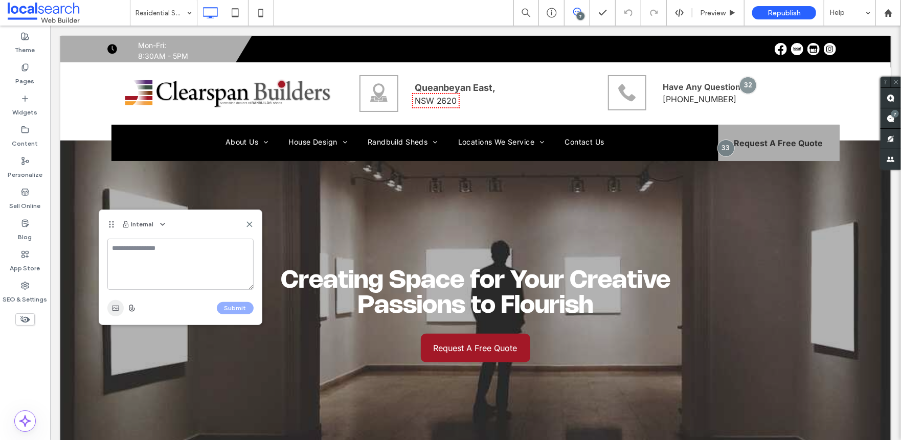
click at [122, 310] on span "button" at bounding box center [115, 308] width 16 height 16
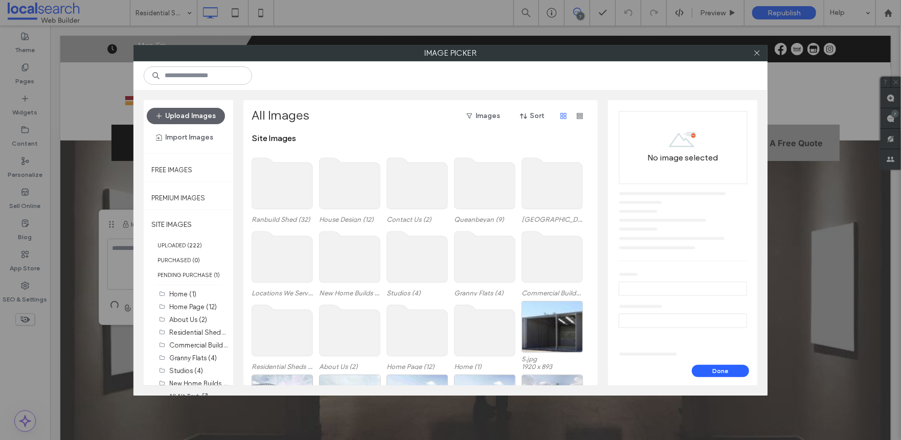
click at [114, 246] on div "Image Picker Upload Images Import Images Free Images Premium Images SITE IMAGES…" at bounding box center [450, 220] width 901 height 440
click at [757, 52] on use at bounding box center [756, 53] width 5 height 5
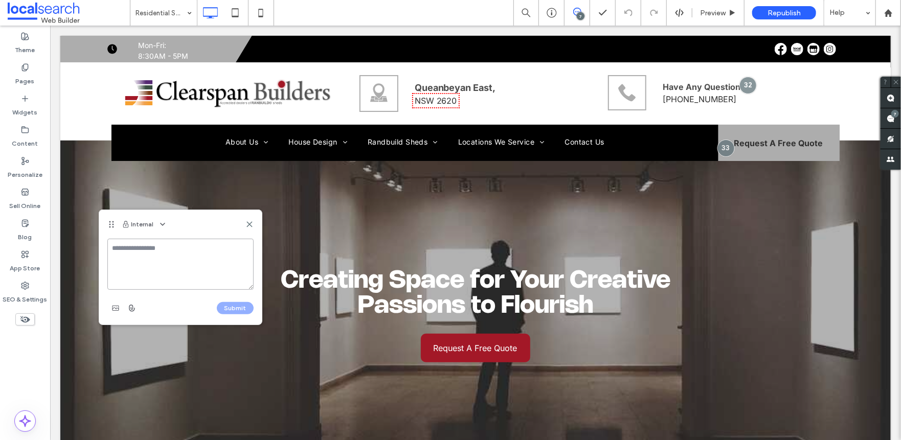
click at [159, 268] on textarea at bounding box center [180, 264] width 146 height 51
type textarea "**********"
click at [120, 308] on span "button" at bounding box center [115, 308] width 16 height 16
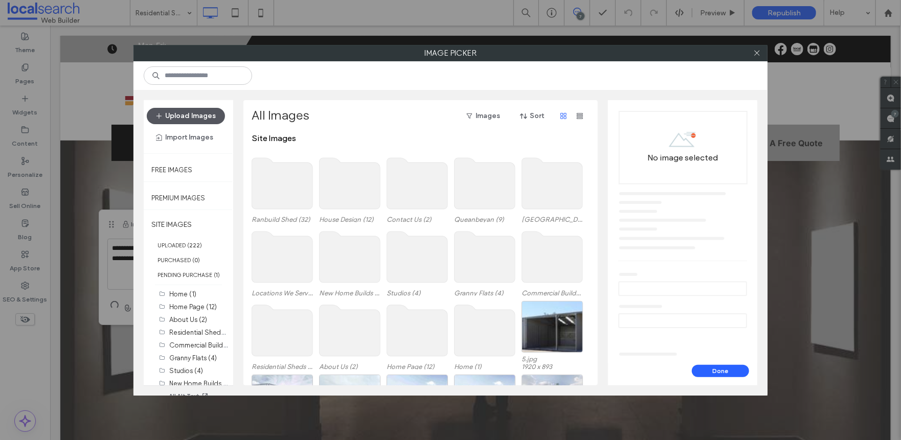
click at [202, 119] on button "Upload Images" at bounding box center [186, 116] width 78 height 16
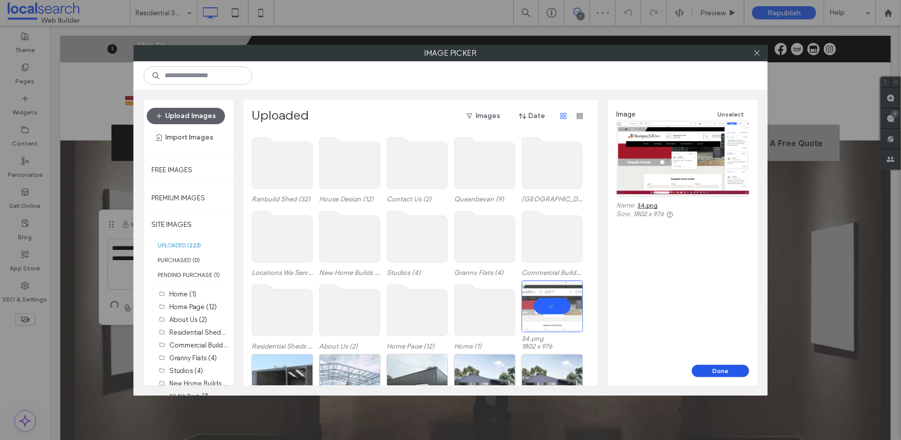
click at [708, 374] on button "Done" at bounding box center [720, 371] width 57 height 12
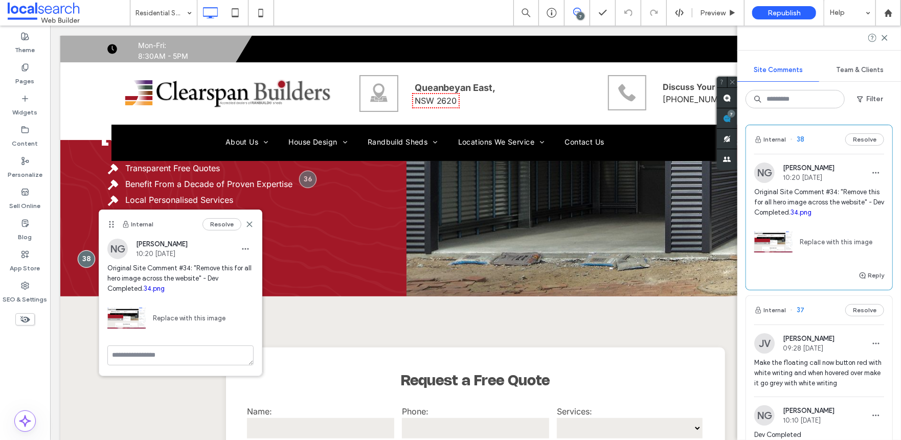
click at [145, 286] on link "34.png" at bounding box center [154, 289] width 21 height 8
click at [28, 353] on div "Theme Pages Widgets Content Personalize Sell Online Blog App Store SEO & Settin…" at bounding box center [25, 233] width 50 height 415
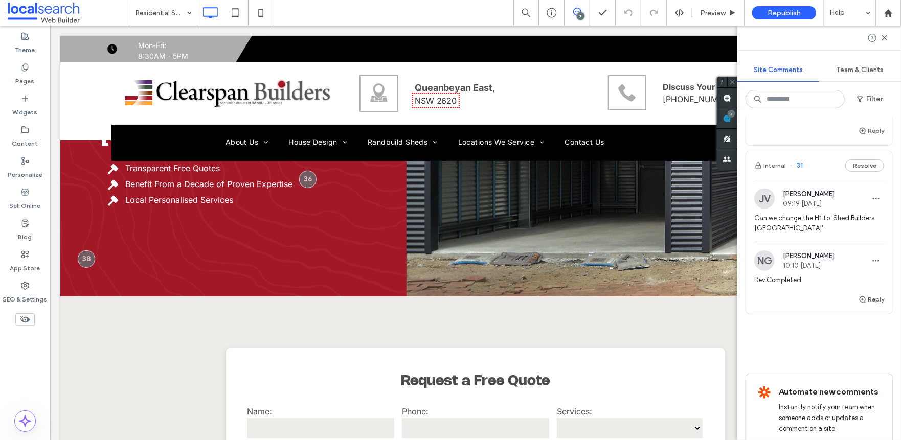
scroll to position [1074, 0]
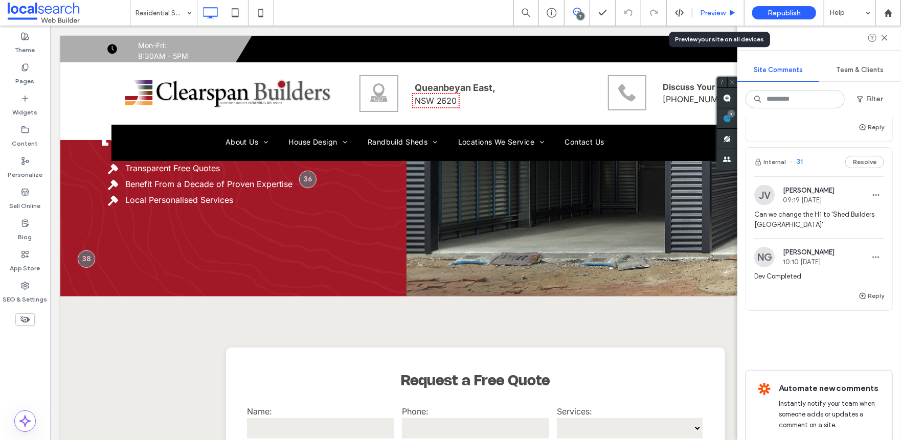
click at [703, 11] on span "Preview" at bounding box center [713, 13] width 26 height 9
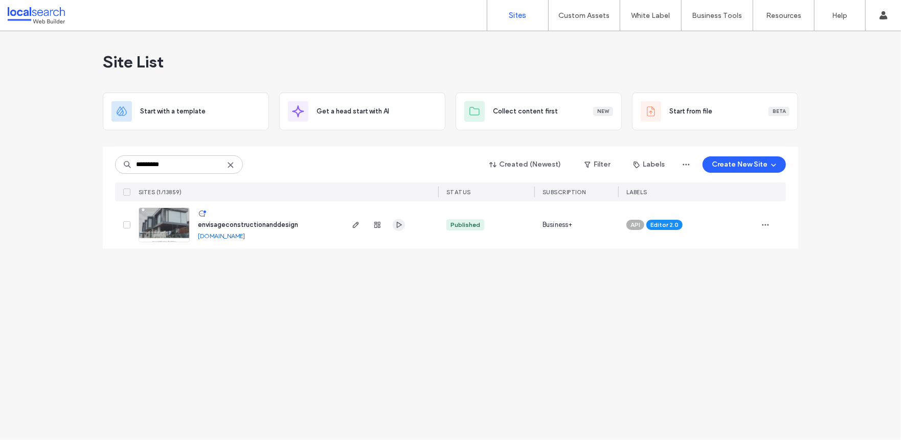
type input "********"
click at [402, 224] on icon "button" at bounding box center [399, 225] width 8 height 8
